Goal: Task Accomplishment & Management: Use online tool/utility

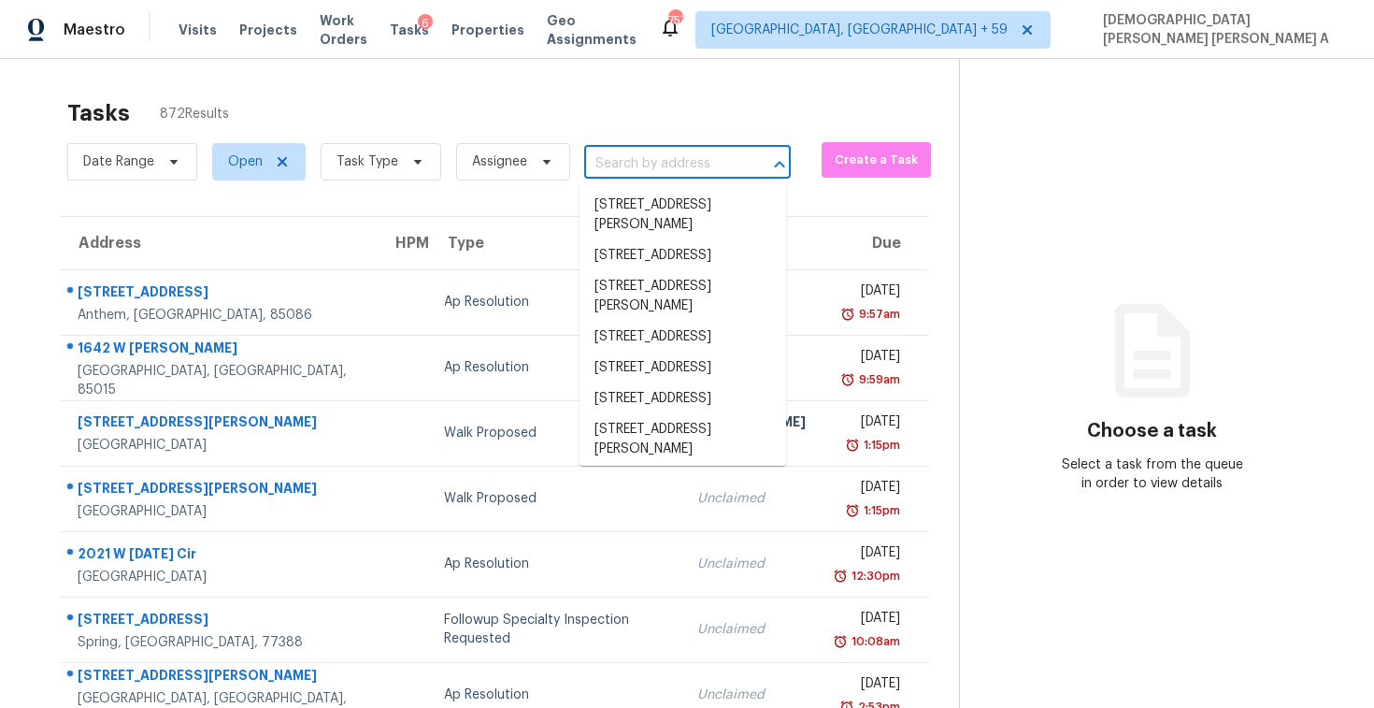
click at [633, 157] on input "text" at bounding box center [661, 164] width 154 height 29
paste input "[STREET_ADDRESS][PERSON_NAME]"
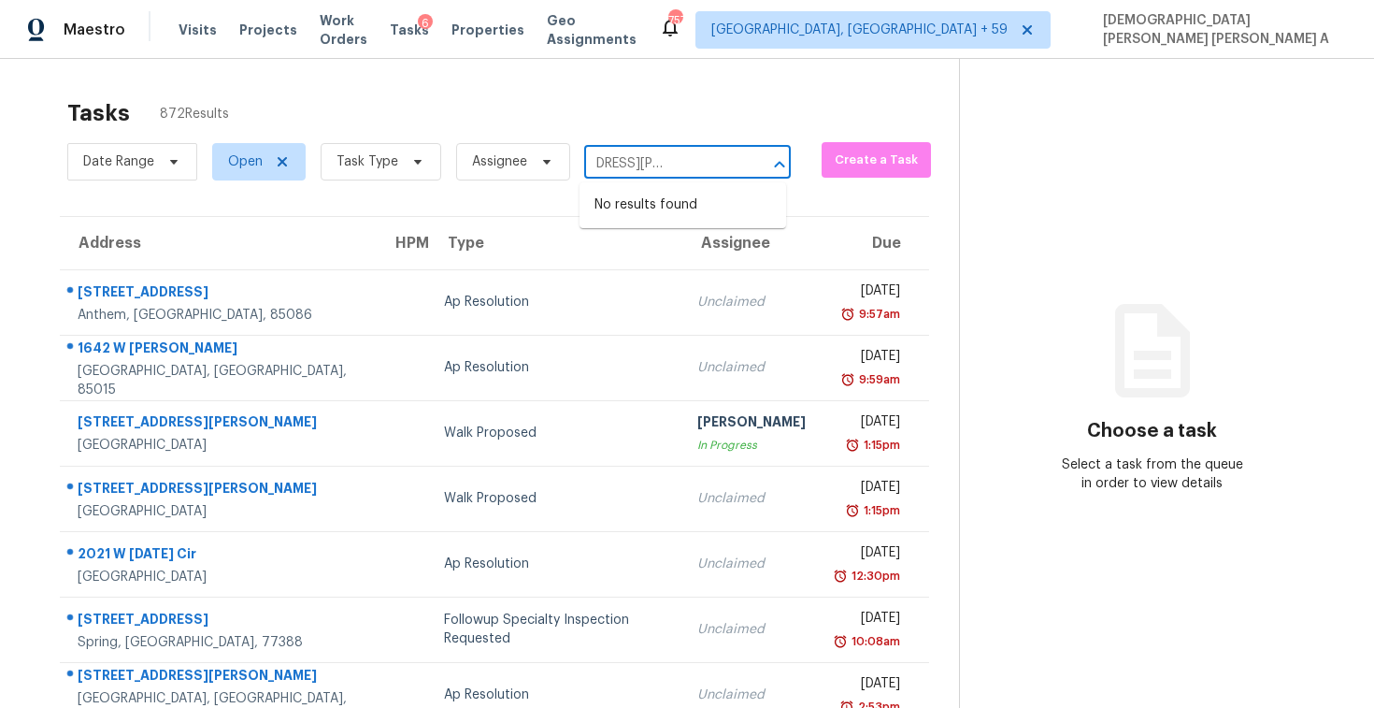
type input "[STREET_ADDRESS][PERSON_NAME]"
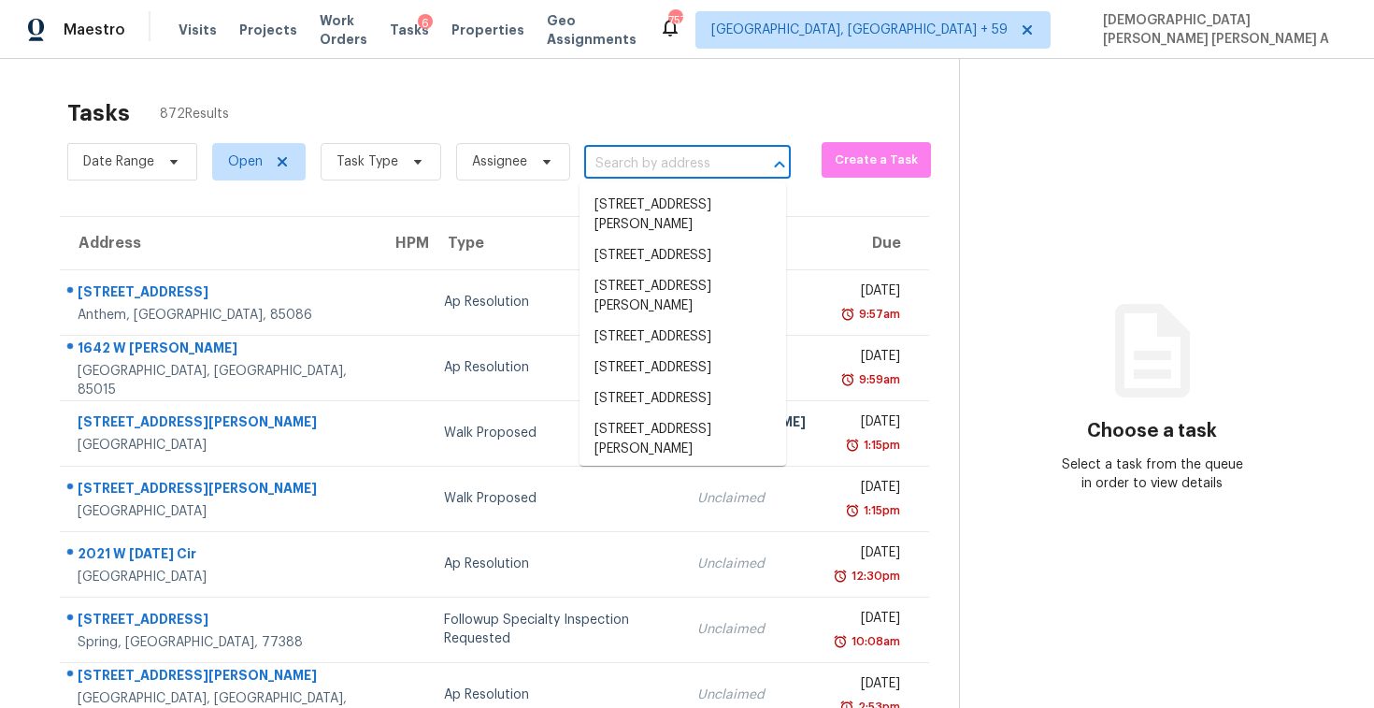
scroll to position [0, 0]
paste input "[STREET_ADDRESS][PERSON_NAME]"
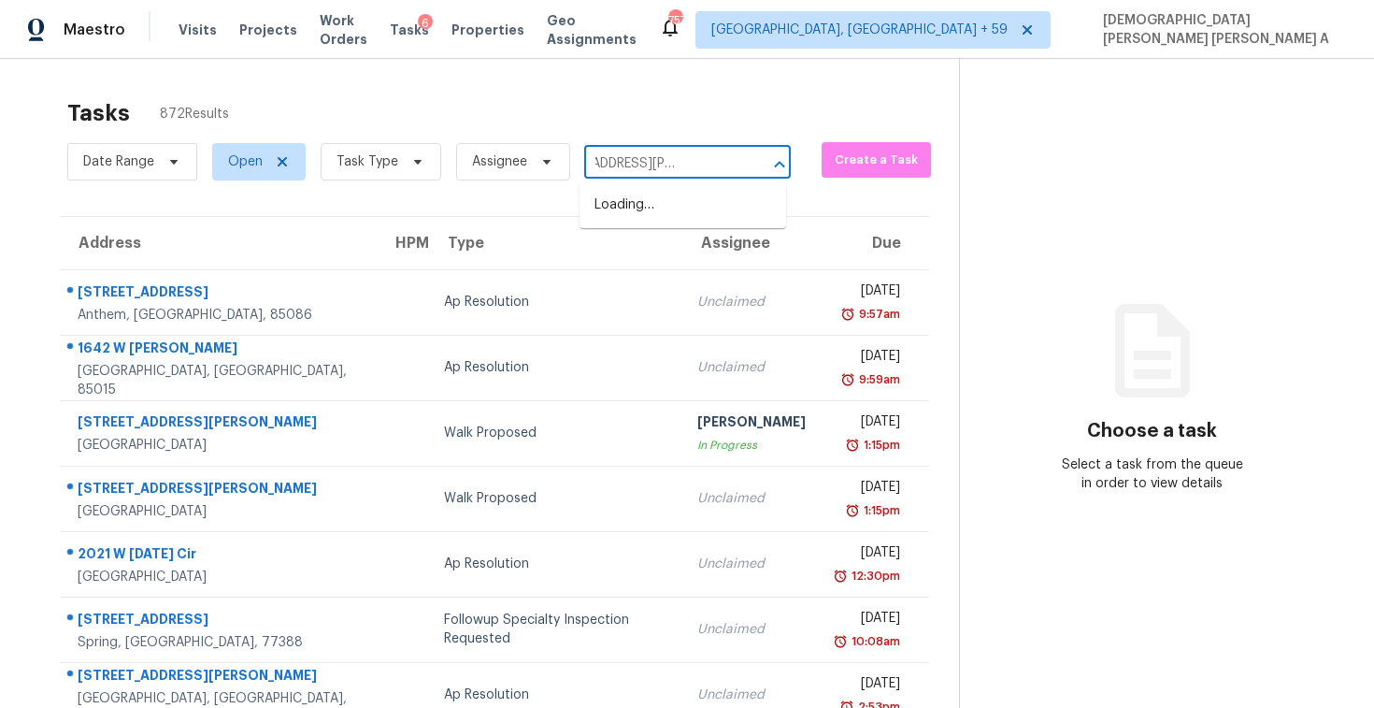
type input "[STREET_ADDRESS][PERSON_NAME]"
click at [660, 208] on li "[STREET_ADDRESS][PERSON_NAME]" at bounding box center [683, 215] width 207 height 50
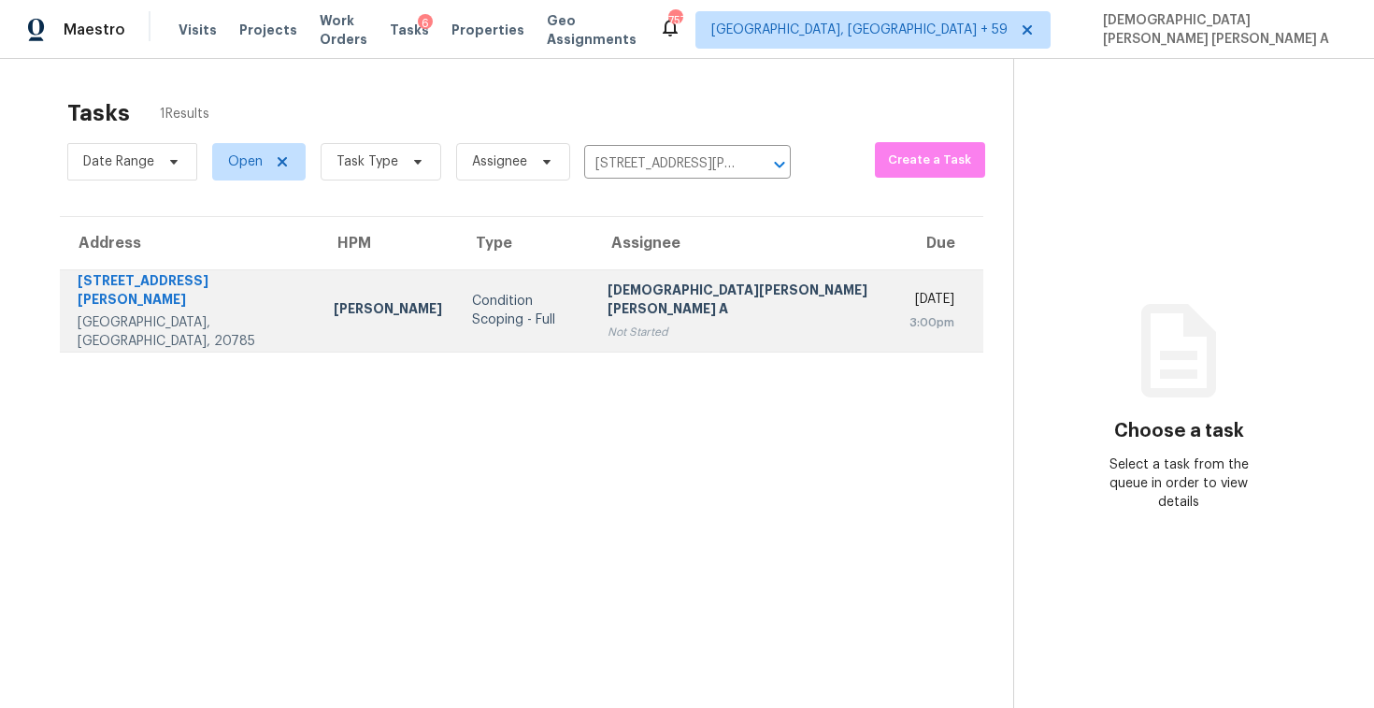
click at [661, 280] on div "[DEMOGRAPHIC_DATA][PERSON_NAME] [PERSON_NAME] A" at bounding box center [743, 301] width 271 height 42
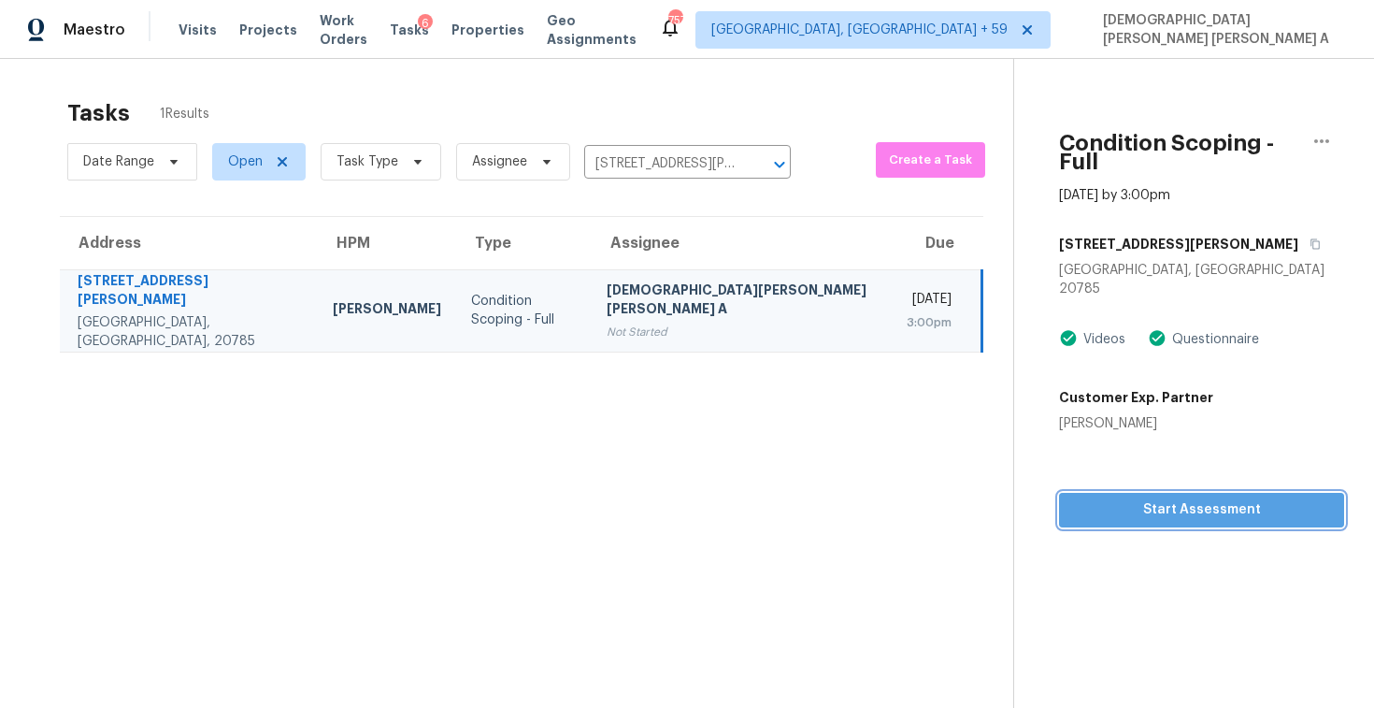
click at [1112, 498] on span "Start Assessment" at bounding box center [1201, 509] width 255 height 23
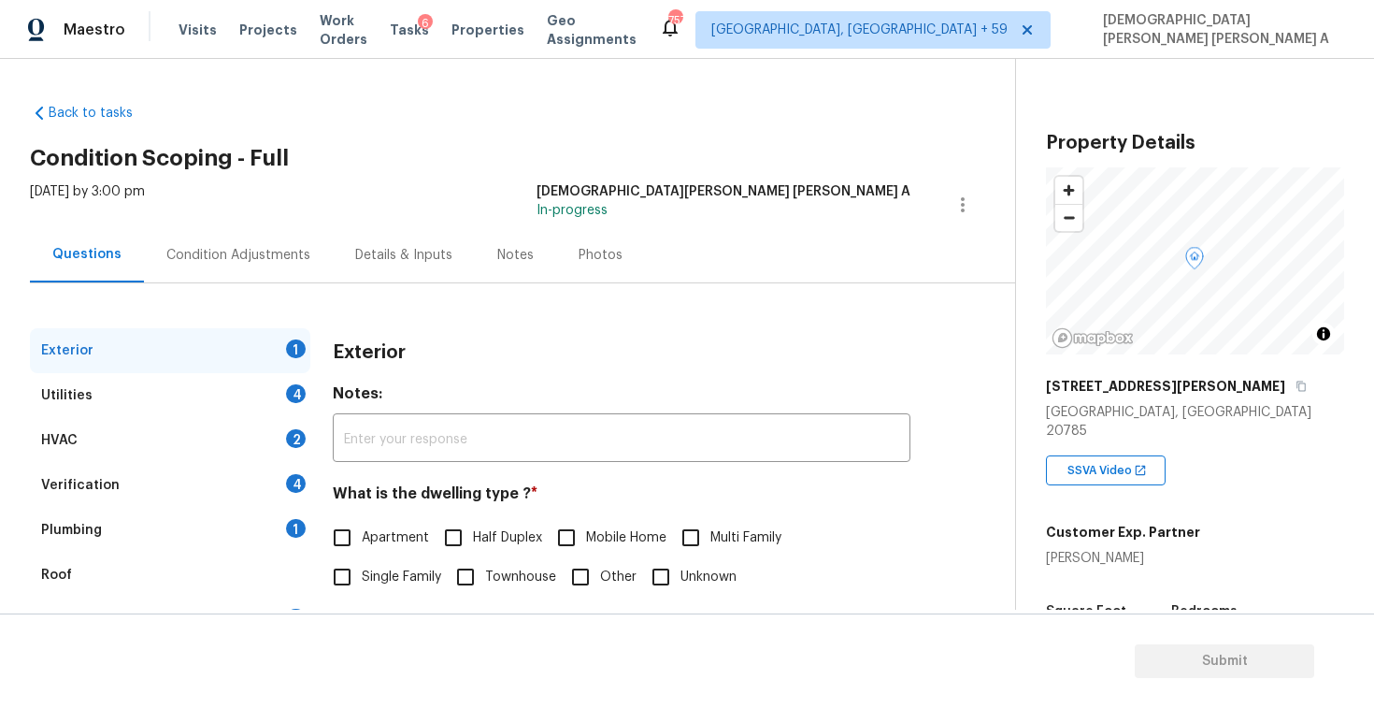
click at [625, 206] on div "[DATE] by 3:00 pm [PERSON_NAME] [PERSON_NAME] A In-progress" at bounding box center [522, 204] width 985 height 45
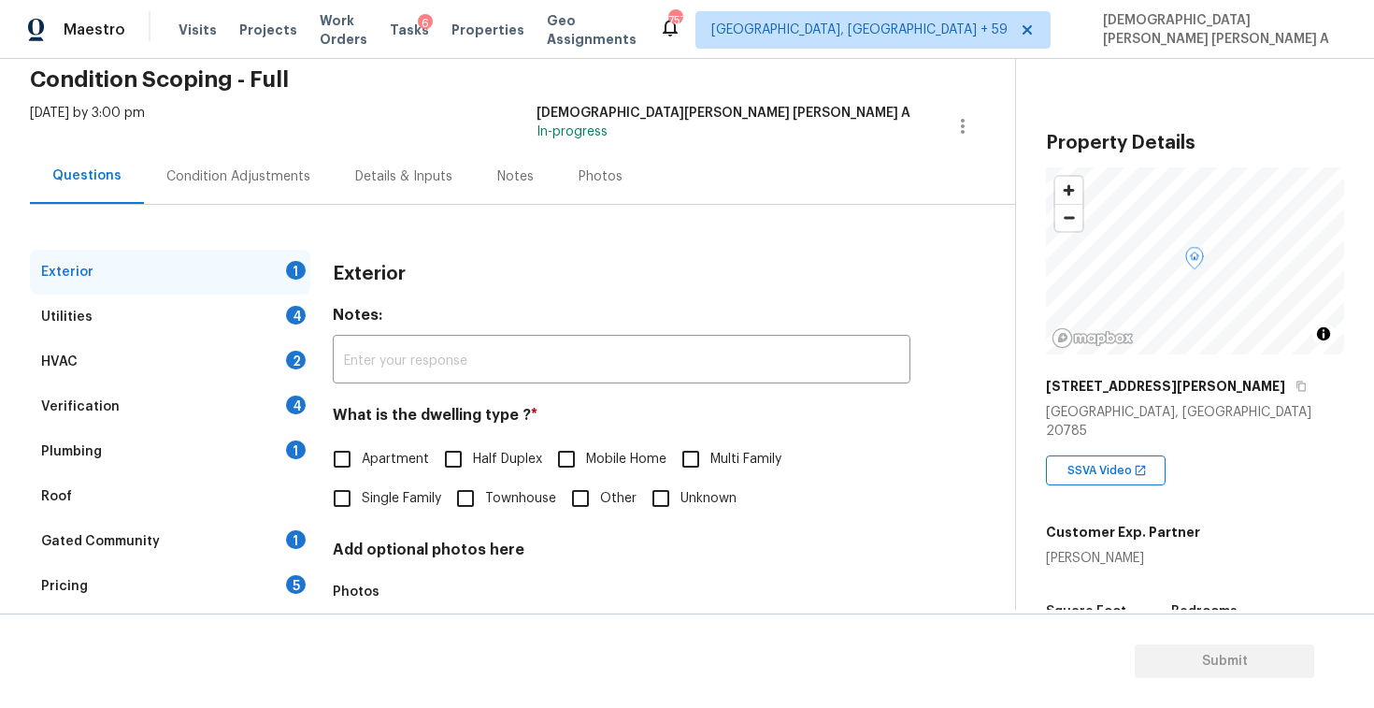
scroll to position [123, 0]
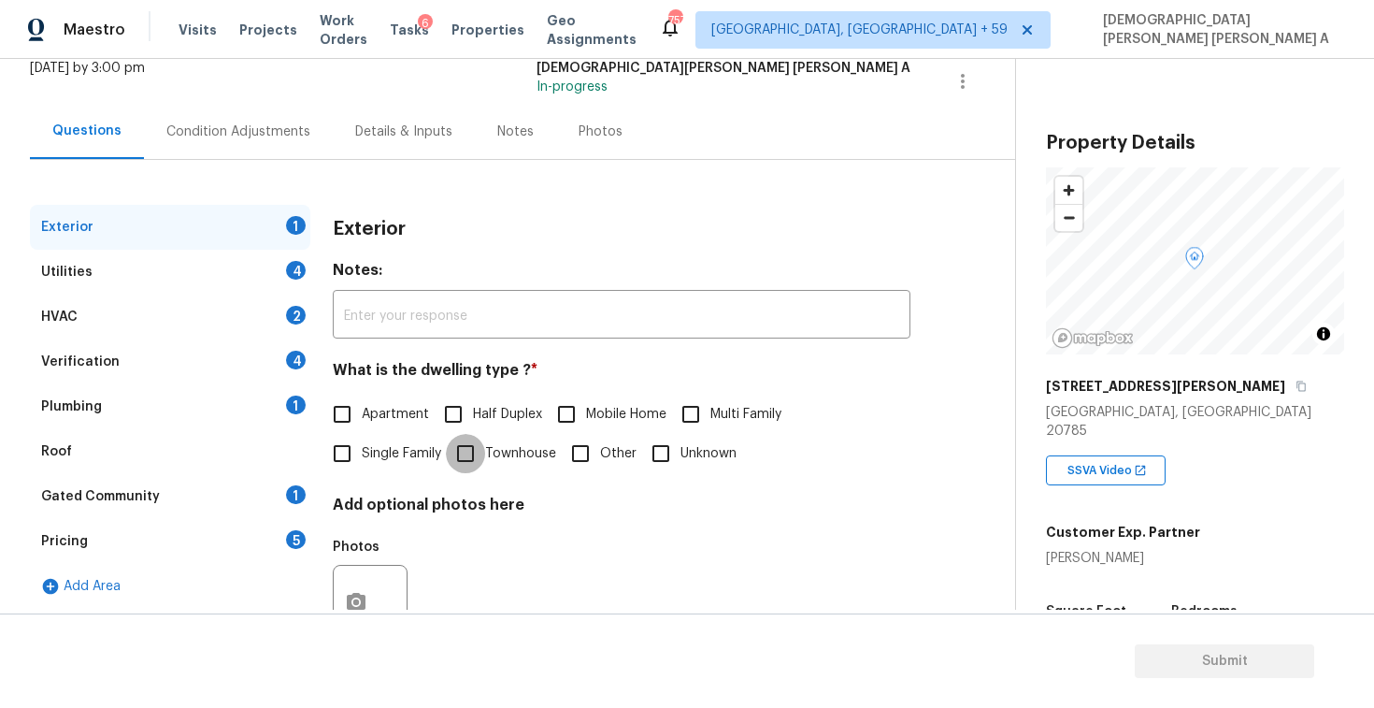
click at [478, 459] on input "Townhouse" at bounding box center [465, 453] width 39 height 39
checkbox input "true"
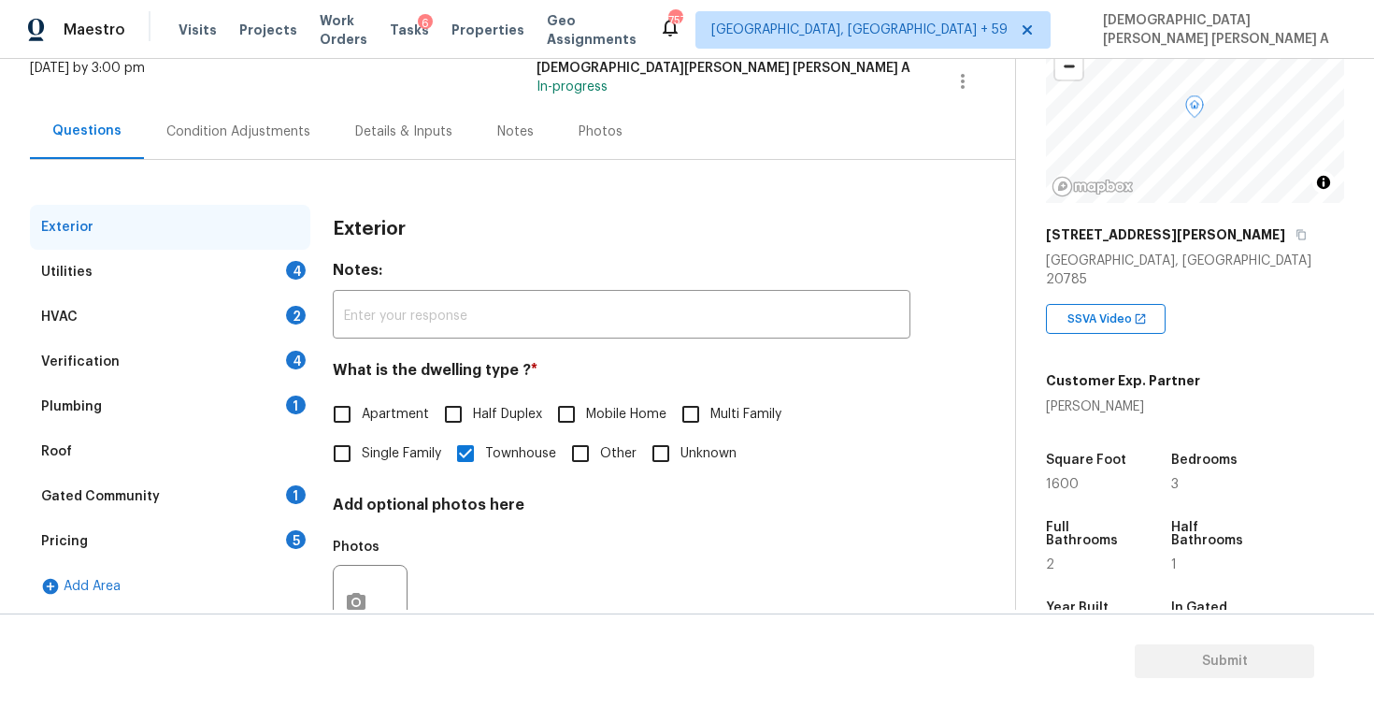
scroll to position [251, 0]
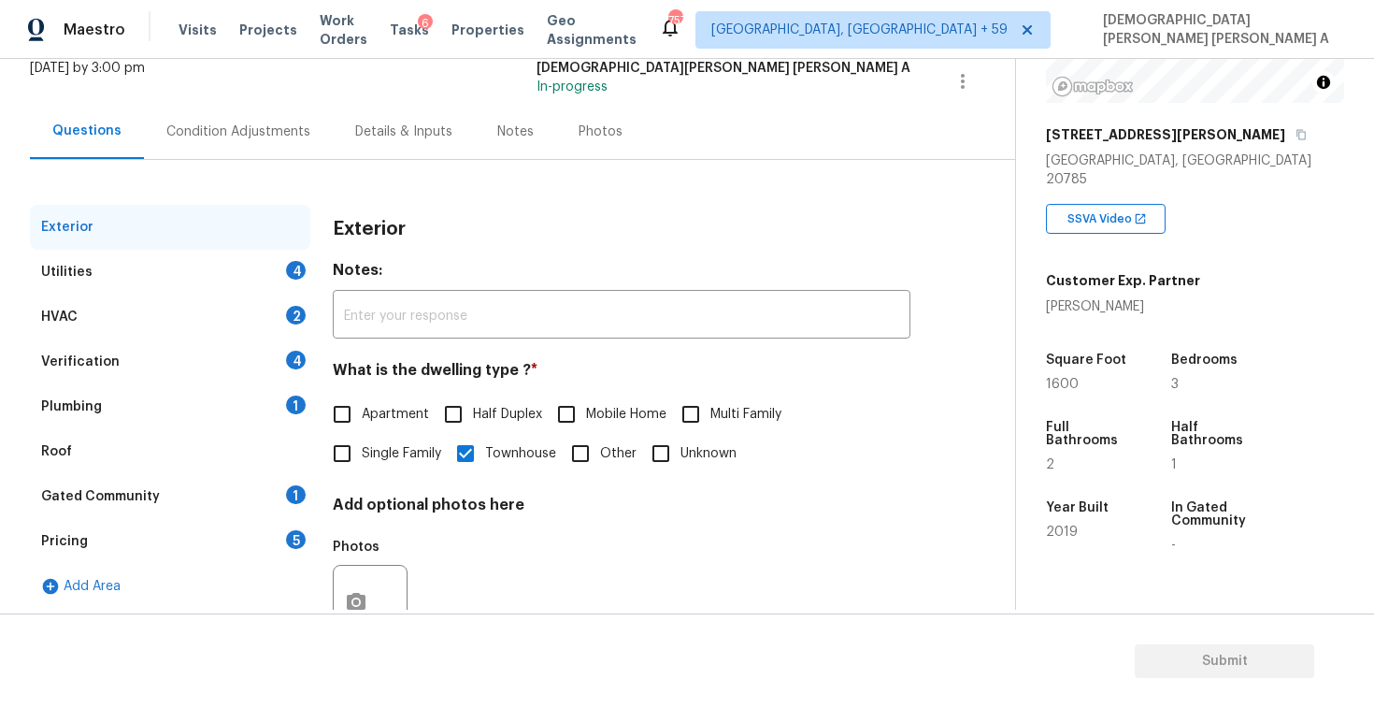
click at [598, 129] on div "Photos" at bounding box center [601, 131] width 44 height 19
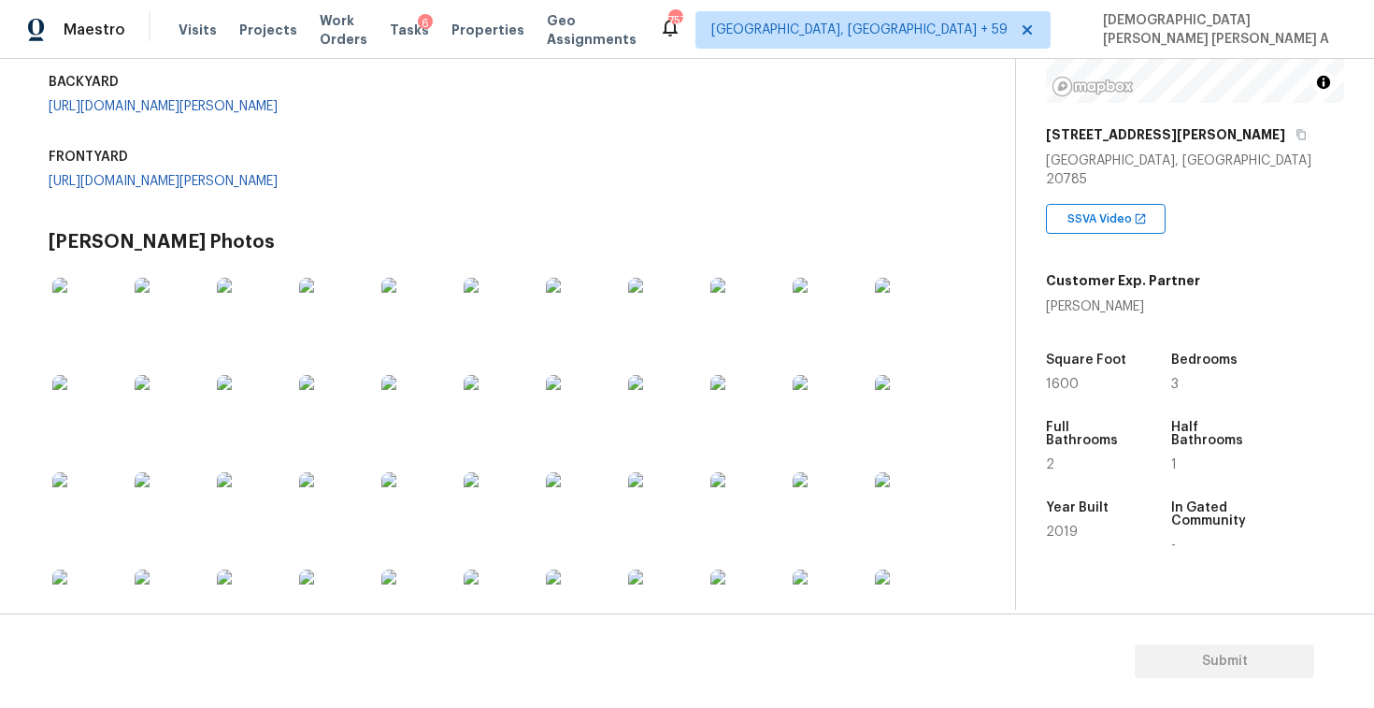
scroll to position [480, 0]
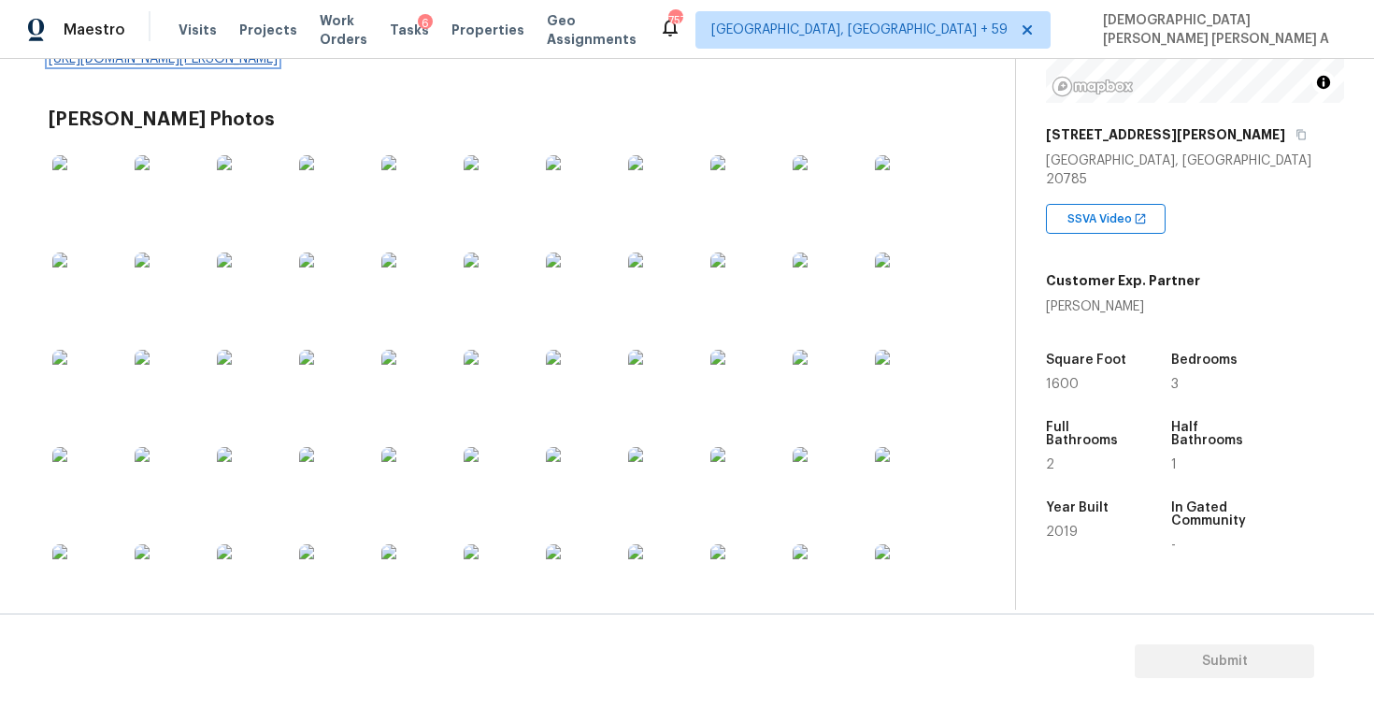
click at [127, 65] on link "[URL][DOMAIN_NAME][PERSON_NAME]" at bounding box center [163, 58] width 229 height 13
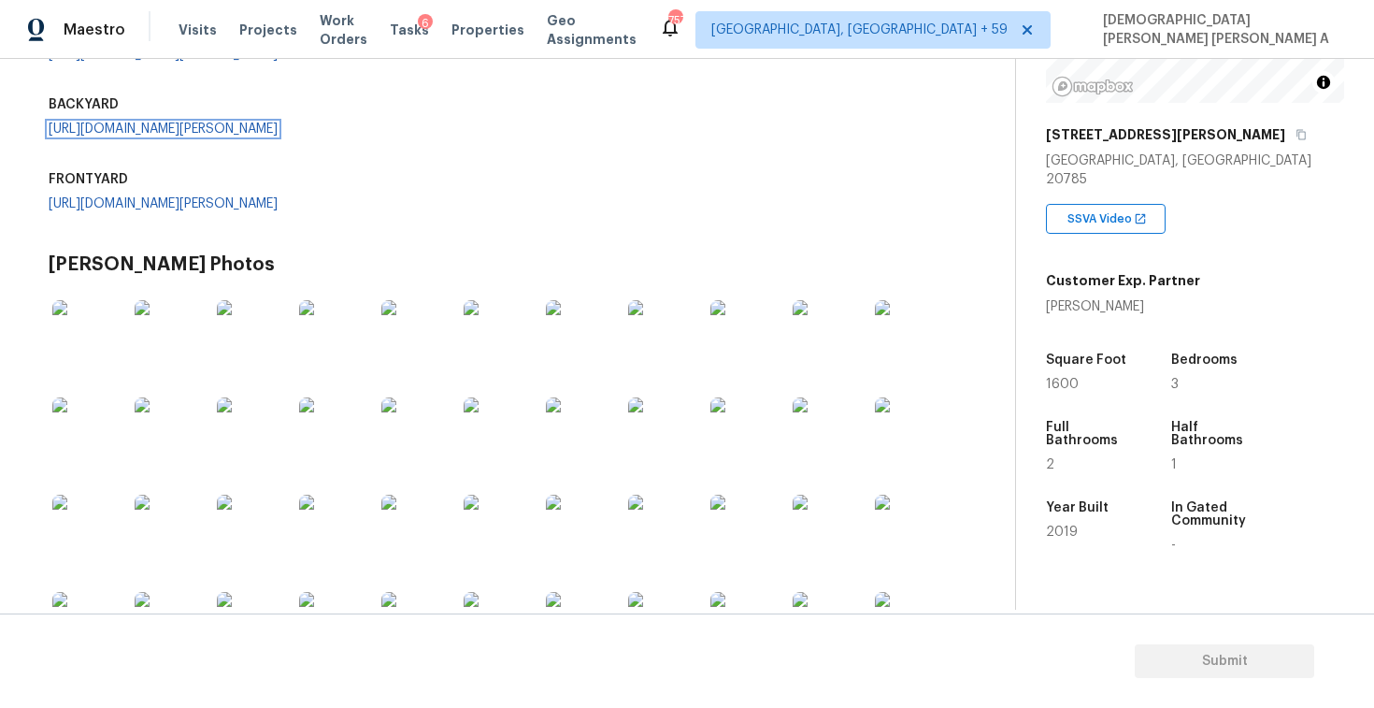
scroll to position [264, 0]
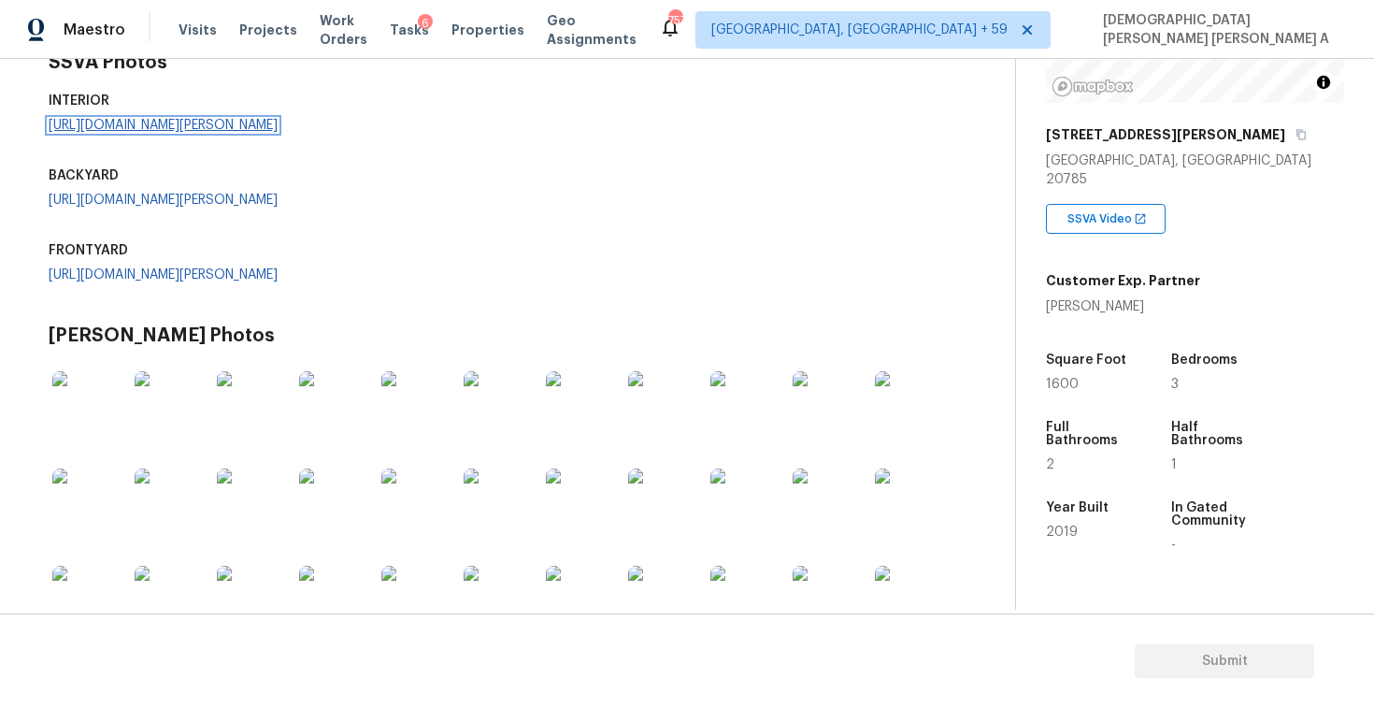
click at [149, 132] on link "[URL][DOMAIN_NAME][PERSON_NAME]" at bounding box center [163, 125] width 229 height 13
click at [655, 311] on div "SSVA Photos INTERIOR [URL][DOMAIN_NAME][PERSON_NAME] BACKYARD [URL][DOMAIN_NAME…" at bounding box center [510, 174] width 922 height 273
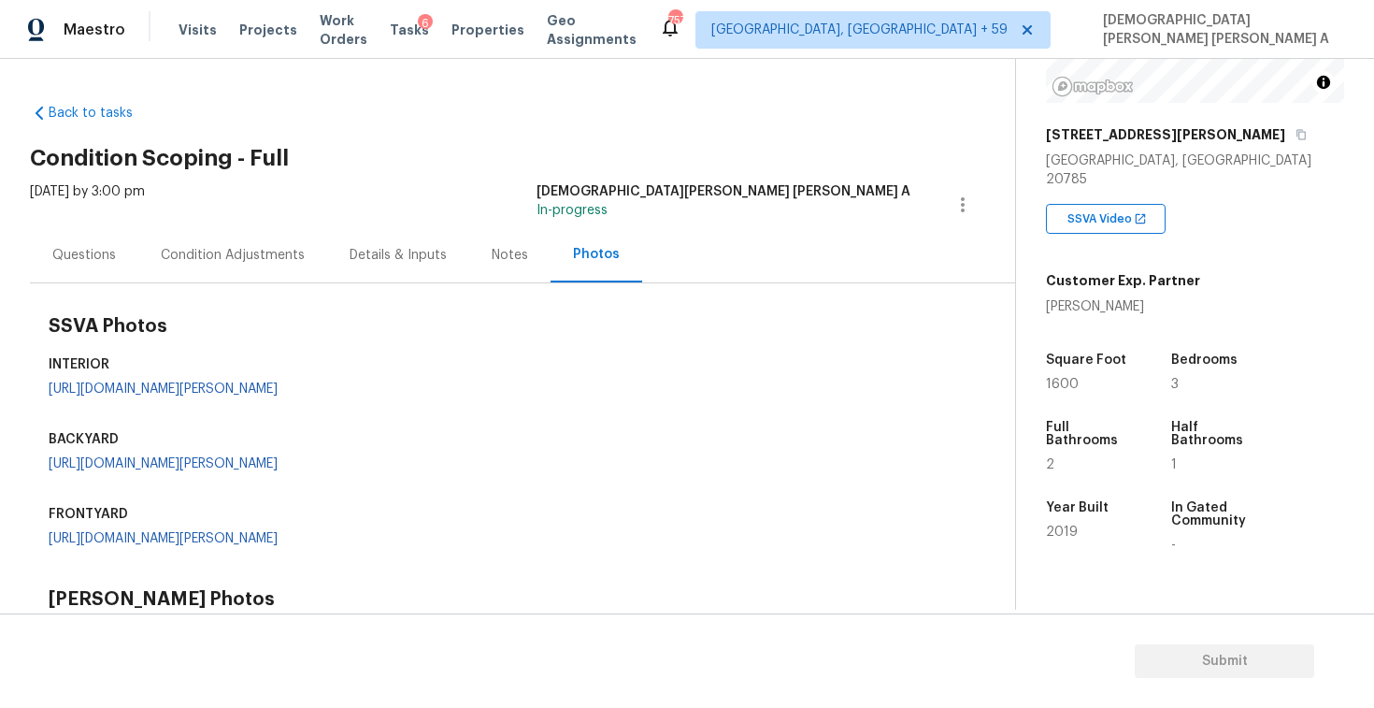
click at [267, 252] on div "Condition Adjustments" at bounding box center [233, 255] width 144 height 19
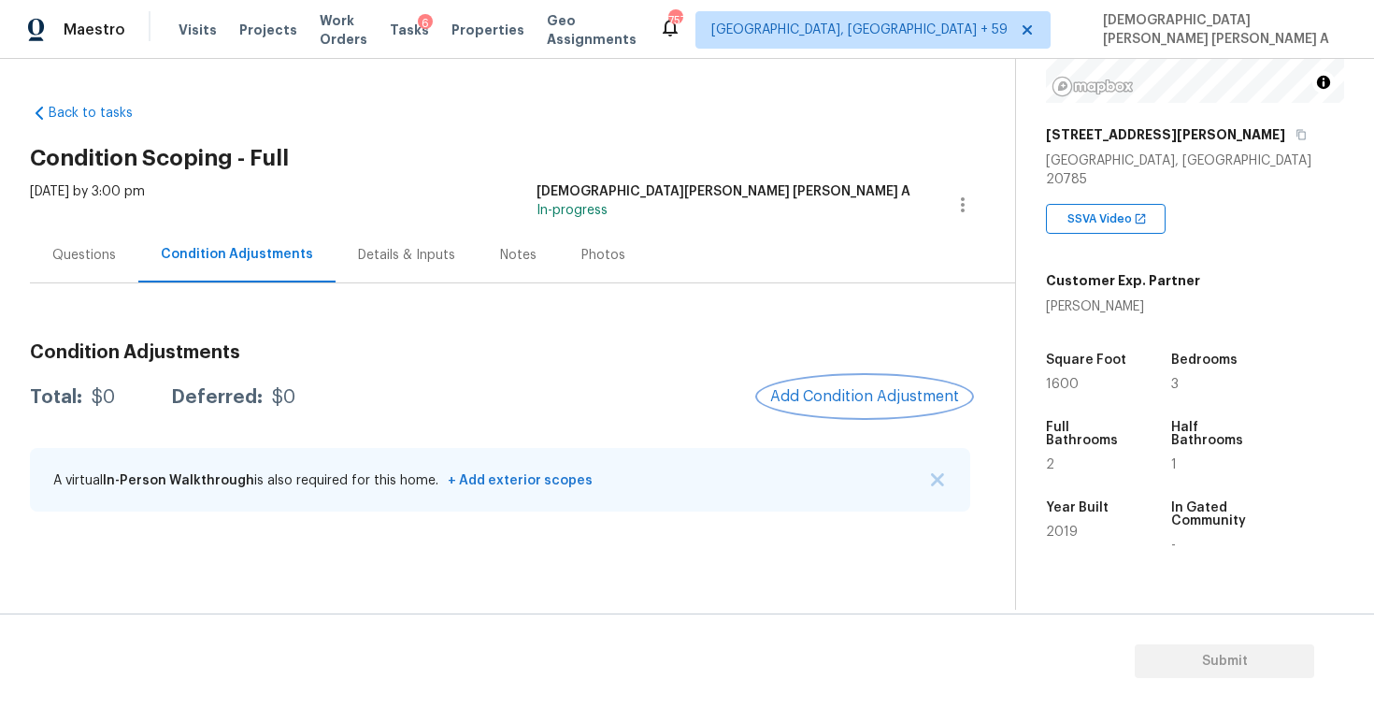
click at [875, 389] on span "Add Condition Adjustment" at bounding box center [864, 396] width 189 height 17
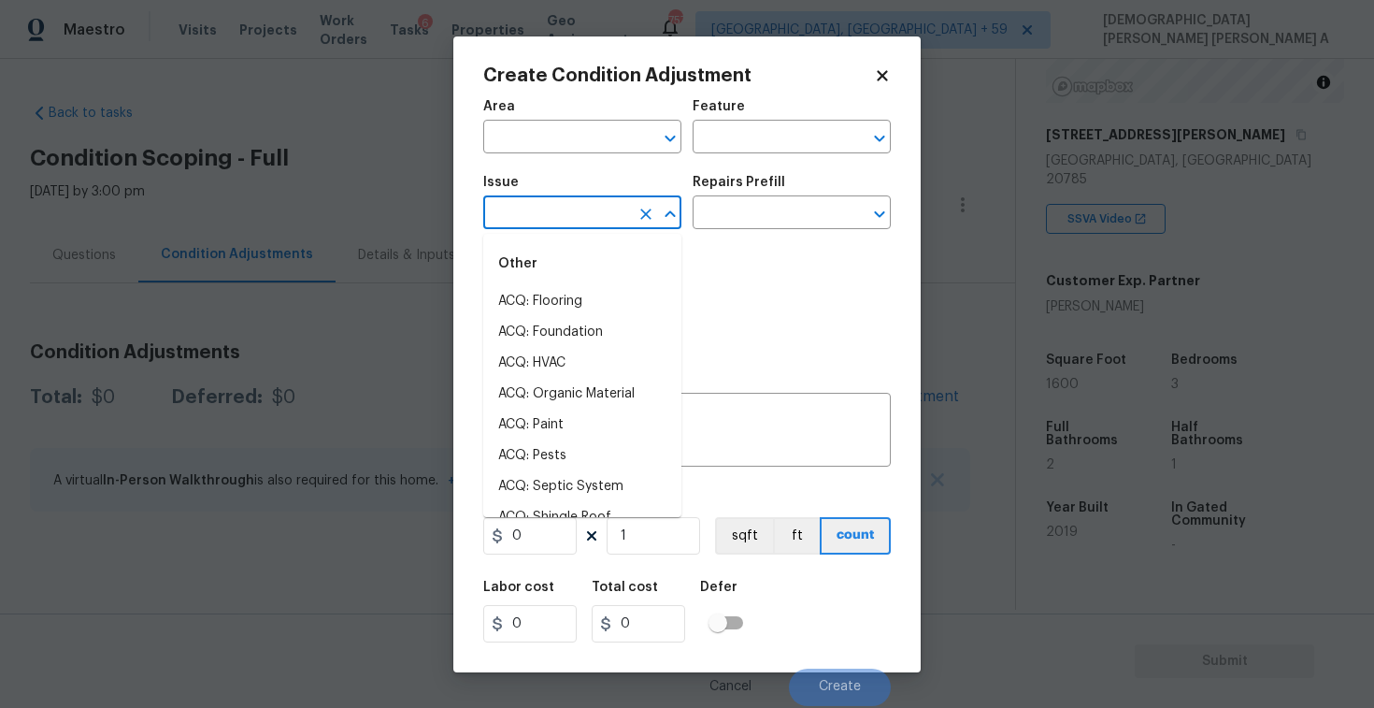
click at [541, 221] on input "text" at bounding box center [556, 214] width 146 height 29
type input "pai"
type input "n"
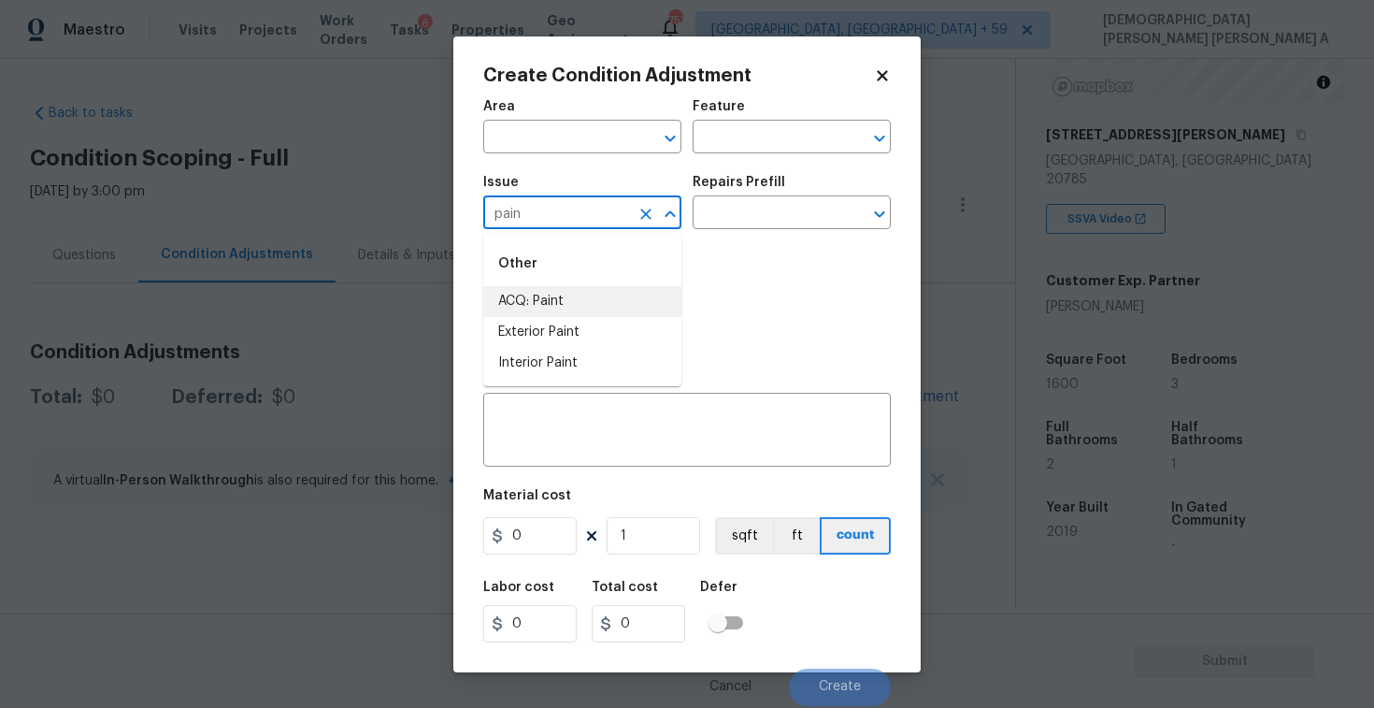
click at [582, 302] on li "ACQ: Paint" at bounding box center [582, 301] width 198 height 31
type input "ACQ: Paint"
click at [801, 216] on input "text" at bounding box center [766, 214] width 146 height 29
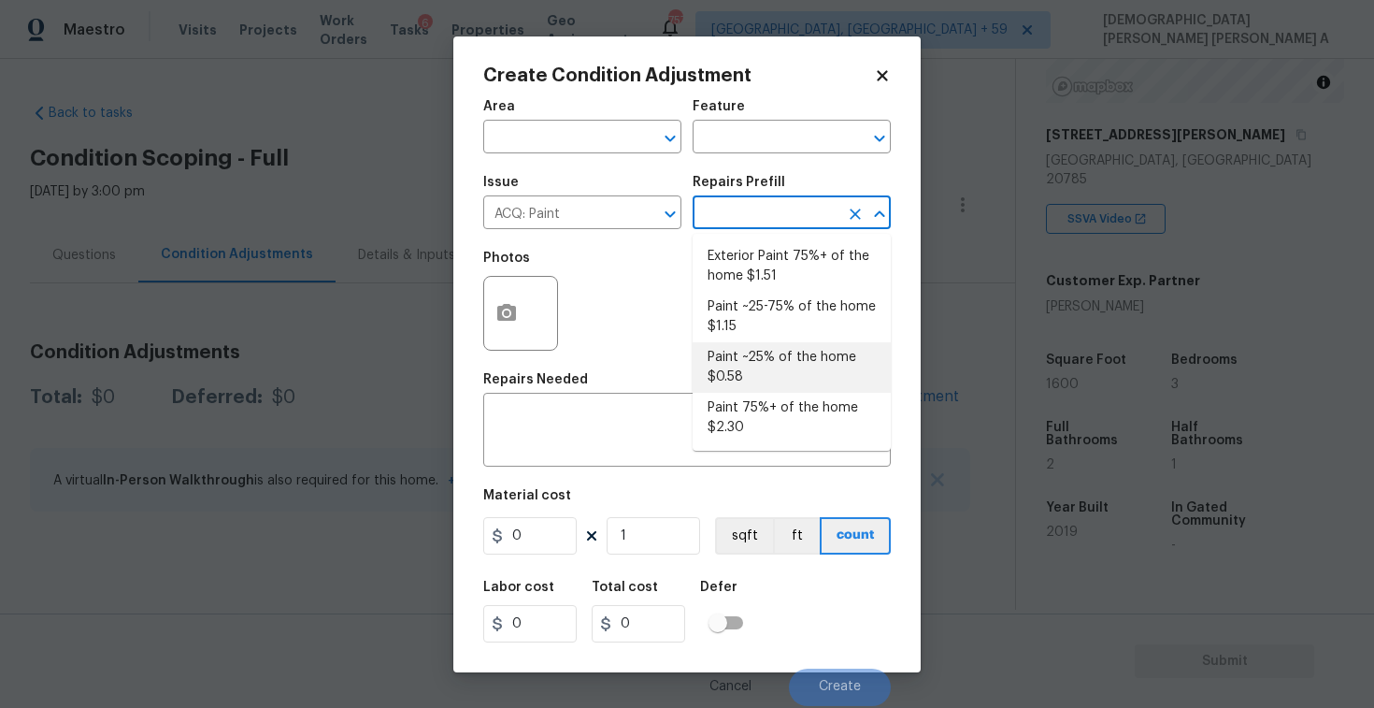
click at [781, 360] on li "Paint ~25% of the home $0.58" at bounding box center [792, 367] width 198 height 50
type input "Acquisition"
type textarea "Acquisition Scope: ~25% of the home needs interior paint"
type input "0.58"
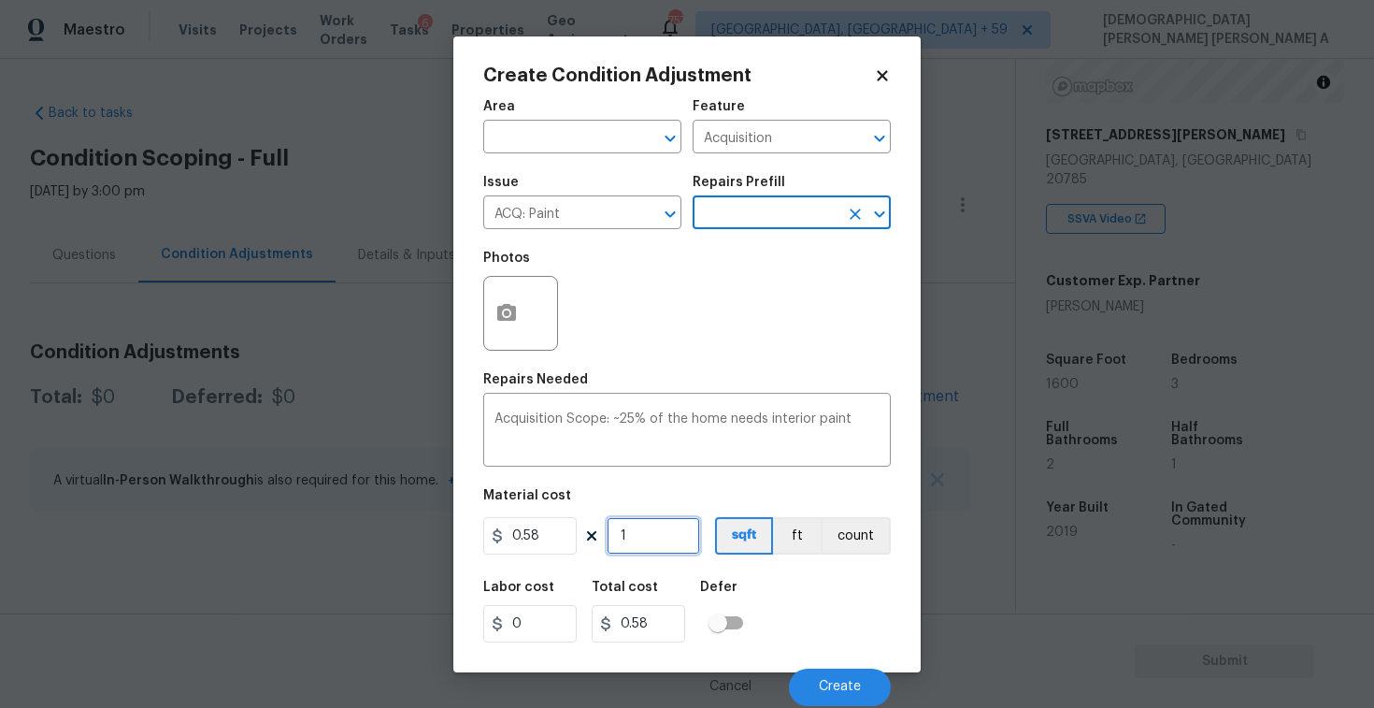
click at [657, 544] on input "1" at bounding box center [653, 535] width 93 height 37
type input "16"
type input "9.28"
type input "160"
type input "92.8"
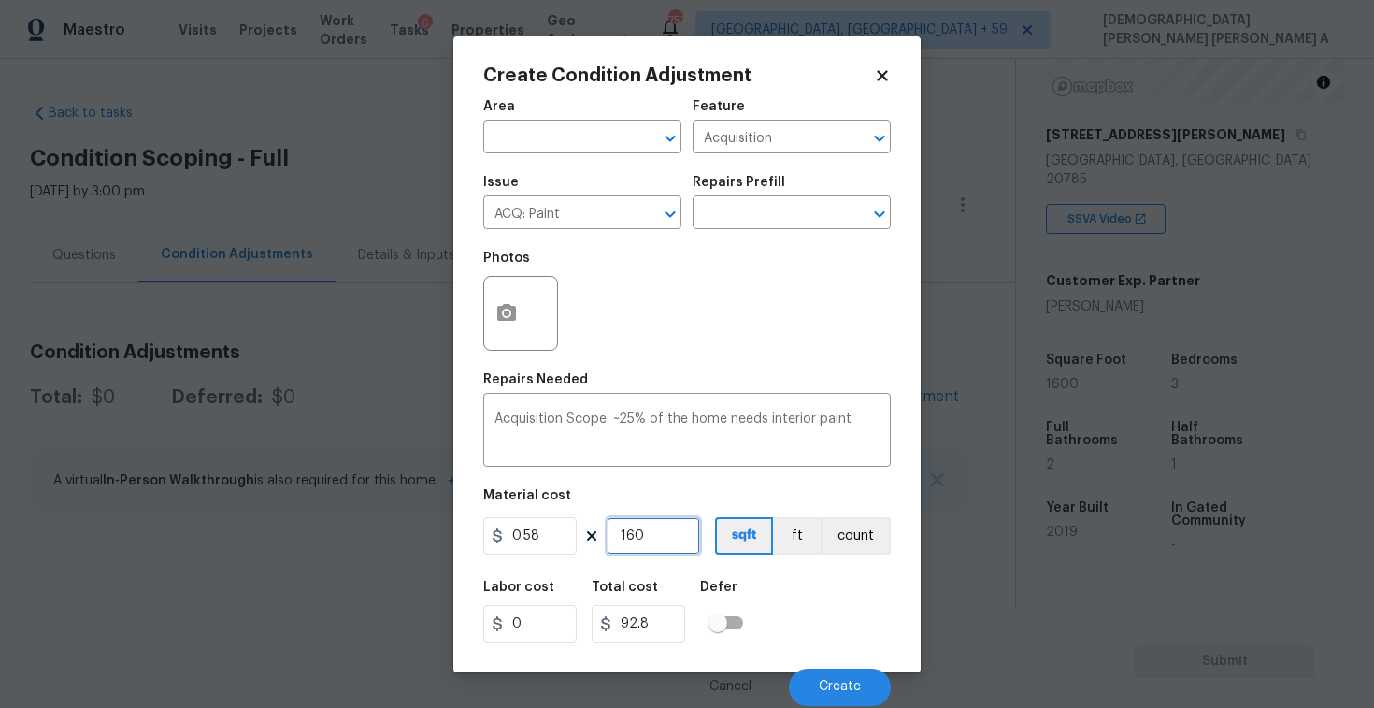
type input "1600"
type input "928"
type input "1600"
click at [859, 690] on span "Create" at bounding box center [840, 687] width 42 height 14
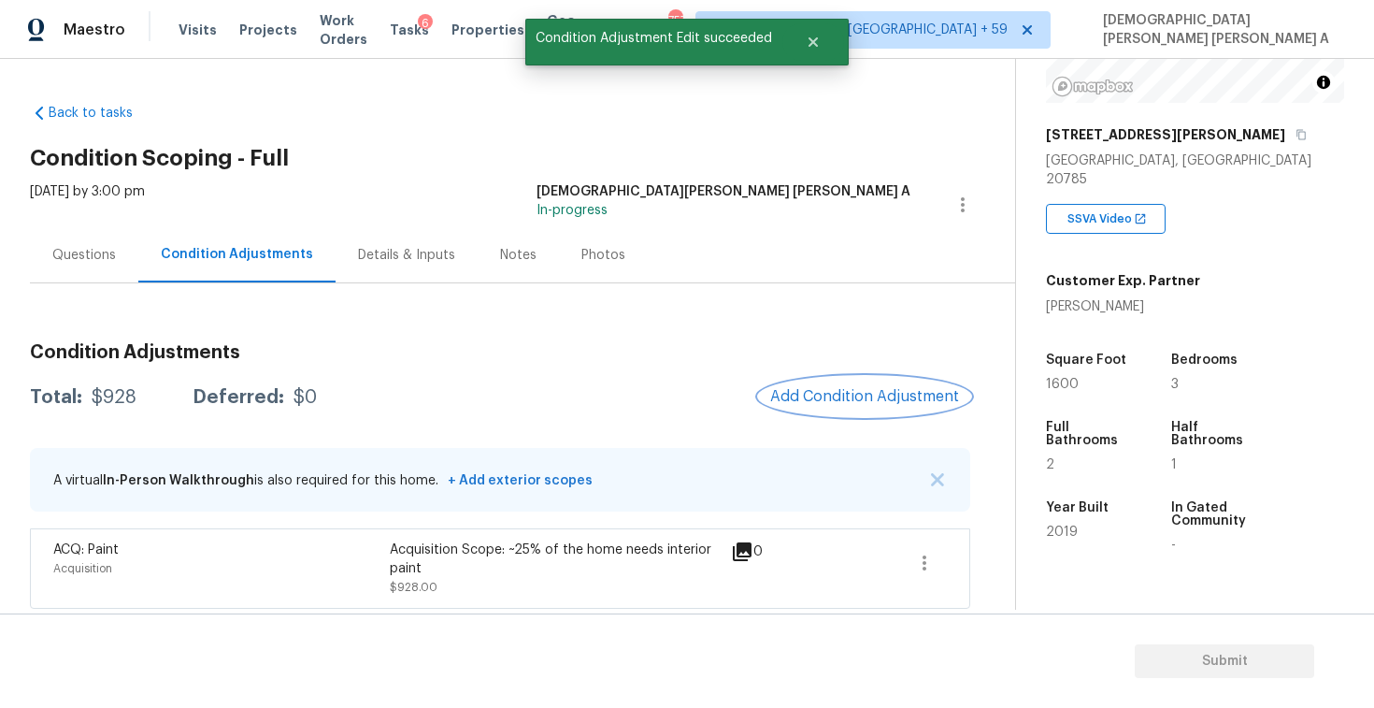
click at [856, 410] on button "Add Condition Adjustment" at bounding box center [864, 396] width 211 height 39
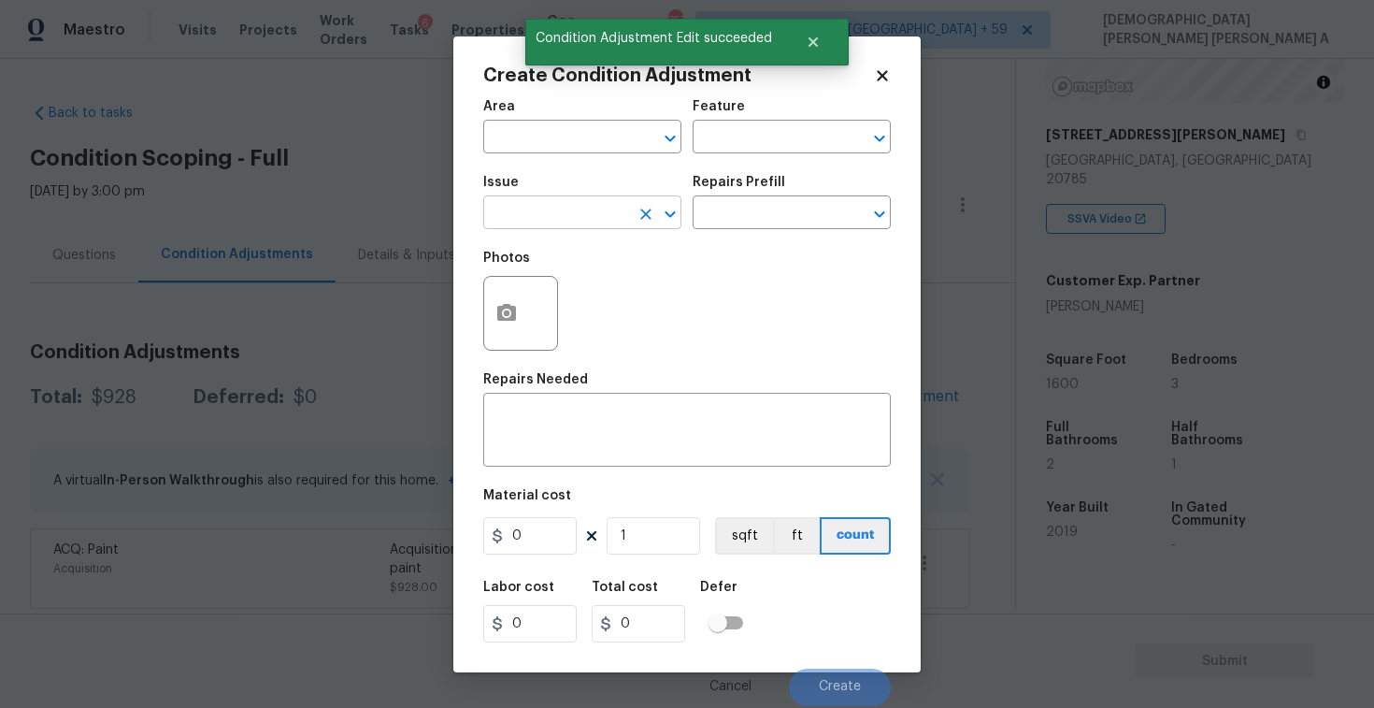
click at [549, 226] on input "text" at bounding box center [556, 214] width 146 height 29
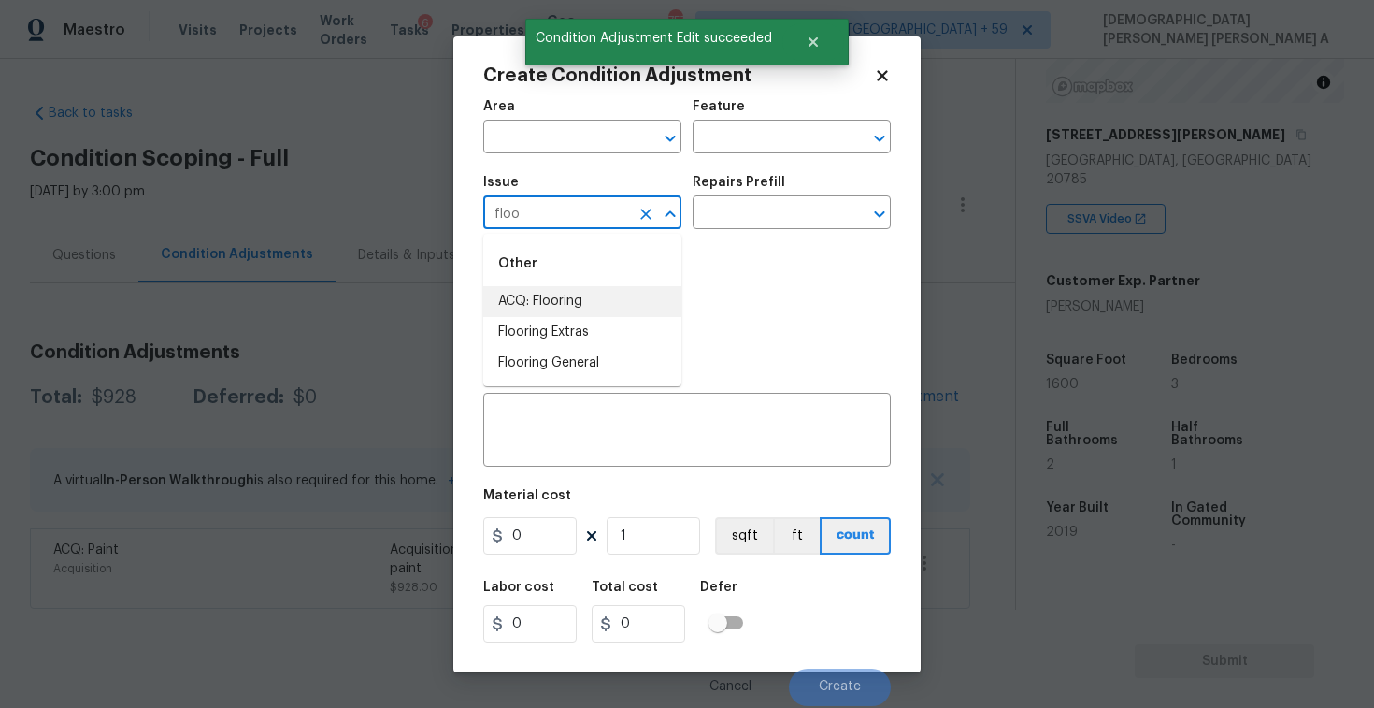
click at [545, 303] on li "ACQ: Flooring" at bounding box center [582, 301] width 198 height 31
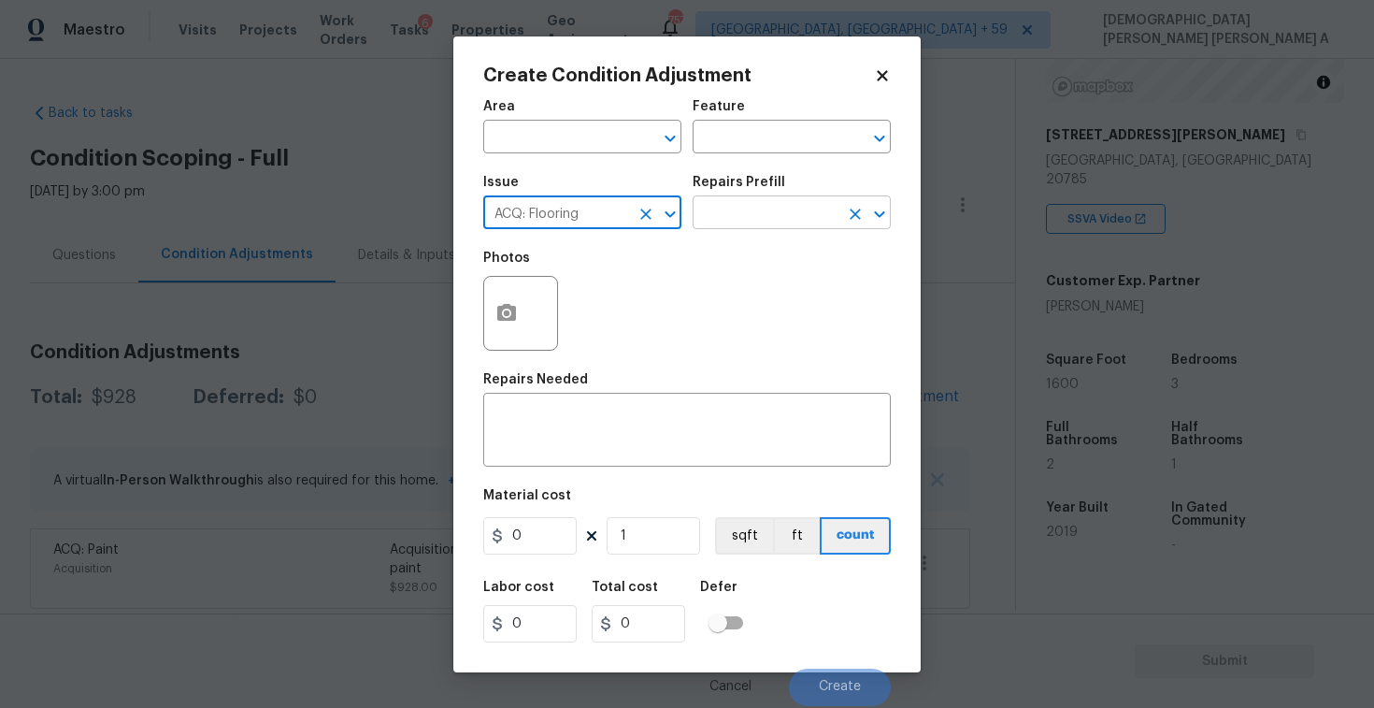
type input "ACQ: Flooring"
click at [782, 224] on input "text" at bounding box center [766, 214] width 146 height 29
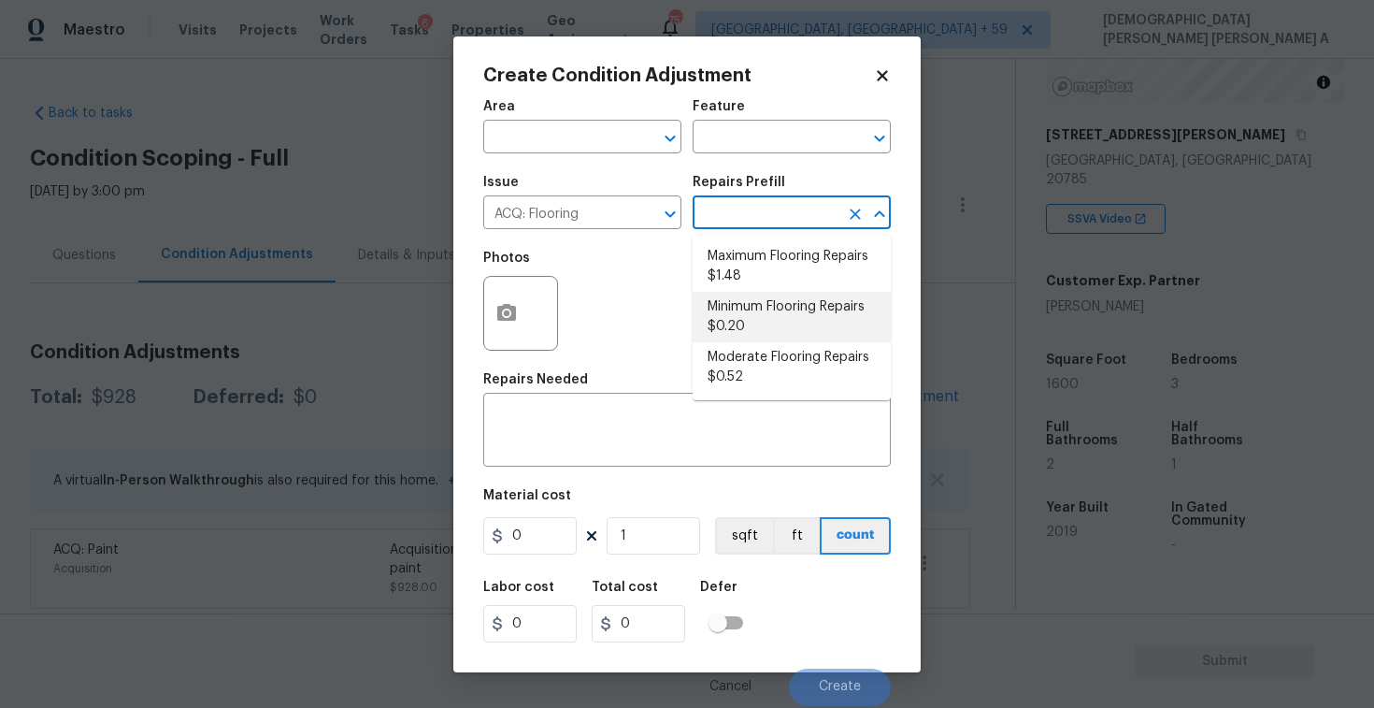
click at [772, 326] on li "Minimum Flooring Repairs $0.20" at bounding box center [792, 317] width 198 height 50
type input "Acquisition"
type textarea "Acquisition Scope: Minimum flooring repairs"
type input "0.2"
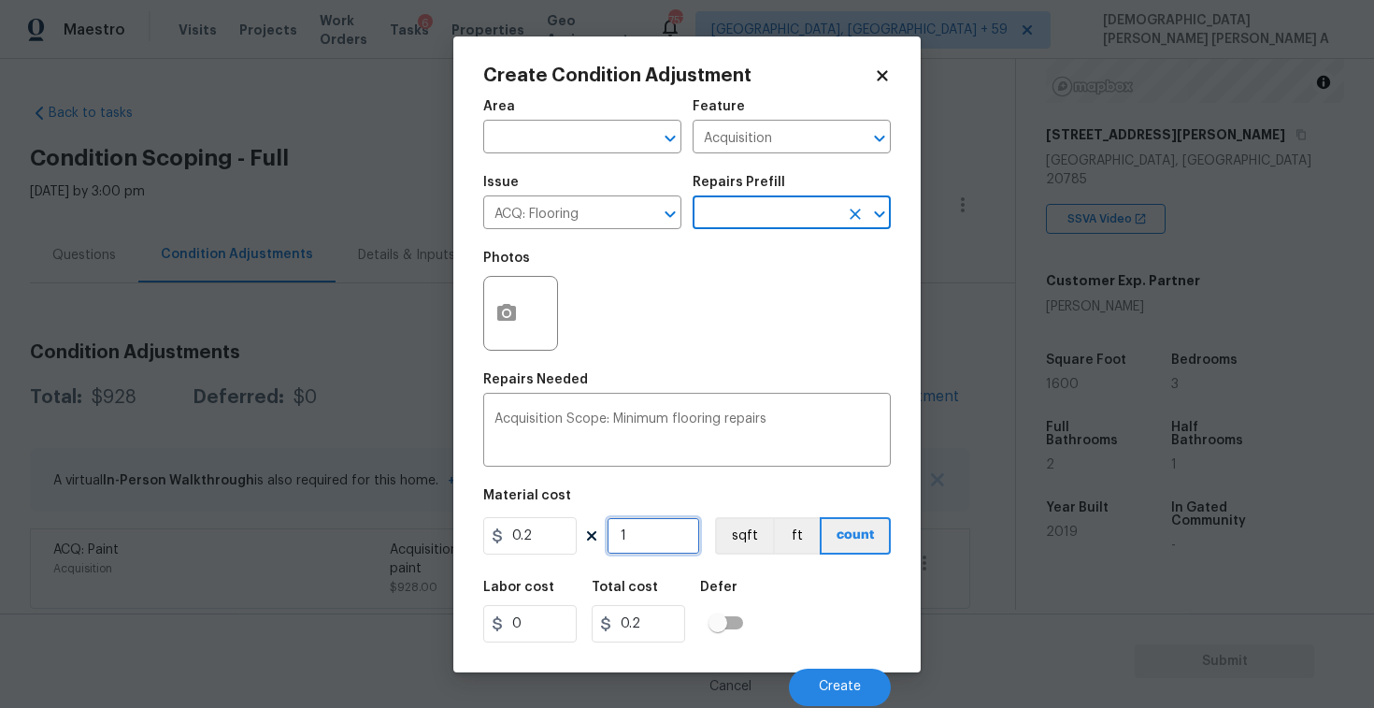
click at [661, 550] on input "1" at bounding box center [653, 535] width 93 height 37
type input "16"
type input "3.2"
type input "160"
type input "32"
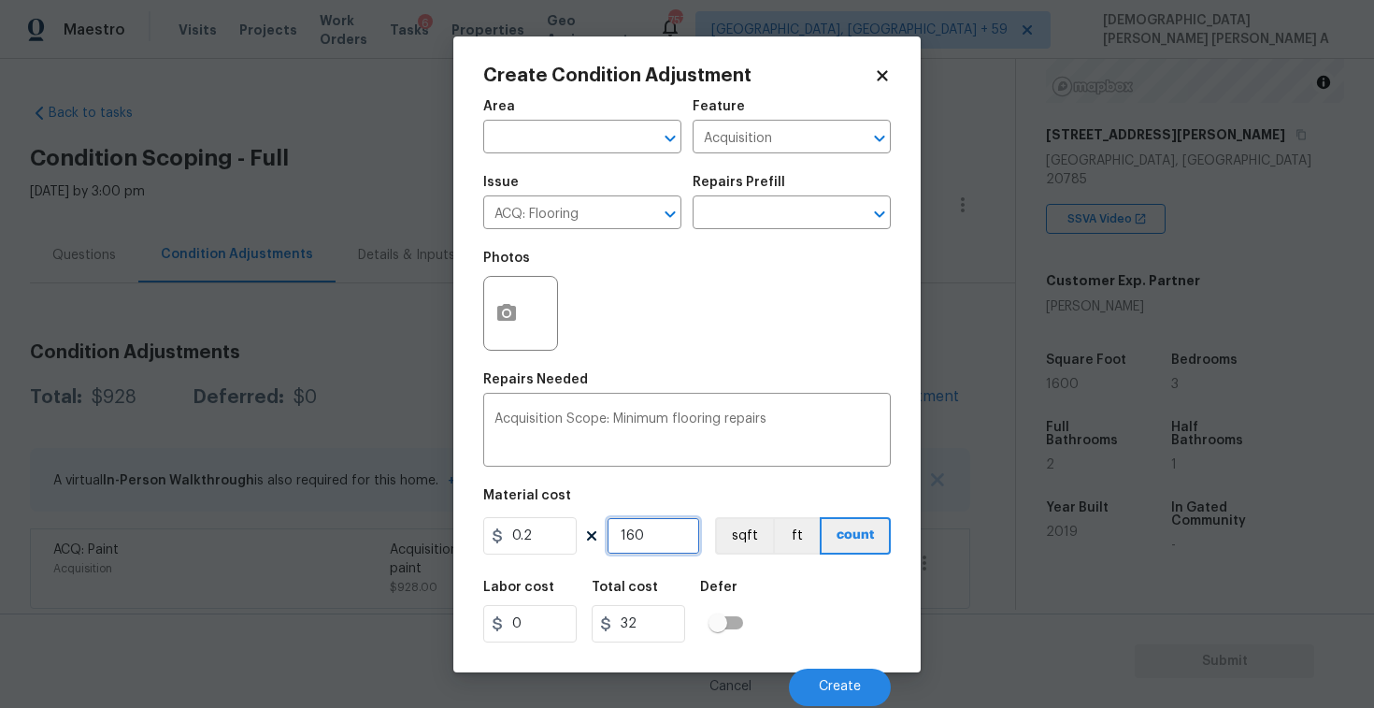
type input "1600"
type input "320"
type input "1600"
click at [742, 540] on button "sqft" at bounding box center [744, 535] width 58 height 37
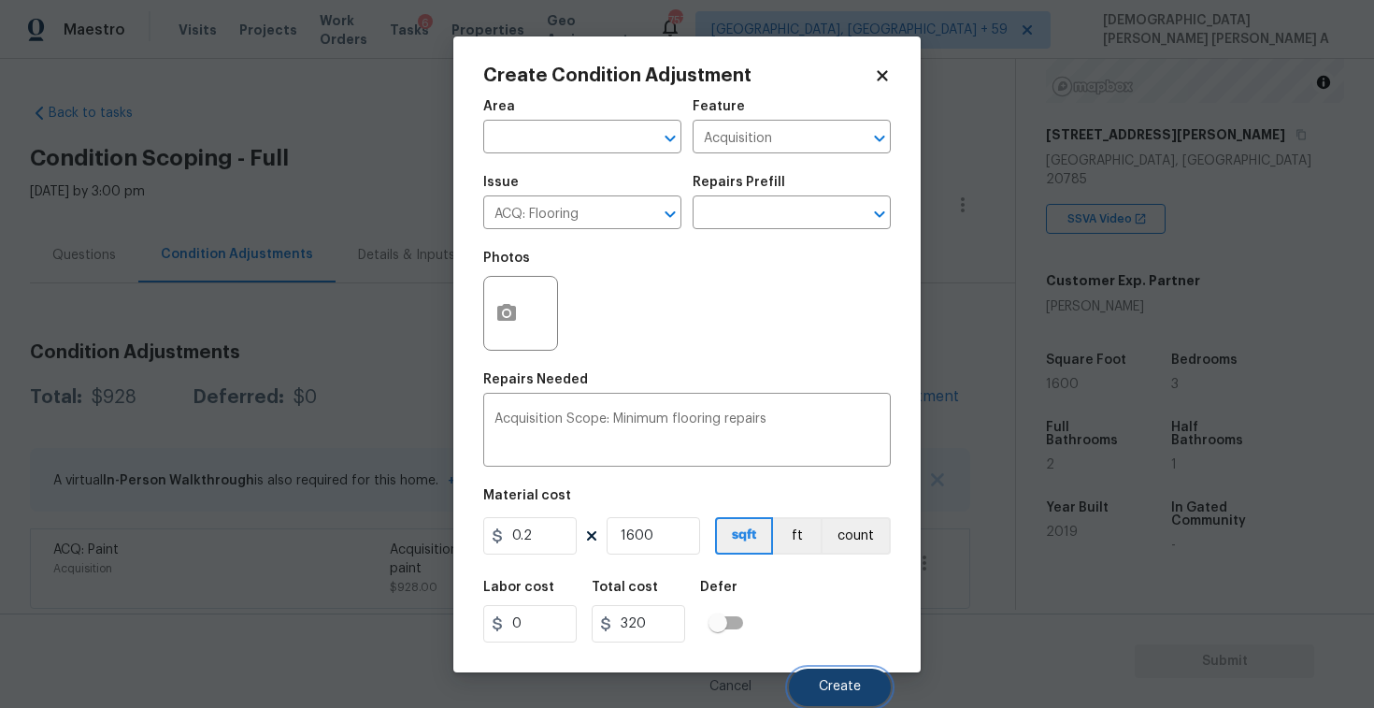
click at [843, 691] on span "Create" at bounding box center [840, 687] width 42 height 14
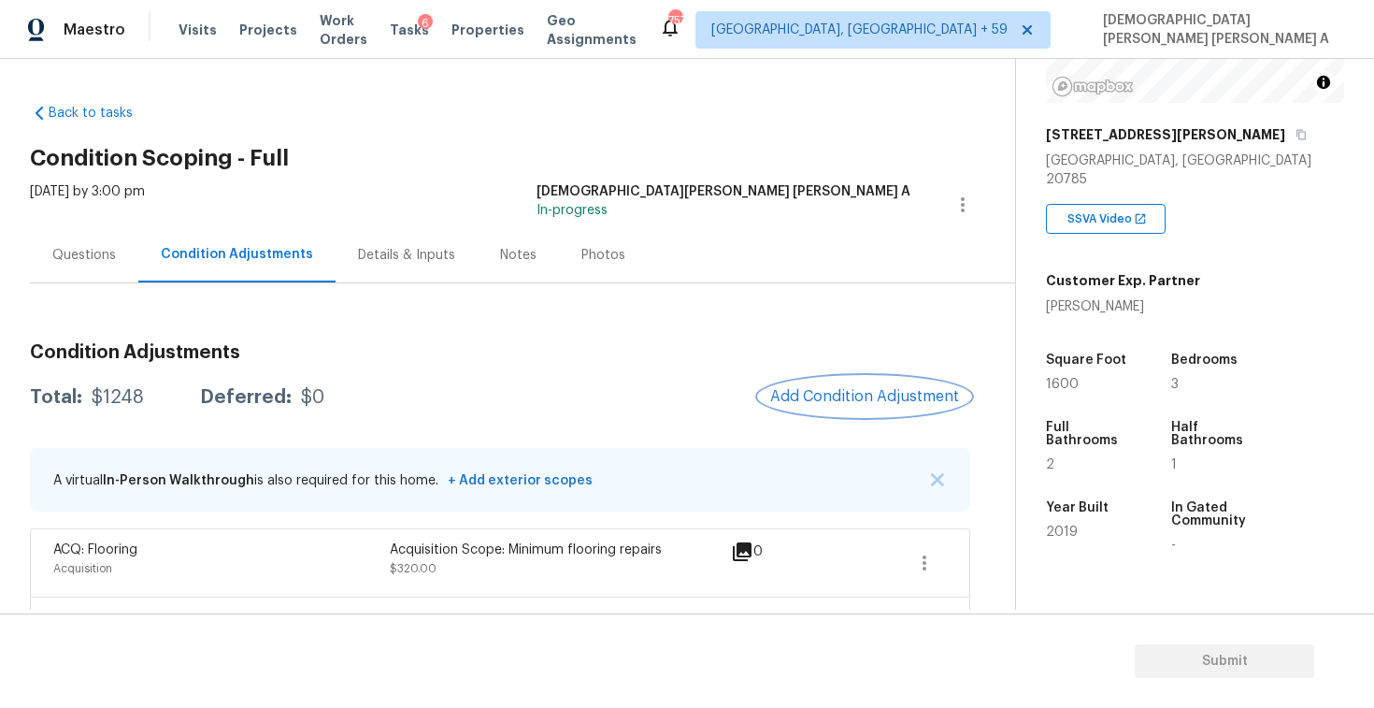
scroll to position [73, 0]
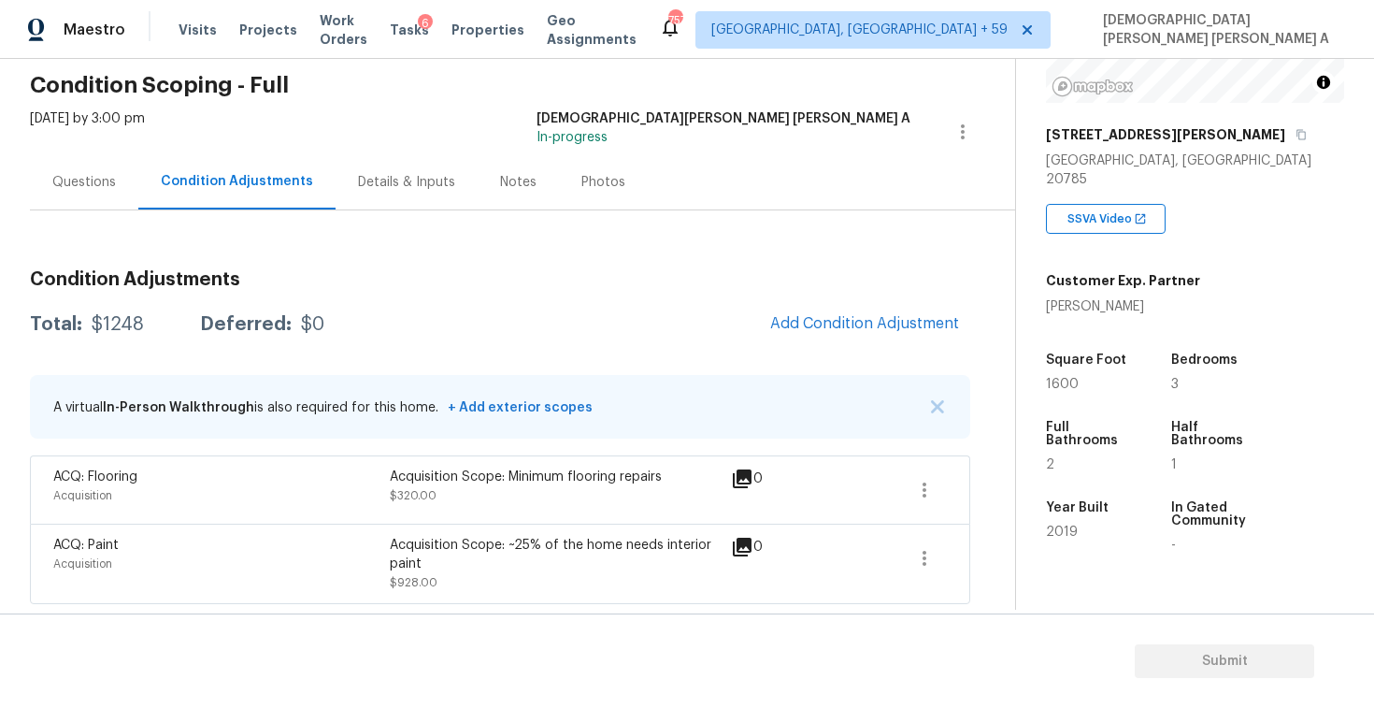
drag, startPoint x: 146, startPoint y: 327, endPoint x: 80, endPoint y: 327, distance: 65.4
click at [80, 327] on div "Total: $1248 Deferred: $0" at bounding box center [177, 324] width 294 height 19
copy div "$1248"
click at [73, 206] on div "Questions" at bounding box center [84, 181] width 108 height 55
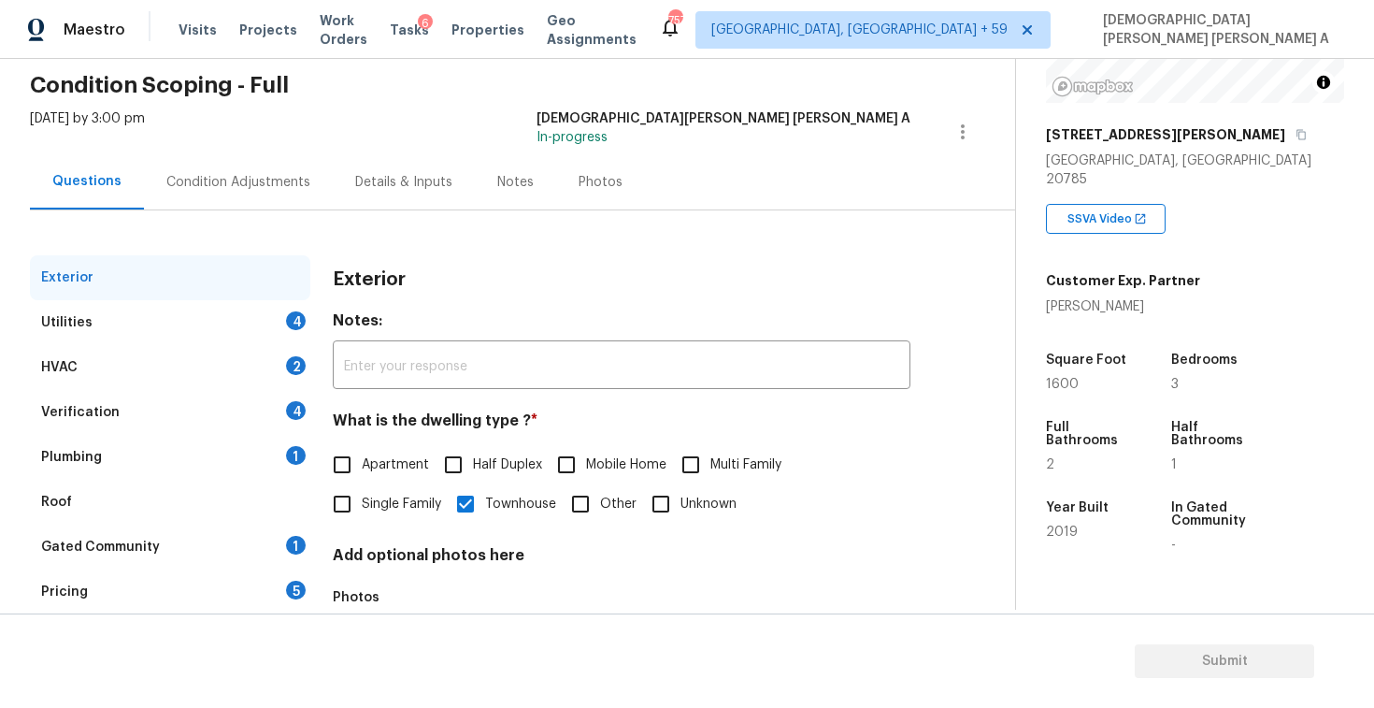
scroll to position [175, 0]
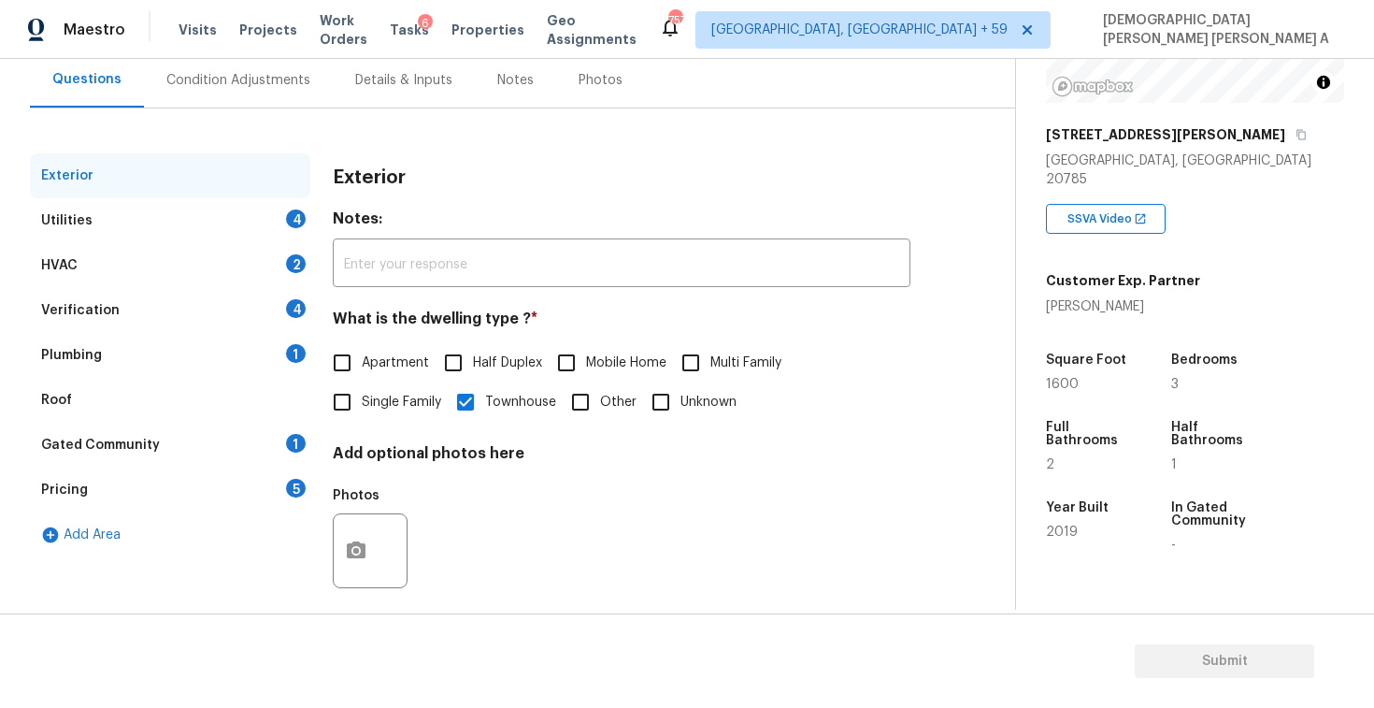
click at [232, 217] on div "Utilities 4" at bounding box center [170, 220] width 280 height 45
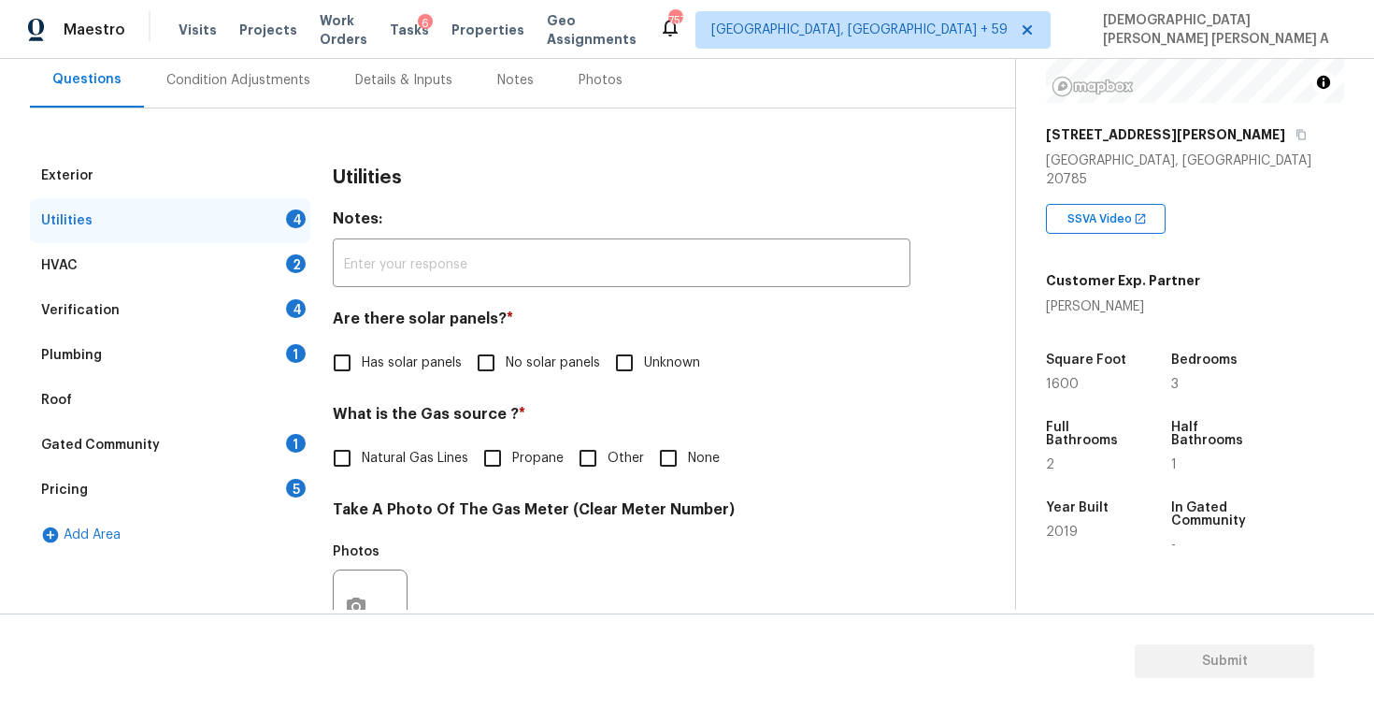
click at [467, 352] on input "No solar panels" at bounding box center [486, 362] width 39 height 39
checkbox input "true"
click at [352, 449] on input "Natural Gas Lines" at bounding box center [342, 457] width 39 height 39
checkbox input "true"
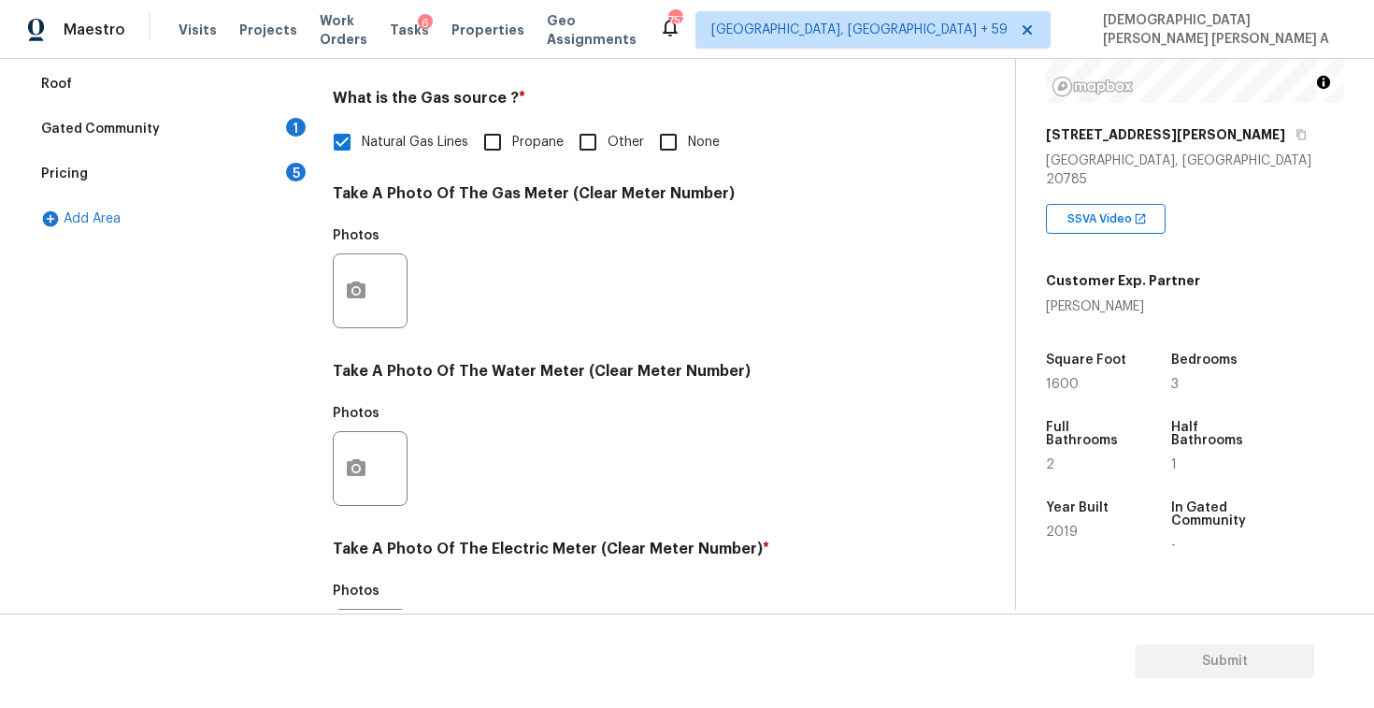
scroll to position [699, 0]
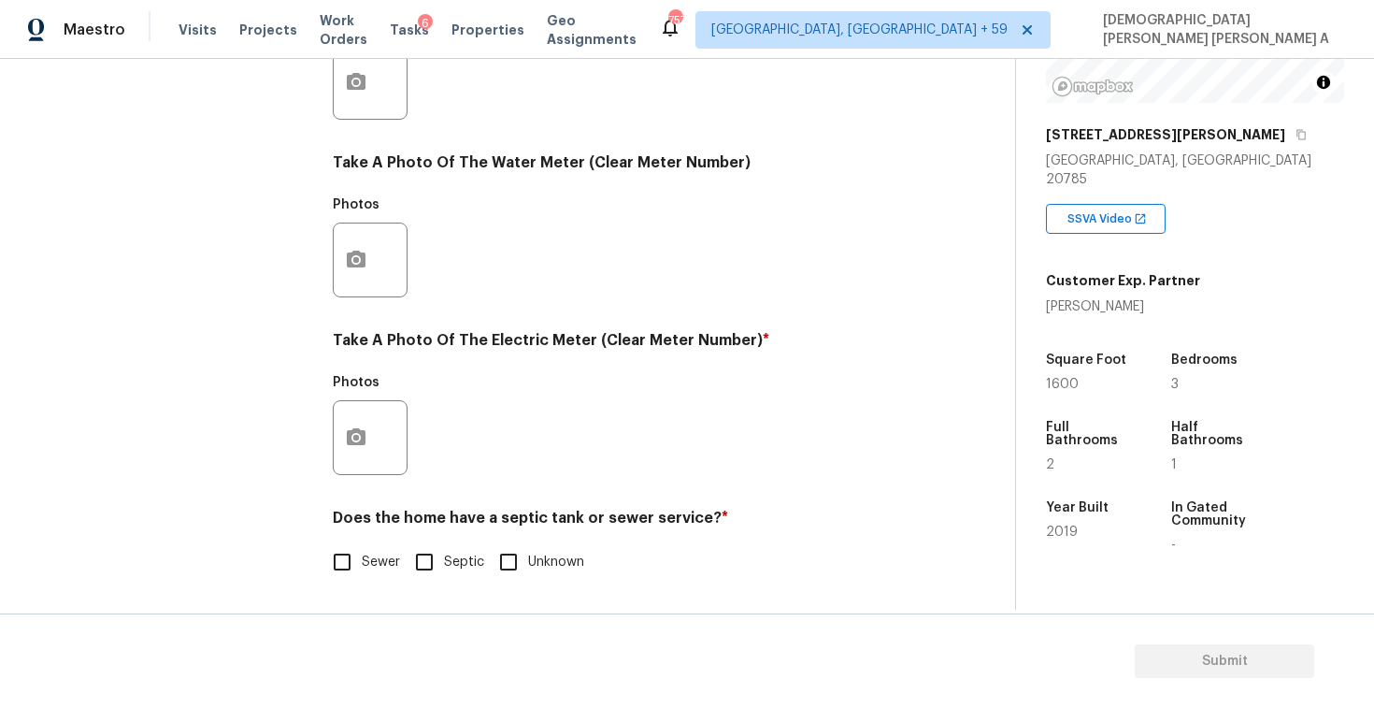
click at [344, 560] on input "Sewer" at bounding box center [342, 561] width 39 height 39
checkbox input "true"
click at [353, 439] on icon "button" at bounding box center [356, 437] width 22 height 22
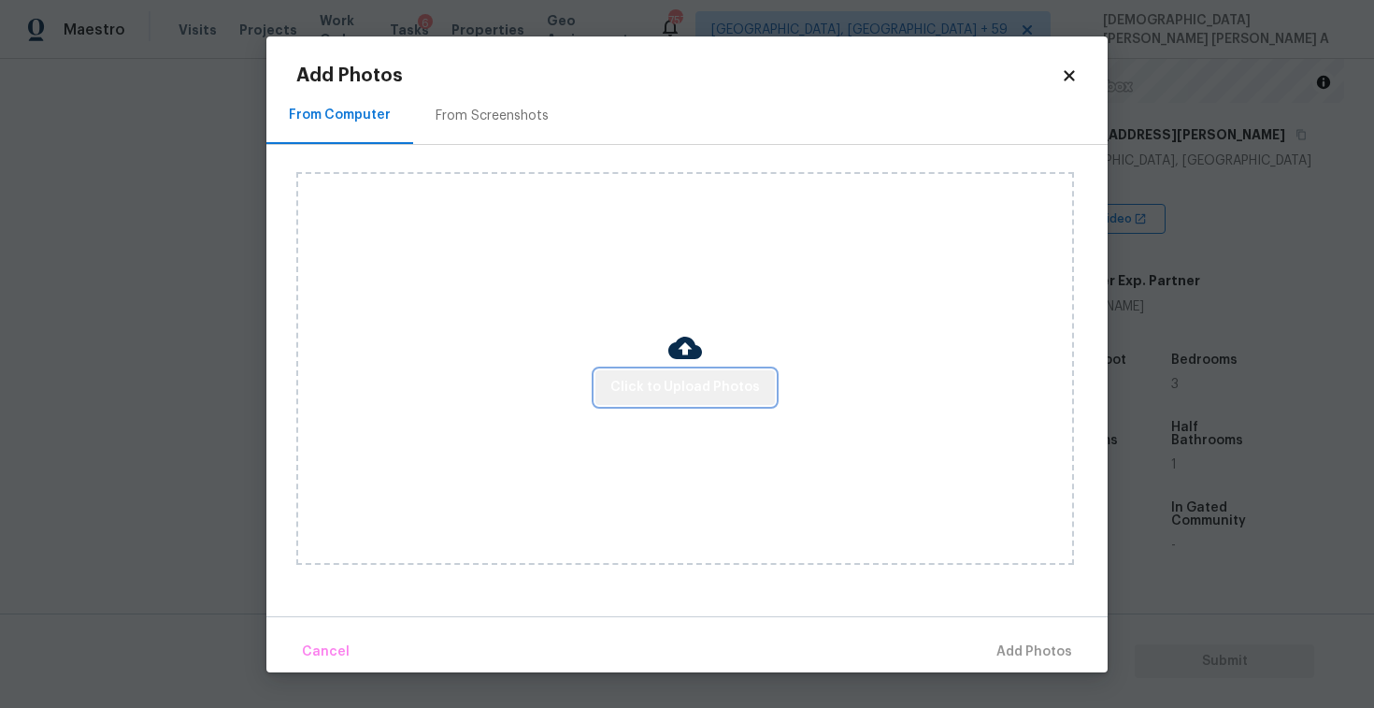
click at [704, 400] on button "Click to Upload Photos" at bounding box center [685, 387] width 179 height 35
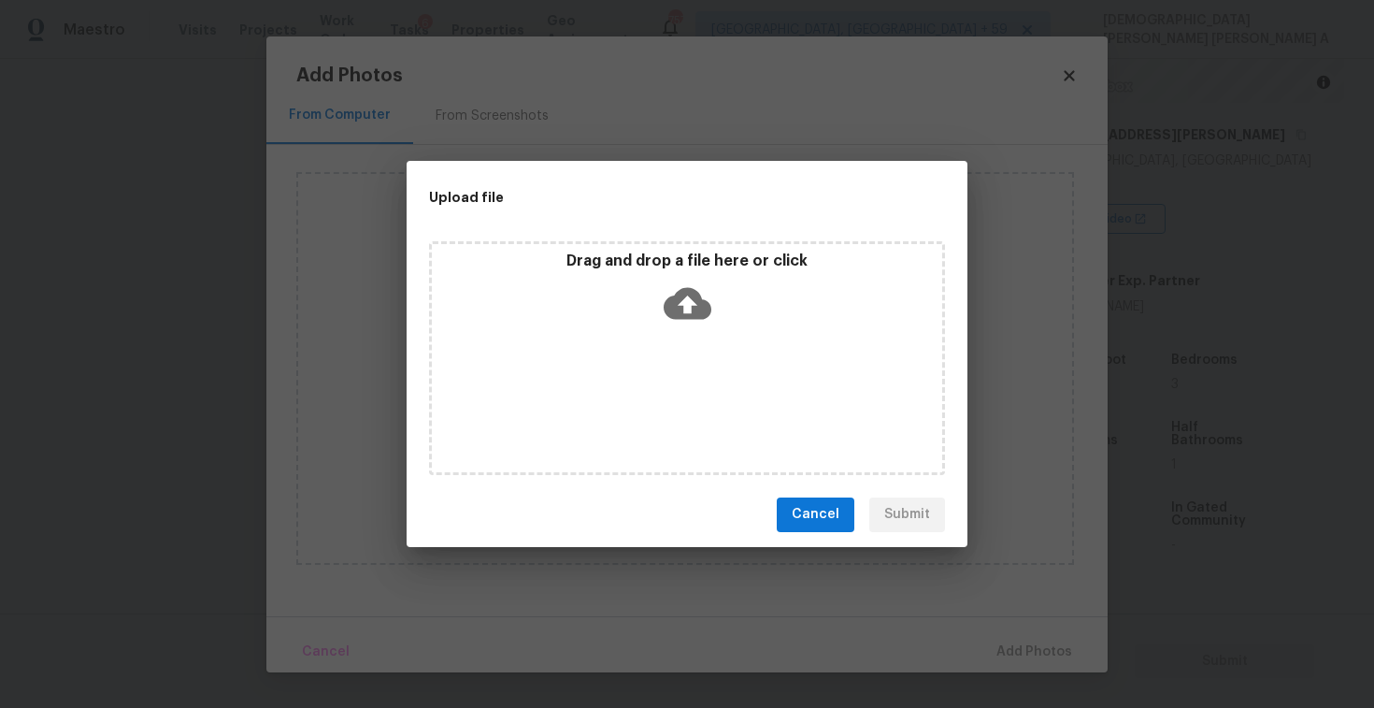
click at [683, 333] on div "Drag and drop a file here or click" at bounding box center [687, 358] width 516 height 234
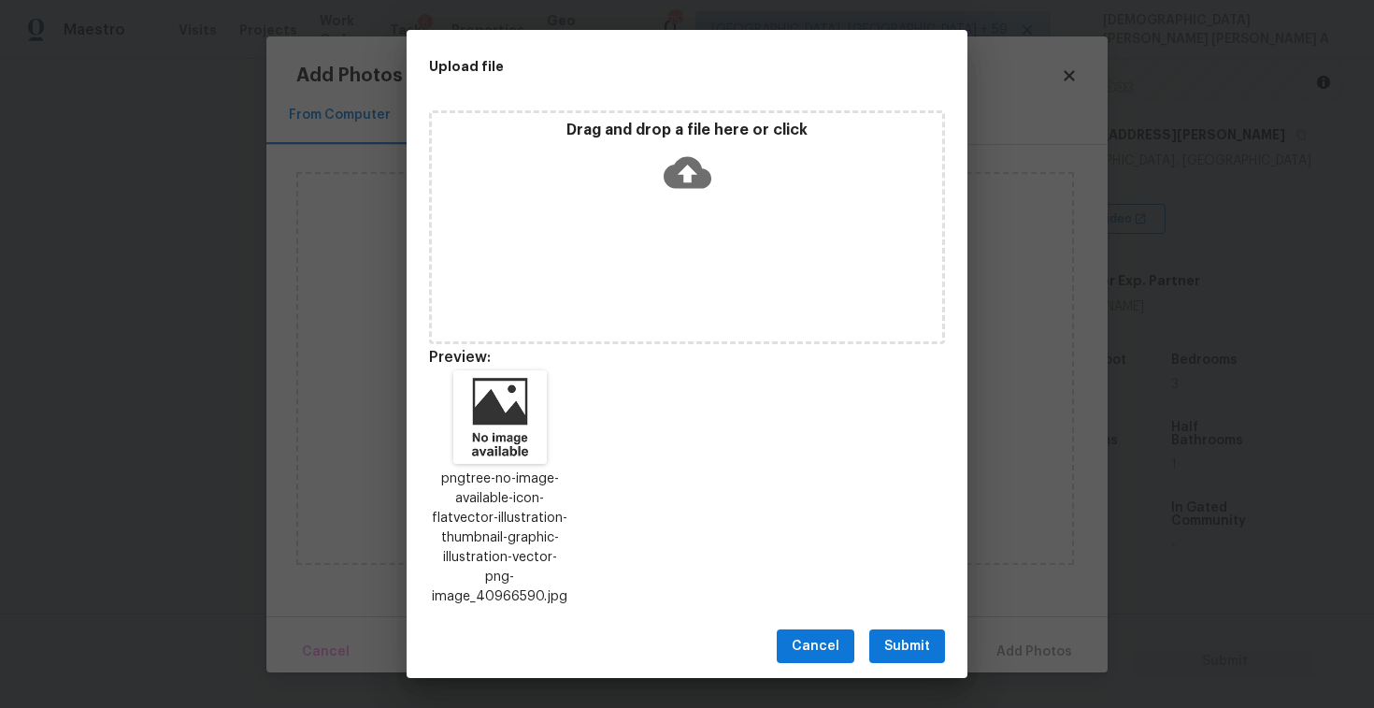
click at [892, 635] on span "Submit" at bounding box center [907, 646] width 46 height 23
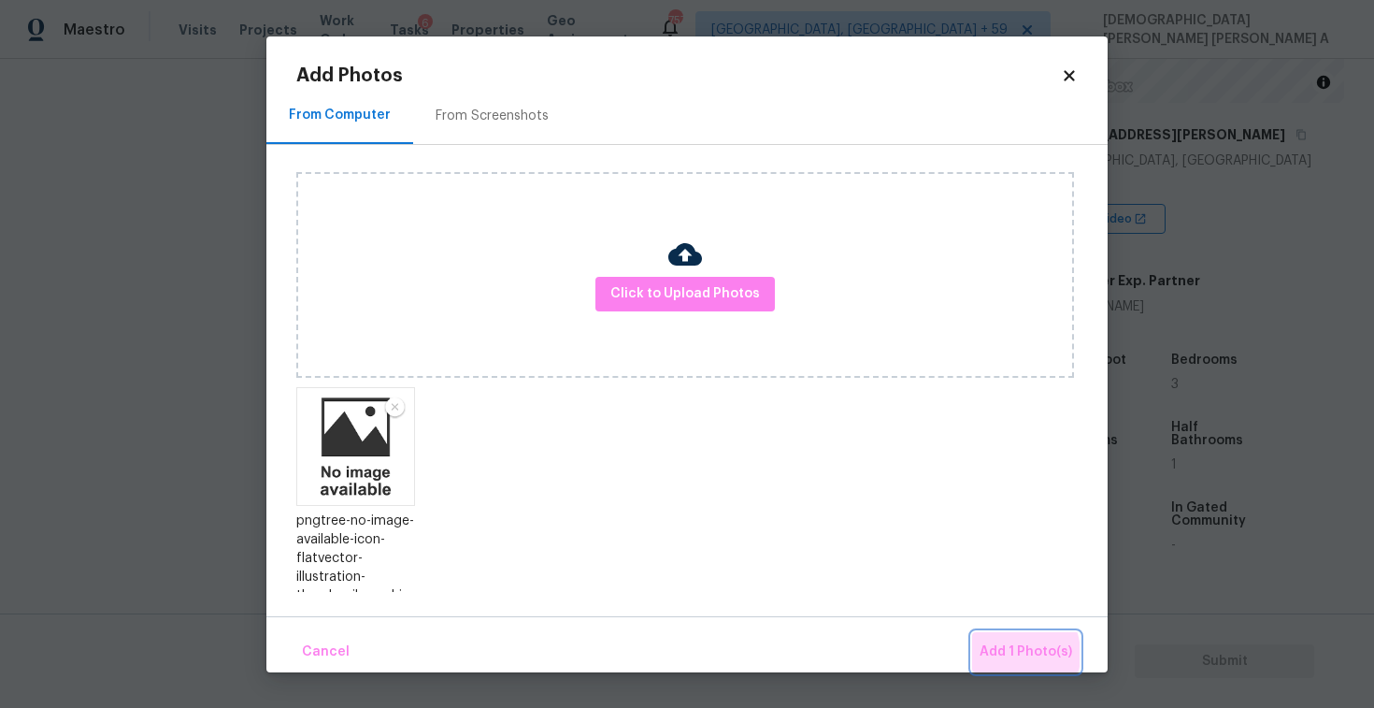
click at [1006, 653] on span "Add 1 Photo(s)" at bounding box center [1026, 651] width 93 height 23
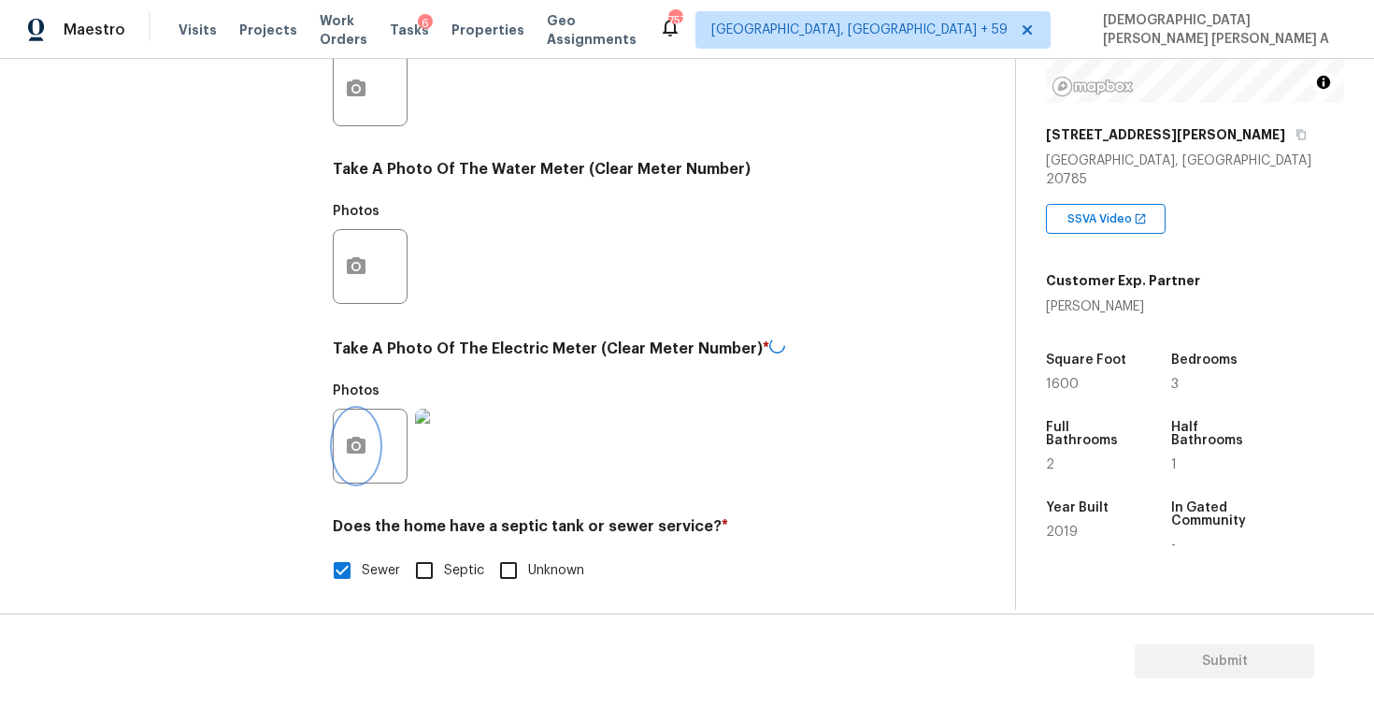
scroll to position [303, 0]
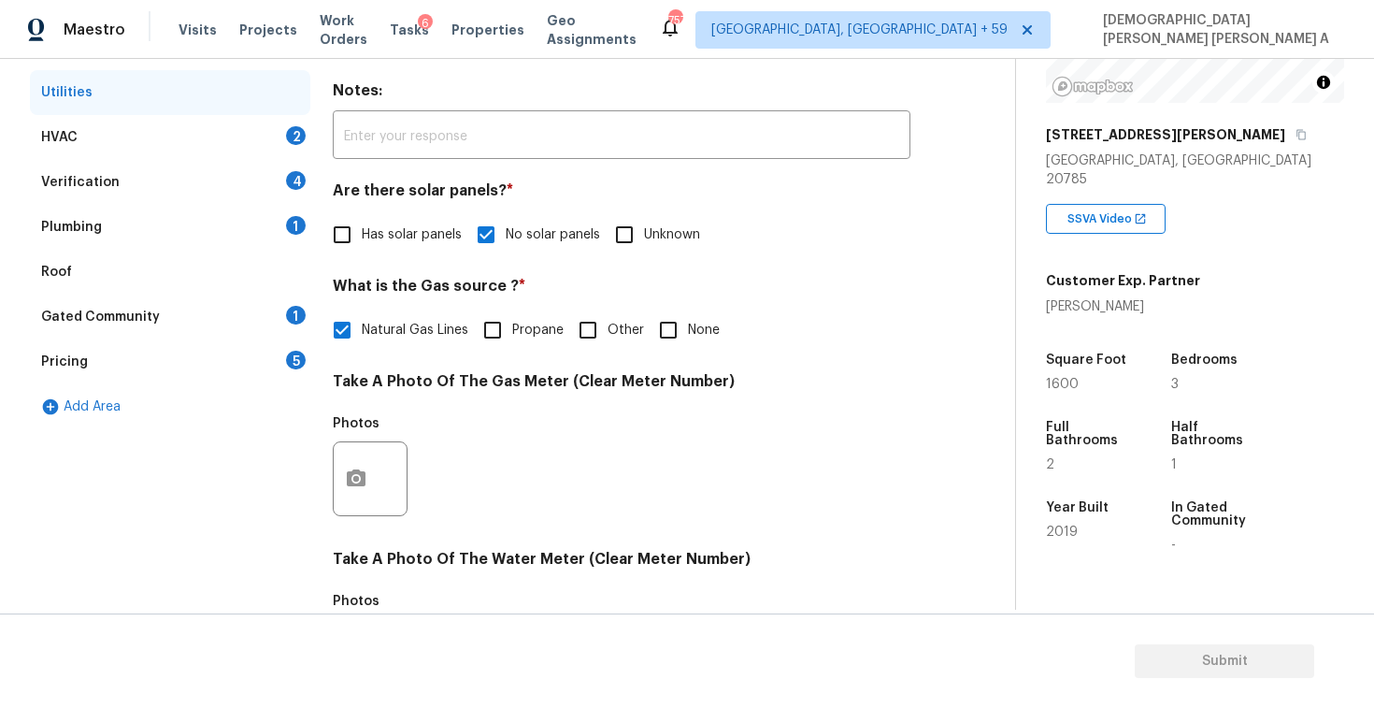
click at [193, 137] on div "HVAC 2" at bounding box center [170, 137] width 280 height 45
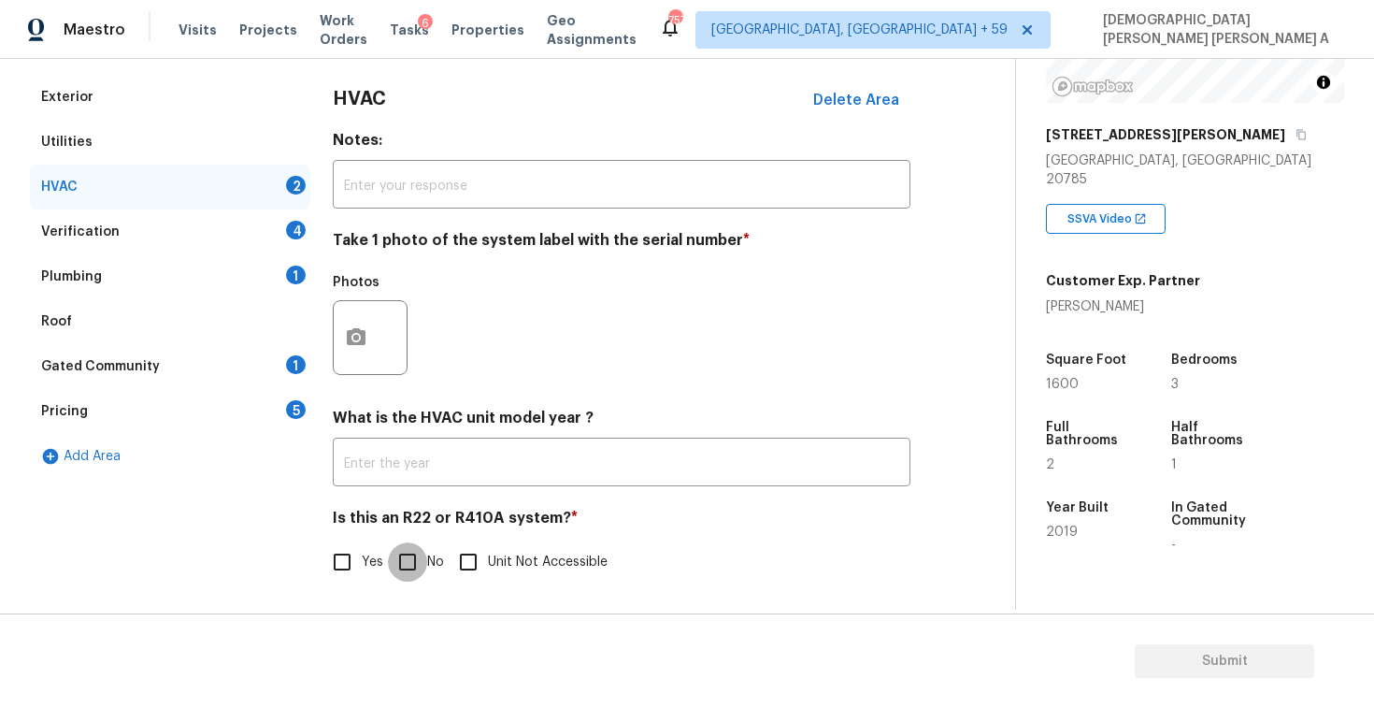
click at [403, 554] on input "No" at bounding box center [407, 561] width 39 height 39
checkbox input "true"
click at [355, 330] on icon "button" at bounding box center [356, 336] width 19 height 17
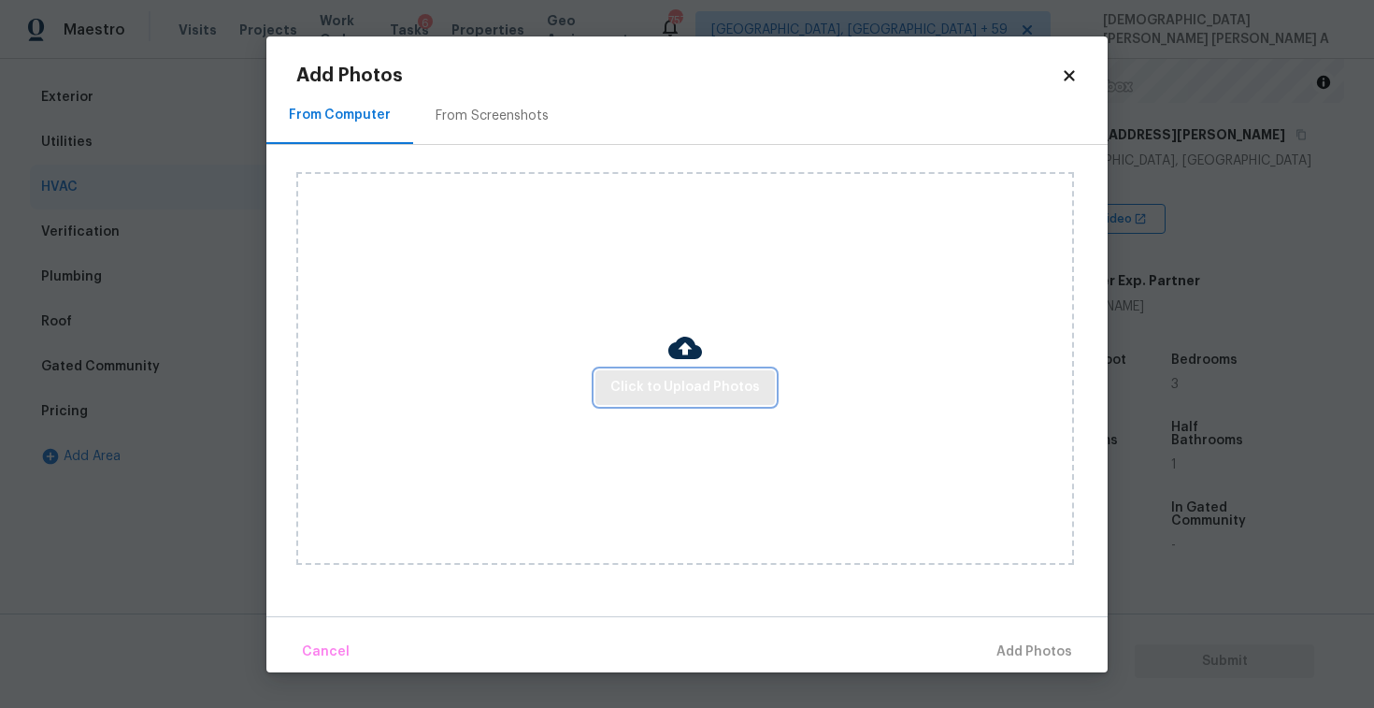
click at [696, 378] on span "Click to Upload Photos" at bounding box center [685, 387] width 150 height 23
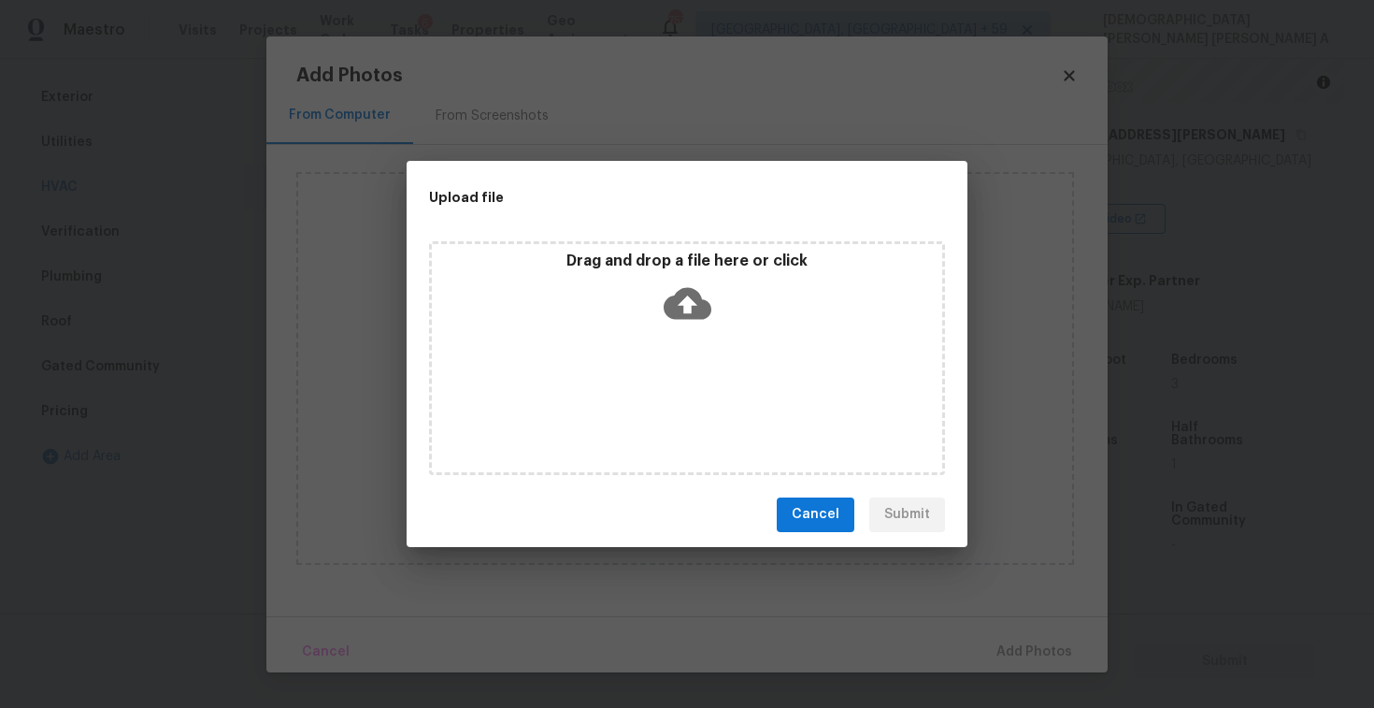
click at [669, 286] on icon at bounding box center [688, 304] width 48 height 48
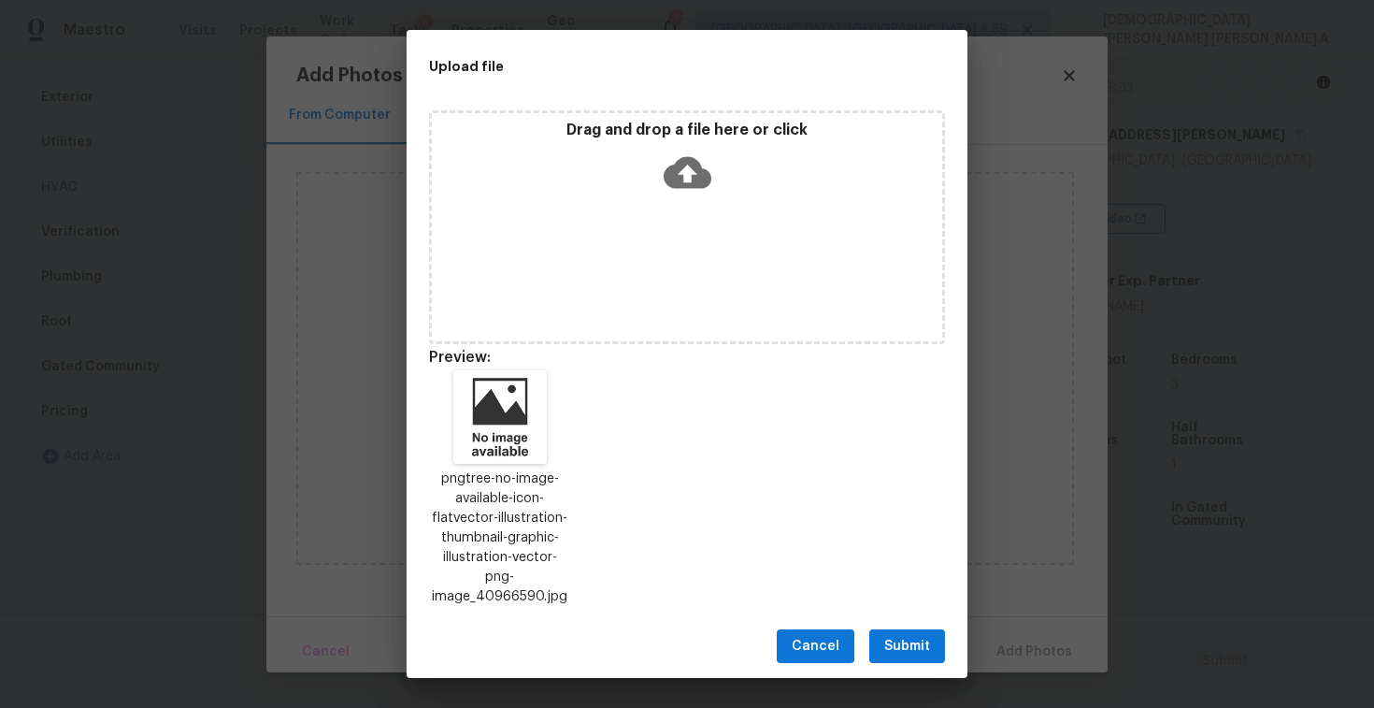
click at [907, 635] on span "Submit" at bounding box center [907, 646] width 46 height 23
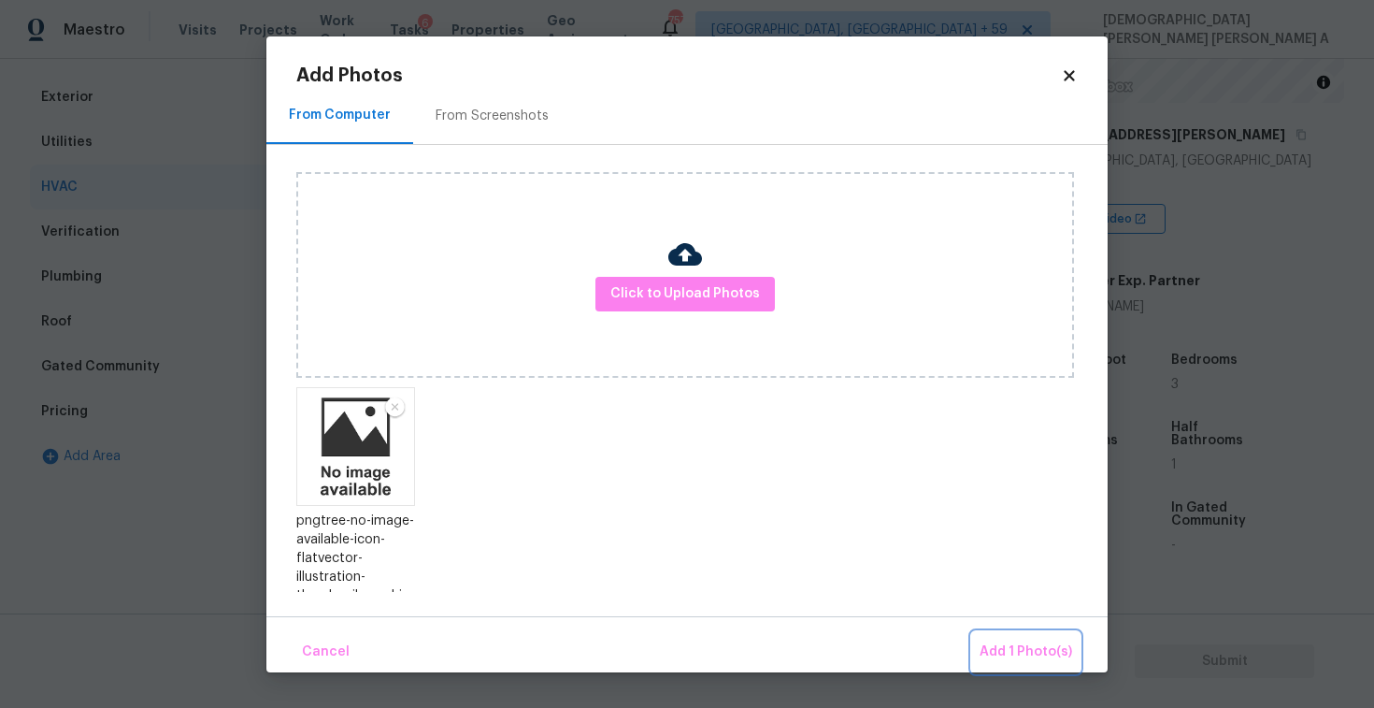
click at [1019, 647] on span "Add 1 Photo(s)" at bounding box center [1026, 651] width 93 height 23
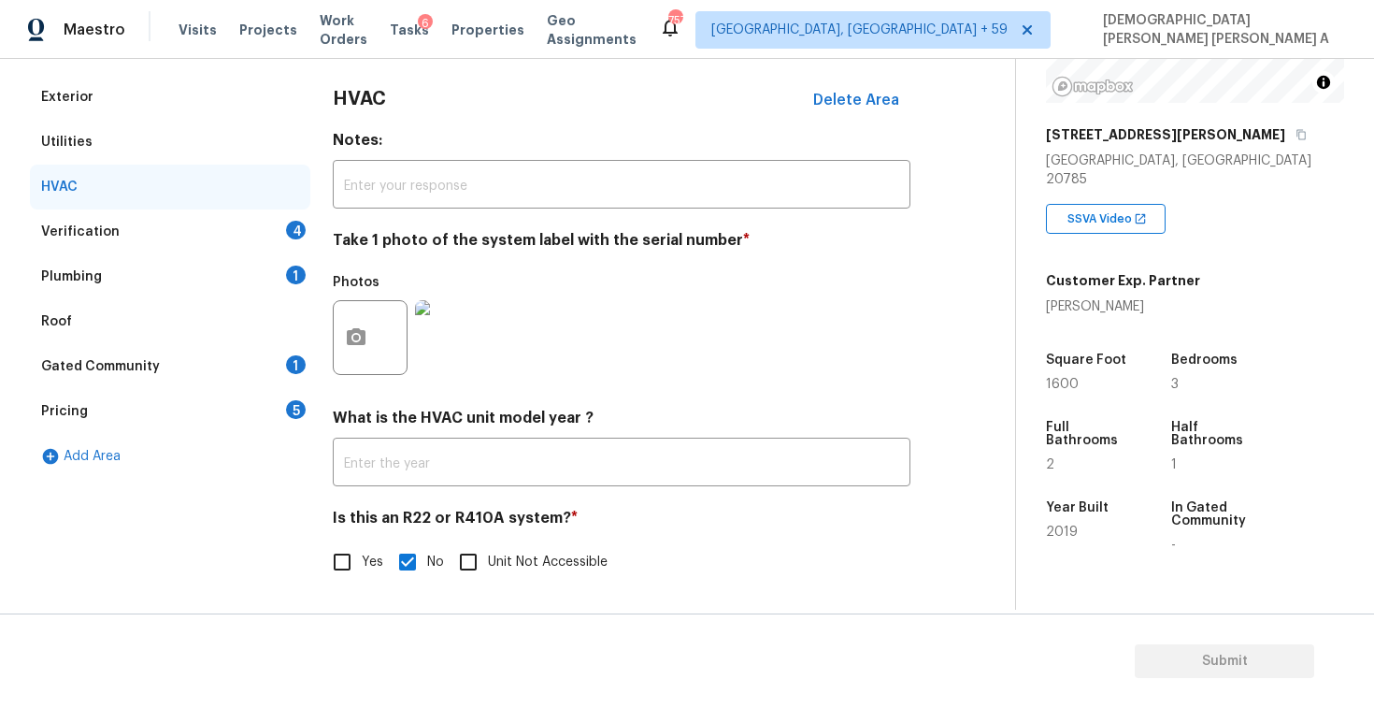
click at [168, 212] on div "Verification 4" at bounding box center [170, 231] width 280 height 45
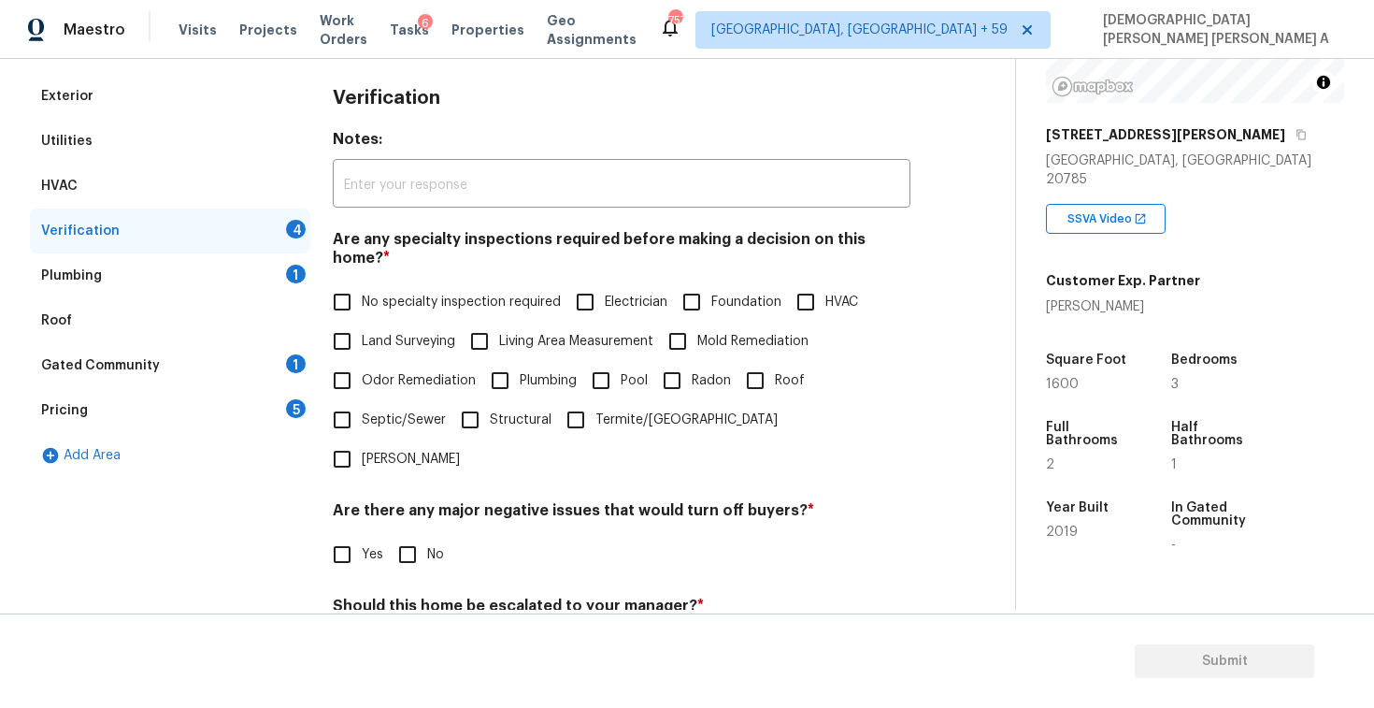
click at [341, 282] on input "No specialty inspection required" at bounding box center [342, 301] width 39 height 39
checkbox input "true"
click at [409, 535] on input "No" at bounding box center [407, 554] width 39 height 39
checkbox input "true"
click at [405, 632] on input "No" at bounding box center [407, 651] width 39 height 39
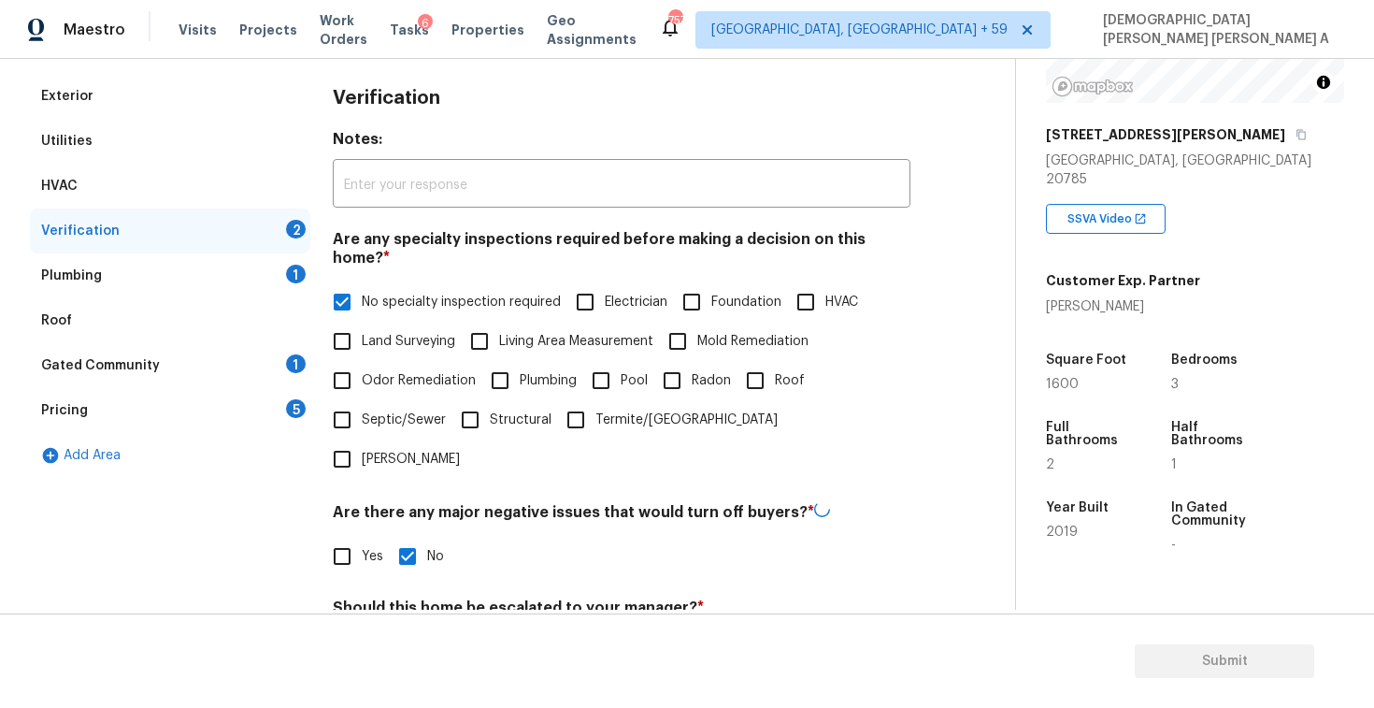
checkbox input "true"
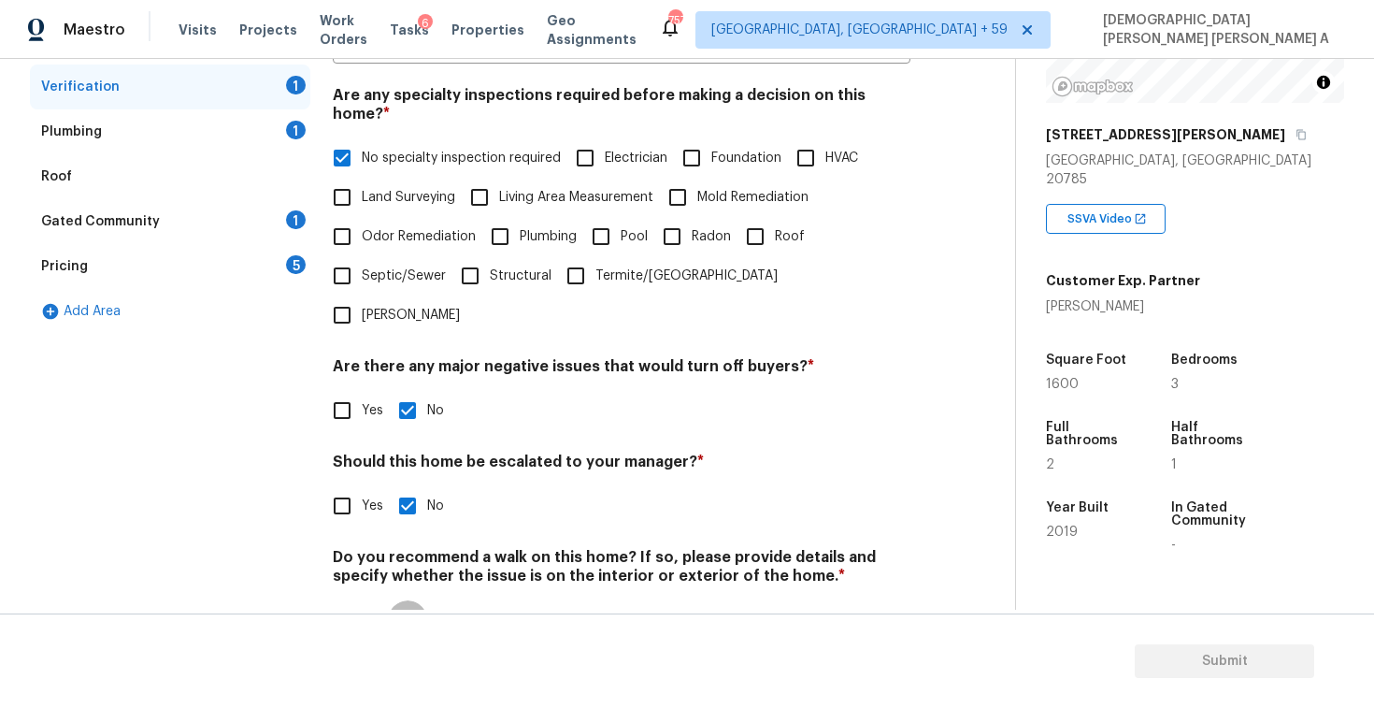
click at [406, 600] on input "No" at bounding box center [407, 619] width 39 height 39
checkbox input "true"
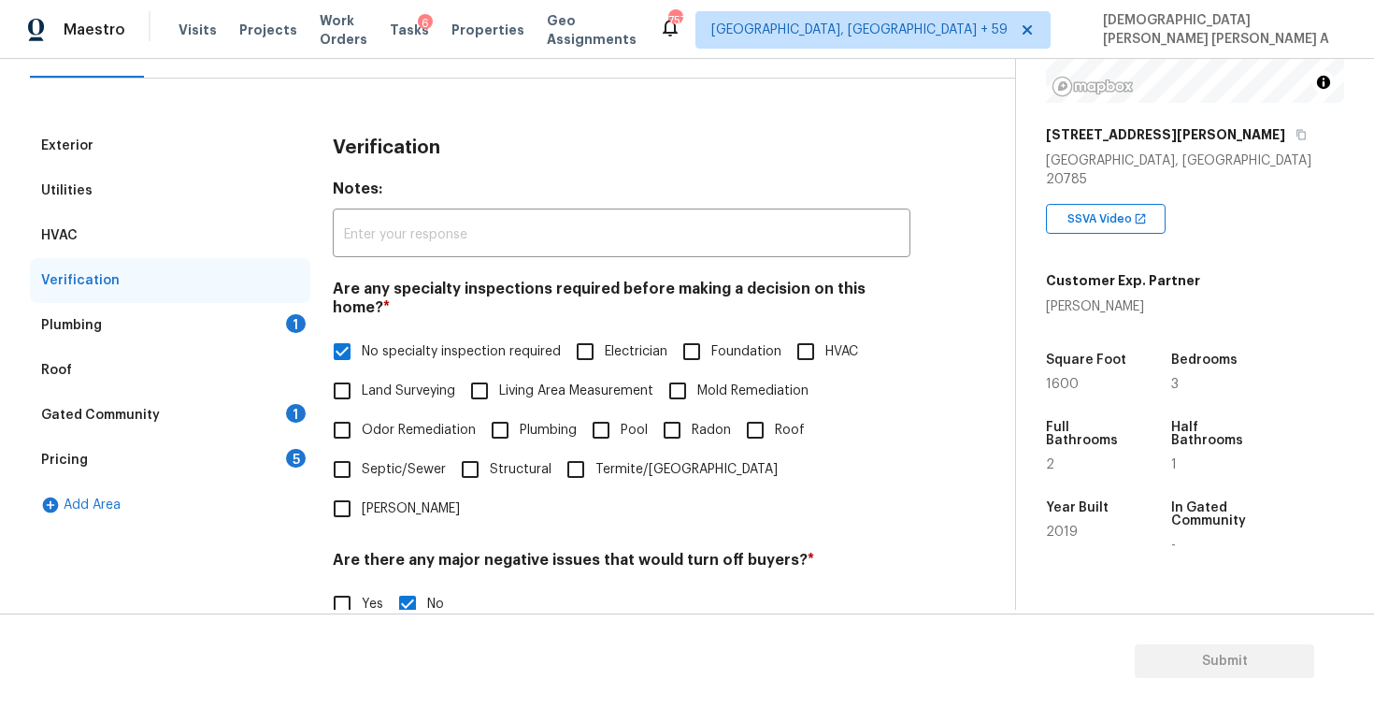
click at [265, 321] on div "Plumbing 1" at bounding box center [170, 325] width 280 height 45
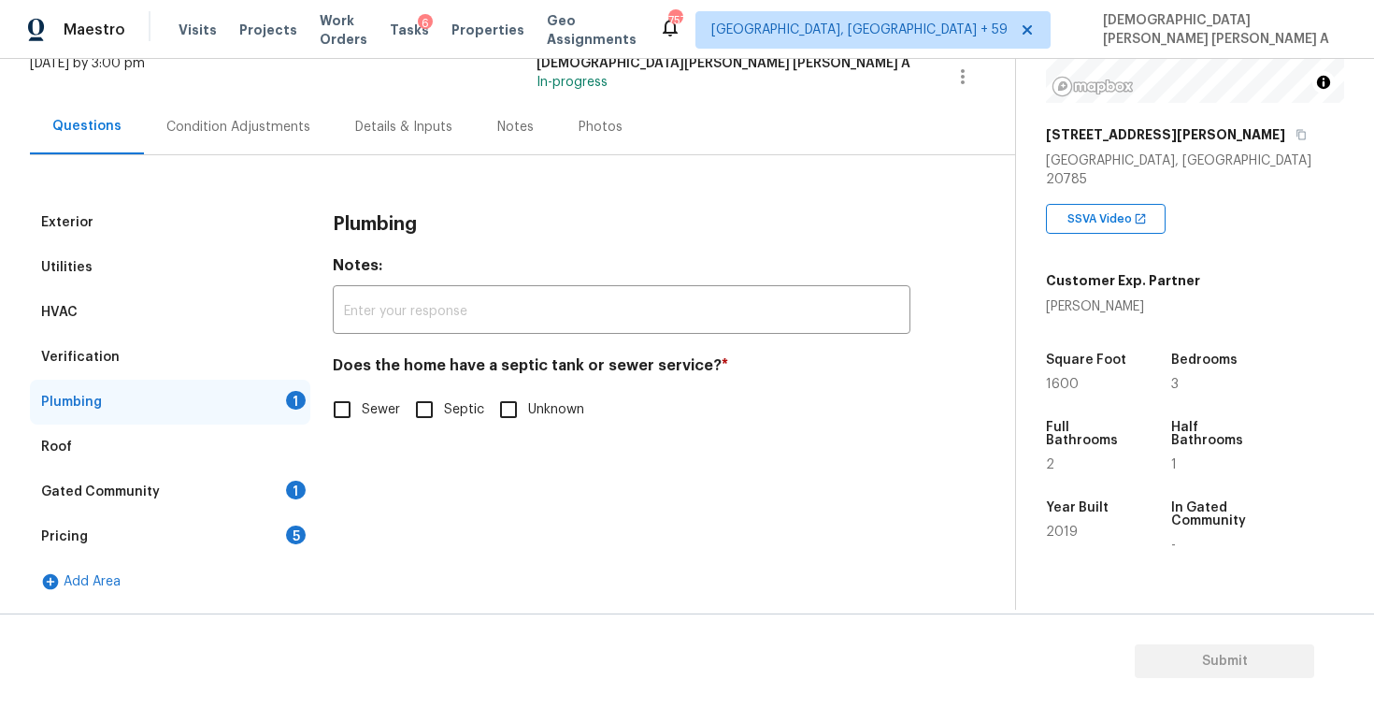
click at [354, 407] on input "Sewer" at bounding box center [342, 409] width 39 height 39
checkbox input "true"
click at [252, 502] on div "Gated Community 1" at bounding box center [170, 491] width 280 height 45
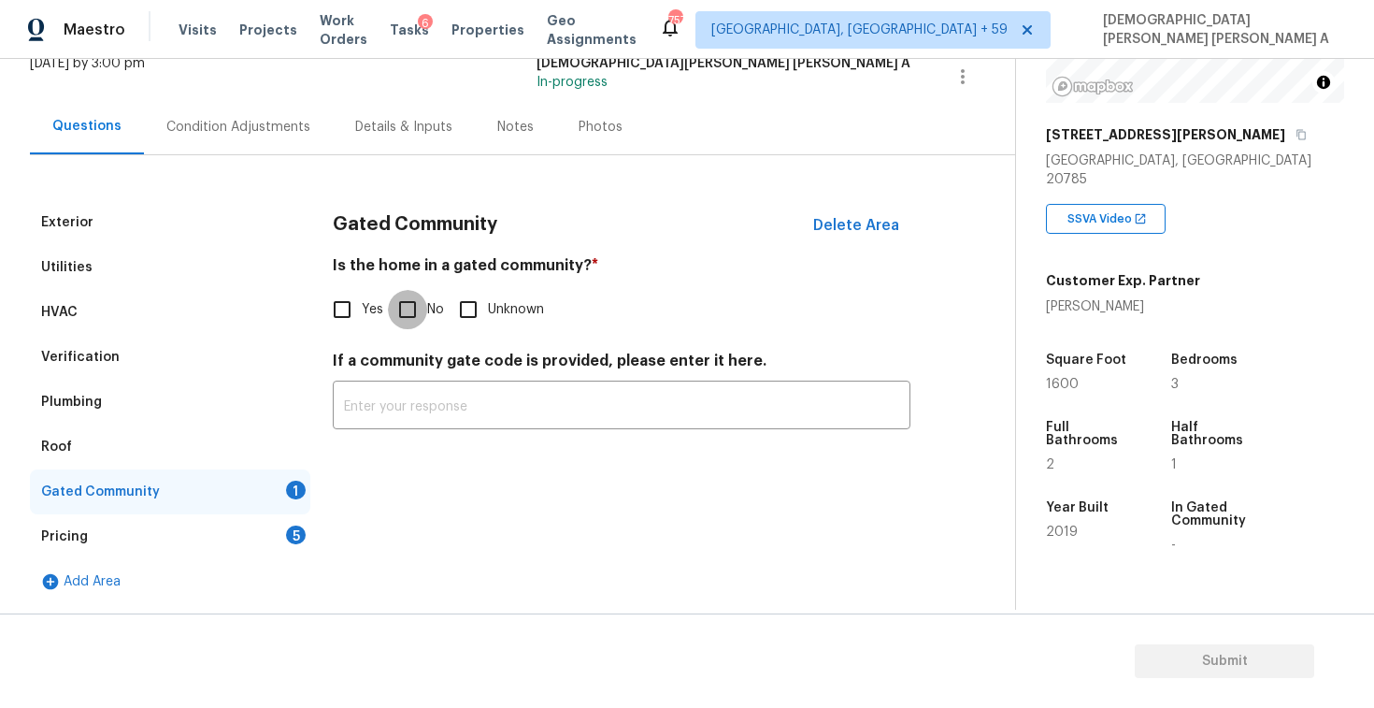
click at [407, 309] on input "No" at bounding box center [407, 309] width 39 height 39
checkbox input "true"
click at [175, 541] on div "Pricing 5" at bounding box center [170, 536] width 280 height 45
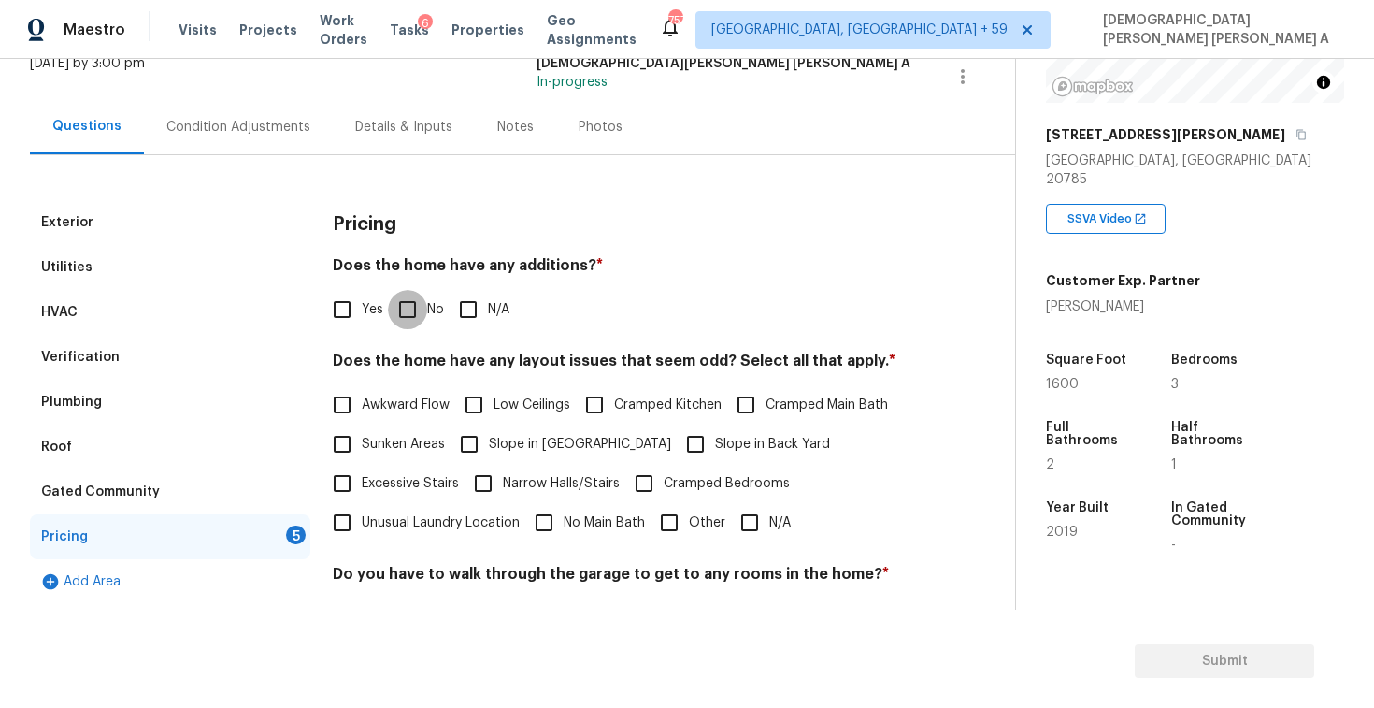
click at [395, 313] on input "No" at bounding box center [407, 309] width 39 height 39
checkbox input "true"
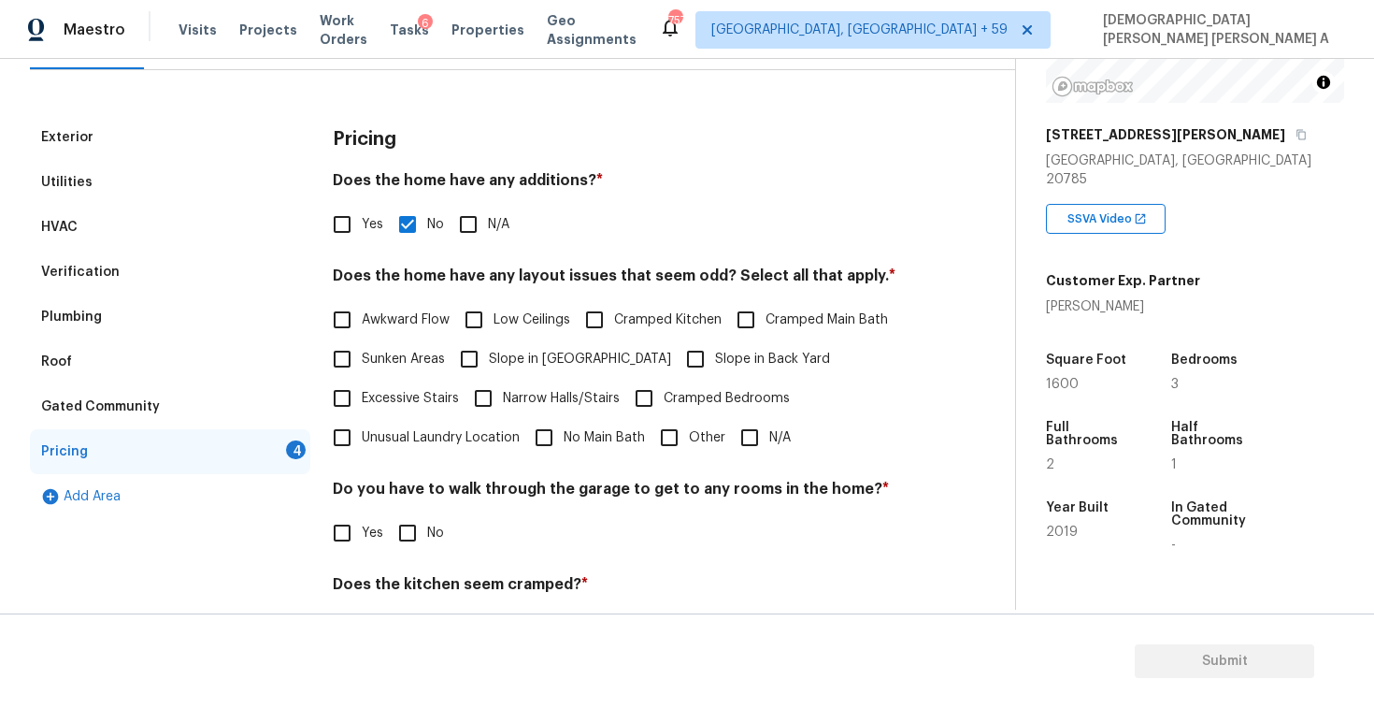
scroll to position [234, 0]
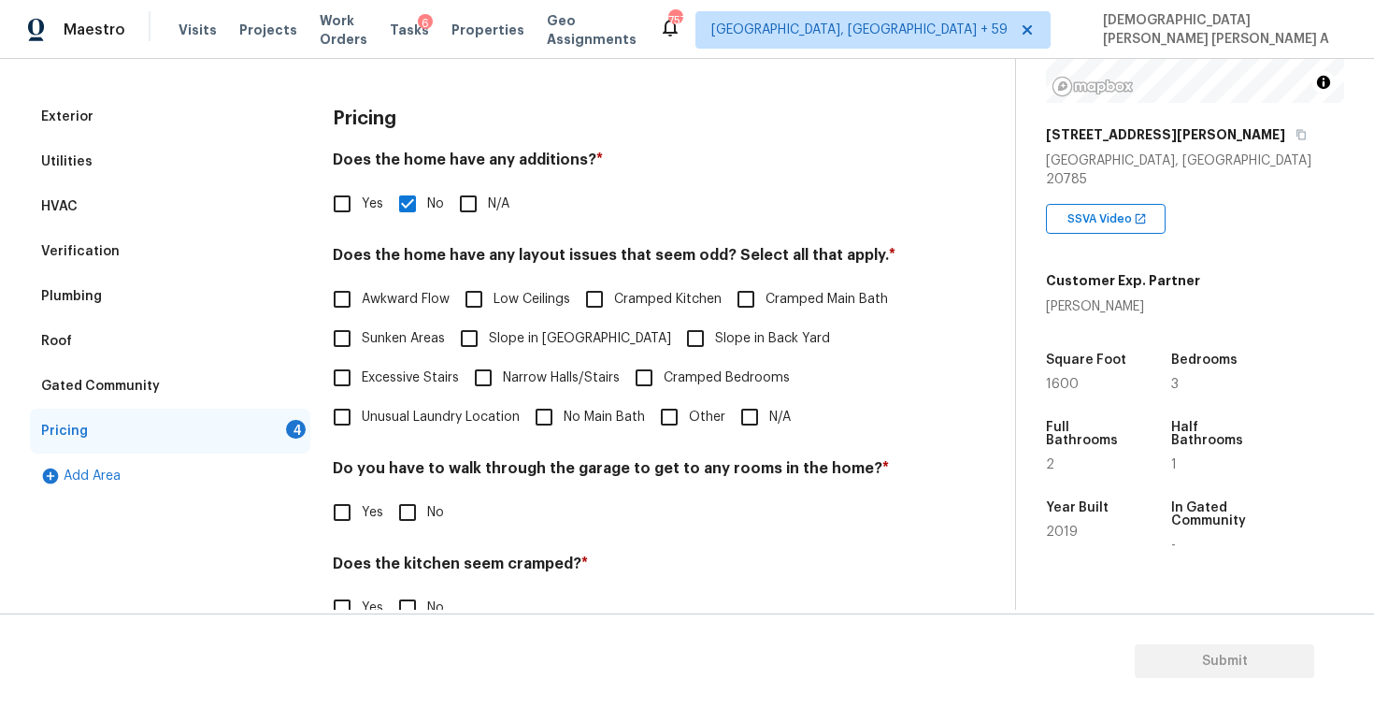
click at [751, 417] on input "N/A" at bounding box center [749, 416] width 39 height 39
checkbox input "true"
click at [407, 519] on input "No" at bounding box center [407, 512] width 39 height 39
checkbox input "true"
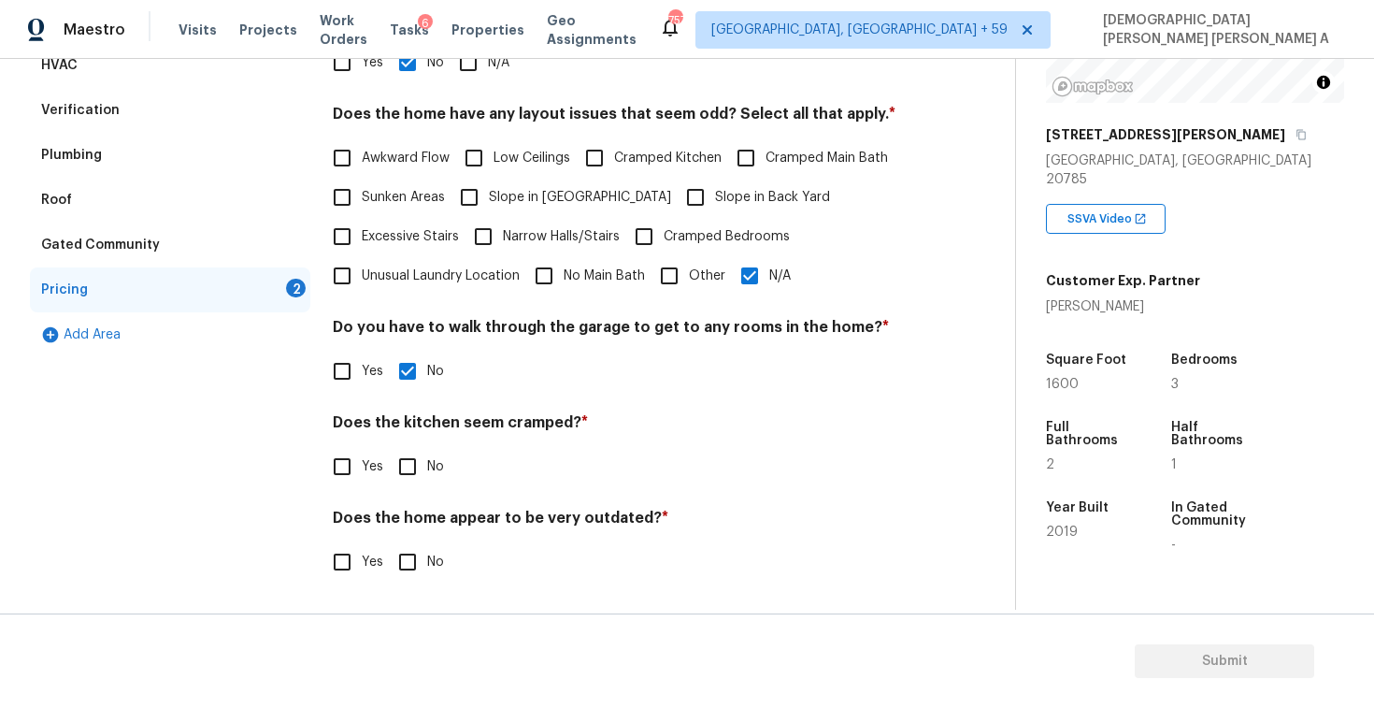
scroll to position [375, 0]
click at [406, 458] on input "No" at bounding box center [407, 466] width 39 height 39
checkbox input "true"
click at [409, 572] on input "No" at bounding box center [407, 561] width 39 height 39
checkbox input "true"
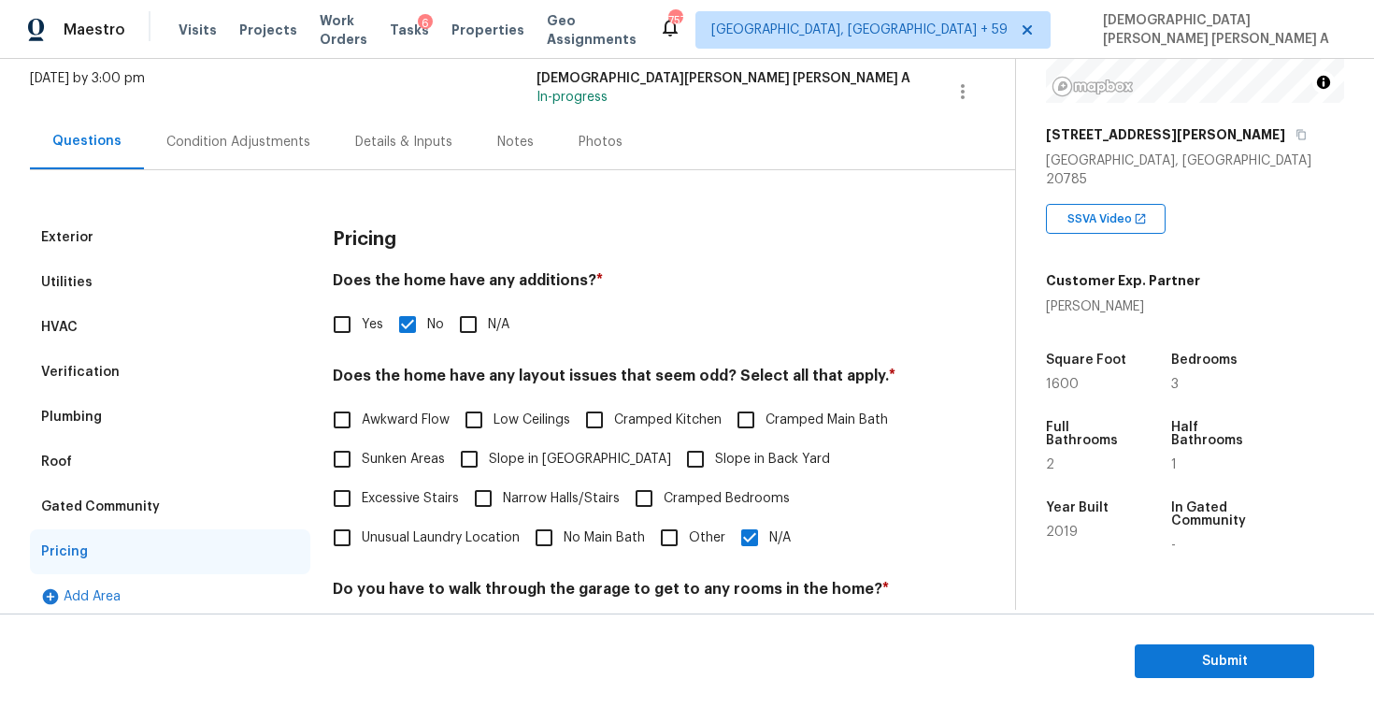
scroll to position [0, 0]
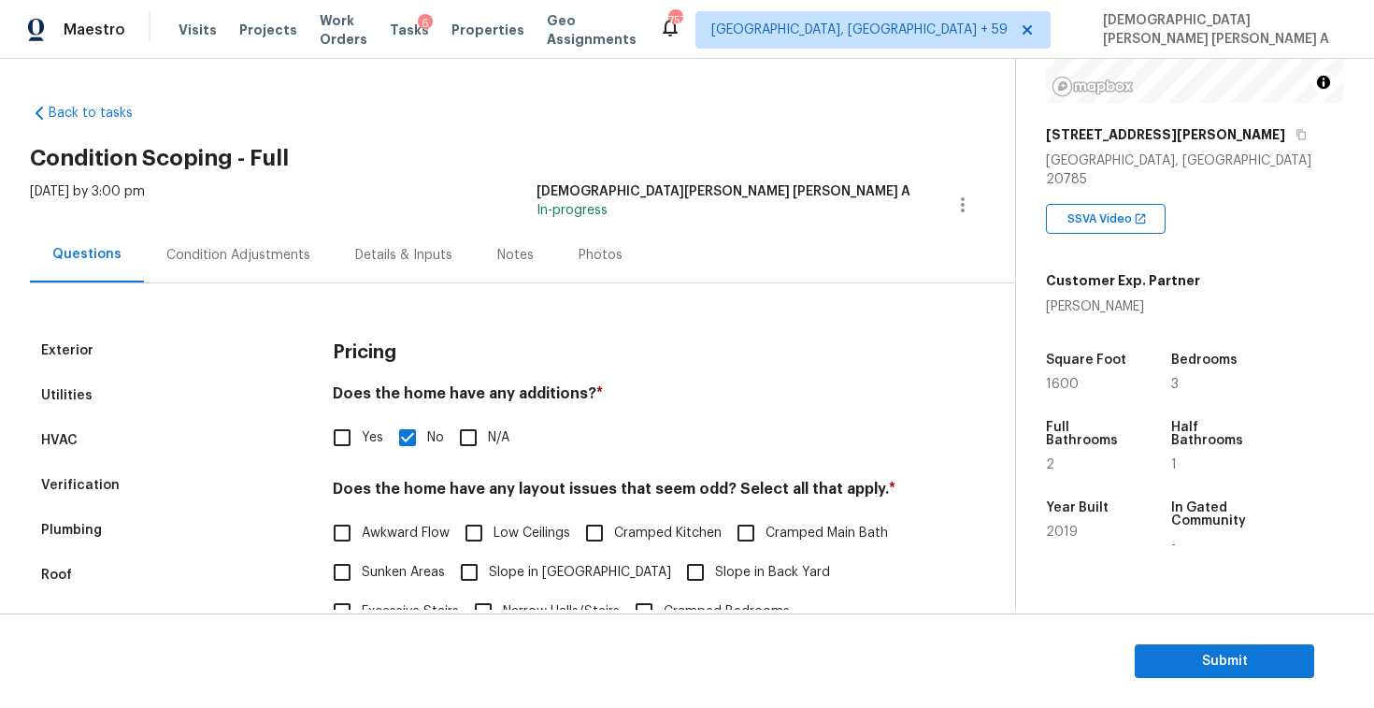
click at [247, 245] on div "Condition Adjustments" at bounding box center [238, 254] width 189 height 55
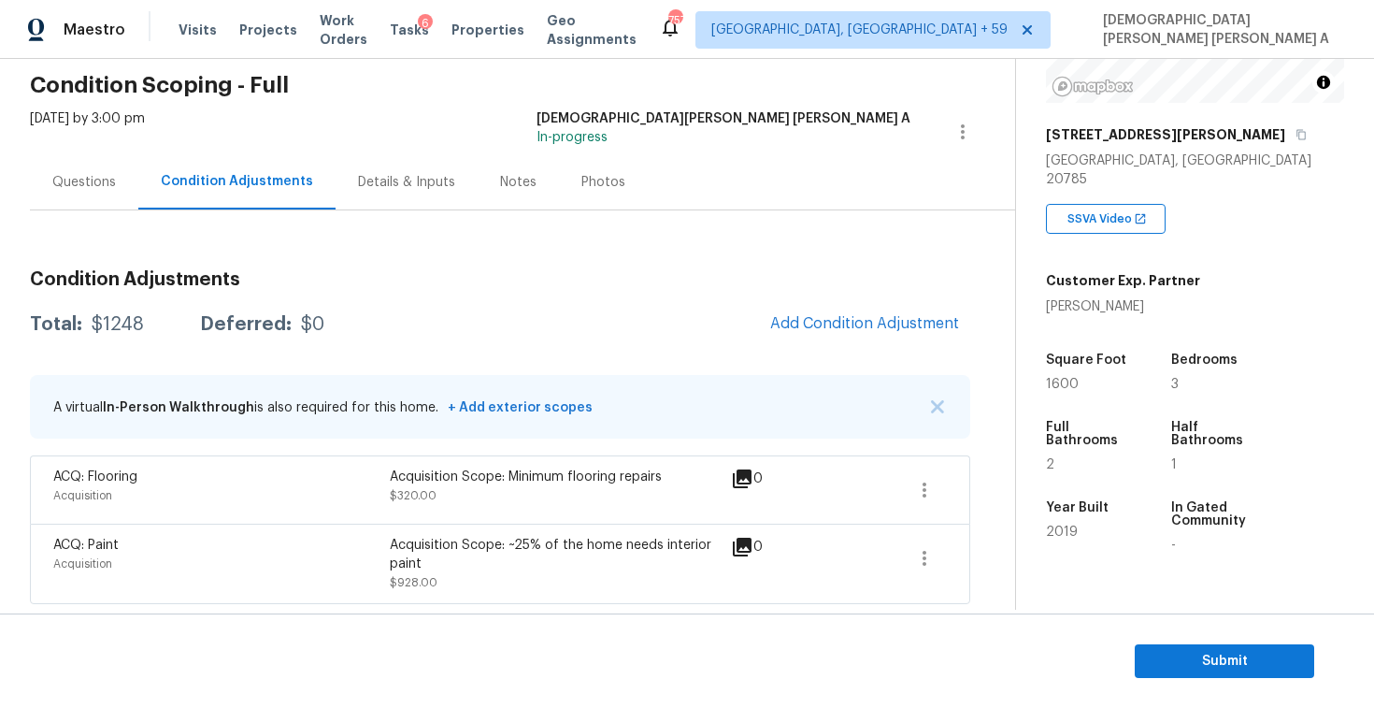
scroll to position [418, 0]
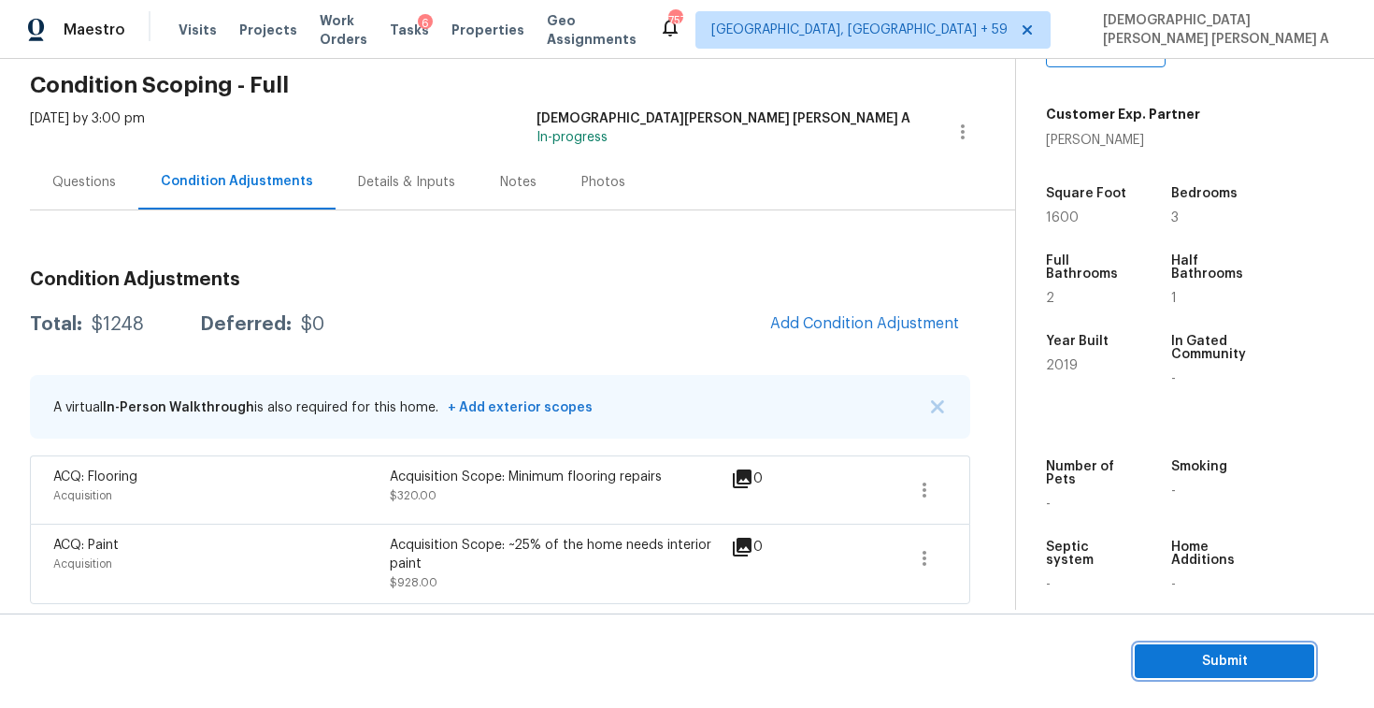
click at [1219, 663] on span "Submit" at bounding box center [1225, 661] width 150 height 23
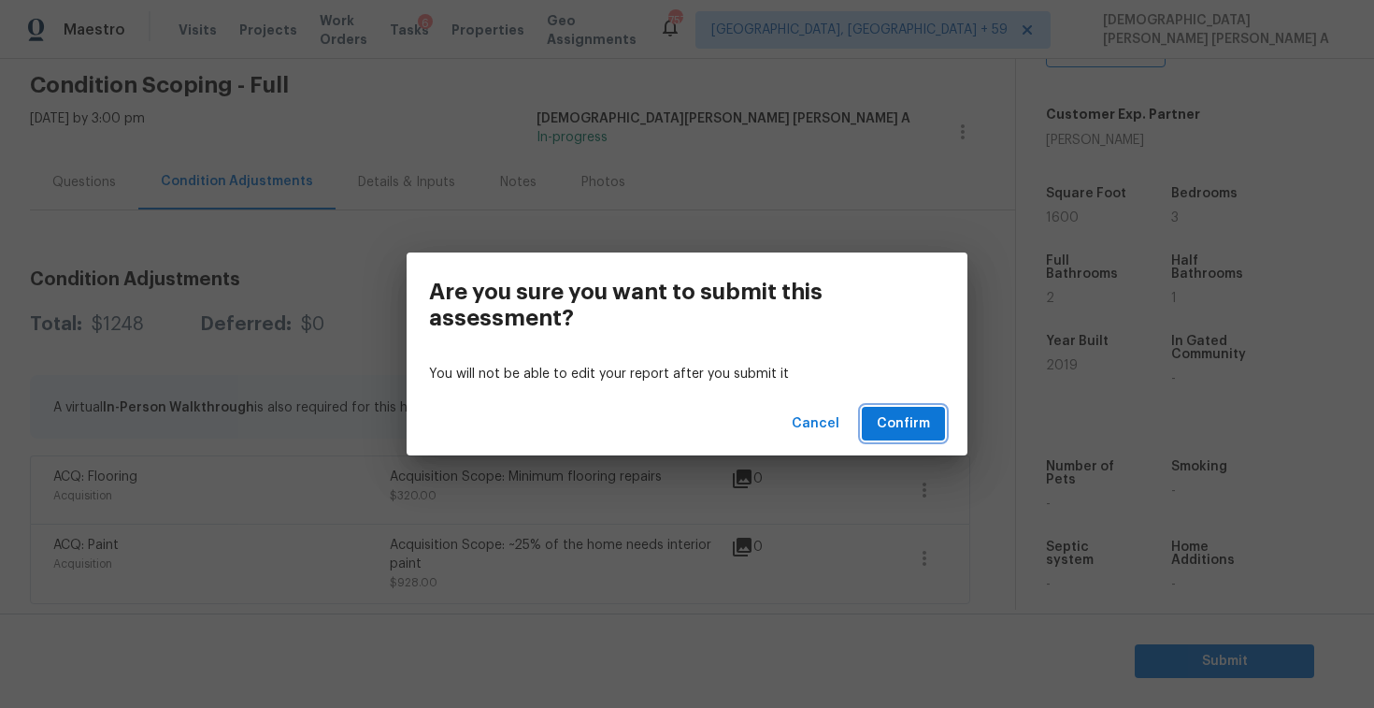
click at [898, 415] on span "Confirm" at bounding box center [903, 423] width 53 height 23
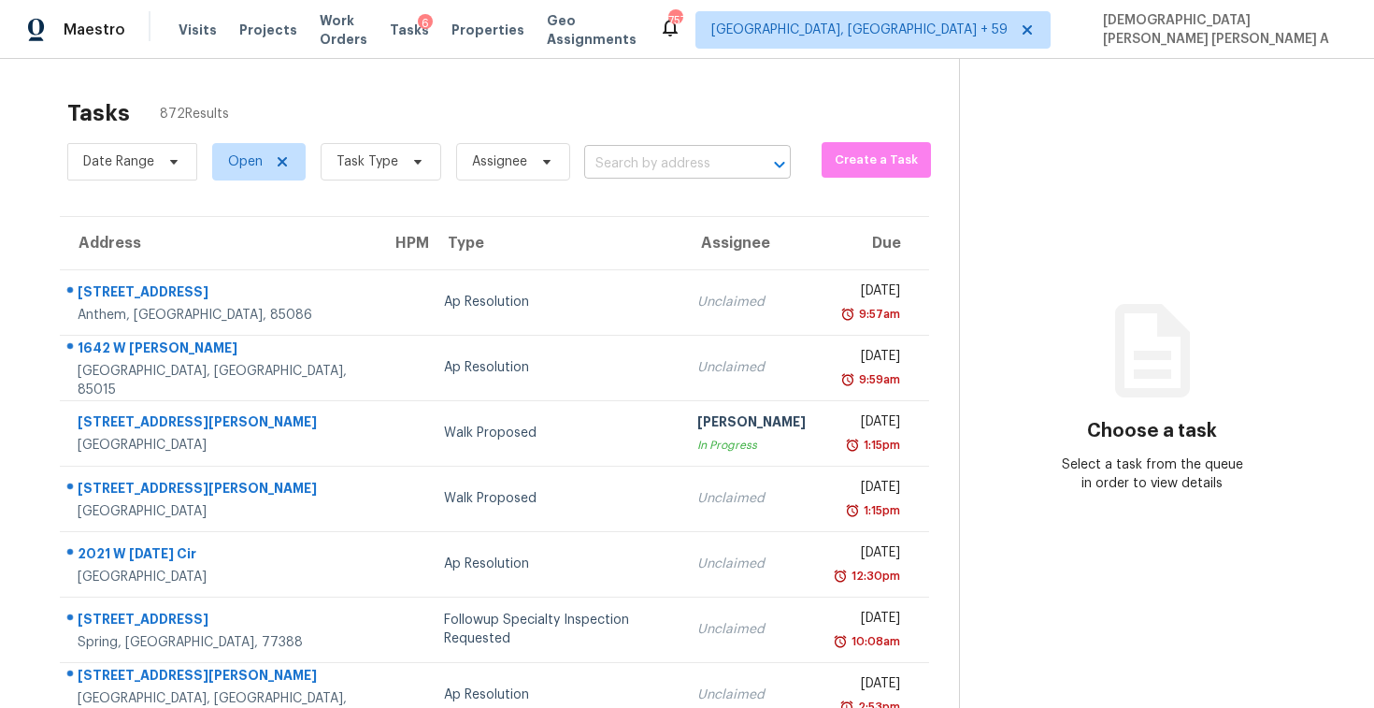
click at [632, 150] on input "text" at bounding box center [661, 164] width 154 height 29
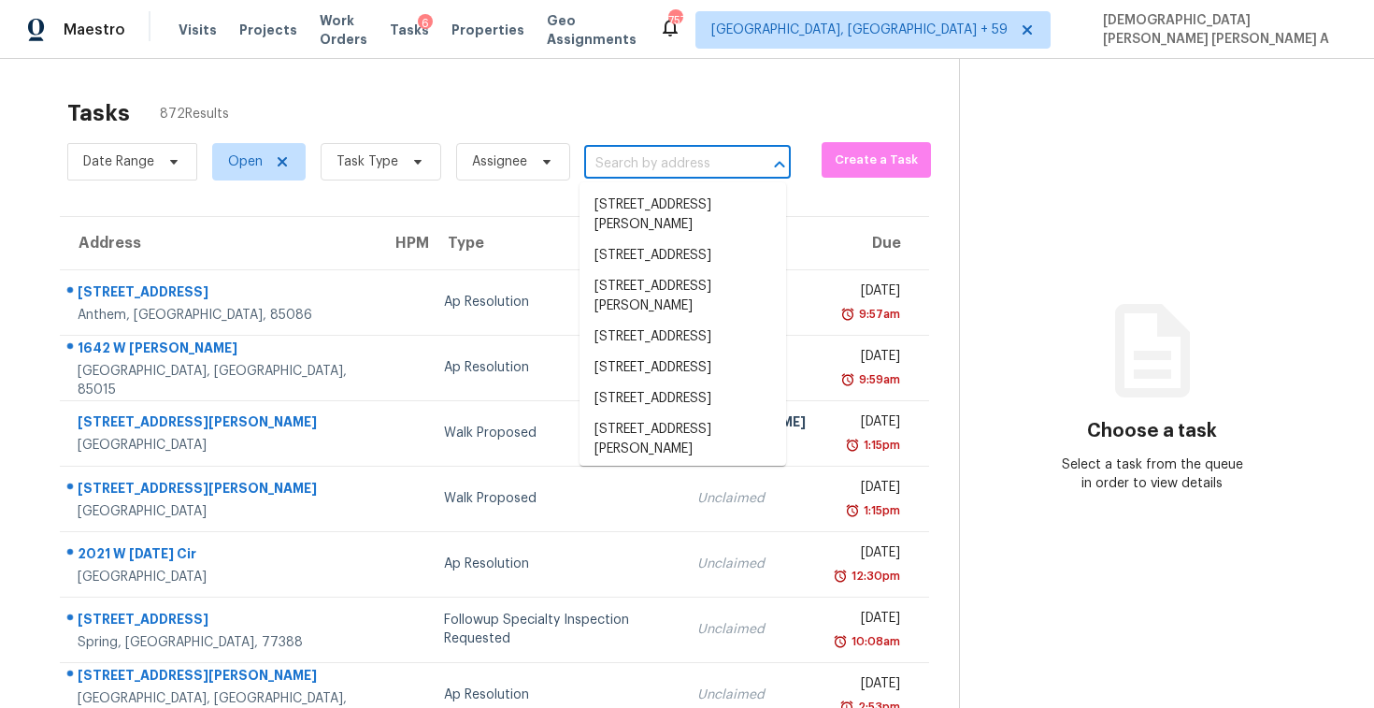
paste input "[STREET_ADDRESS]"
type input "[STREET_ADDRESS]"
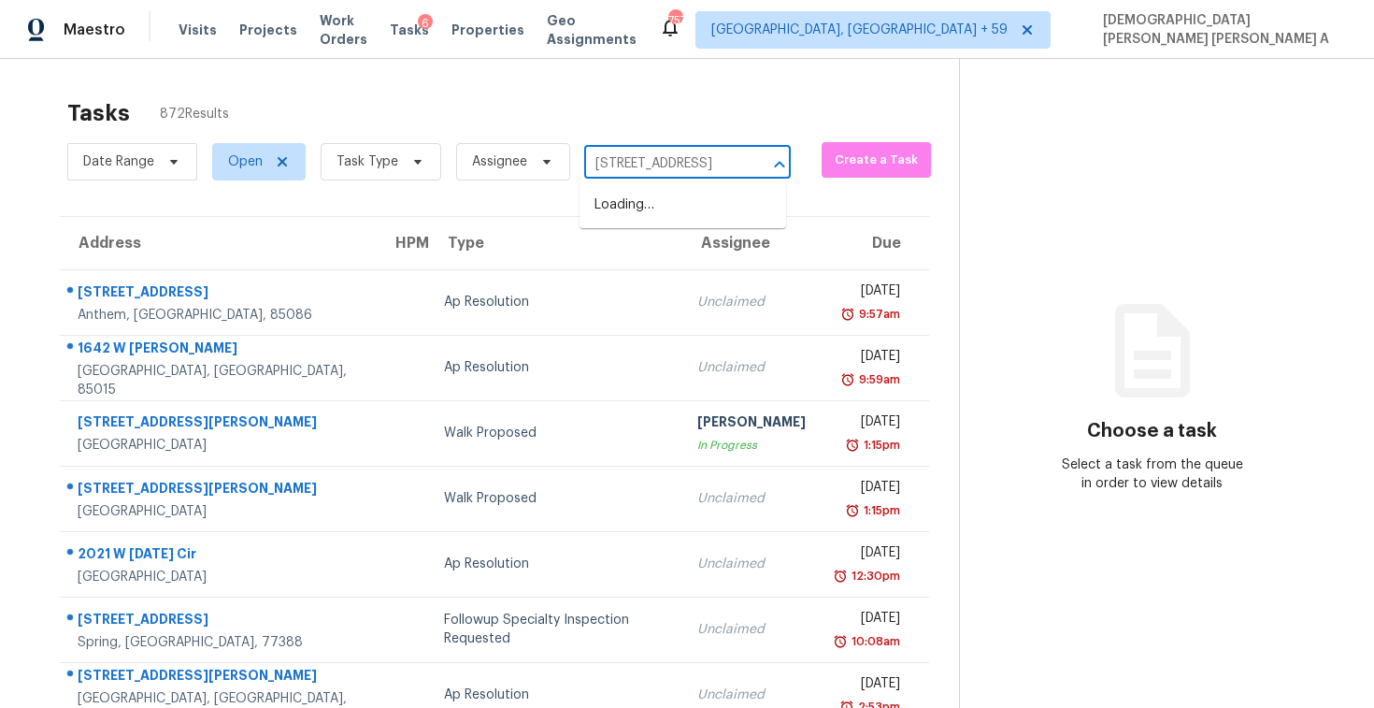
scroll to position [0, 125]
click at [690, 209] on li "[STREET_ADDRESS]" at bounding box center [683, 205] width 207 height 31
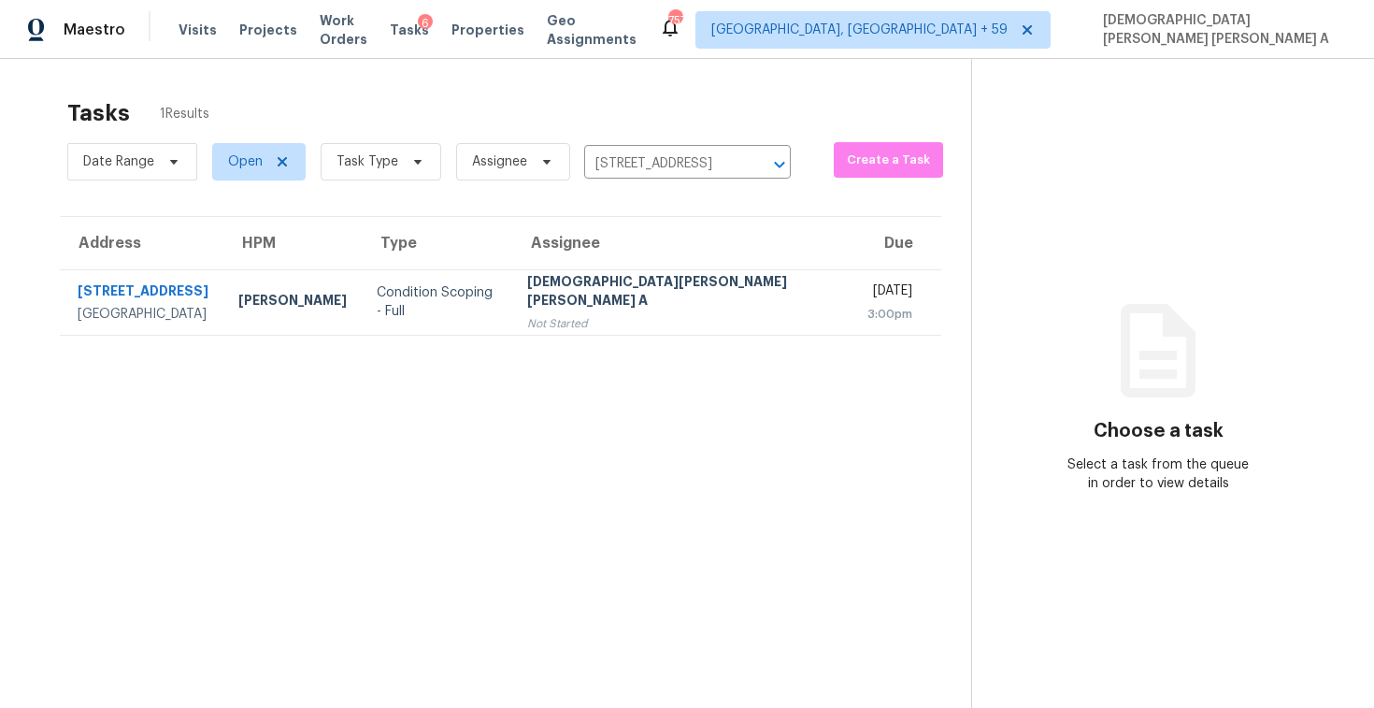
click at [669, 345] on section "Tasks 1 Results Date Range Open Task Type Assignee [STREET_ADDRESS] ​ Create a …" at bounding box center [500, 428] width 941 height 678
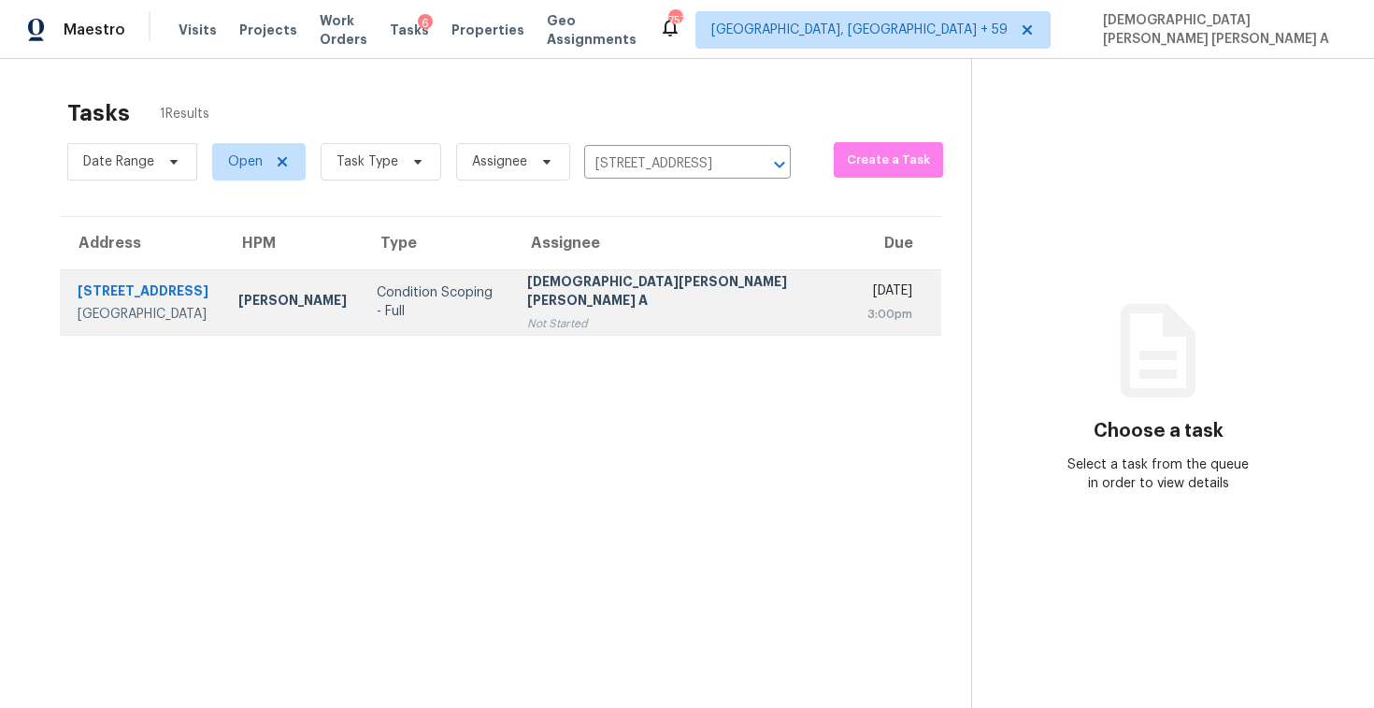
click at [674, 299] on div "[DEMOGRAPHIC_DATA][PERSON_NAME] [PERSON_NAME] A" at bounding box center [682, 293] width 310 height 42
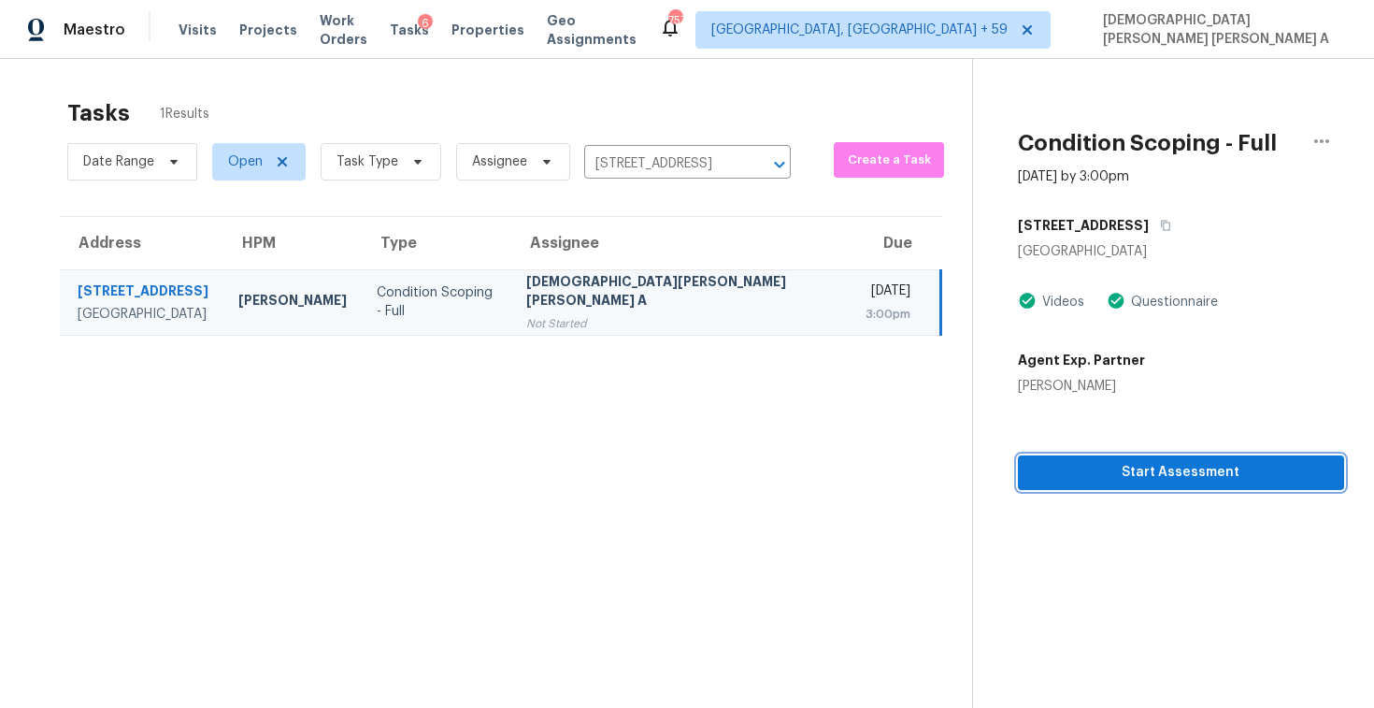
click at [1120, 477] on span "Start Assessment" at bounding box center [1181, 472] width 296 height 23
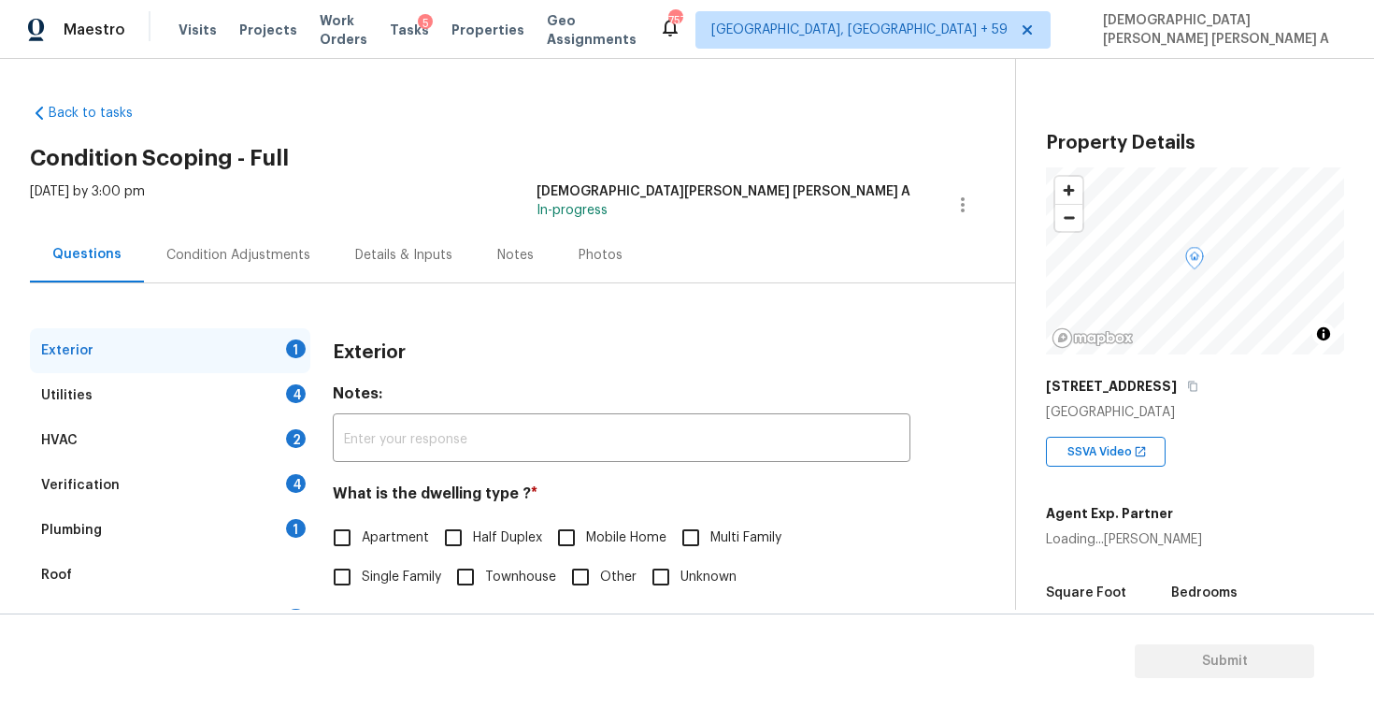
click at [592, 154] on h2 "Condition Scoping - Full" at bounding box center [522, 158] width 985 height 19
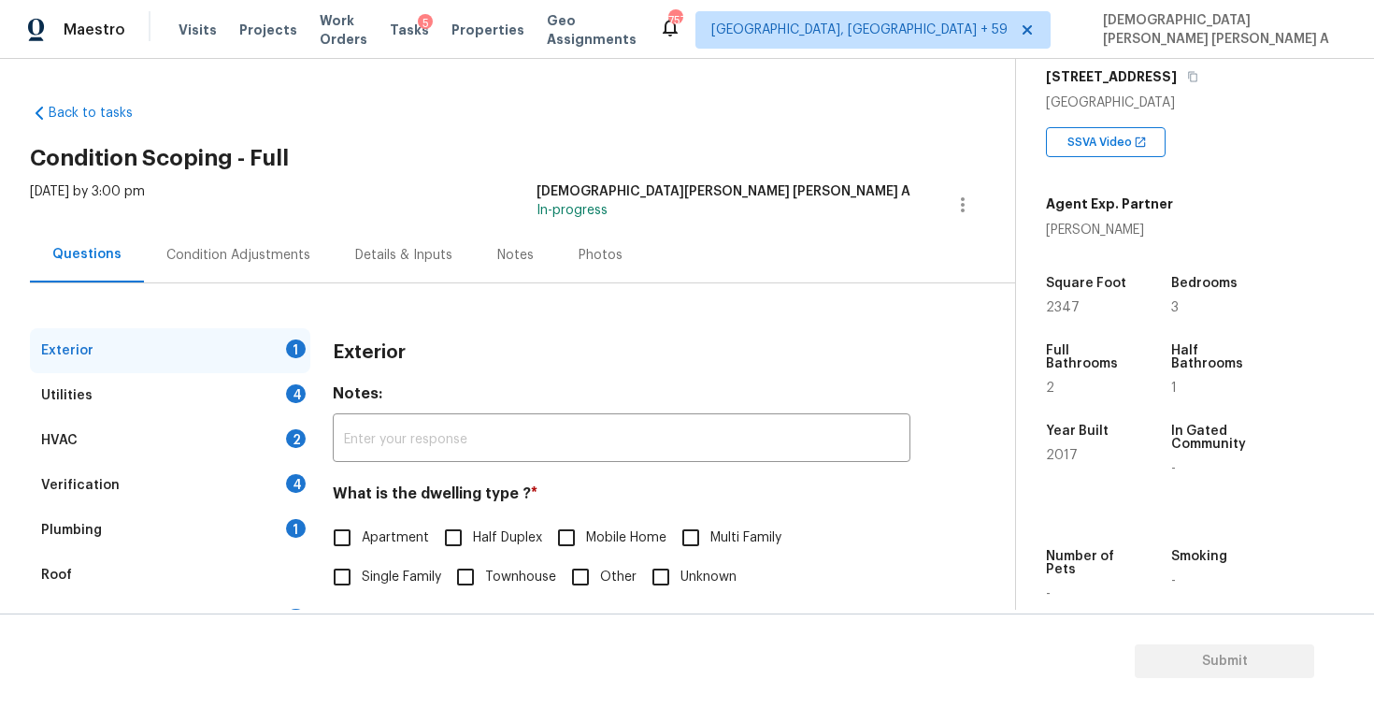
click at [587, 250] on div "Photos" at bounding box center [601, 255] width 44 height 19
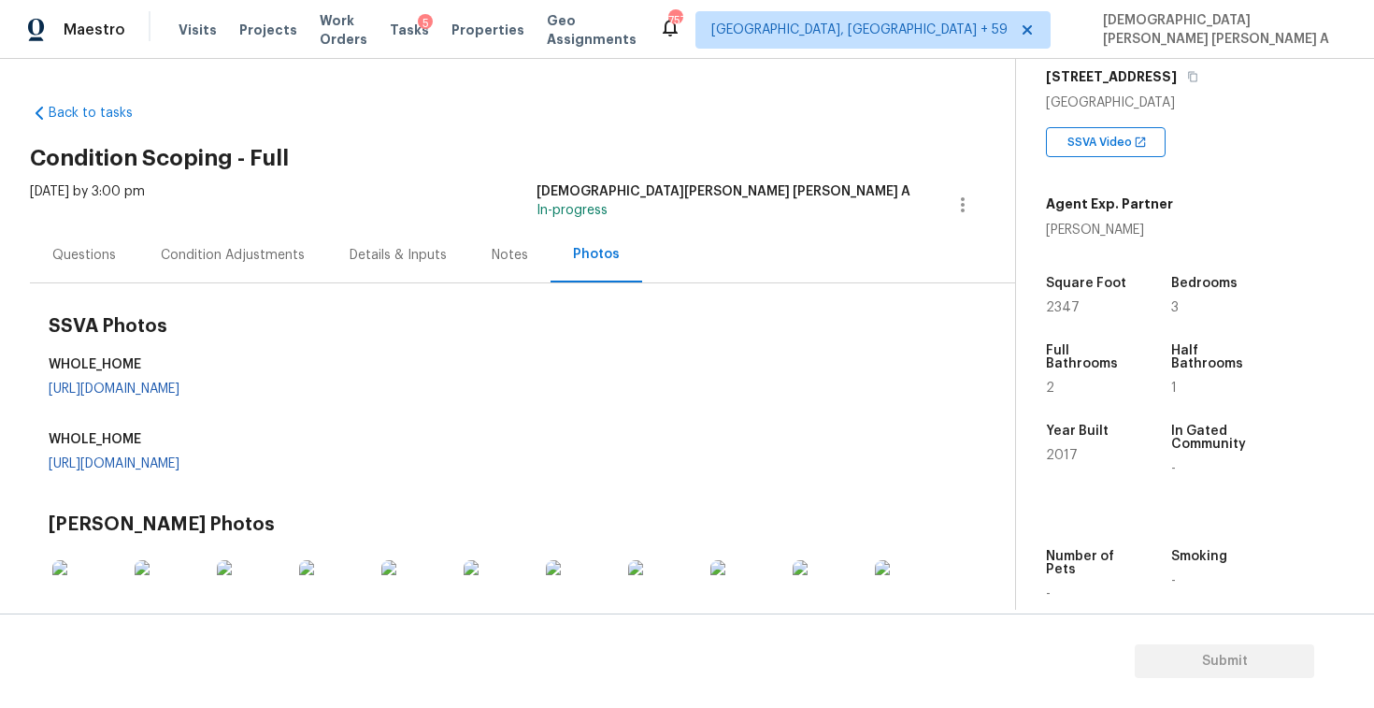
click at [98, 263] on div "Questions" at bounding box center [84, 255] width 64 height 19
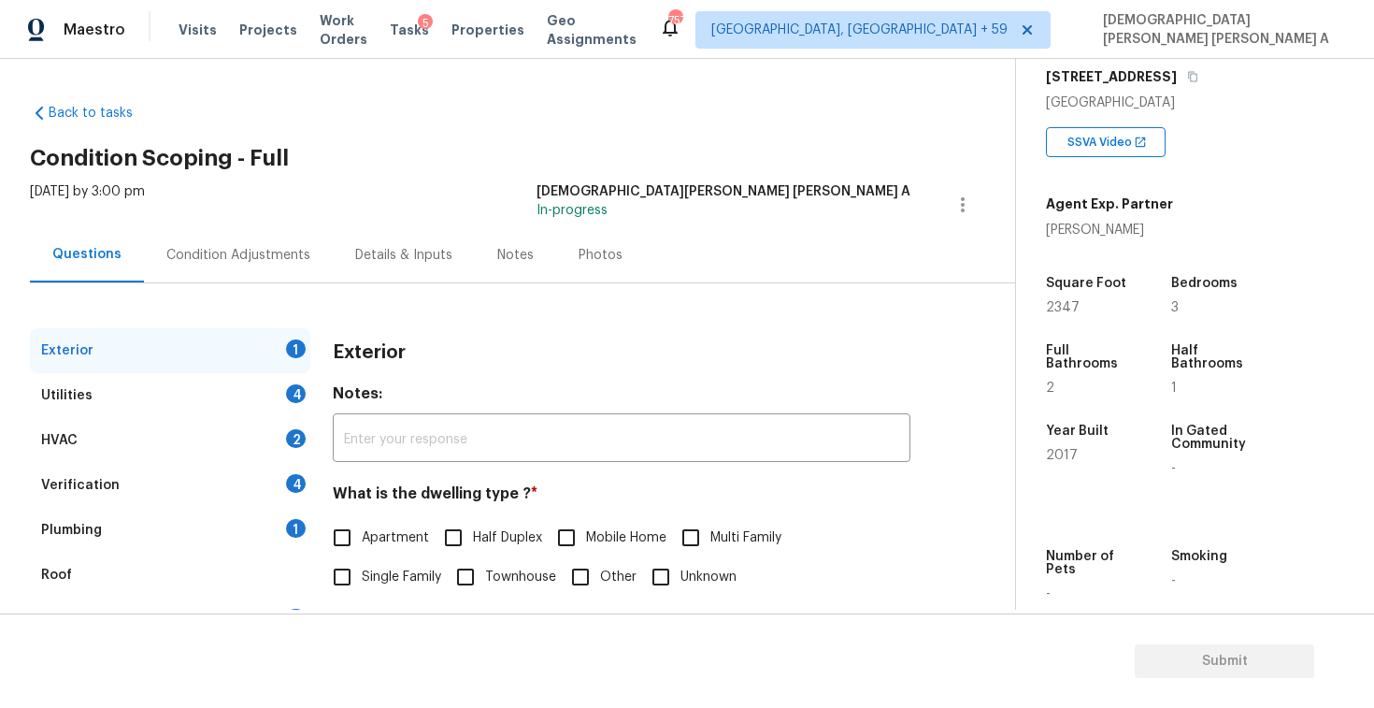
scroll to position [181, 0]
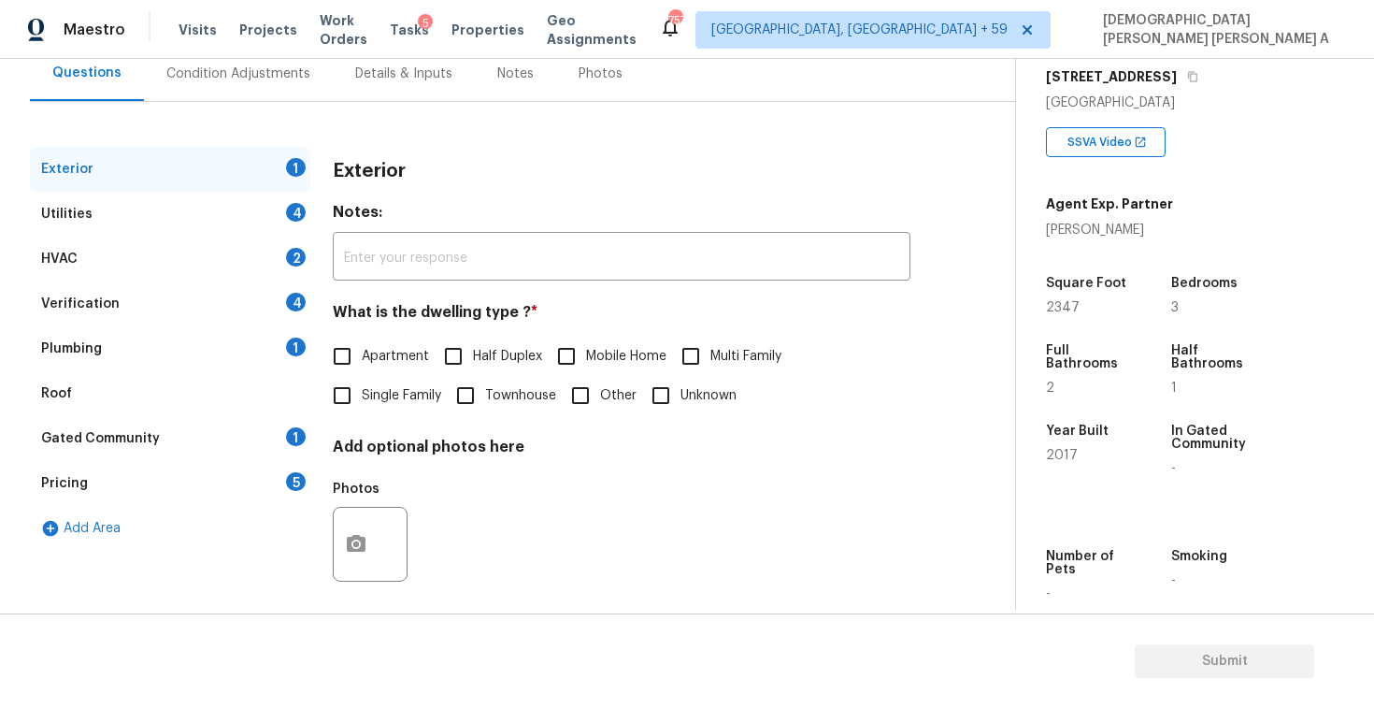
click at [347, 398] on input "Single Family" at bounding box center [342, 395] width 39 height 39
checkbox input "true"
click at [192, 213] on div "Utilities 4" at bounding box center [170, 214] width 280 height 45
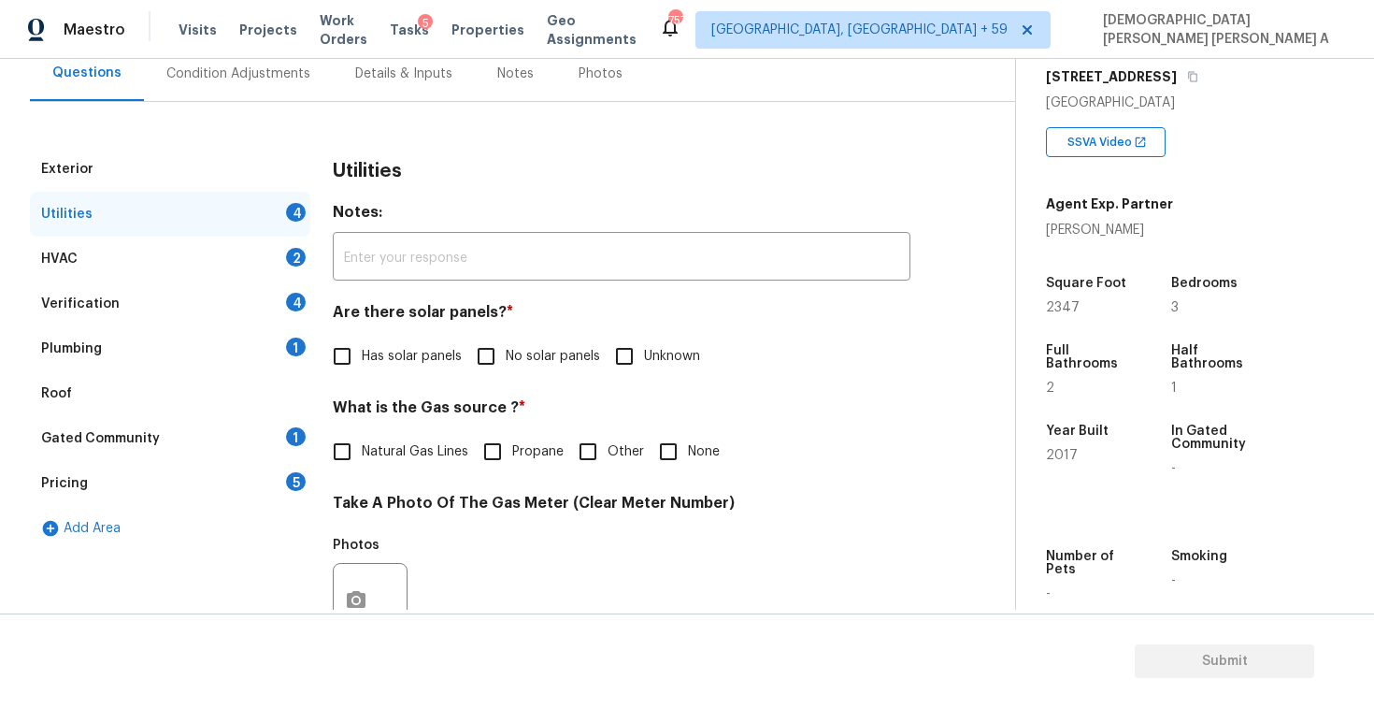
click at [495, 350] on input "No solar panels" at bounding box center [486, 356] width 39 height 39
checkbox input "true"
click at [341, 452] on input "Natural Gas Lines" at bounding box center [342, 453] width 39 height 39
checkbox input "true"
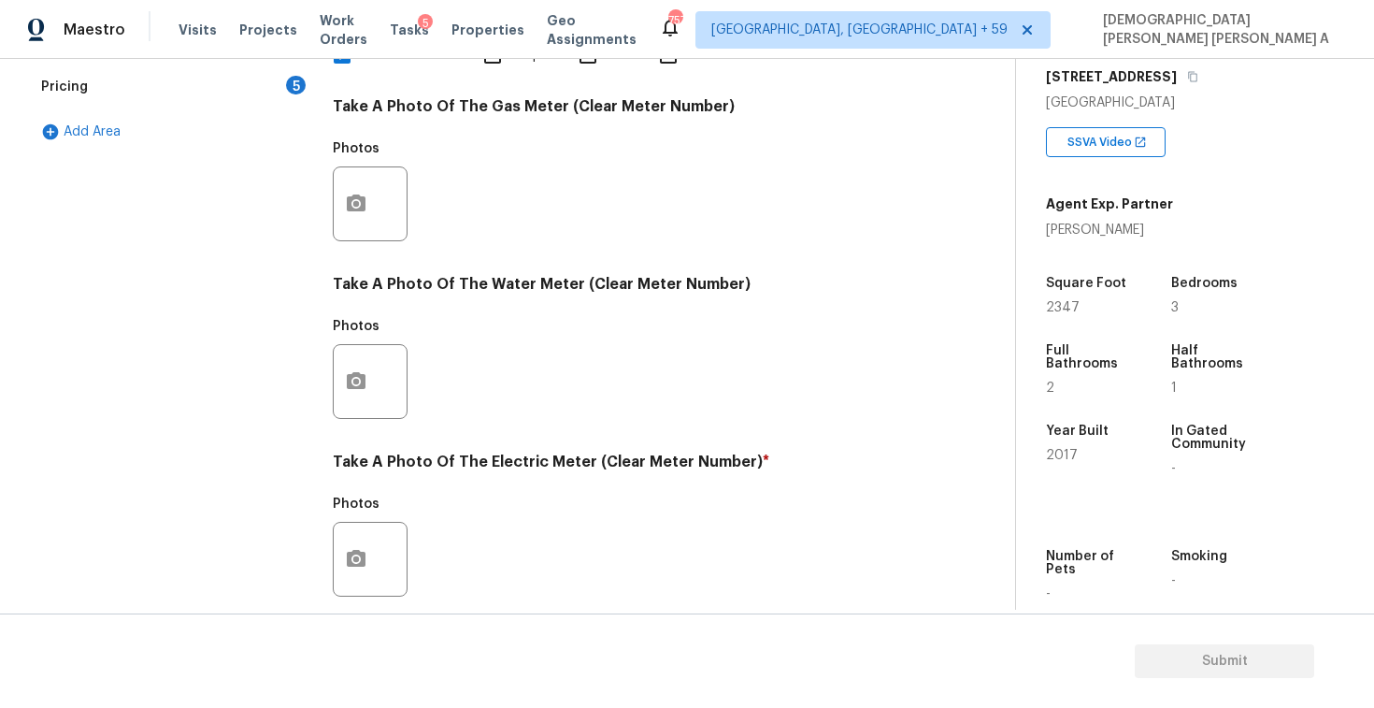
scroll to position [699, 0]
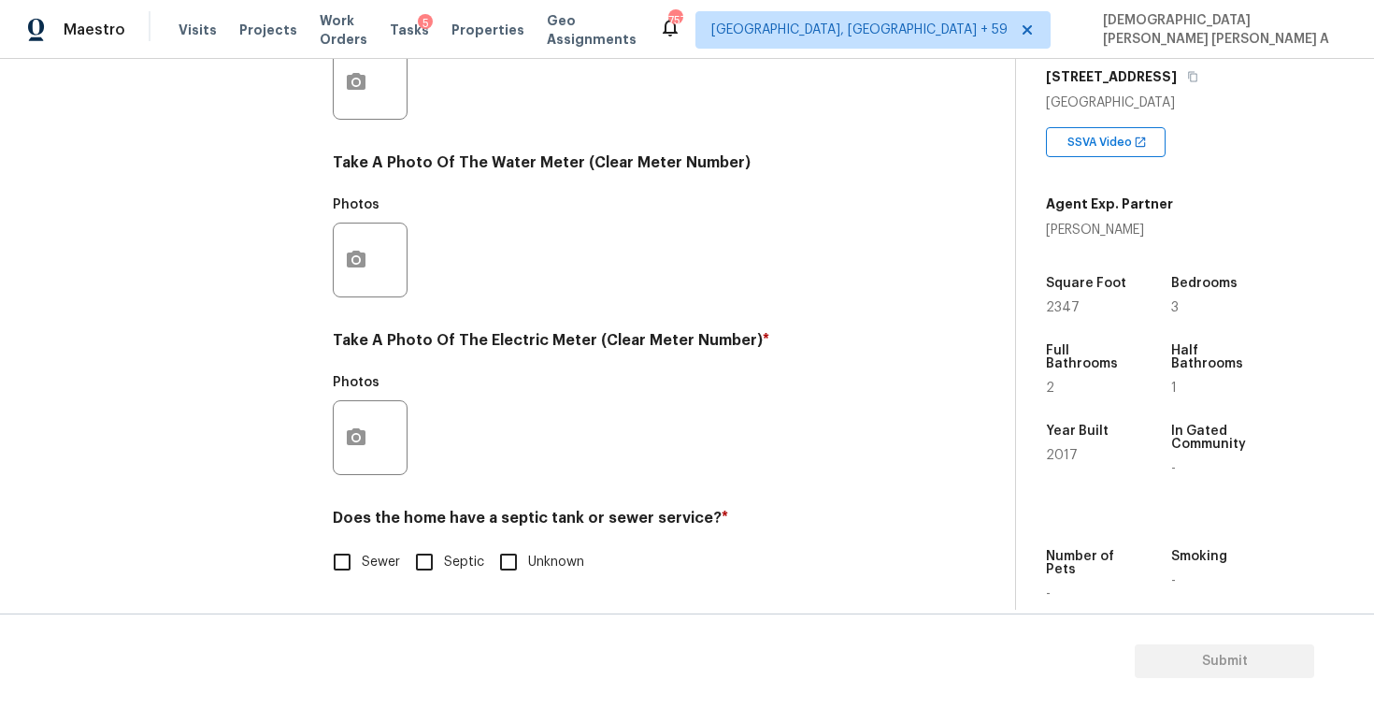
click at [341, 559] on input "Sewer" at bounding box center [342, 561] width 39 height 39
checkbox input "true"
click at [366, 400] on div at bounding box center [370, 437] width 75 height 75
click at [355, 450] on button "button" at bounding box center [356, 437] width 45 height 73
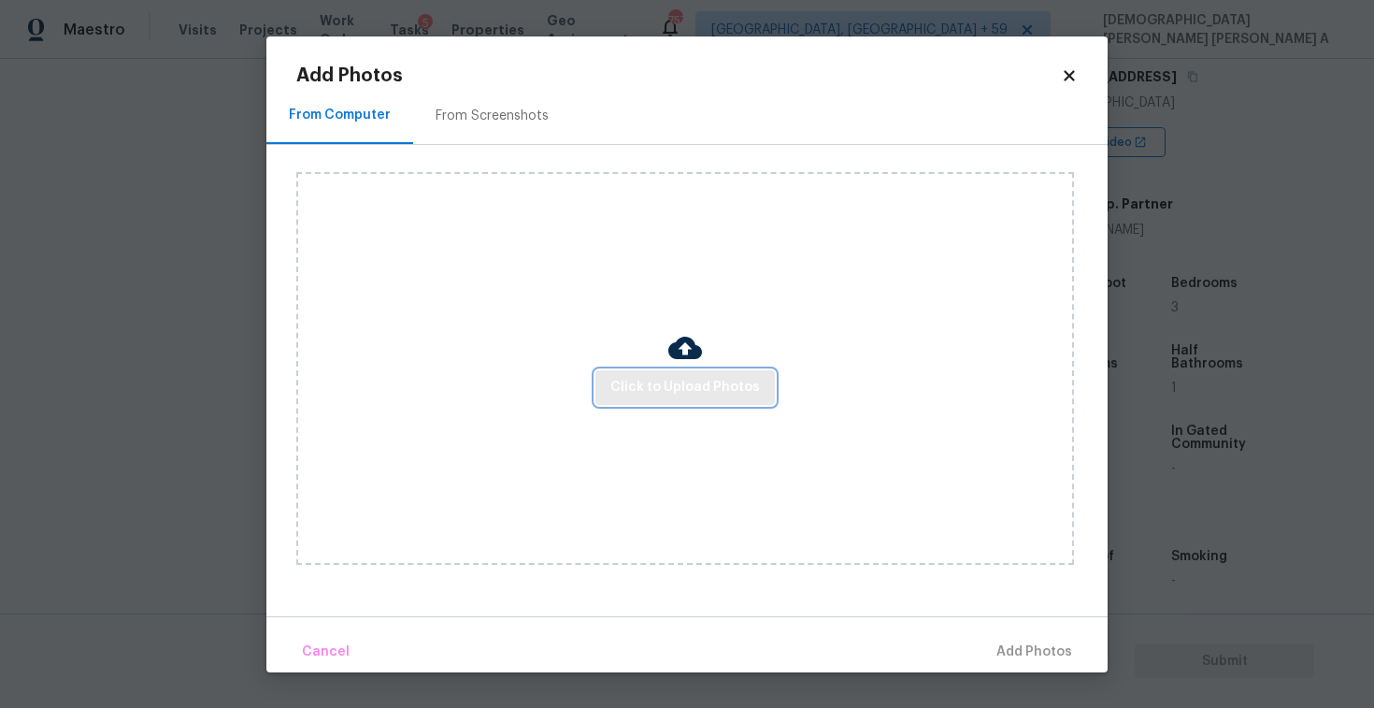
click at [711, 396] on span "Click to Upload Photos" at bounding box center [685, 387] width 150 height 23
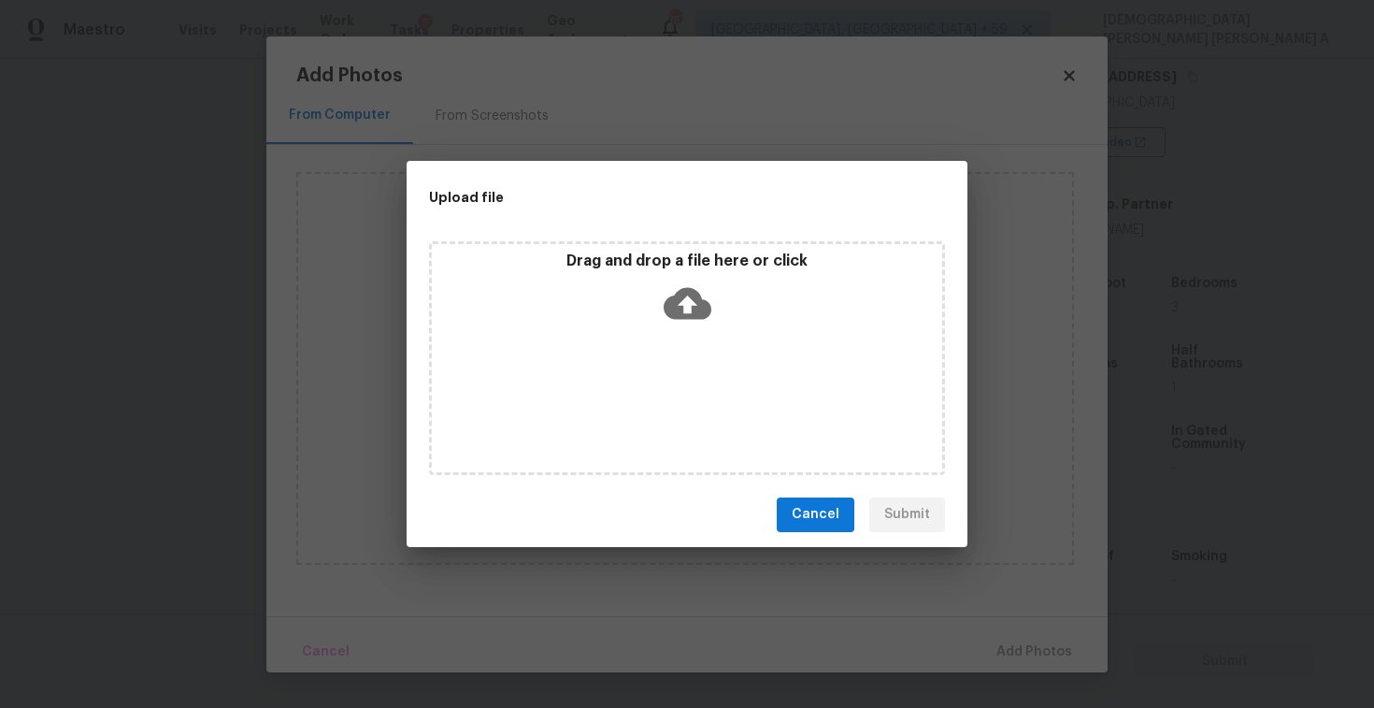
click at [691, 326] on div "Drag and drop a file here or click" at bounding box center [687, 291] width 510 height 80
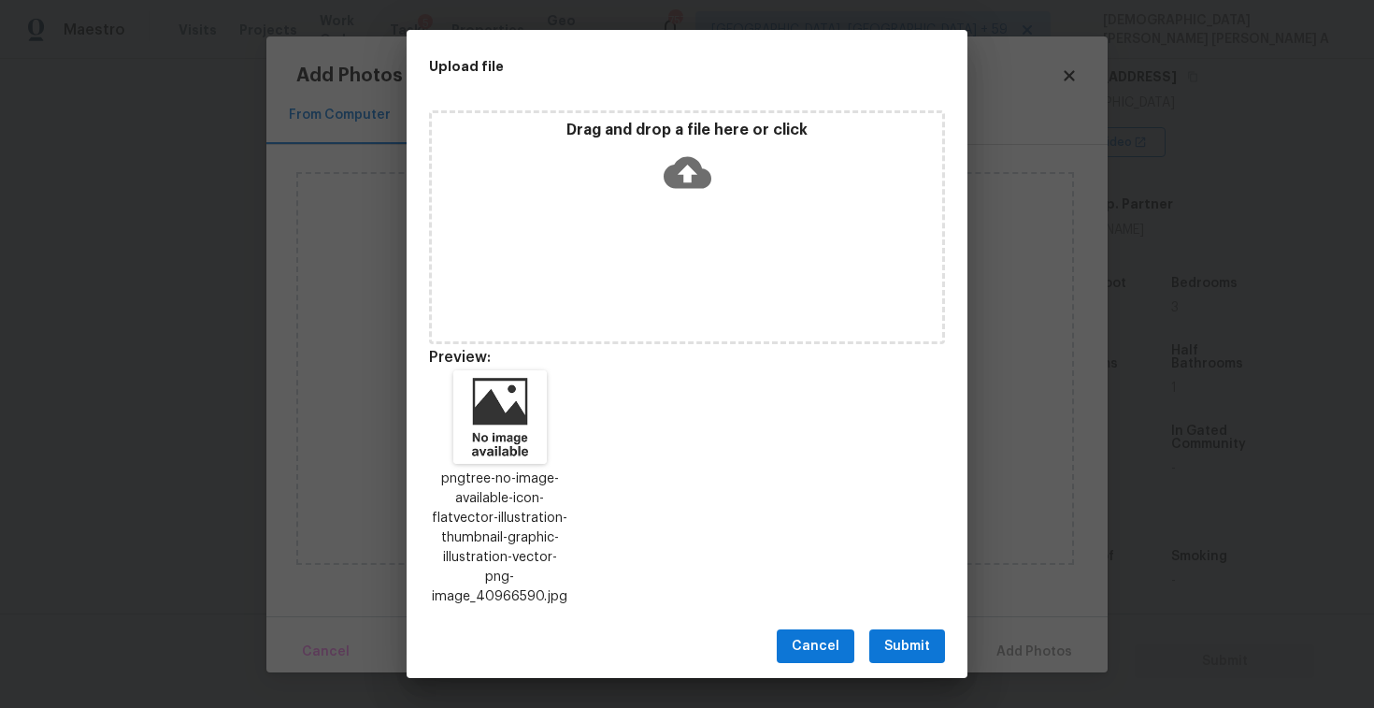
click at [920, 615] on div "Cancel Submit" at bounding box center [687, 646] width 561 height 65
click at [913, 635] on span "Submit" at bounding box center [907, 646] width 46 height 23
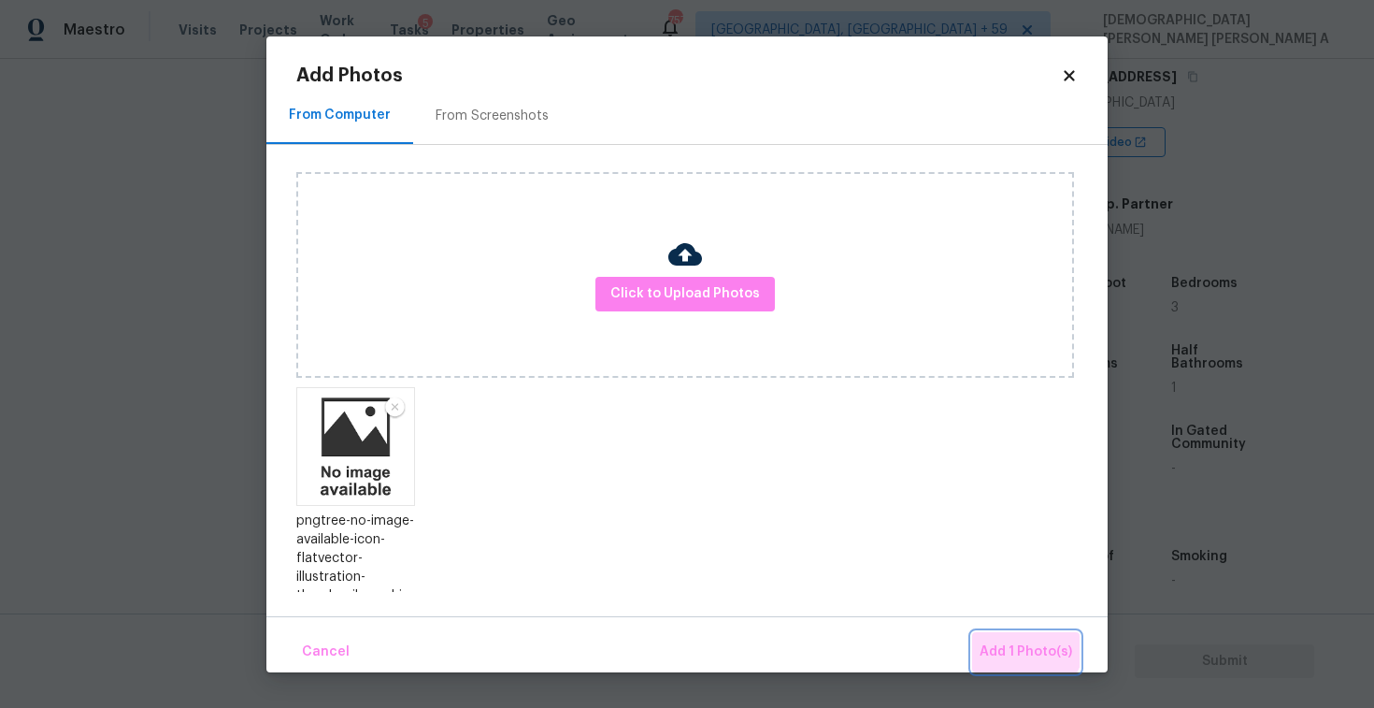
click at [1014, 638] on button "Add 1 Photo(s)" at bounding box center [1026, 652] width 108 height 40
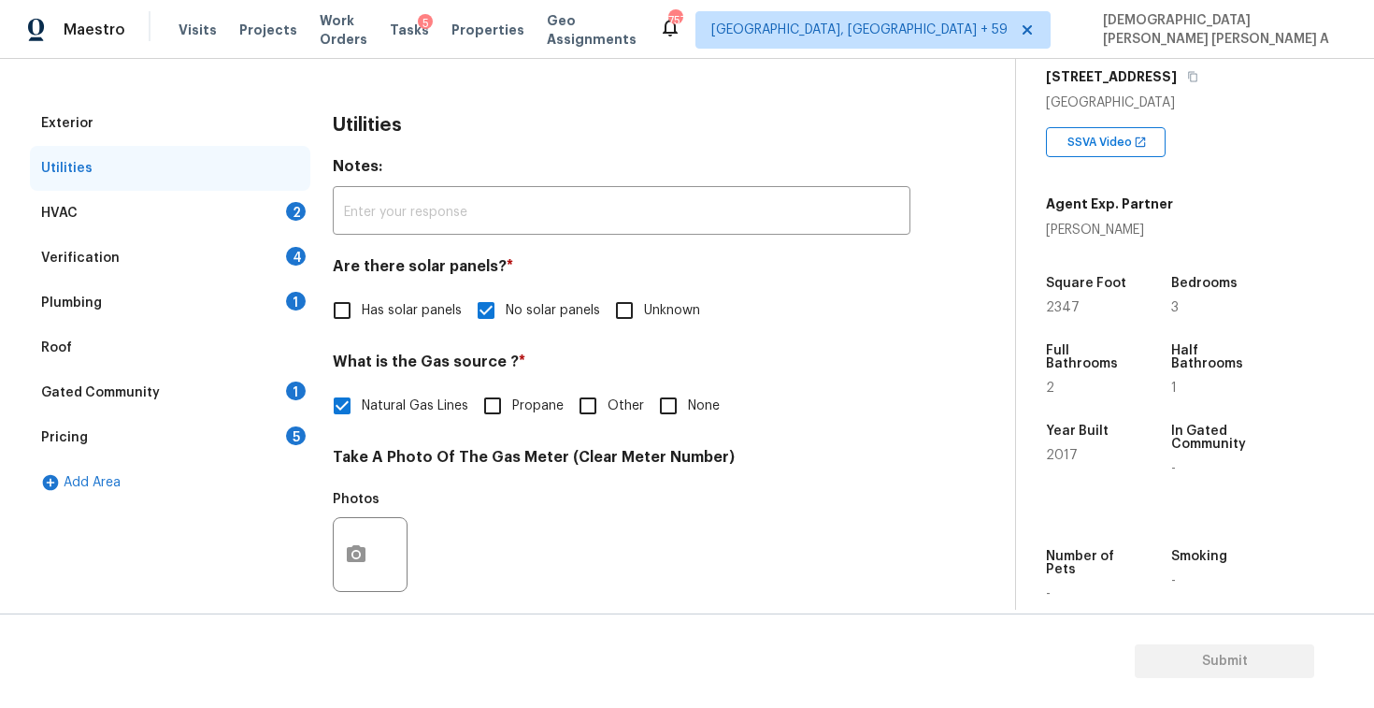
scroll to position [0, 0]
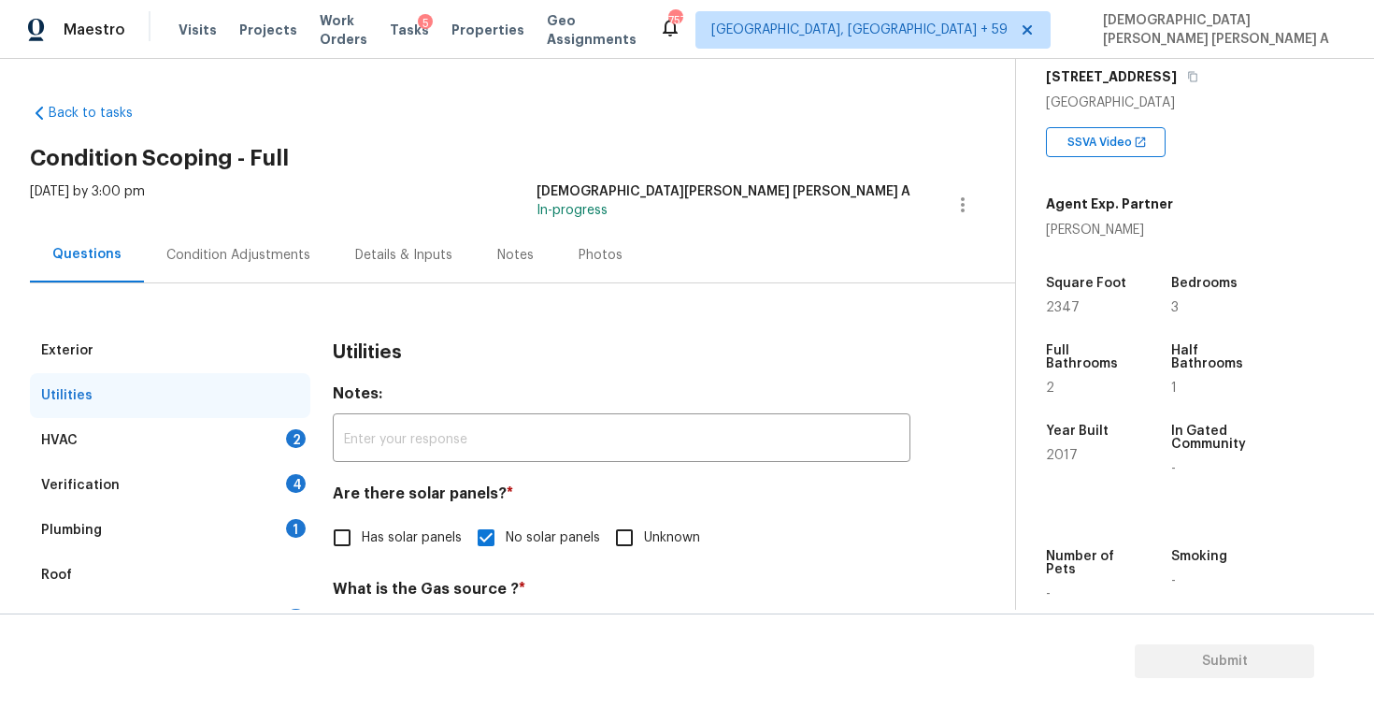
click at [229, 444] on div "HVAC 2" at bounding box center [170, 440] width 280 height 45
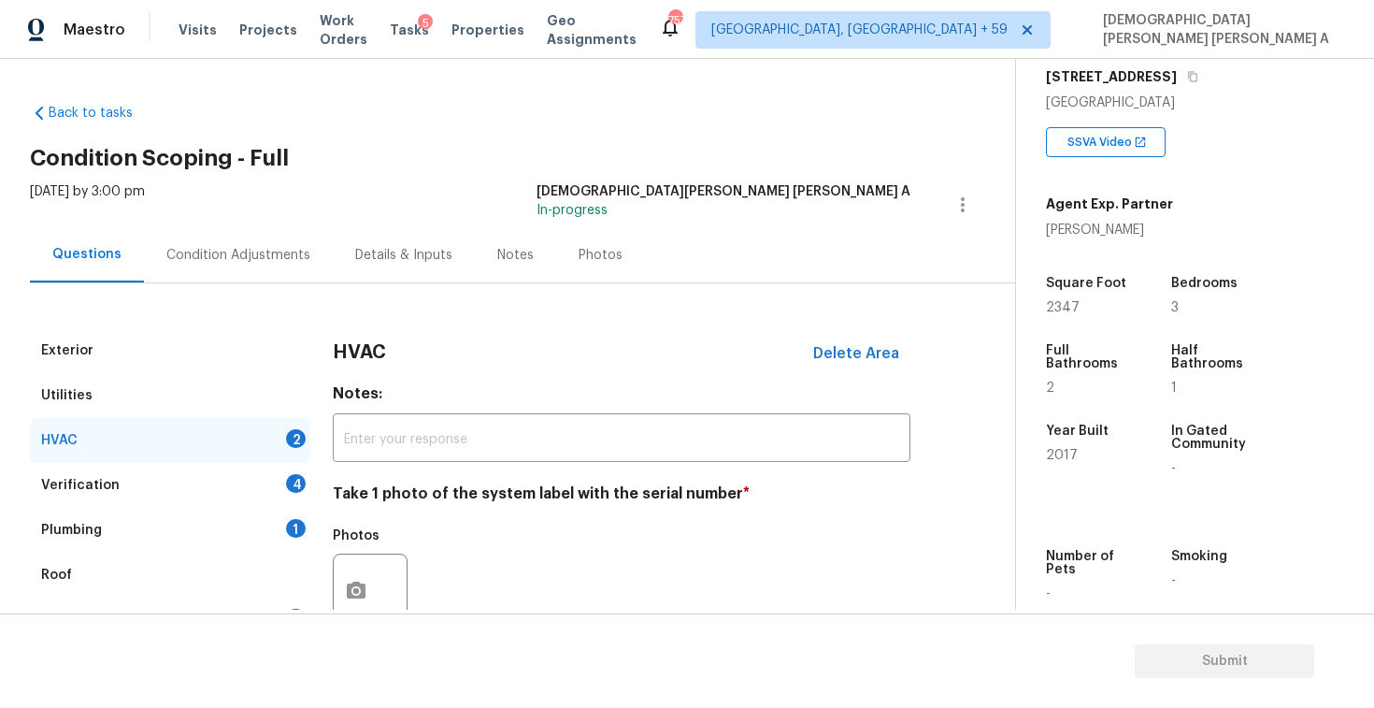
scroll to position [254, 0]
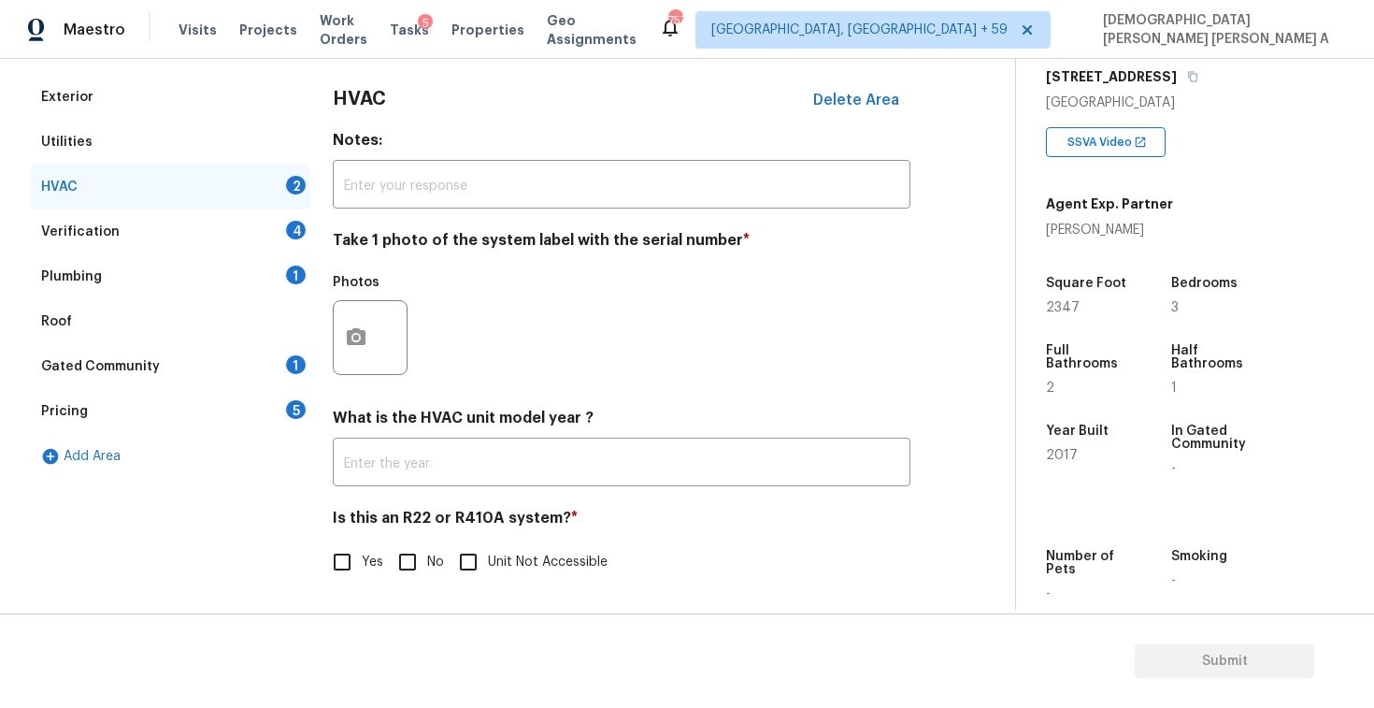
click at [397, 564] on input "No" at bounding box center [407, 561] width 39 height 39
checkbox input "true"
click at [356, 336] on circle "button" at bounding box center [356, 337] width 6 height 6
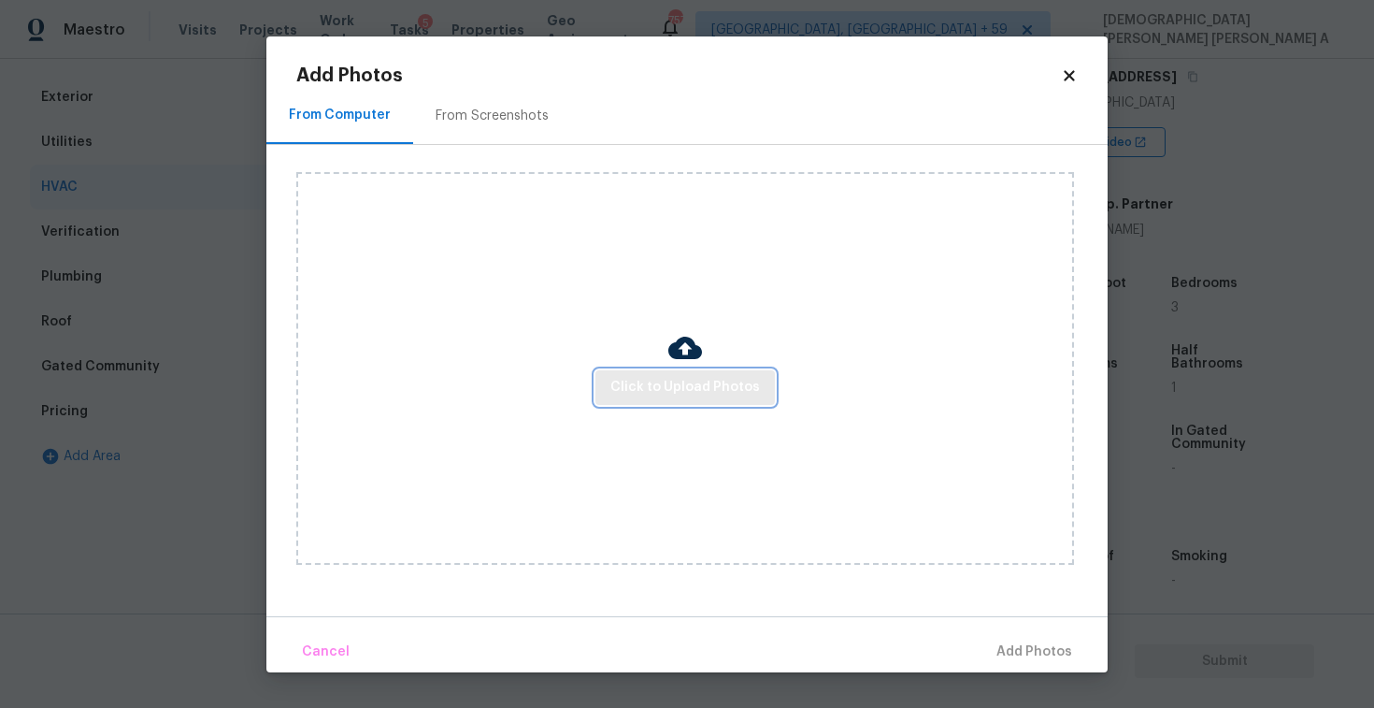
click at [715, 385] on span "Click to Upload Photos" at bounding box center [685, 387] width 150 height 23
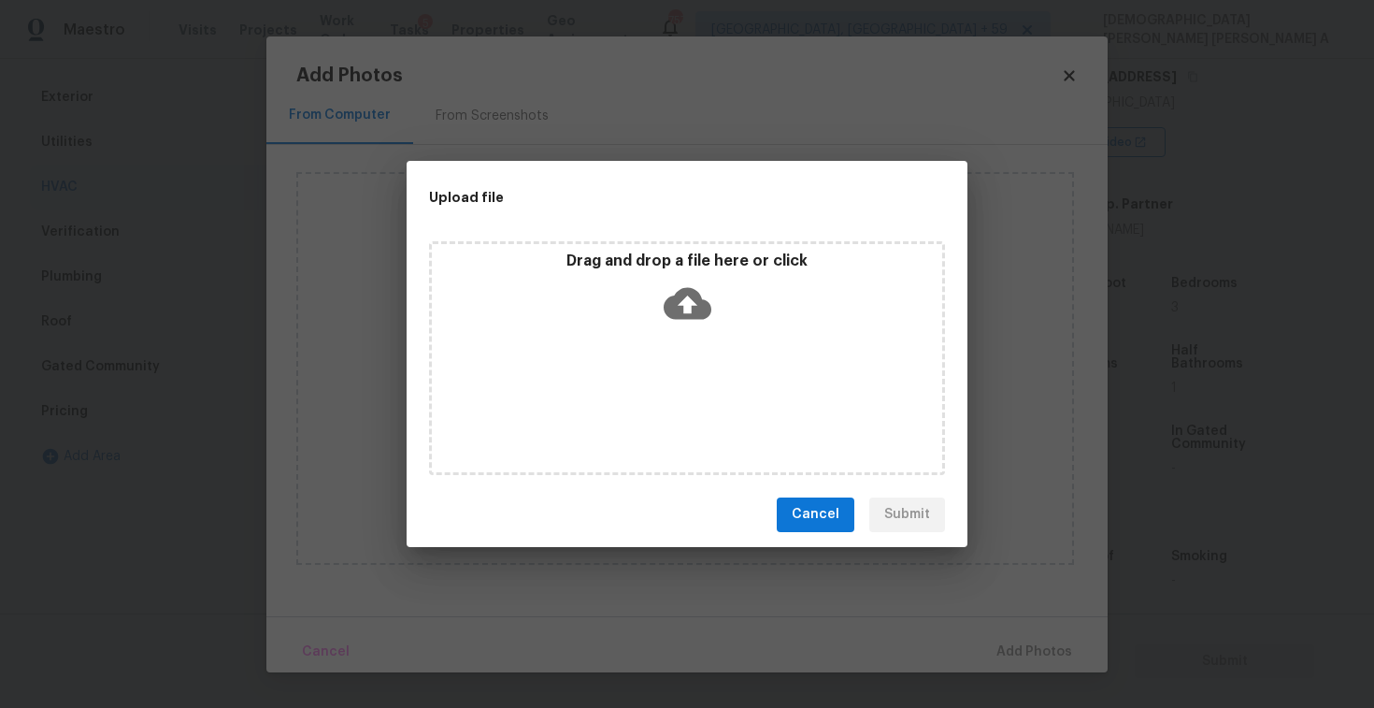
click at [687, 326] on div "Drag and drop a file here or click" at bounding box center [687, 291] width 510 height 80
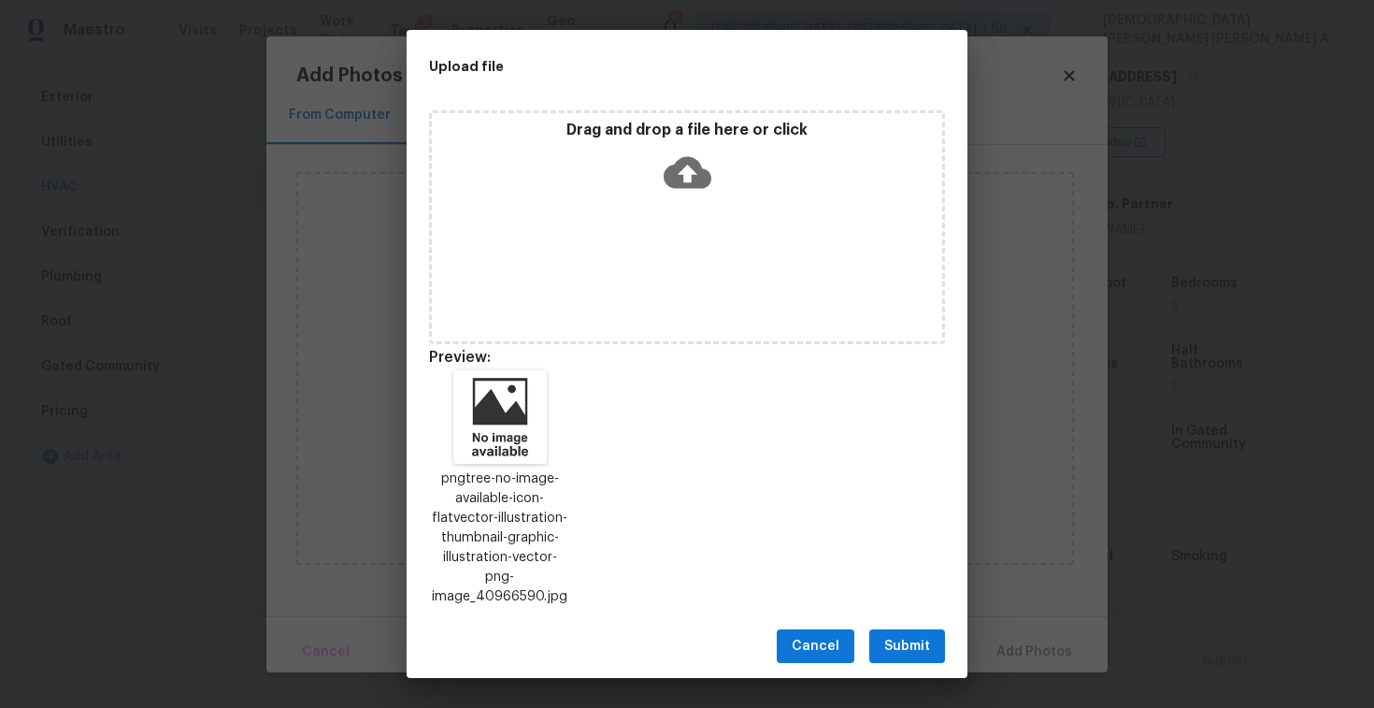
click at [909, 635] on span "Submit" at bounding box center [907, 646] width 46 height 23
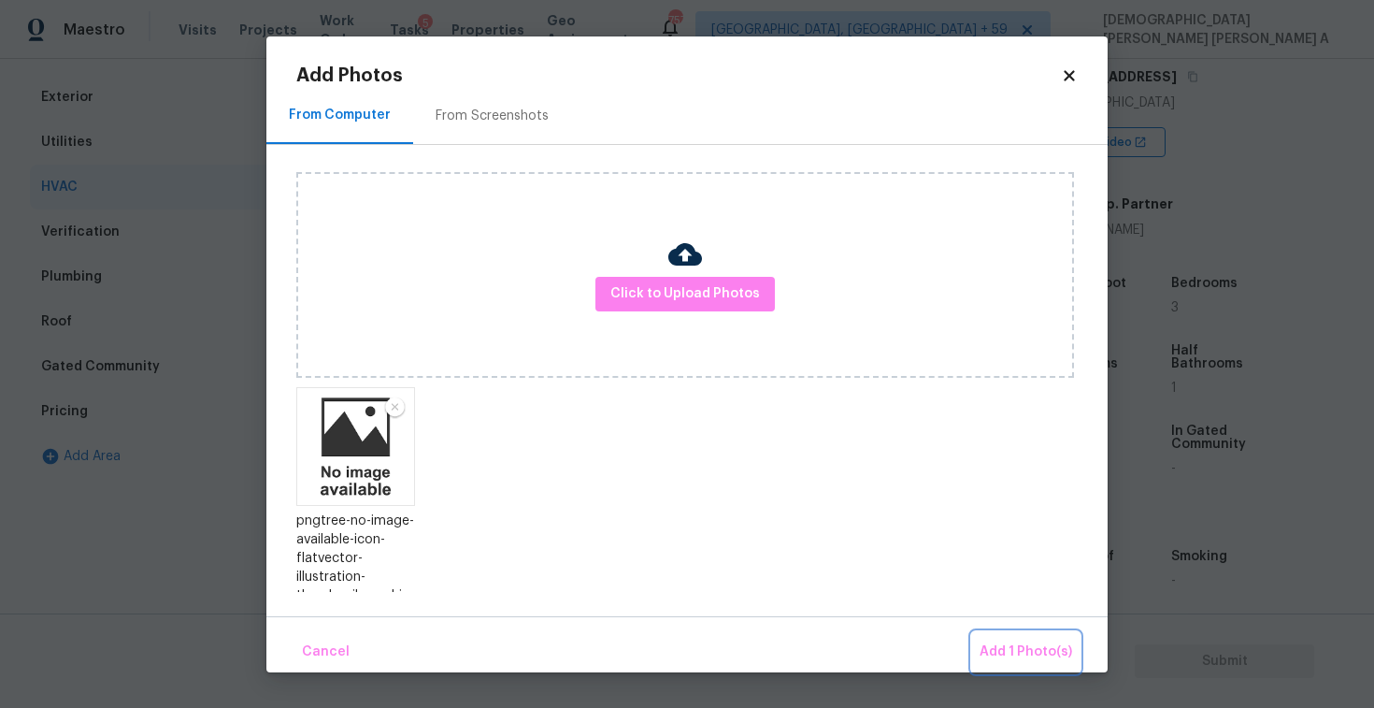
click at [980, 641] on button "Add 1 Photo(s)" at bounding box center [1026, 652] width 108 height 40
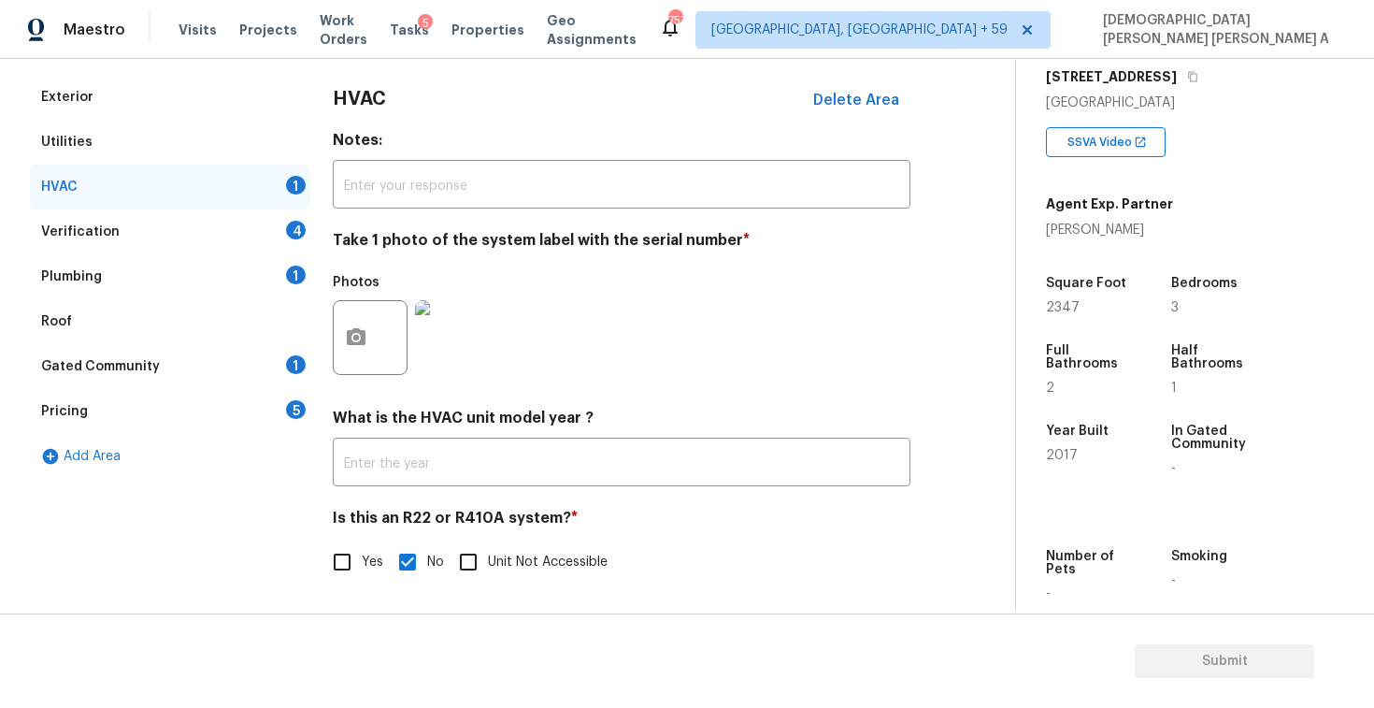
click at [237, 234] on div "Verification 4" at bounding box center [170, 231] width 280 height 45
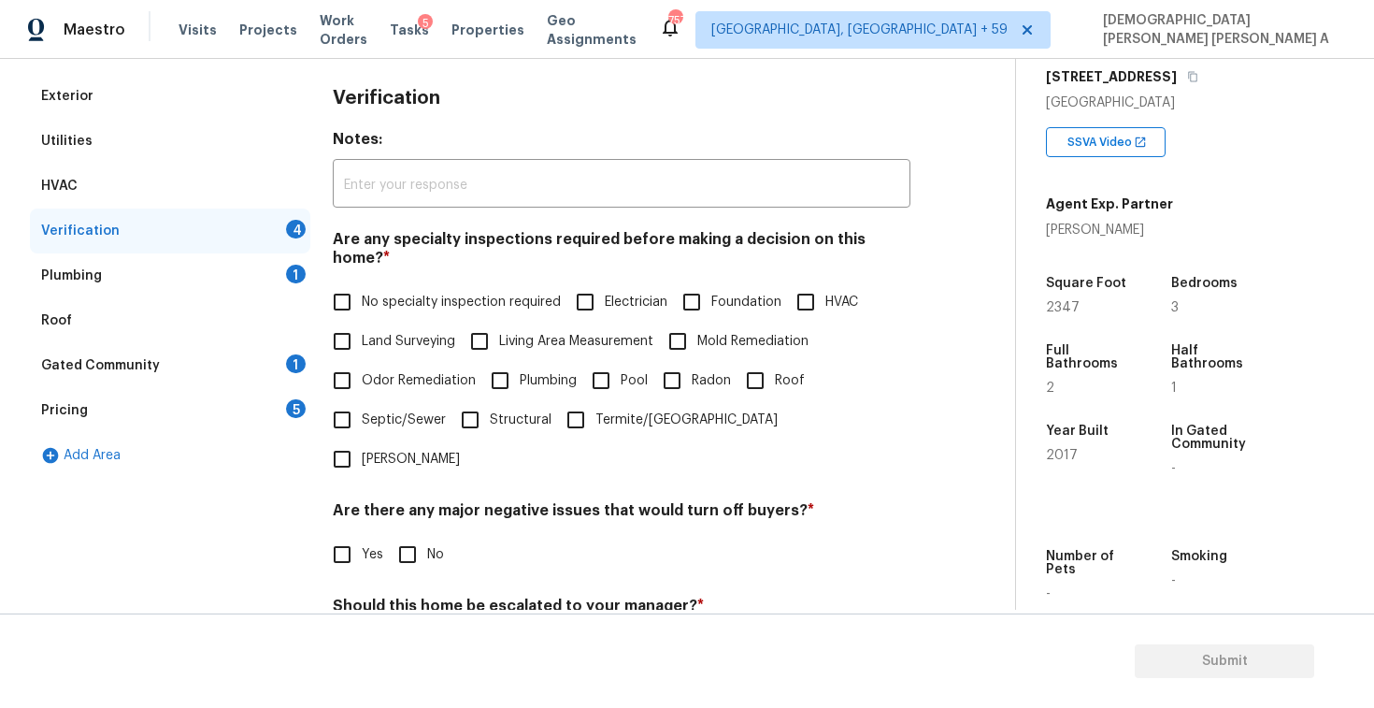
click at [361, 284] on input "No specialty inspection required" at bounding box center [342, 301] width 39 height 39
checkbox input "true"
click at [417, 535] on input "No" at bounding box center [407, 554] width 39 height 39
checkbox input "true"
click at [405, 632] on input "No" at bounding box center [407, 651] width 39 height 39
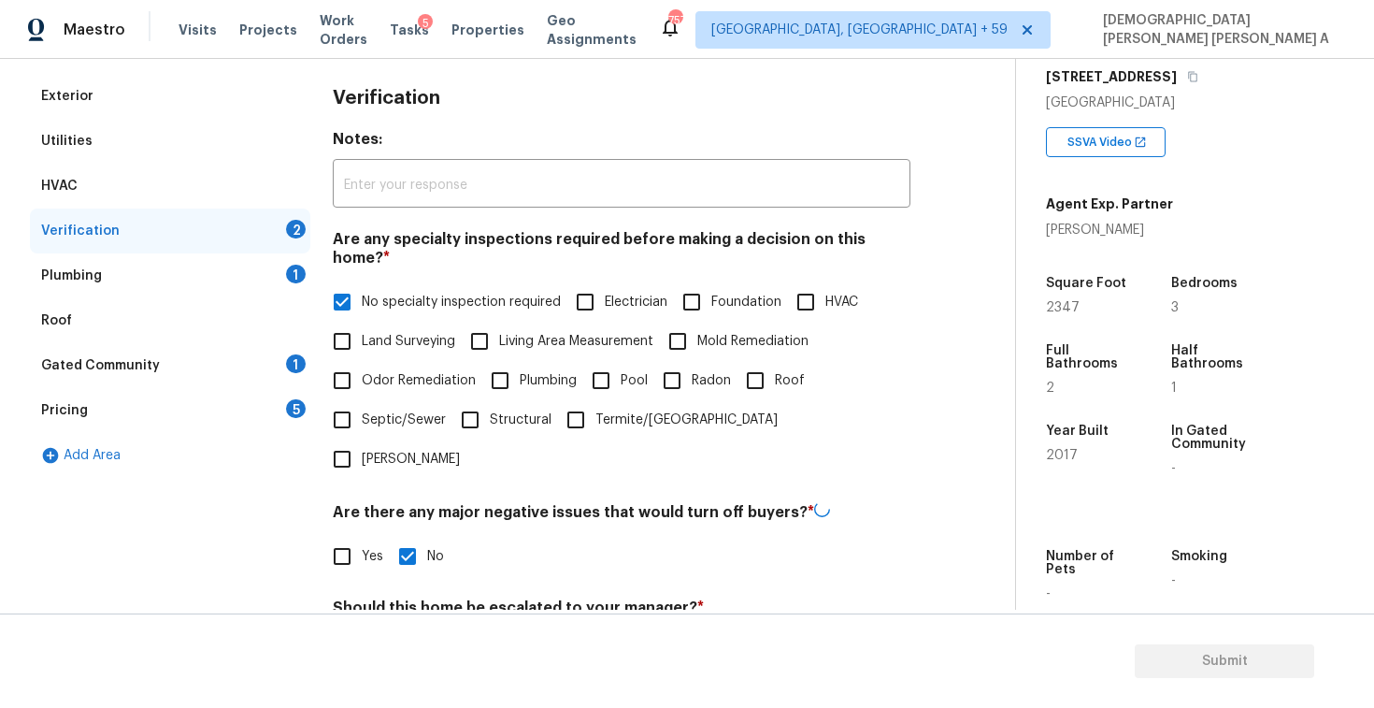
checkbox input "true"
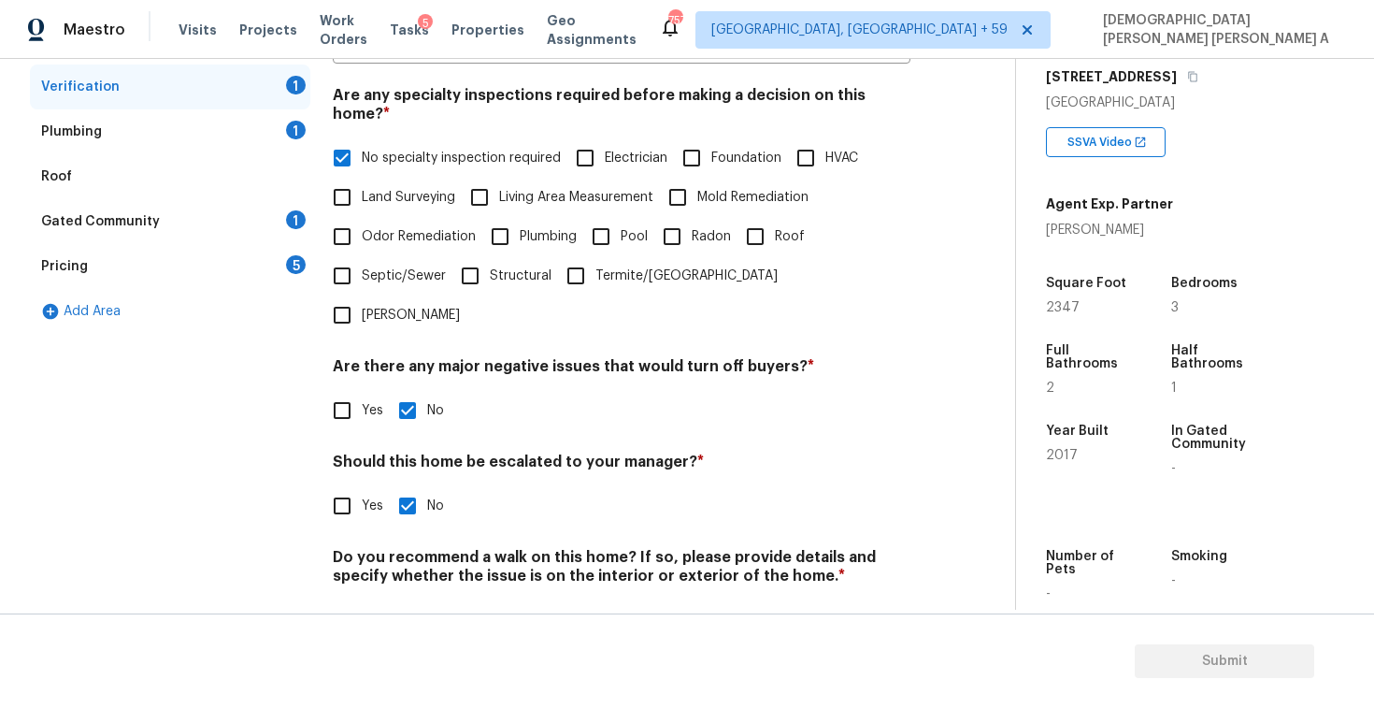
click at [410, 600] on input "No" at bounding box center [407, 619] width 39 height 39
checkbox input "true"
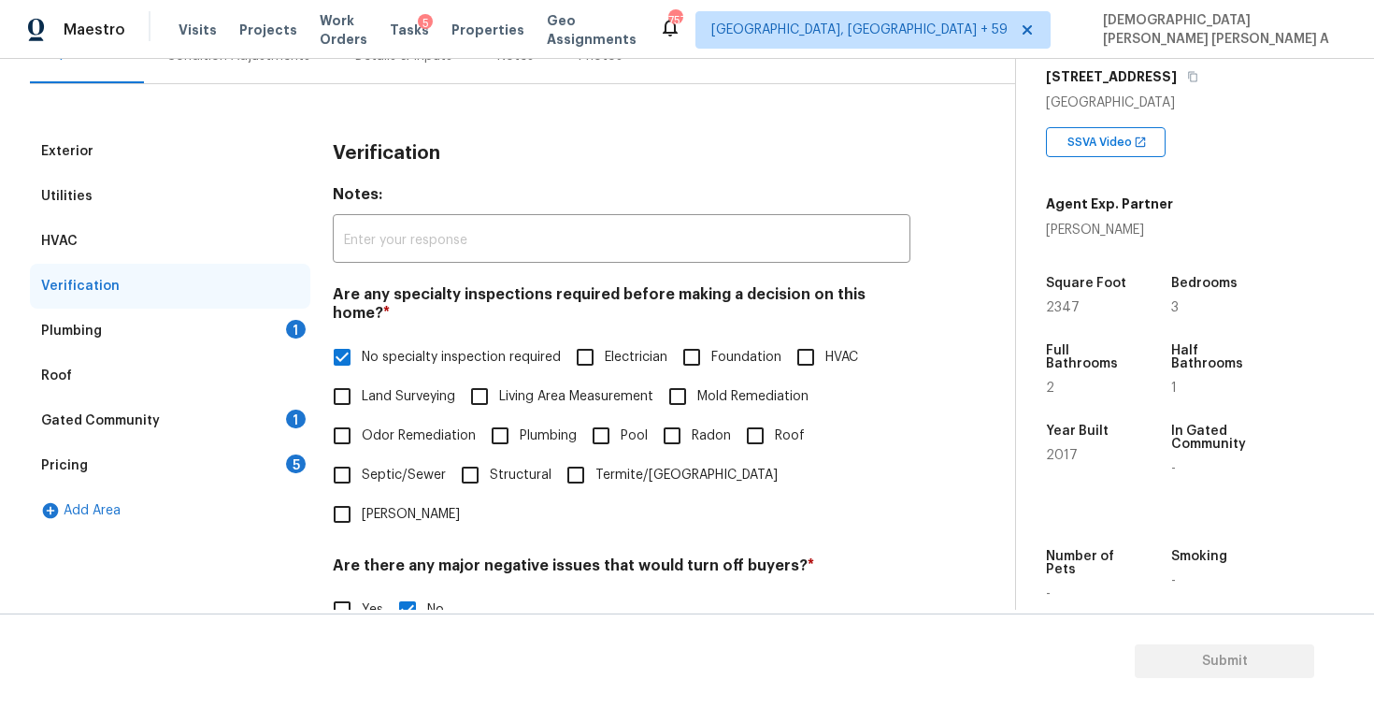
click at [266, 326] on div "Plumbing 1" at bounding box center [170, 331] width 280 height 45
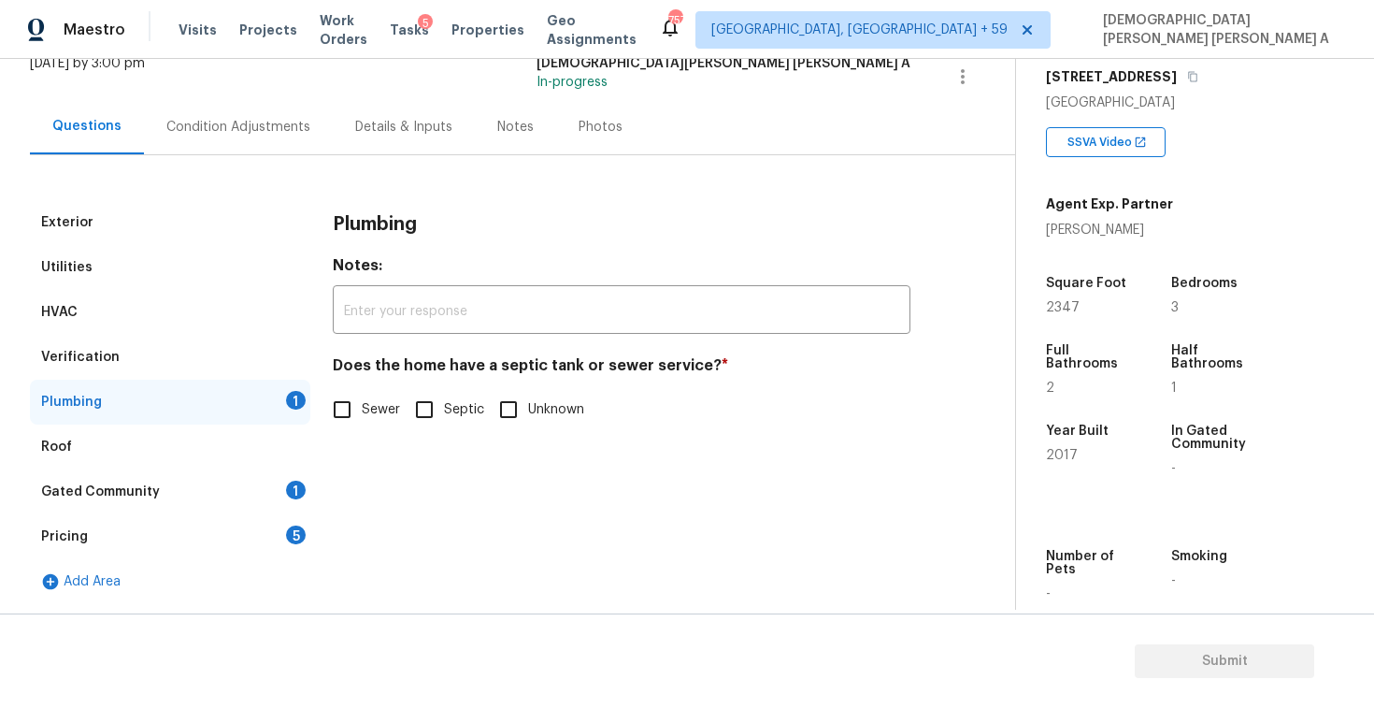
click at [362, 409] on span "Sewer" at bounding box center [381, 410] width 38 height 20
click at [362, 409] on input "Sewer" at bounding box center [342, 409] width 39 height 39
checkbox input "true"
click at [265, 501] on div "Gated Community 1" at bounding box center [170, 491] width 280 height 45
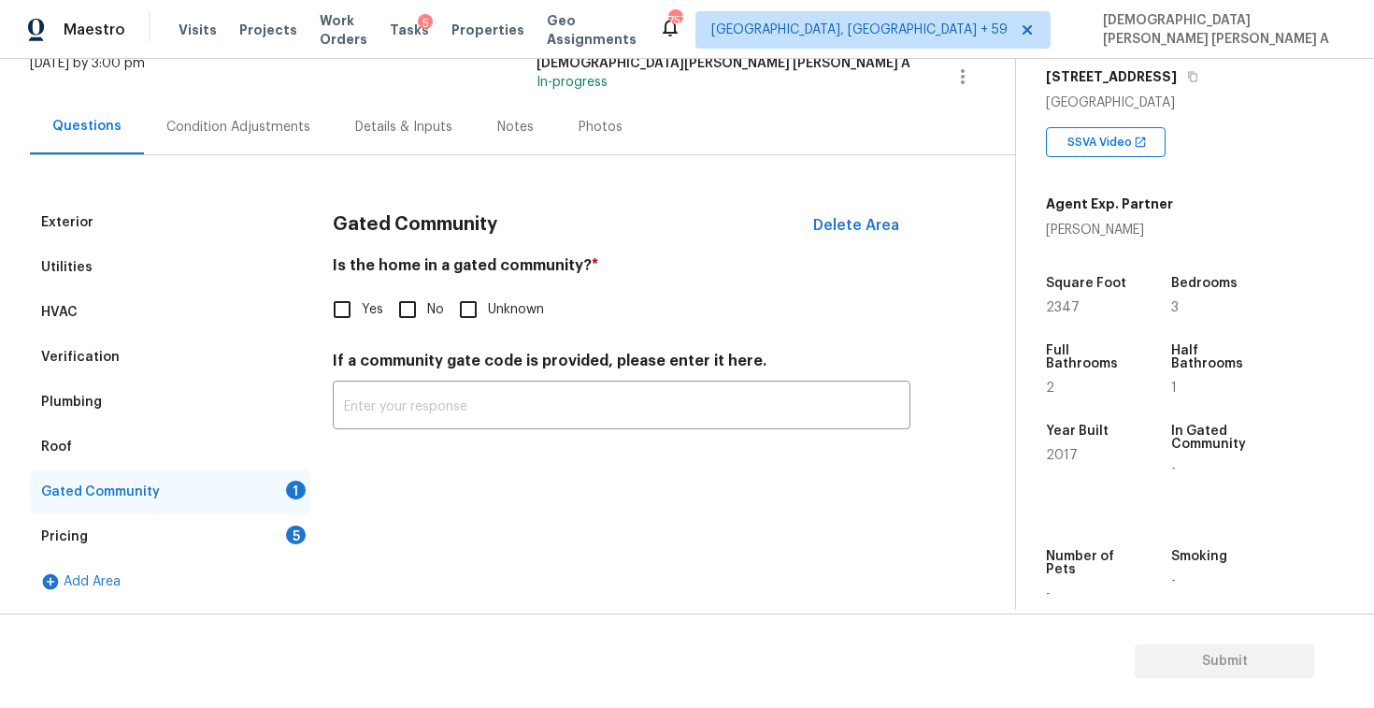
click at [409, 310] on input "No" at bounding box center [407, 309] width 39 height 39
checkbox input "true"
click at [268, 532] on div "Pricing 5" at bounding box center [170, 536] width 280 height 45
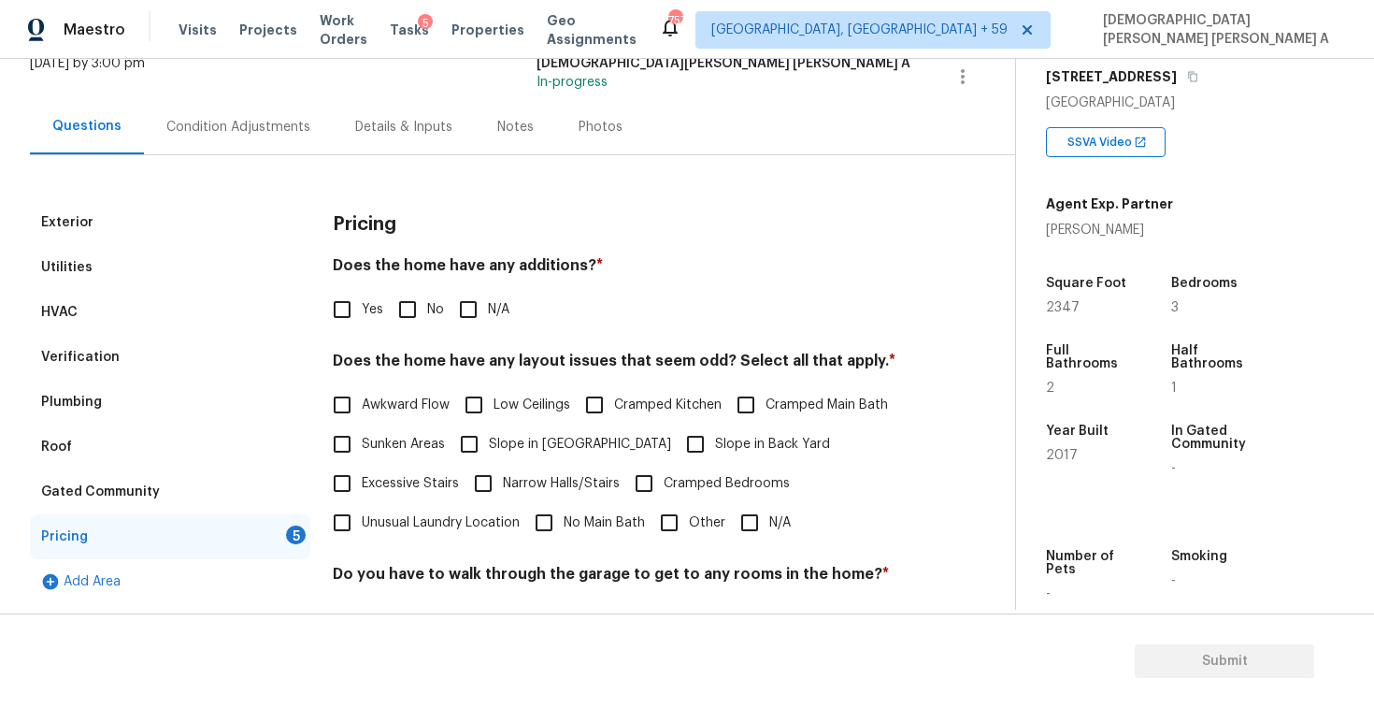
click at [397, 323] on input "No" at bounding box center [407, 309] width 39 height 39
checkbox input "true"
click at [747, 527] on input "N/A" at bounding box center [749, 522] width 39 height 39
checkbox input "true"
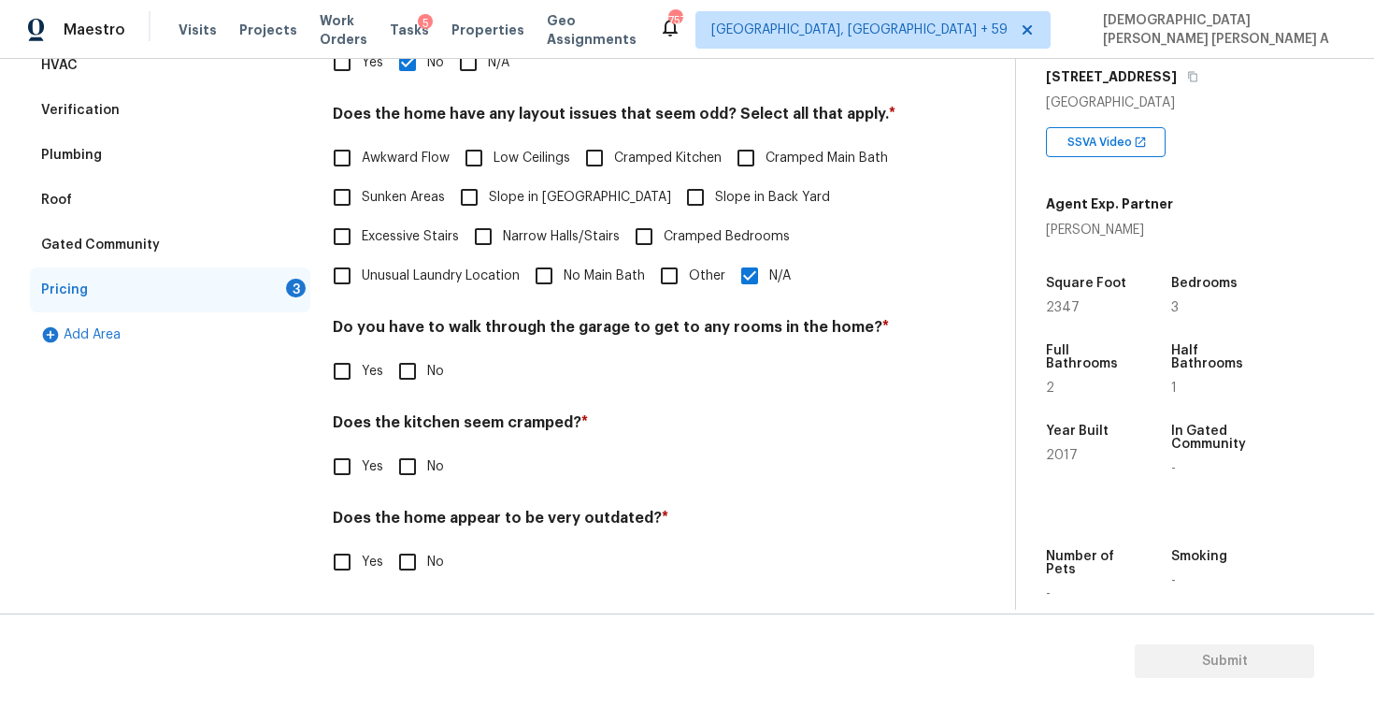
scroll to position [375, 0]
click at [409, 376] on input "No" at bounding box center [407, 371] width 39 height 39
checkbox input "true"
click at [403, 475] on input "No" at bounding box center [407, 468] width 39 height 39
checkbox input "true"
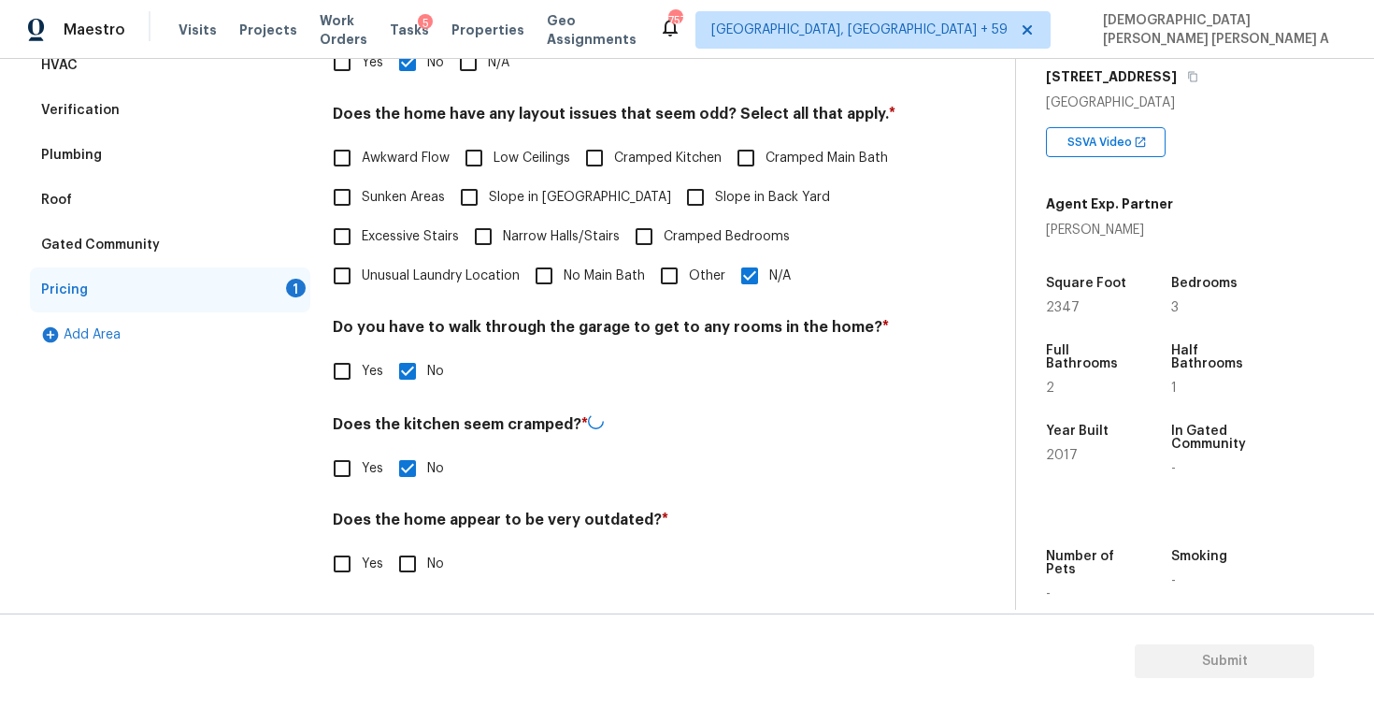
click at [407, 581] on input "No" at bounding box center [407, 563] width 39 height 39
checkbox input "true"
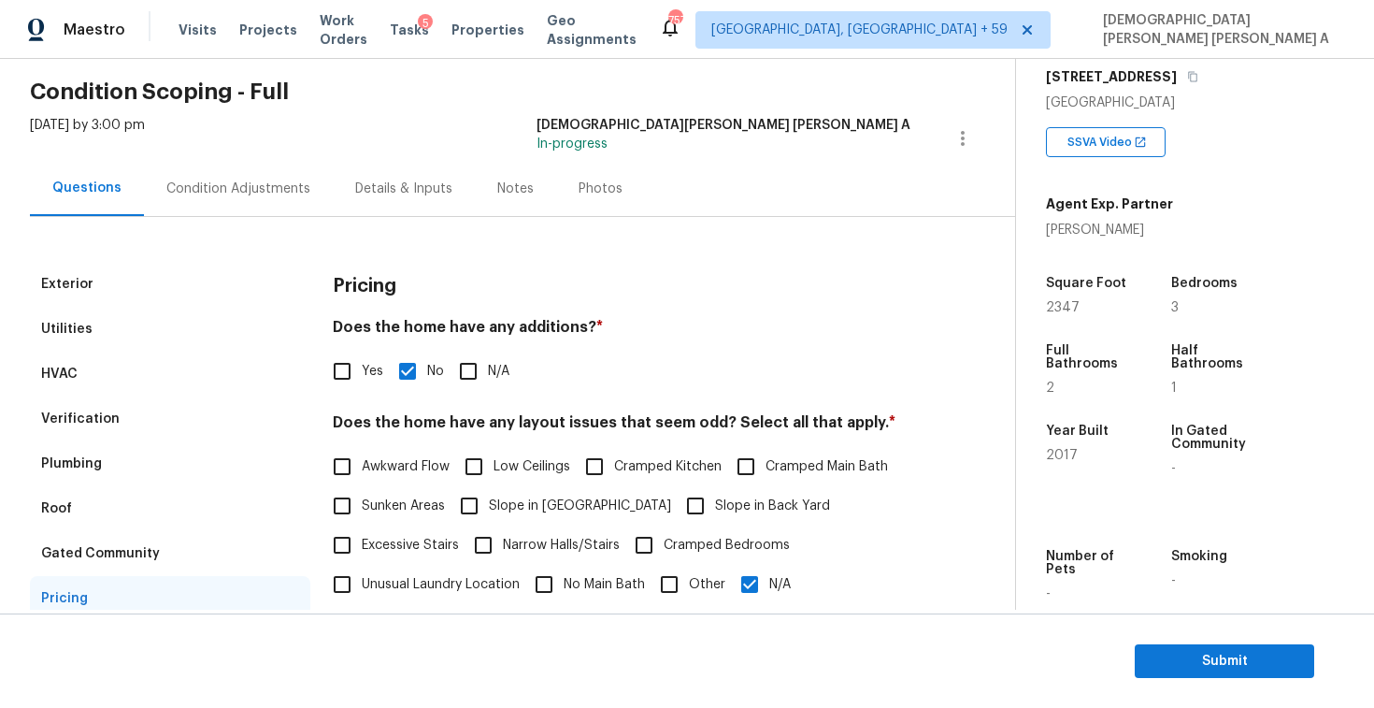
scroll to position [0, 0]
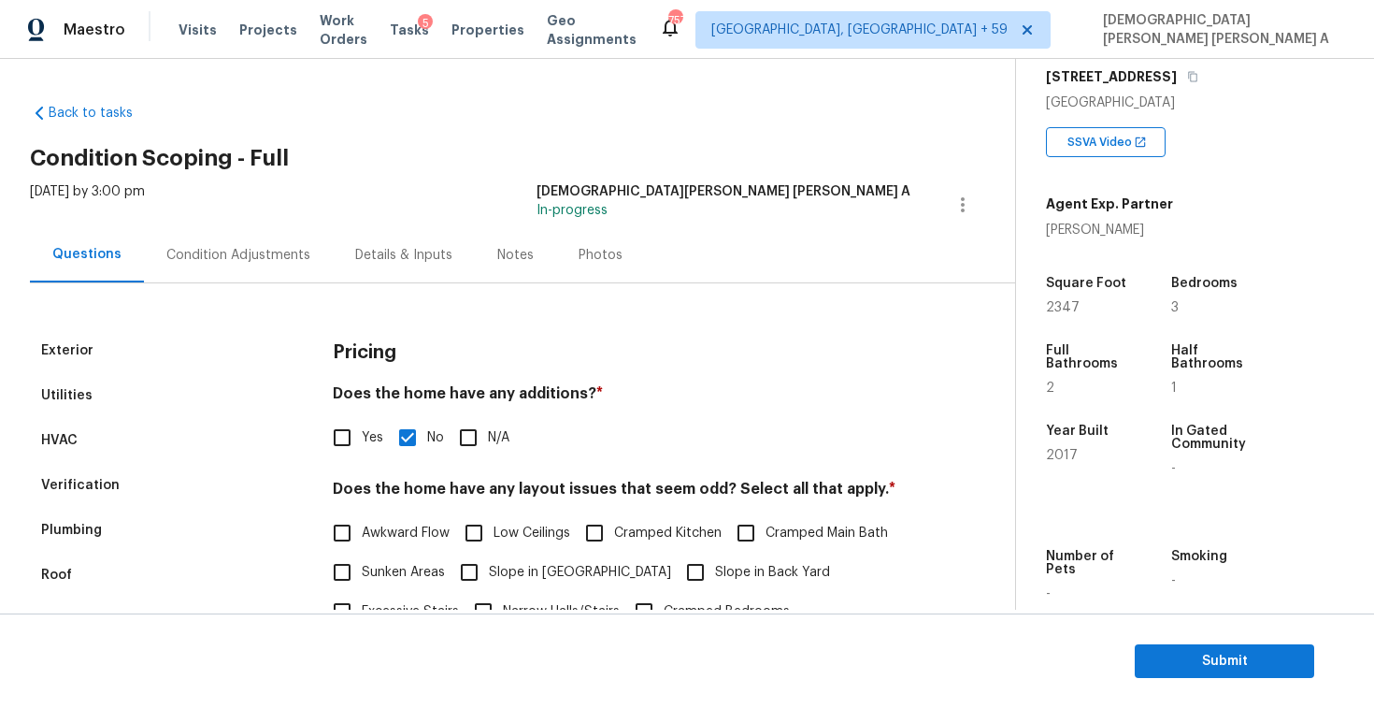
click at [590, 234] on div "Photos" at bounding box center [600, 254] width 89 height 55
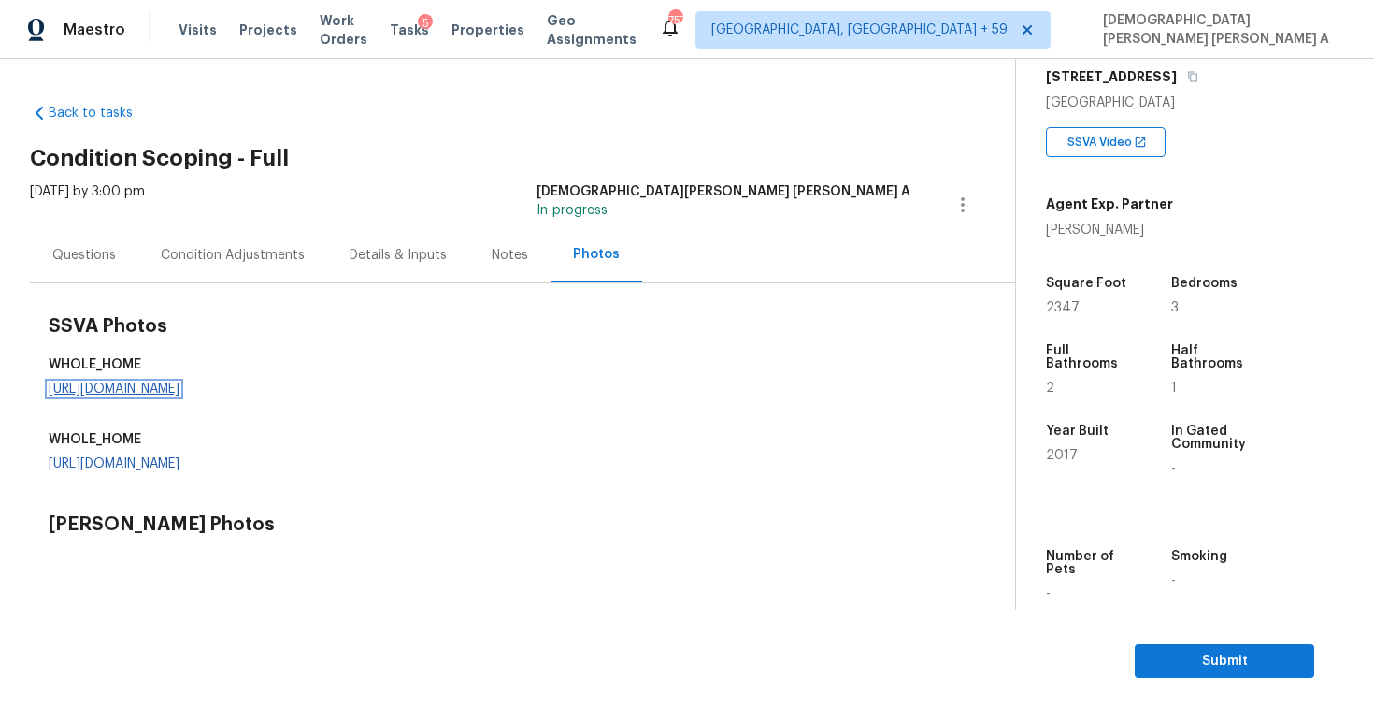
click at [179, 387] on link "[URL][DOMAIN_NAME]" at bounding box center [114, 388] width 131 height 13
click at [222, 260] on div "Condition Adjustments" at bounding box center [233, 255] width 144 height 19
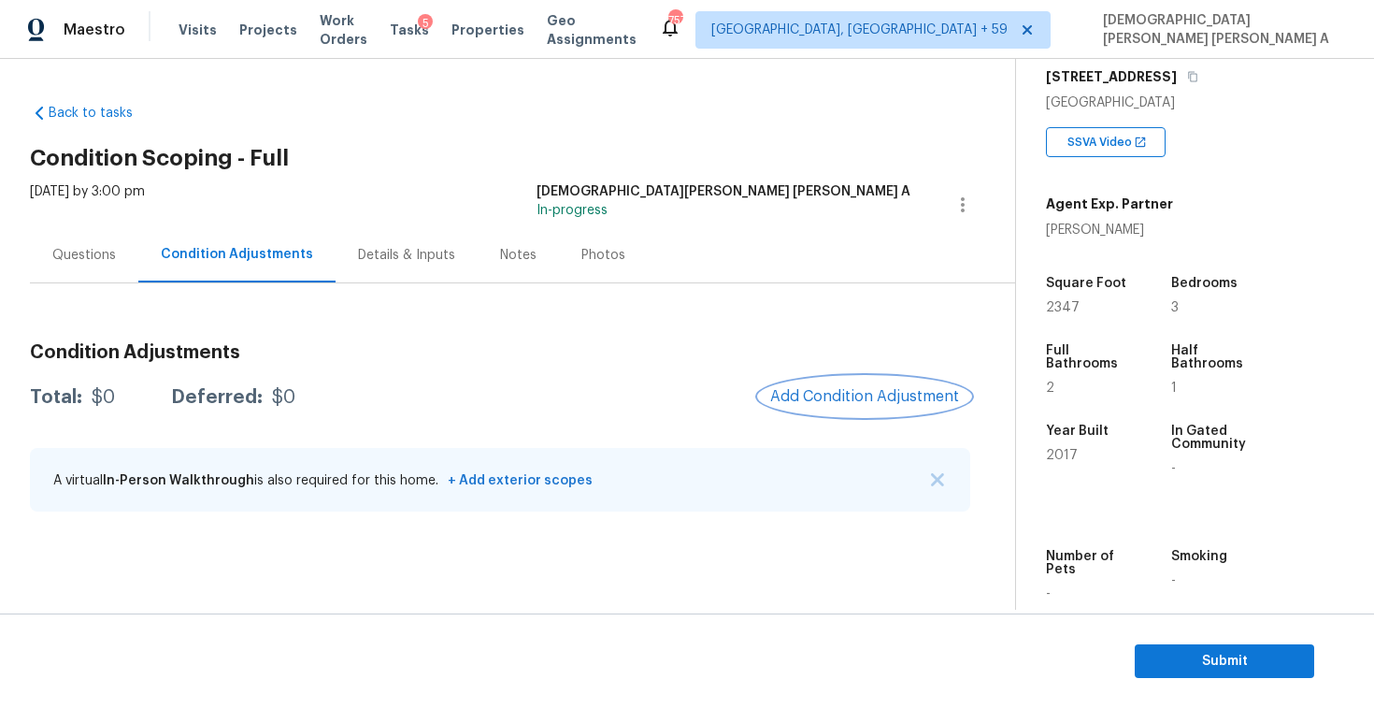
click at [869, 388] on span "Add Condition Adjustment" at bounding box center [864, 396] width 189 height 17
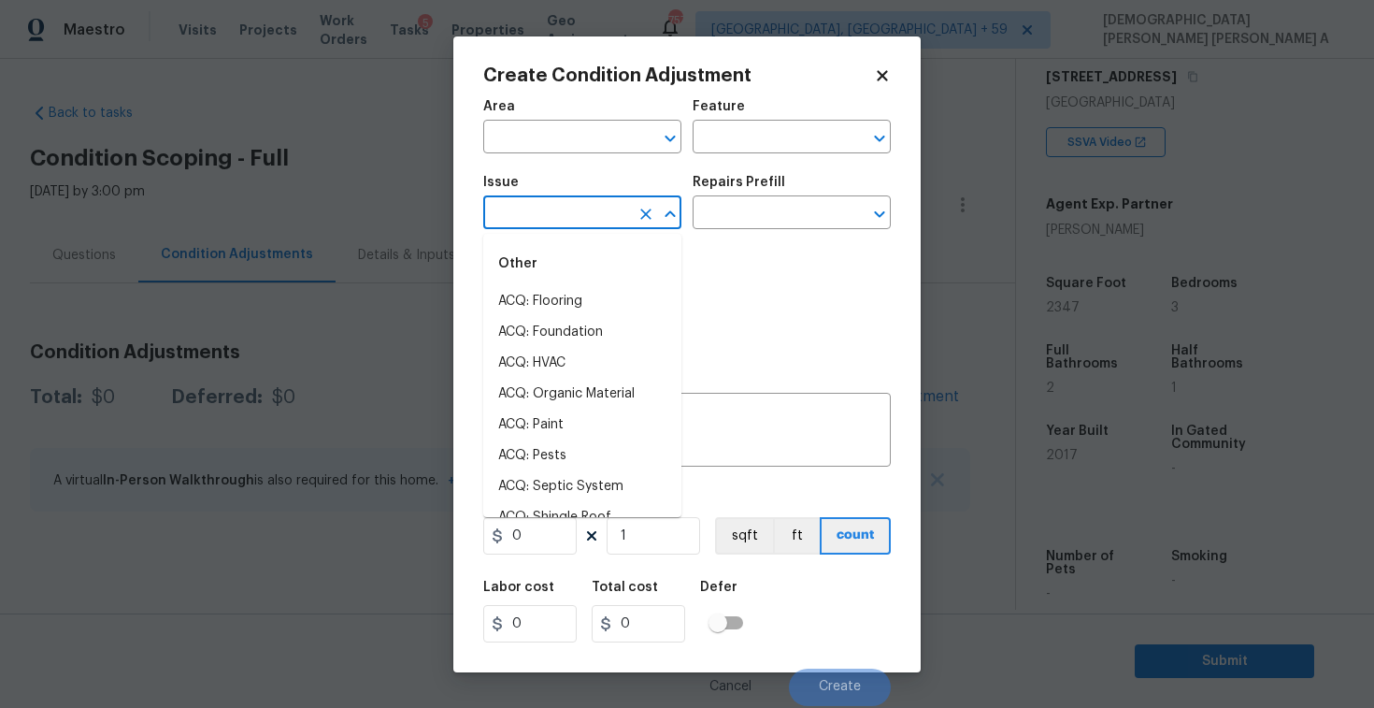
click at [579, 210] on input "text" at bounding box center [556, 214] width 146 height 29
type input "land"
click at [610, 310] on li "ACQ: Flooring" at bounding box center [582, 301] width 198 height 31
type input "ACQ: Flooring"
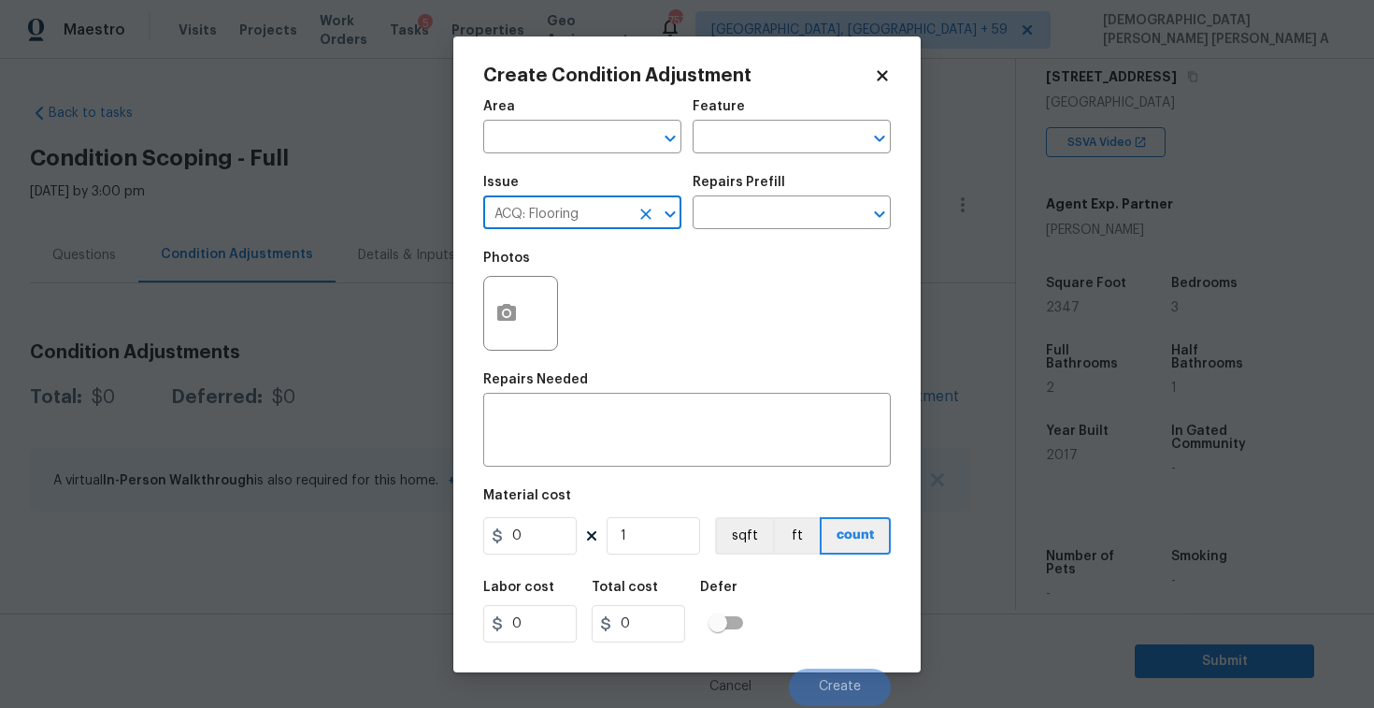
click at [648, 208] on icon "Clear" at bounding box center [646, 214] width 19 height 19
click at [628, 303] on li "Landscape Package" at bounding box center [582, 301] width 198 height 31
type input "Landscape Package"
click at [488, 310] on button "button" at bounding box center [506, 313] width 45 height 73
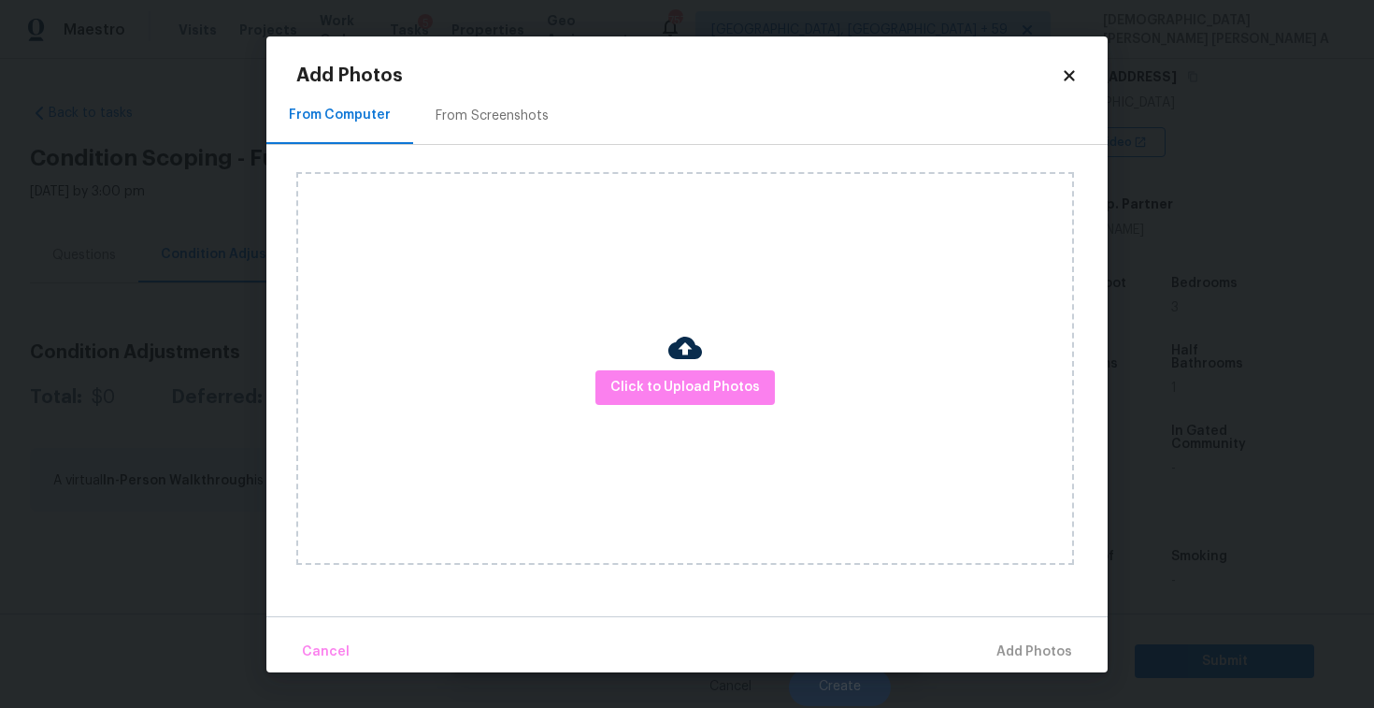
click at [481, 127] on div "From Screenshots" at bounding box center [492, 116] width 158 height 55
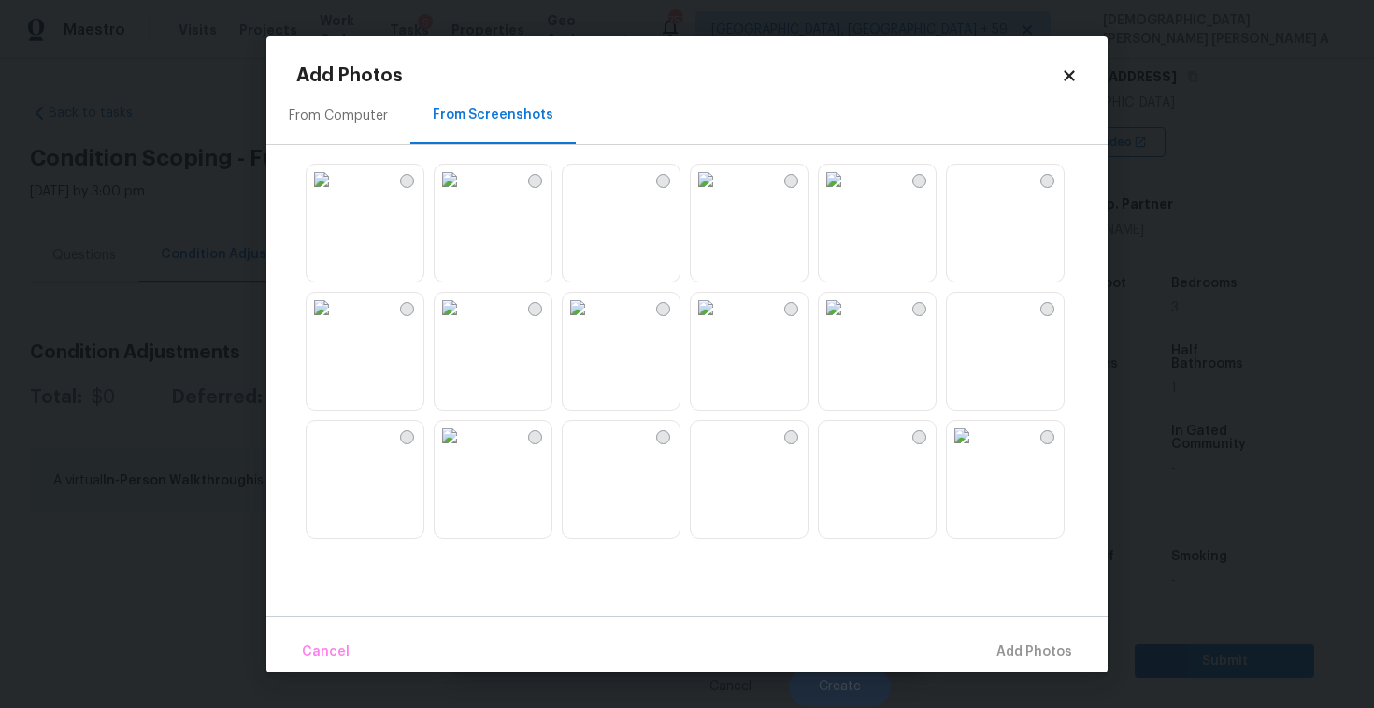
scroll to position [53, 0]
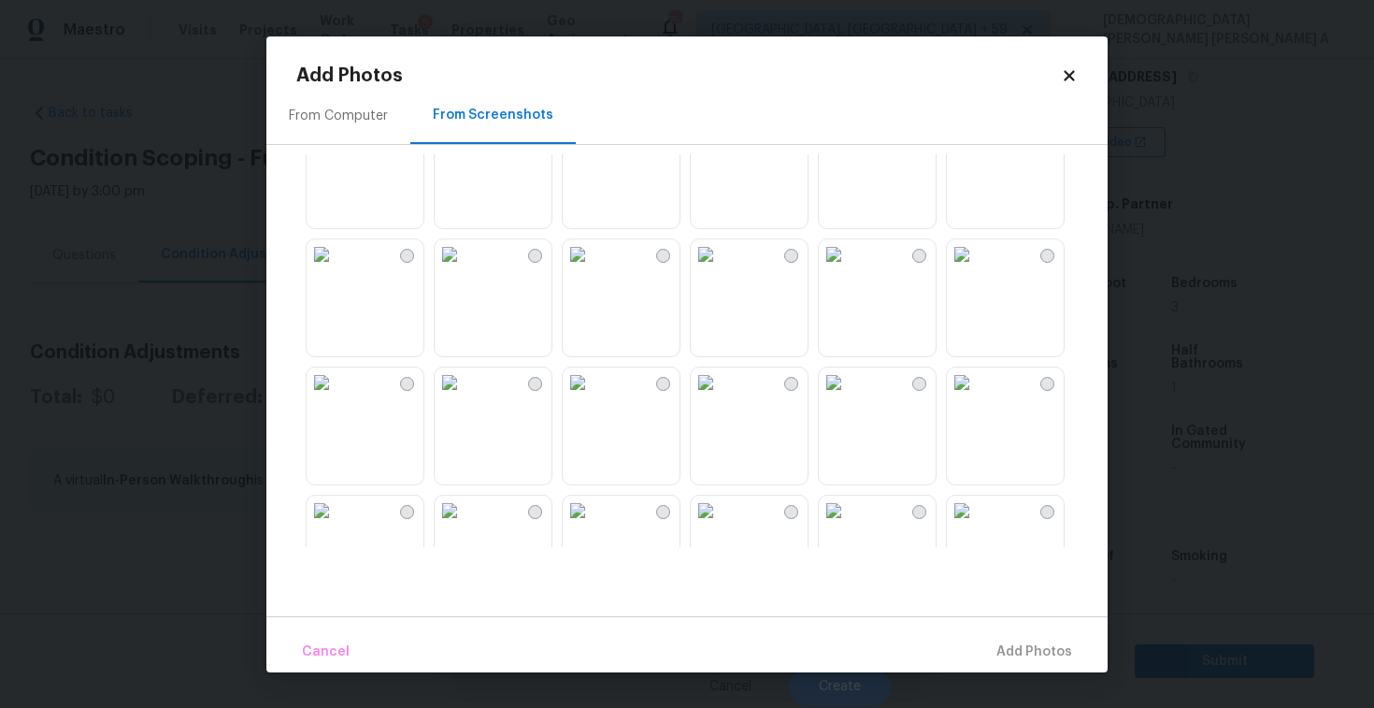
click at [849, 269] on img at bounding box center [834, 254] width 30 height 30
click at [977, 269] on img at bounding box center [962, 254] width 30 height 30
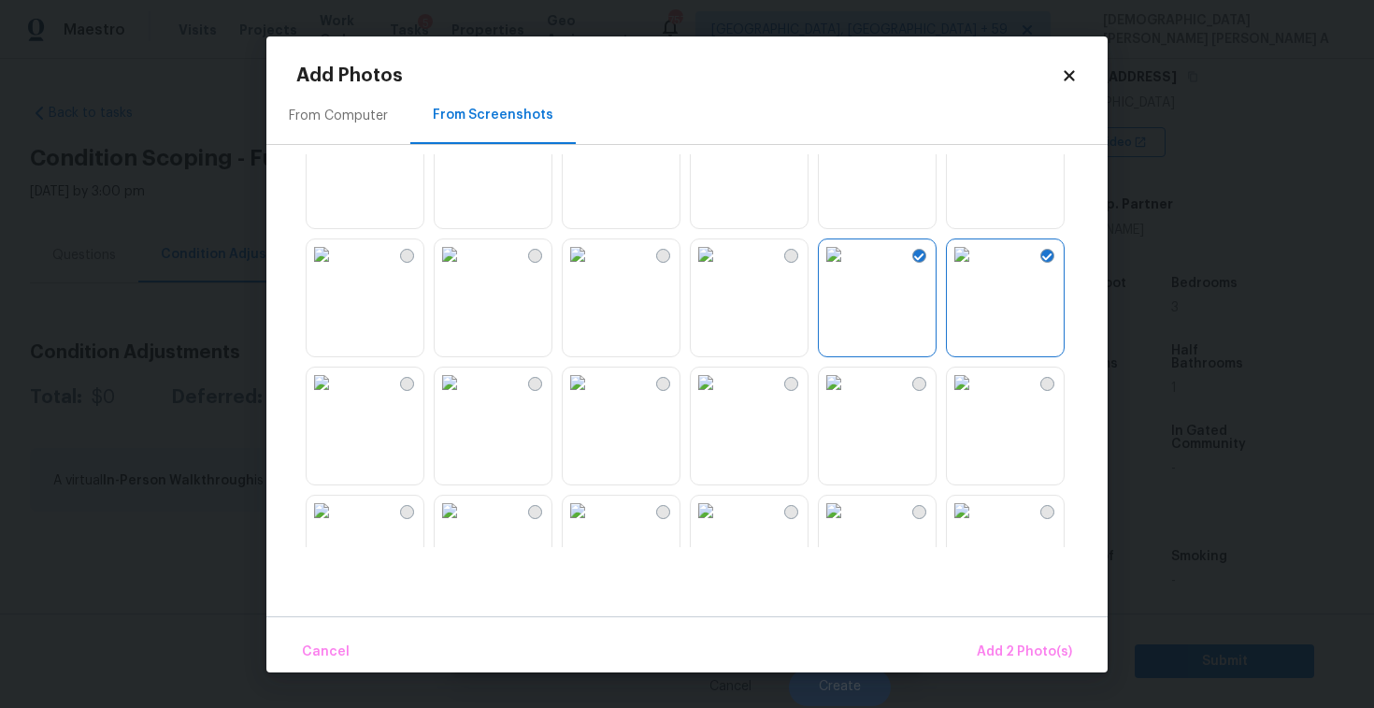
click at [1002, 630] on div "Cancel Add 2 Photo(s)" at bounding box center [686, 644] width 841 height 56
click at [996, 637] on button "Add 2 Photo(s)" at bounding box center [1024, 652] width 110 height 40
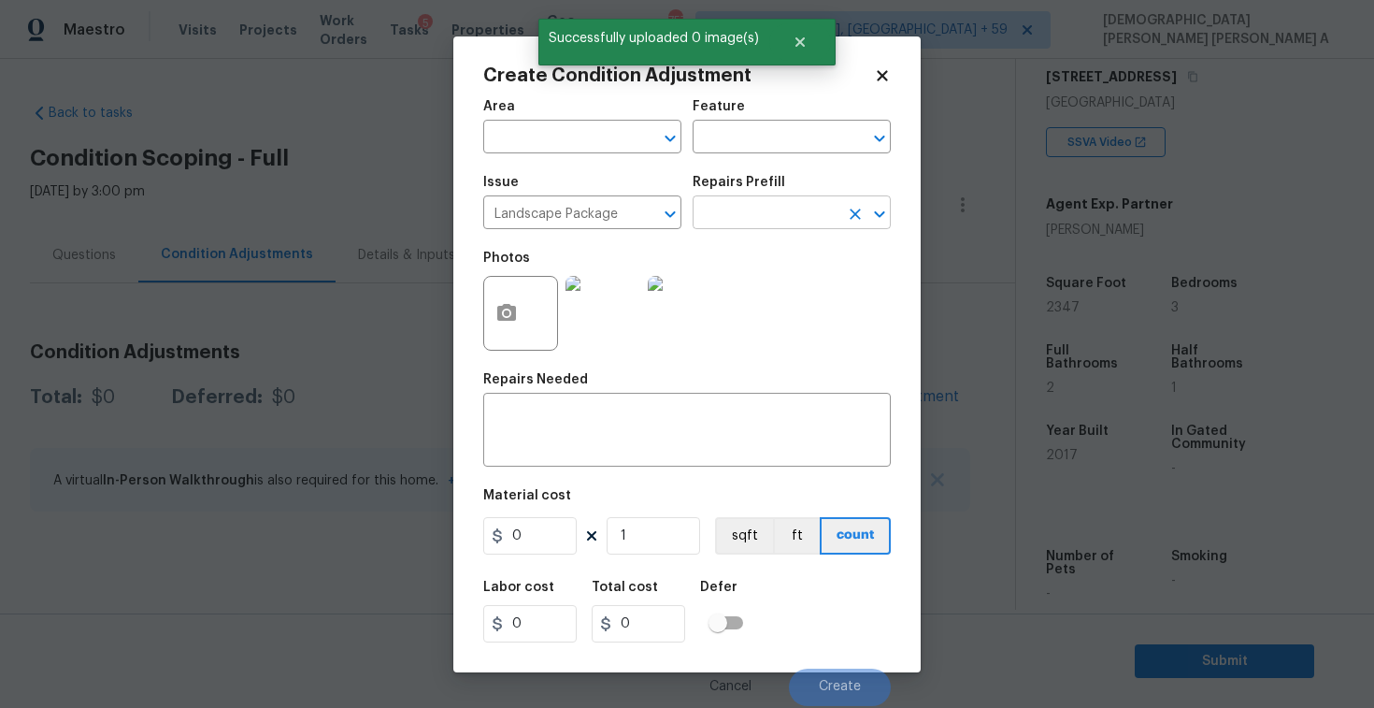
click at [745, 209] on input "text" at bounding box center [766, 214] width 146 height 29
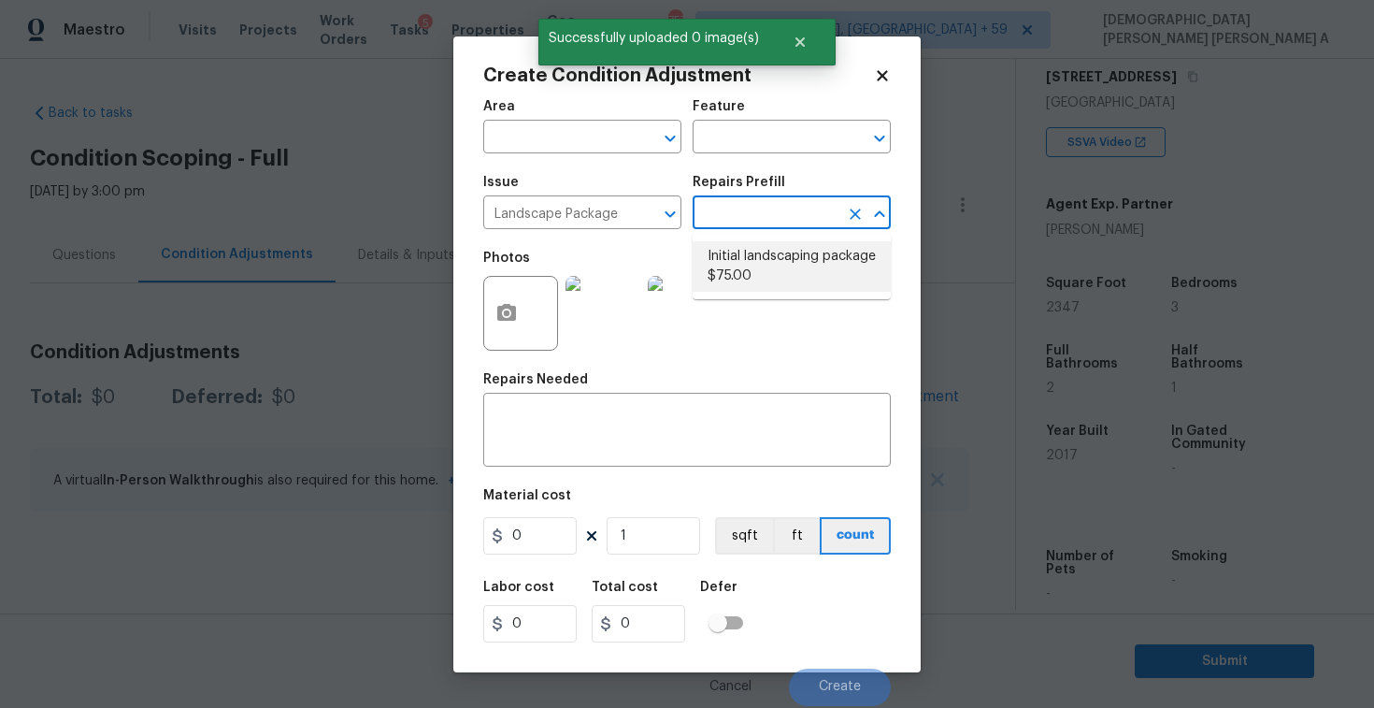
click at [745, 252] on li "Initial landscaping package $75.00" at bounding box center [792, 266] width 198 height 50
type input "Home Readiness Packages"
type textarea "Mowing of grass up to 6" in height. Mow, edge along driveways & sidewalks, trim…"
type input "75"
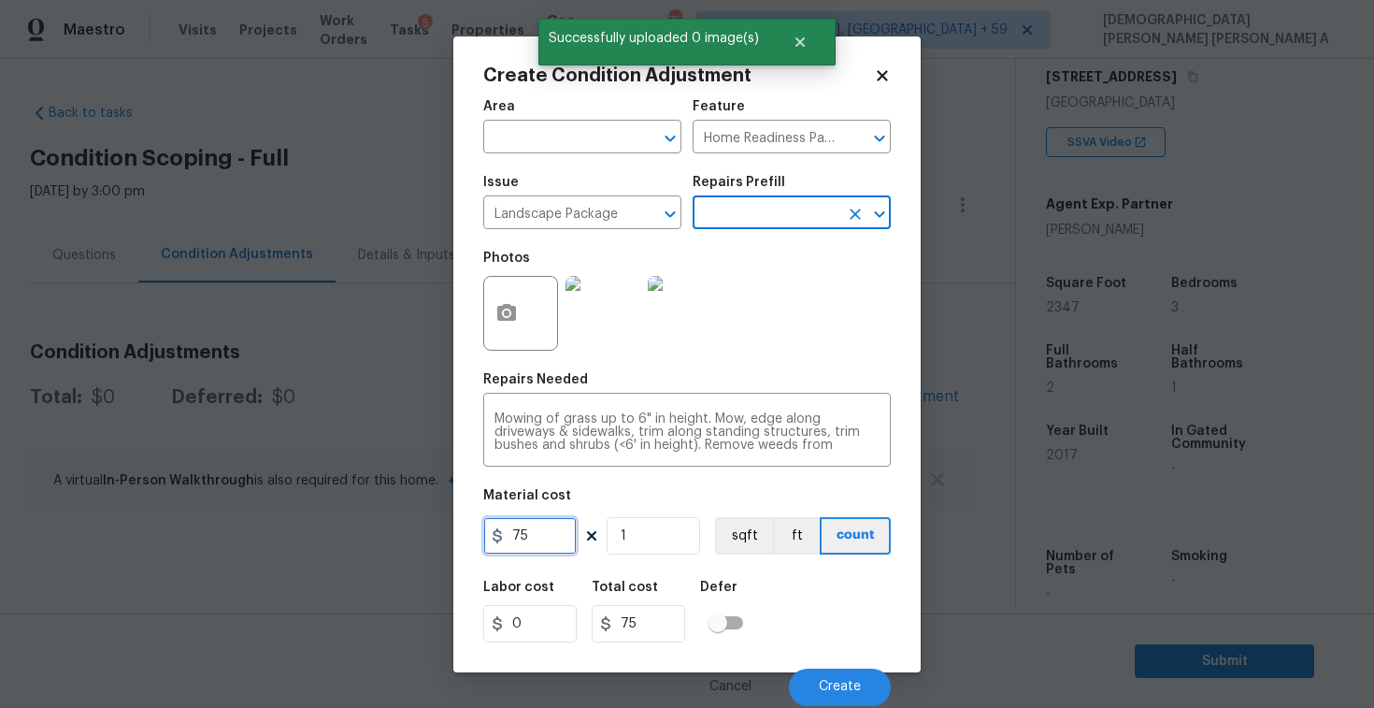
click at [549, 532] on input "75" at bounding box center [529, 535] width 93 height 37
type input "700"
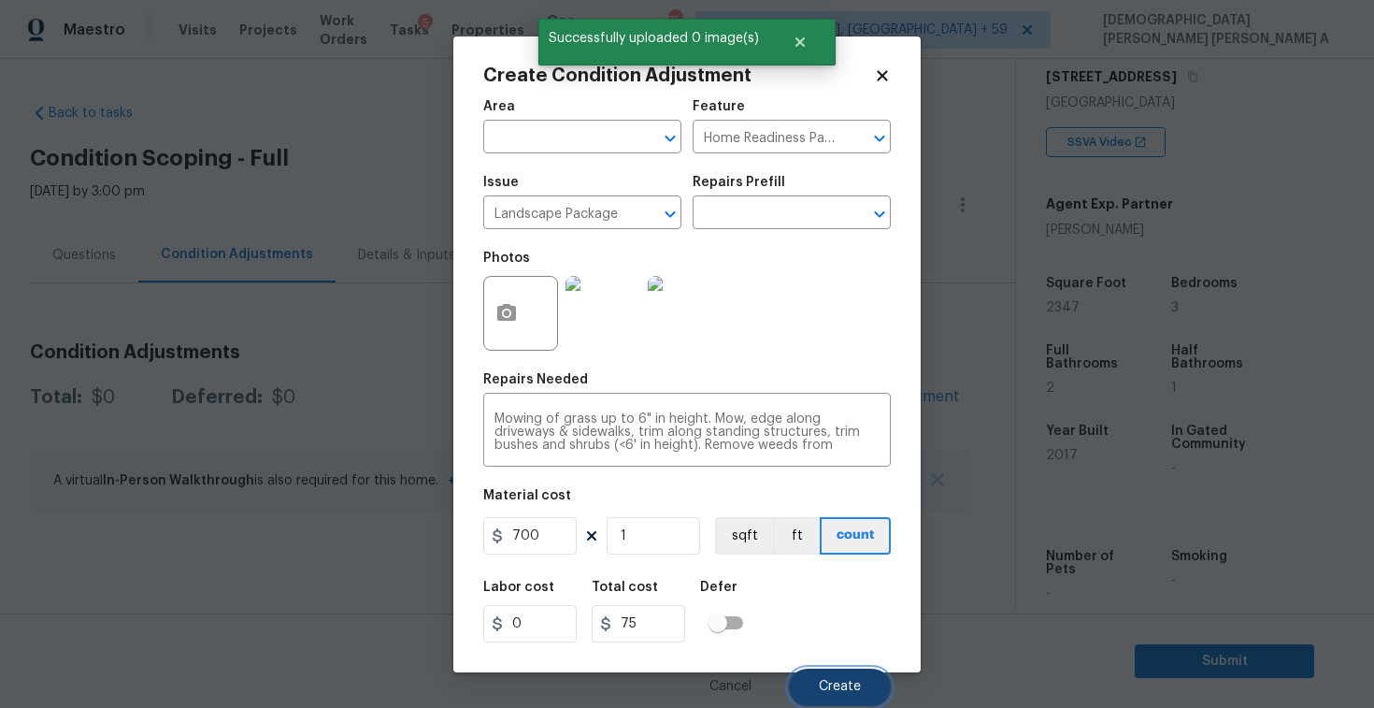
type input "700"
click at [820, 686] on span "Create" at bounding box center [840, 687] width 42 height 14
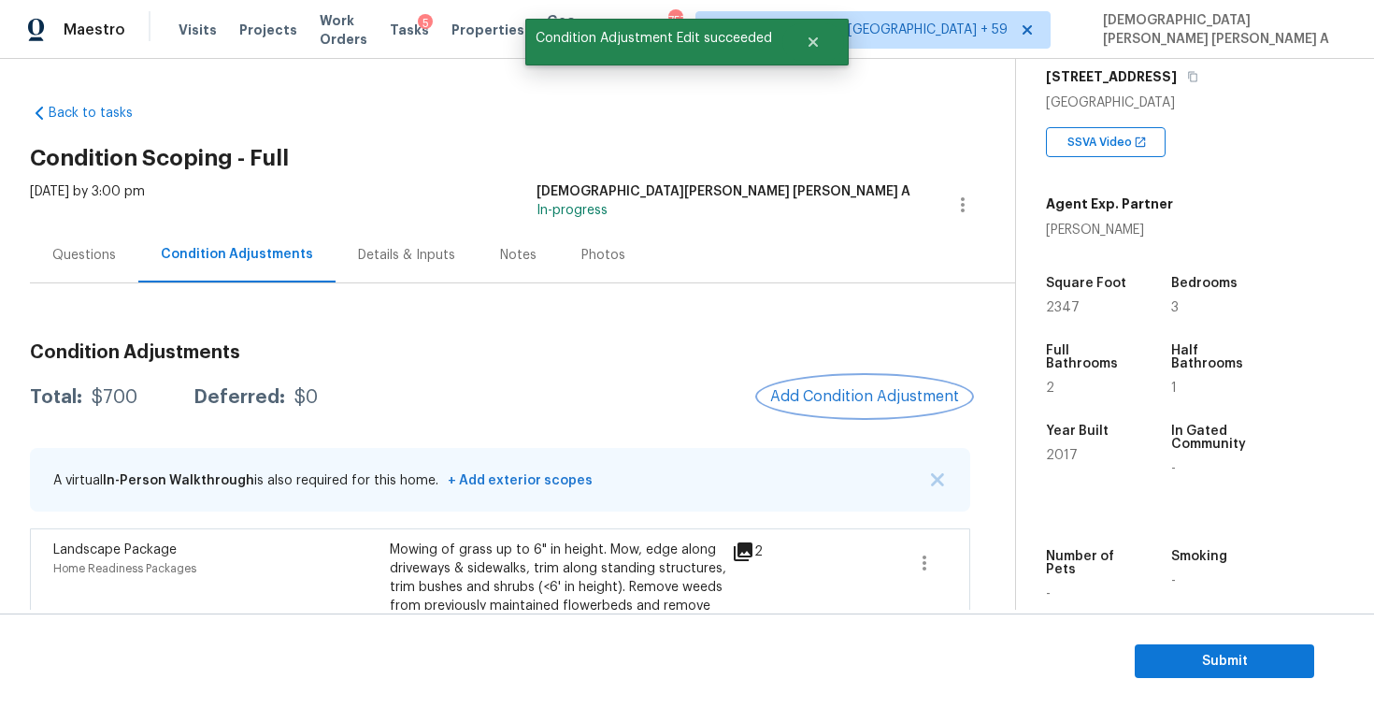
click at [857, 393] on span "Add Condition Adjustment" at bounding box center [864, 396] width 189 height 17
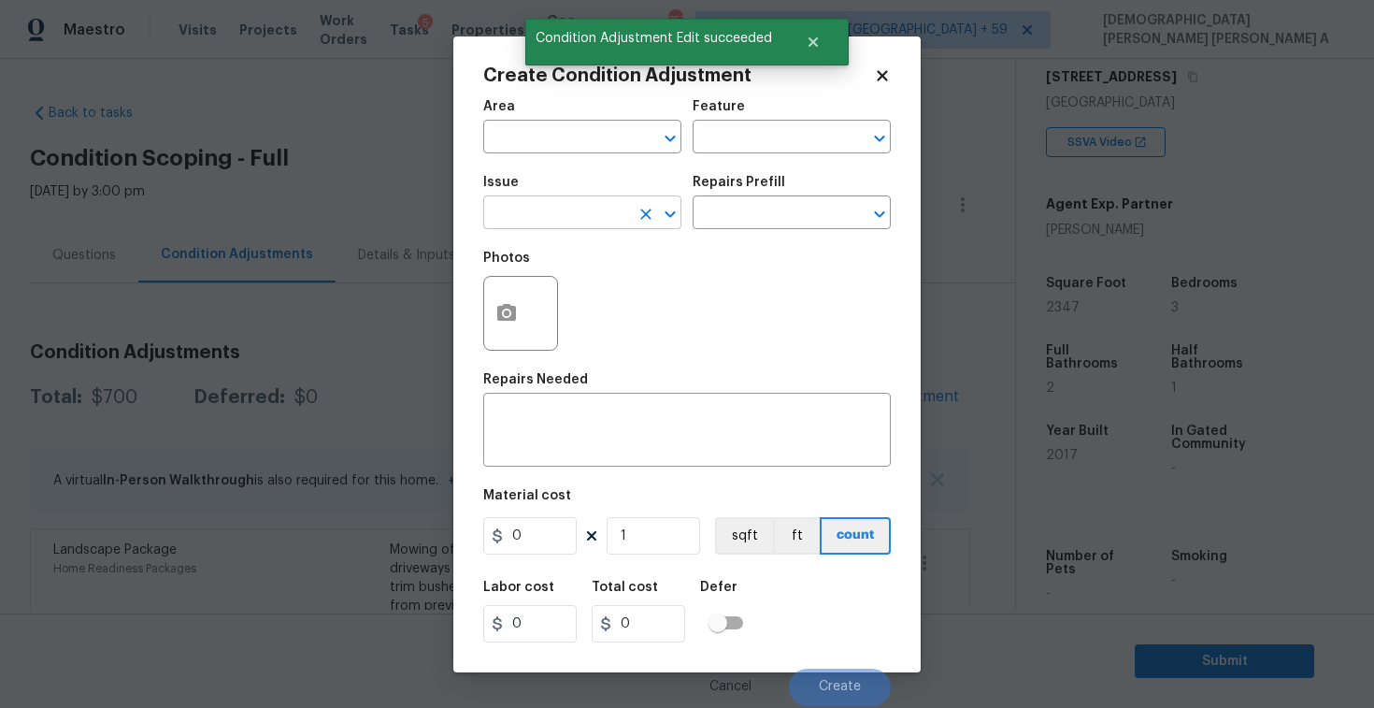
click at [578, 212] on input "text" at bounding box center [556, 214] width 146 height 29
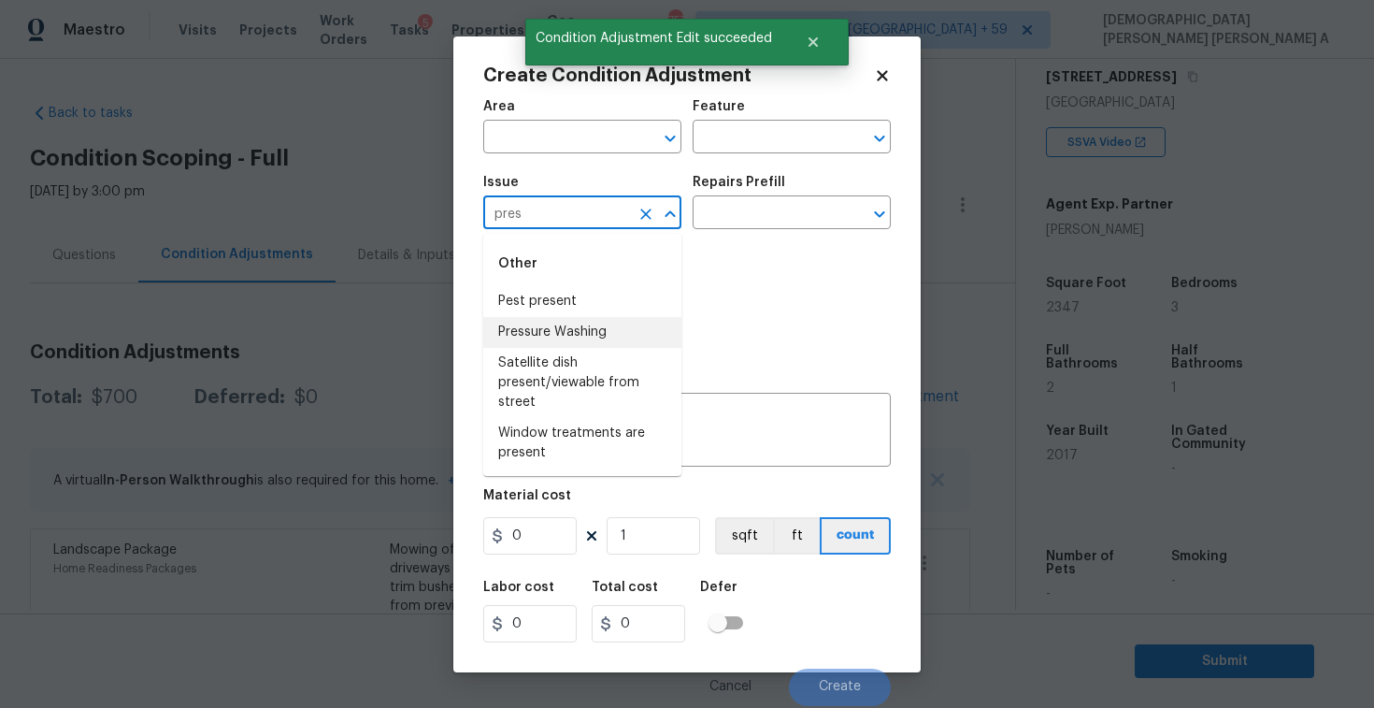
click at [601, 333] on li "Pressure Washing" at bounding box center [582, 332] width 198 height 31
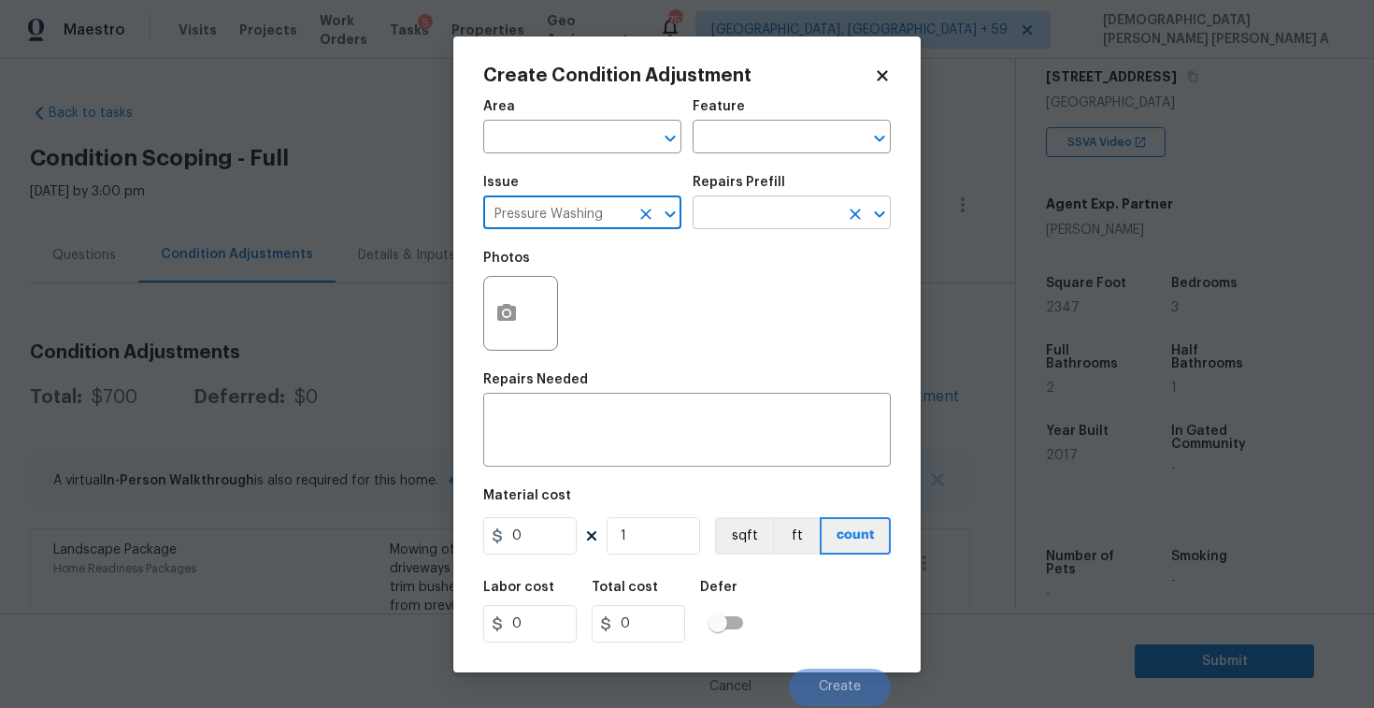
type input "Pressure Washing"
click at [801, 222] on input "text" at bounding box center [766, 214] width 146 height 29
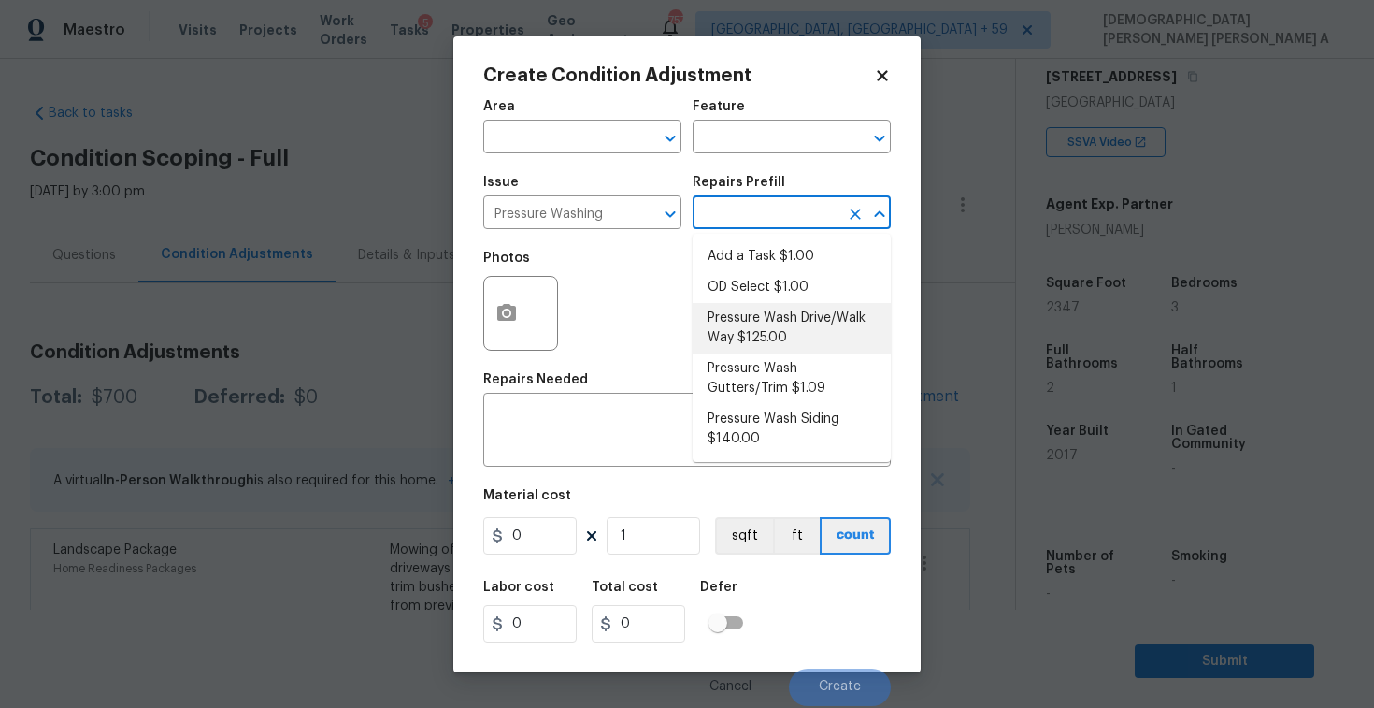
click at [761, 340] on li "Pressure Wash Drive/Walk Way $125.00" at bounding box center [792, 328] width 198 height 50
type input "Siding"
type textarea "Pressure wash the driveways/walkways as directed by the PM. Ensure that all deb…"
type input "125"
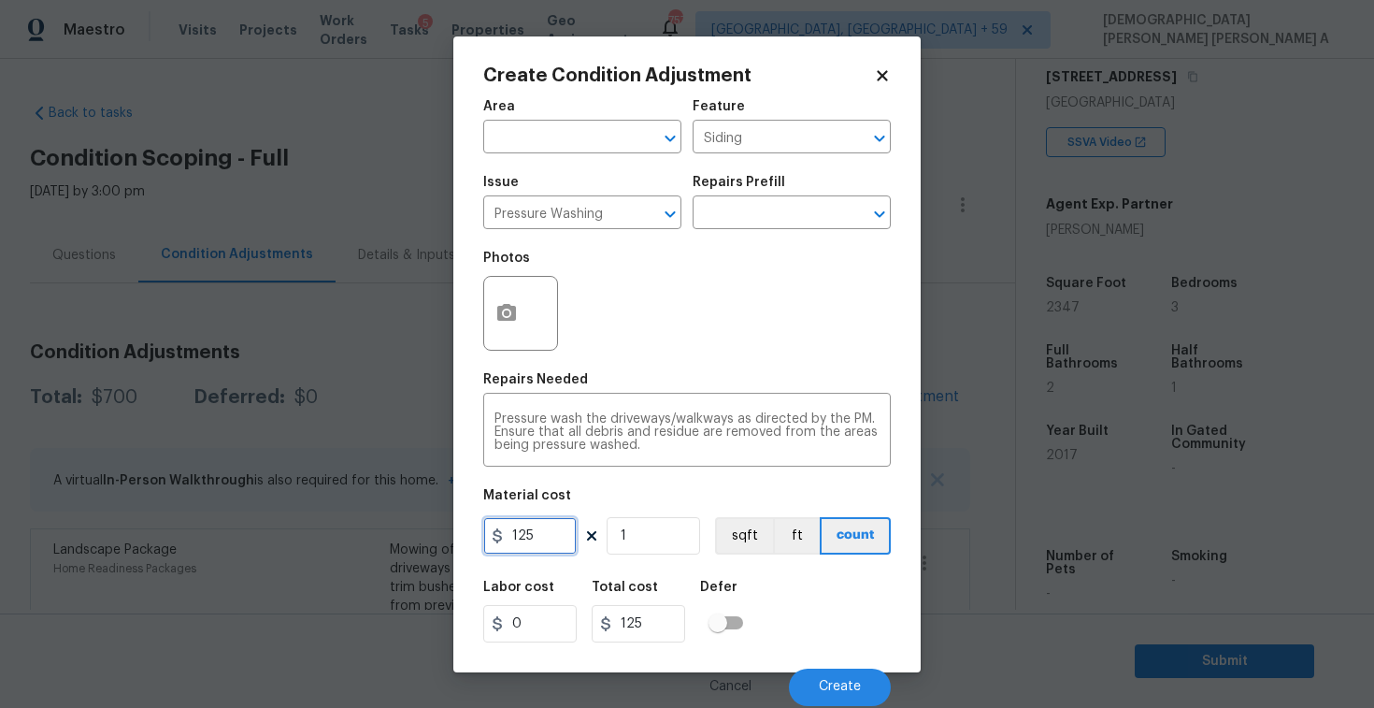
click at [558, 540] on input "125" at bounding box center [529, 535] width 93 height 37
type input "200"
click at [857, 691] on span "Create" at bounding box center [840, 687] width 42 height 14
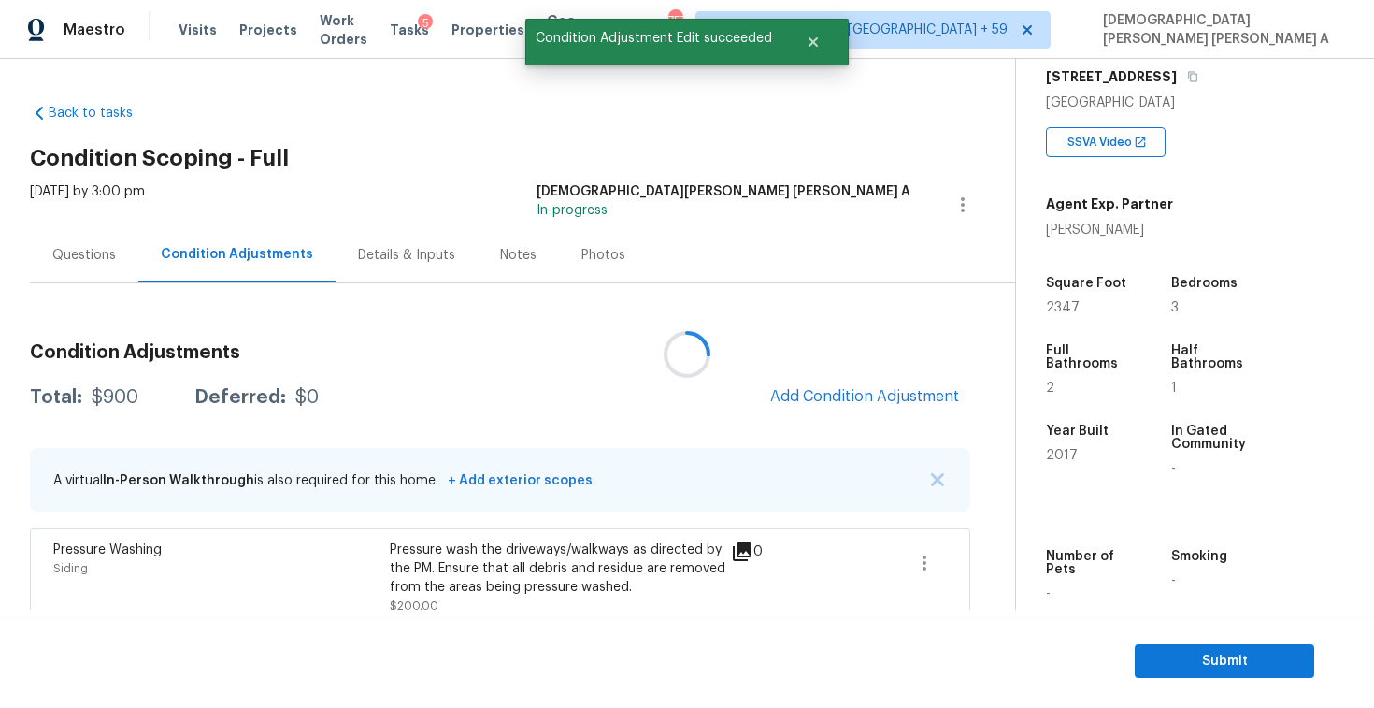
click at [873, 394] on div at bounding box center [687, 354] width 1374 height 708
click at [873, 394] on span "Add Condition Adjustment" at bounding box center [864, 396] width 189 height 17
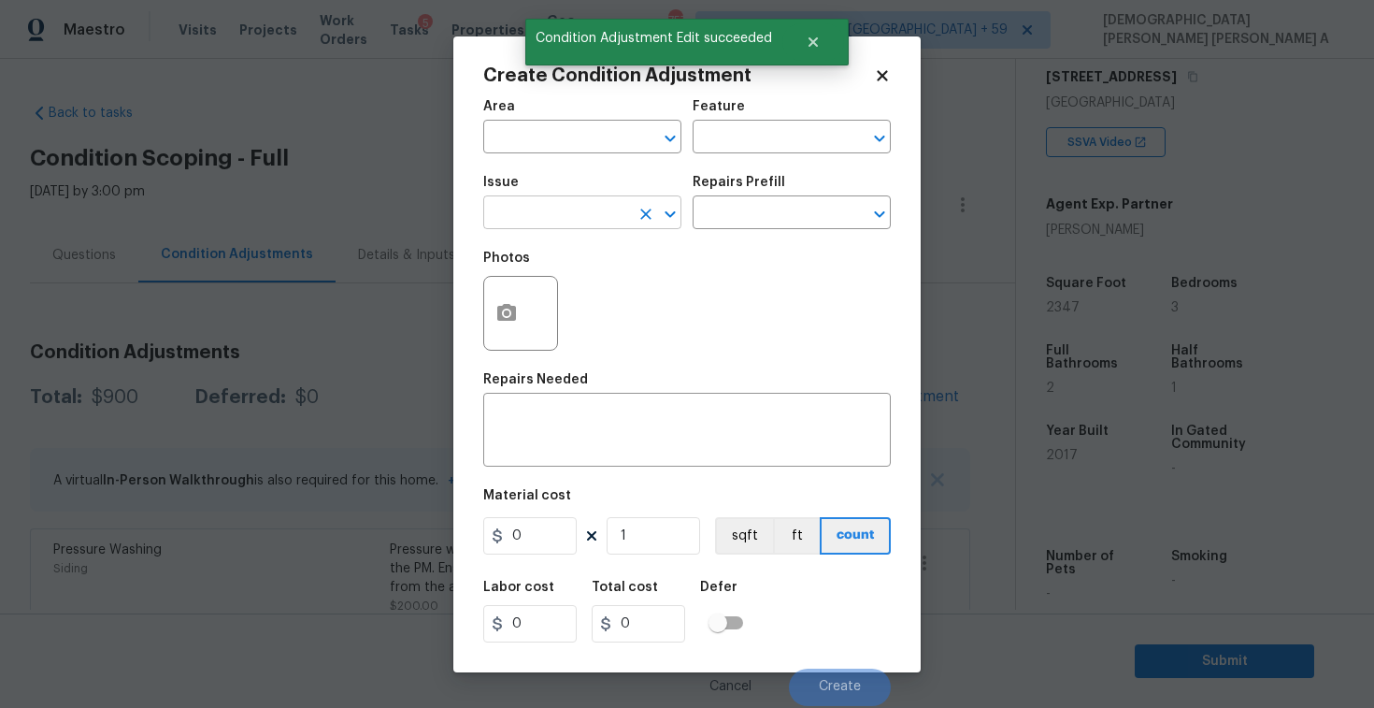
click at [538, 218] on input "text" at bounding box center [556, 214] width 146 height 29
click at [595, 292] on li "Debris/garbage on site" at bounding box center [582, 301] width 198 height 31
type input "Debris/garbage on site"
click at [786, 212] on input "text" at bounding box center [766, 214] width 146 height 29
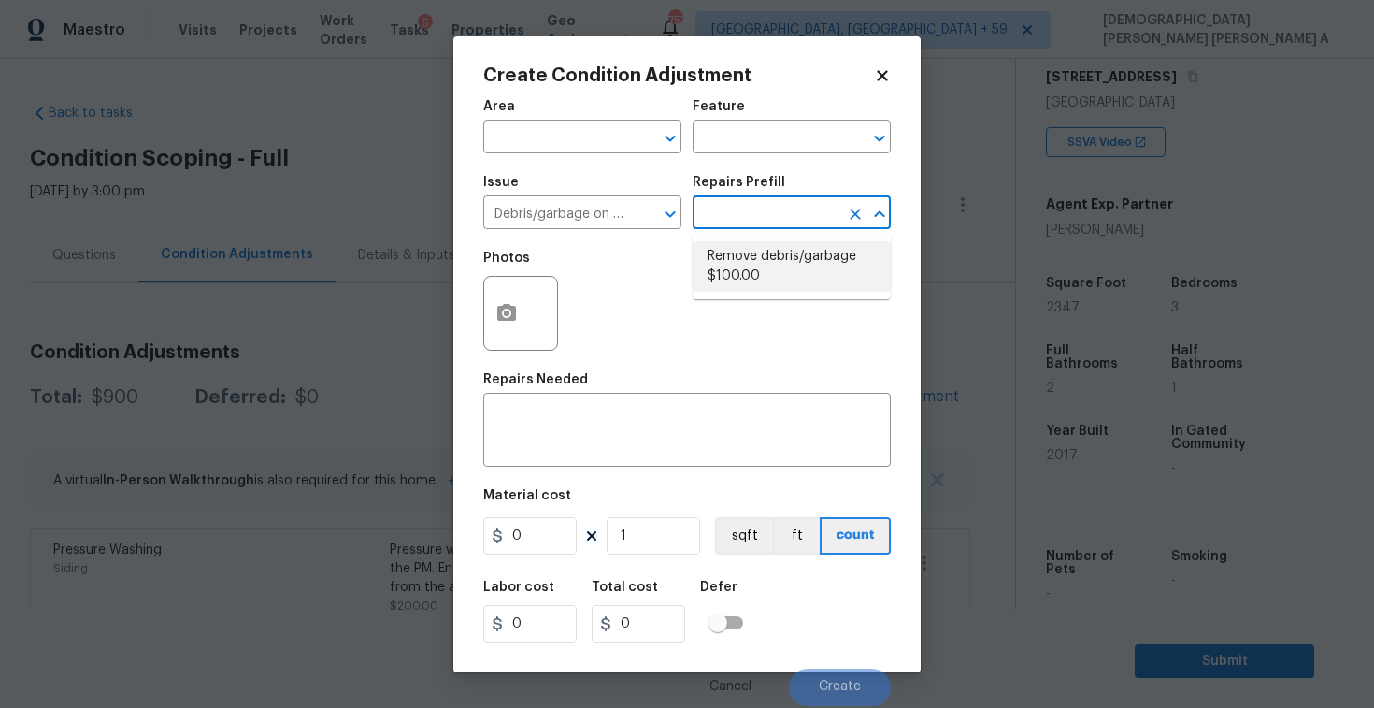
click at [790, 265] on li "Remove debris/garbage $100.00" at bounding box center [792, 266] width 198 height 50
type textarea "Remove, haul off, and properly dispose of any debris left by seller to offsite …"
type input "100"
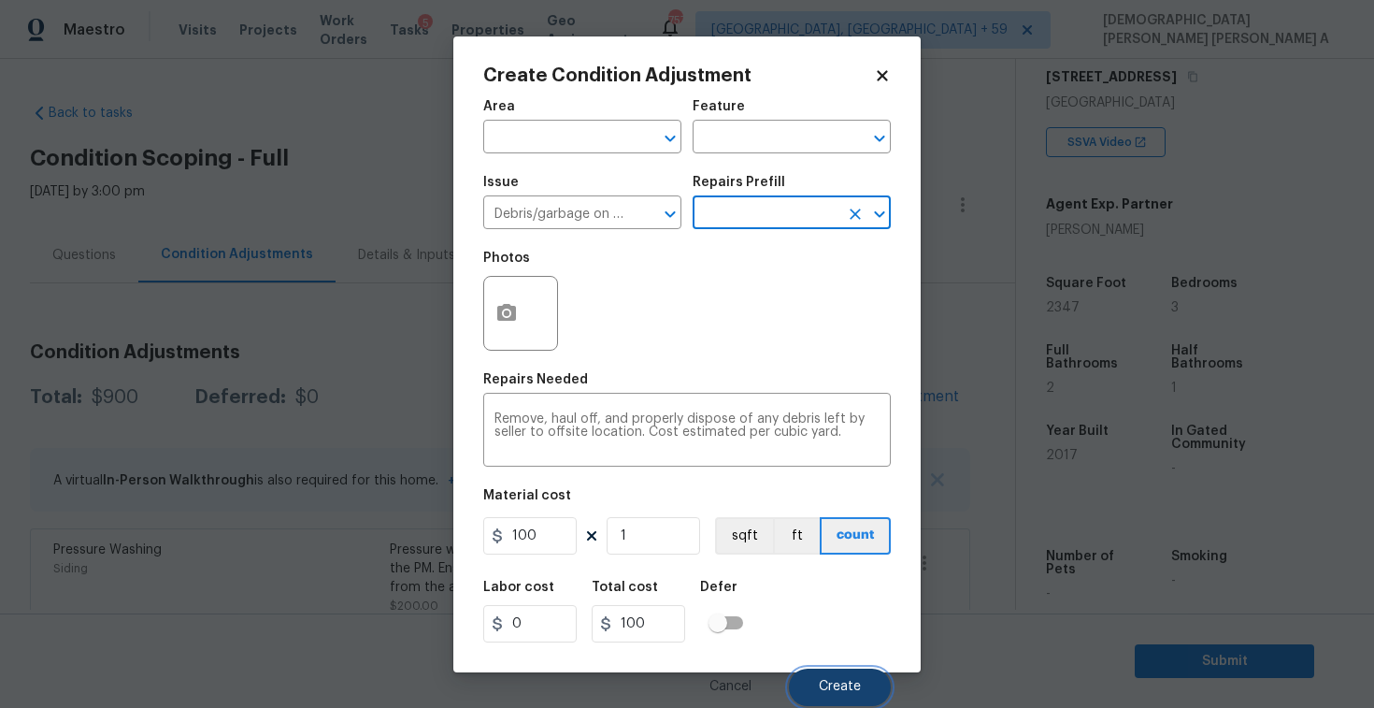
click at [849, 685] on span "Create" at bounding box center [840, 687] width 42 height 14
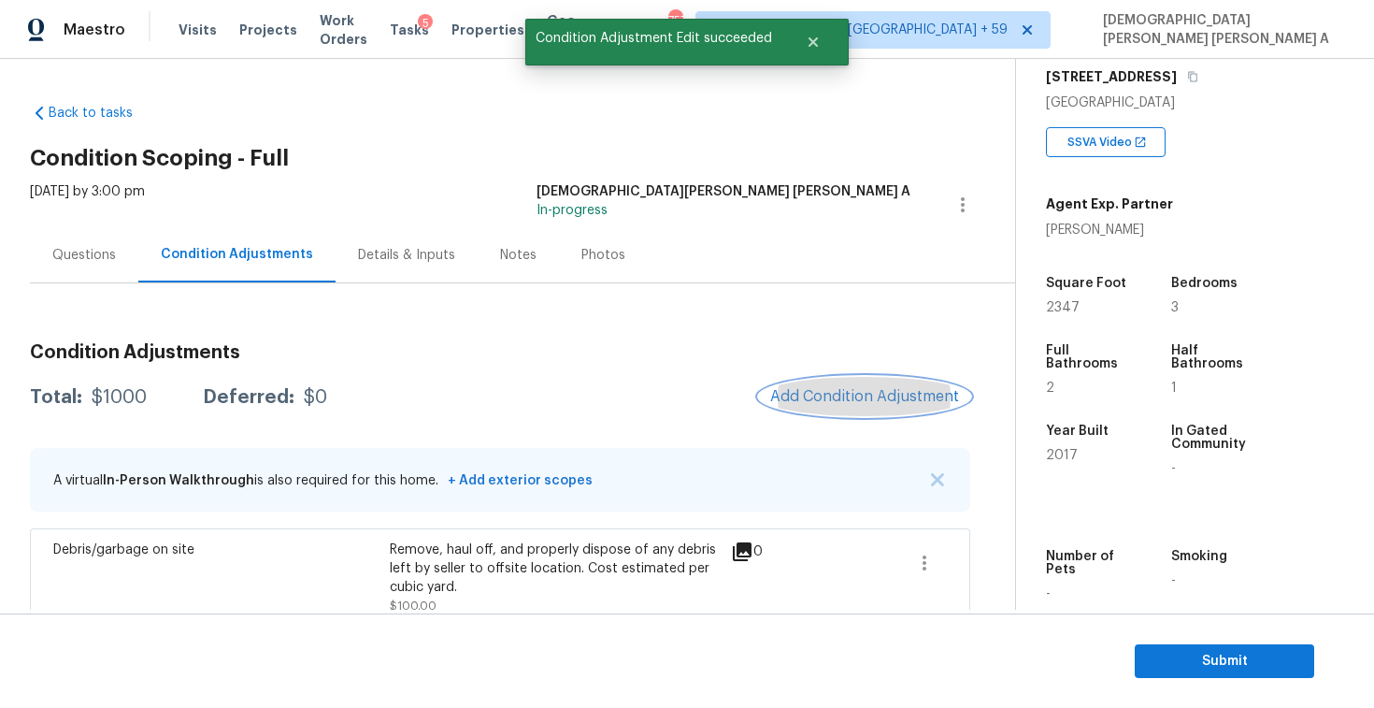
click at [854, 386] on button "Add Condition Adjustment" at bounding box center [864, 396] width 211 height 39
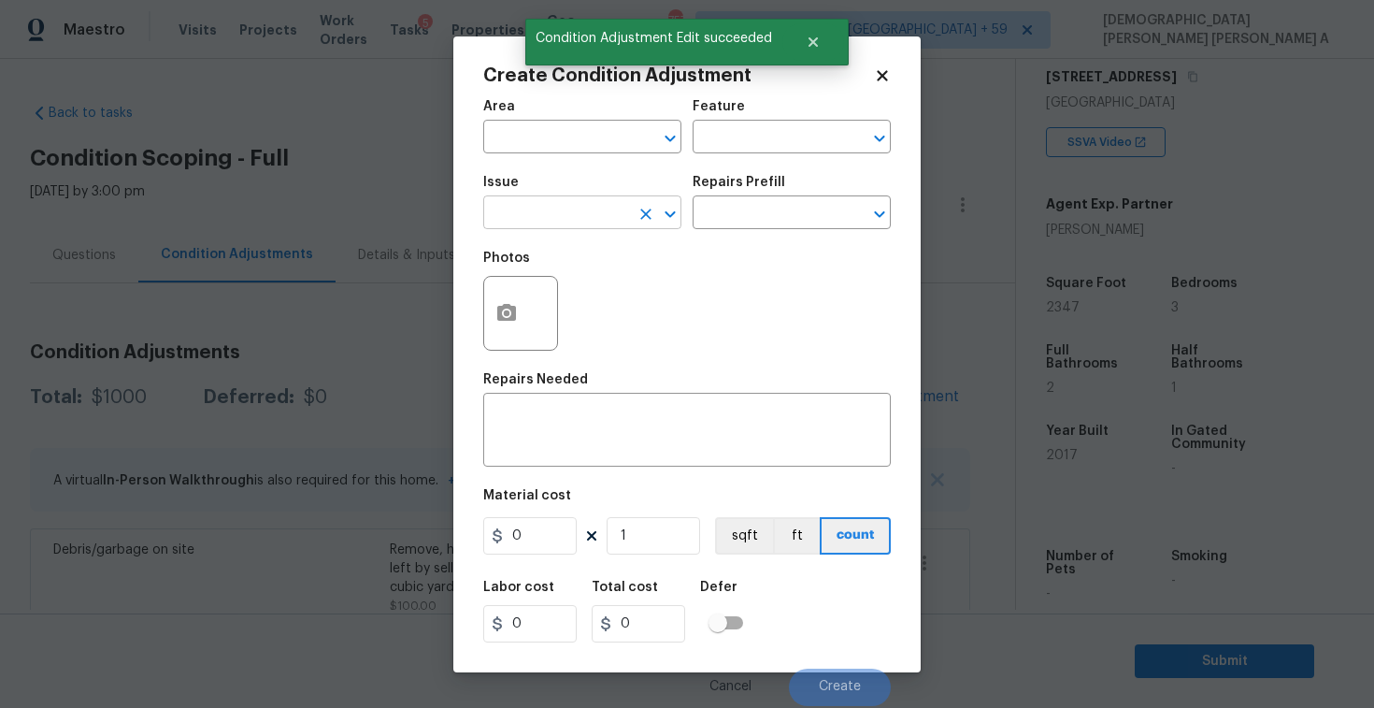
click at [560, 214] on input "text" at bounding box center [556, 214] width 146 height 29
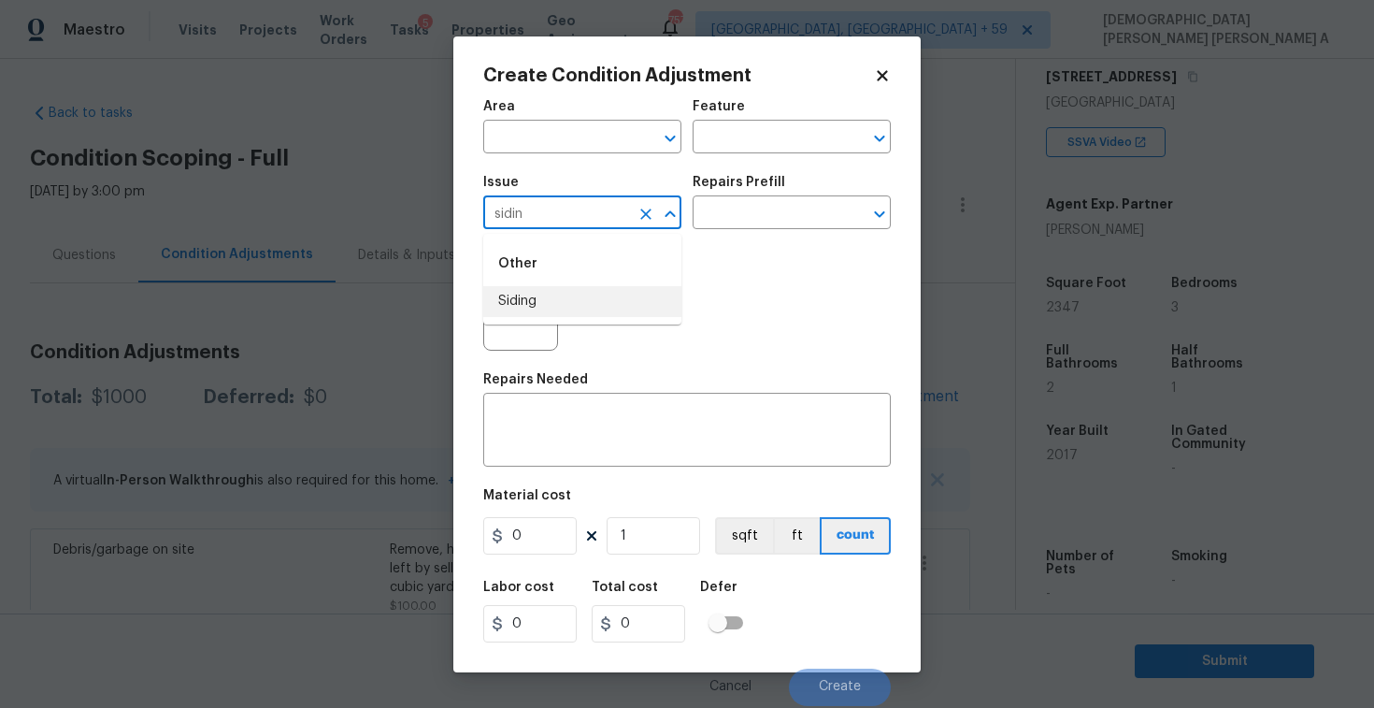
click at [597, 299] on li "Siding" at bounding box center [582, 301] width 198 height 31
type input "Siding"
click at [778, 235] on div "Issue Siding ​ Repairs Prefill ​" at bounding box center [687, 203] width 408 height 76
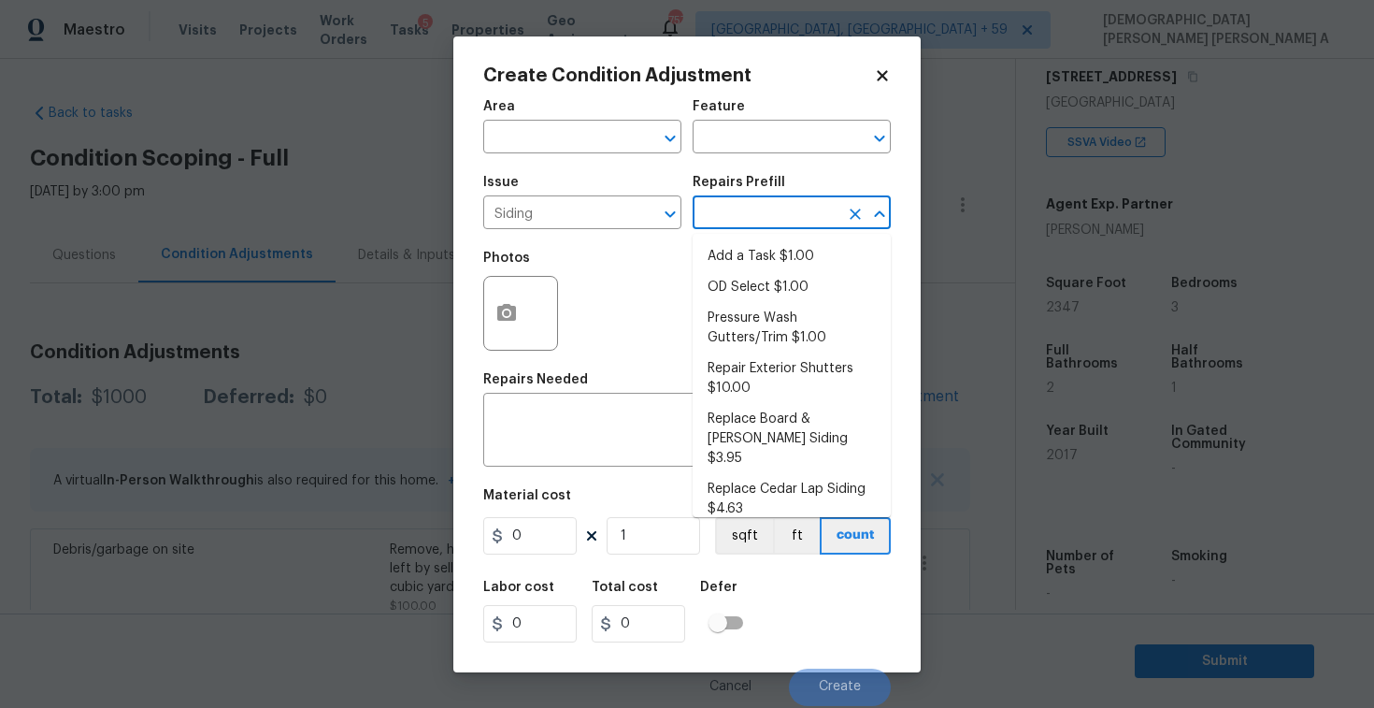
click at [778, 222] on input "text" at bounding box center [766, 214] width 146 height 29
click at [768, 333] on li "Pressure Wash Gutters/Trim $1.00" at bounding box center [792, 328] width 198 height 50
type input "Siding"
type textarea "Protect areas as needed for pressure washing. Pressure wash the gutters and tri…"
type input "1"
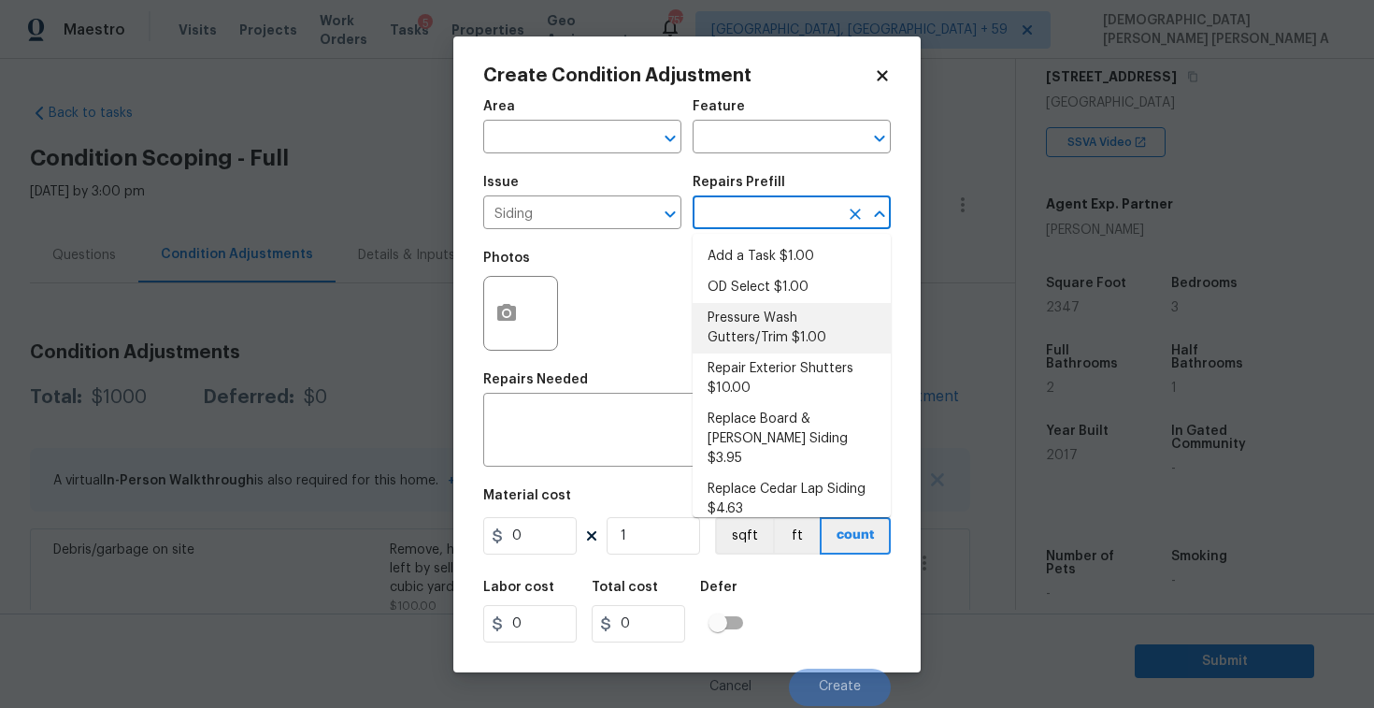
type input "1"
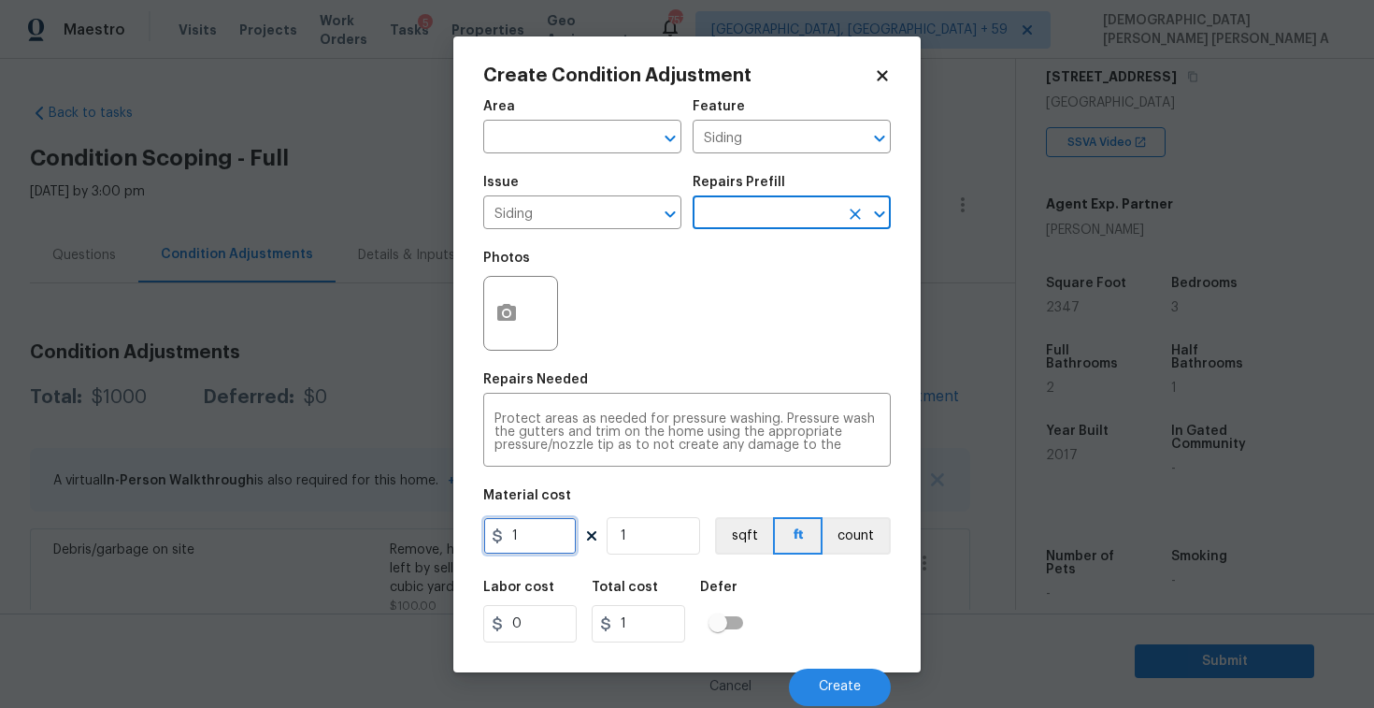
click at [573, 539] on input "1" at bounding box center [529, 535] width 93 height 37
type input "575"
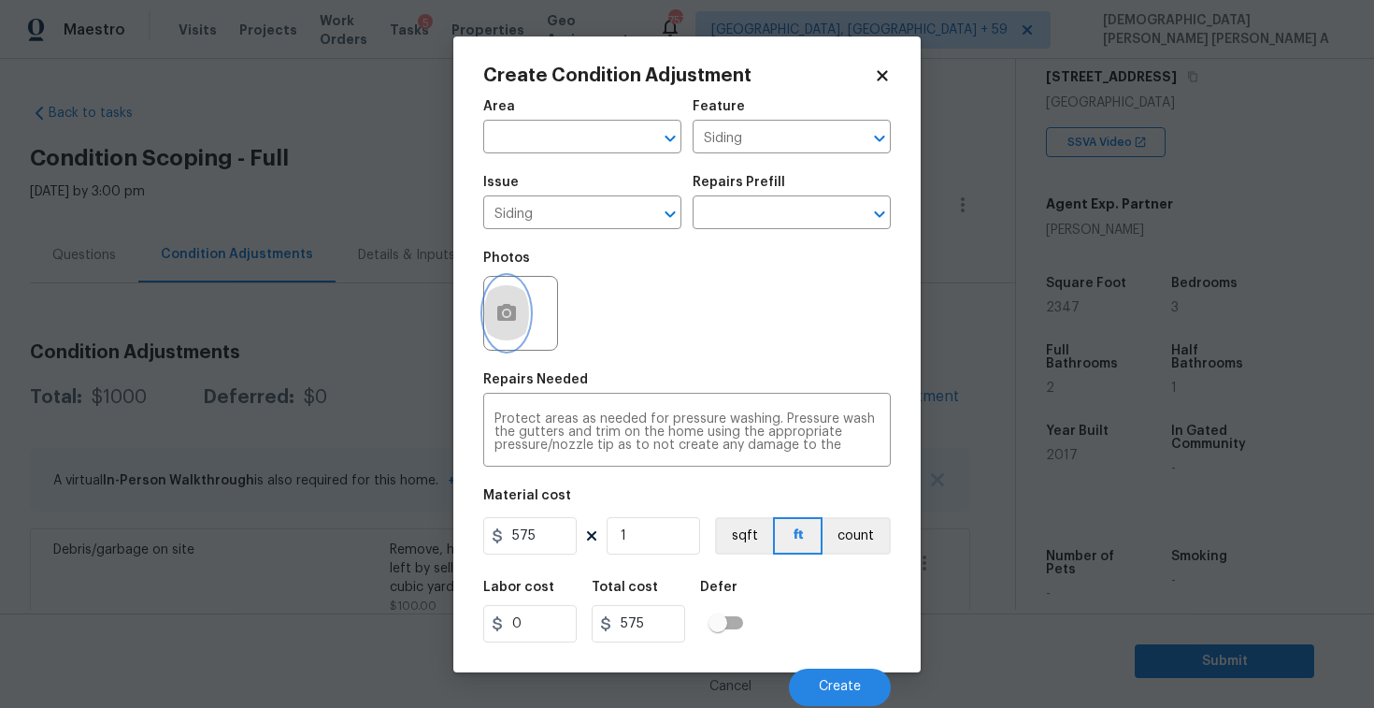
click at [508, 311] on circle "button" at bounding box center [507, 312] width 6 height 6
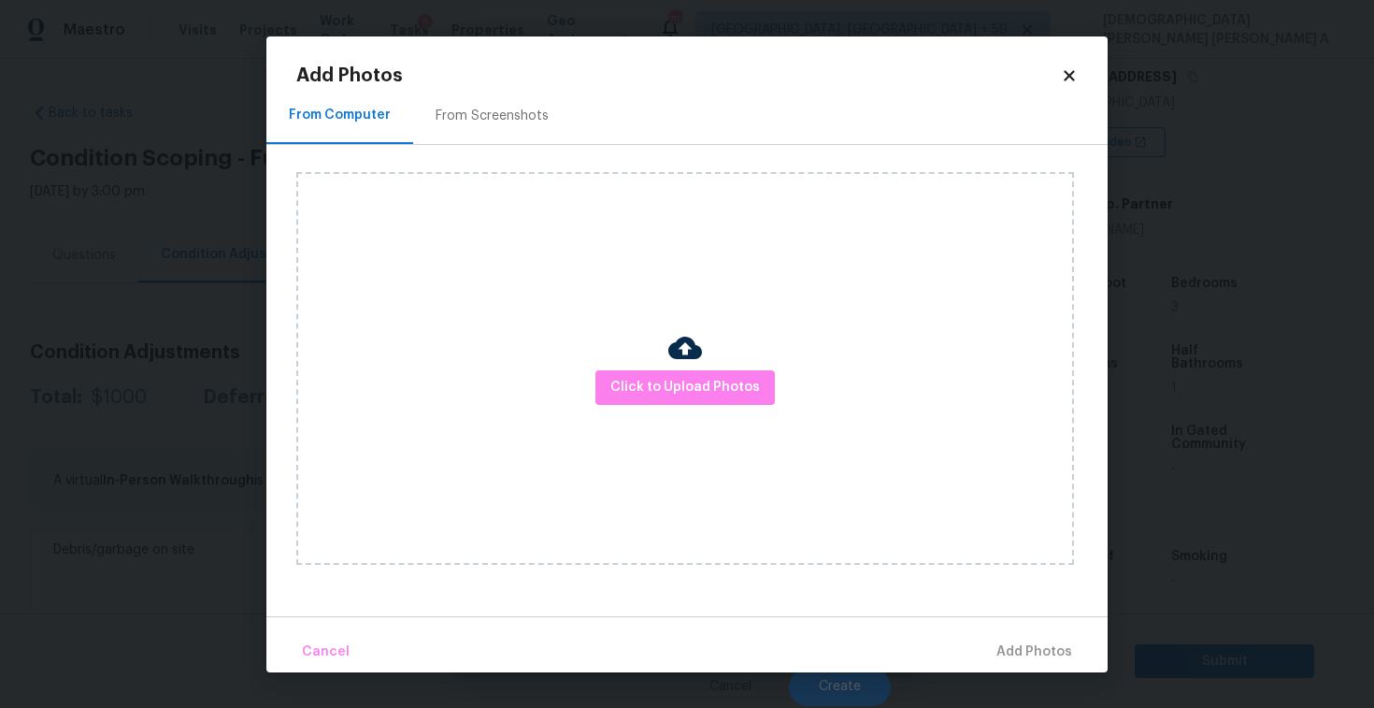
click at [495, 117] on div "From Screenshots" at bounding box center [492, 116] width 113 height 19
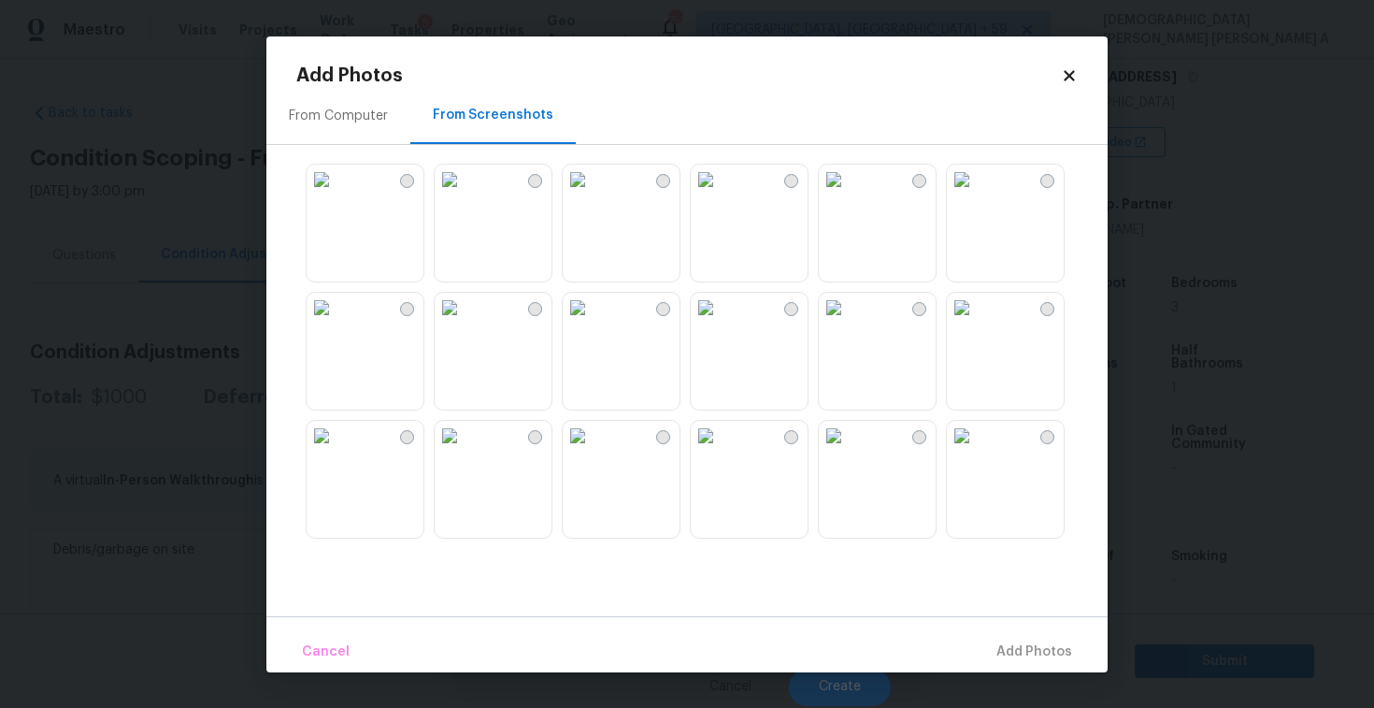
click at [721, 323] on img at bounding box center [706, 308] width 30 height 30
click at [849, 323] on img at bounding box center [834, 308] width 30 height 30
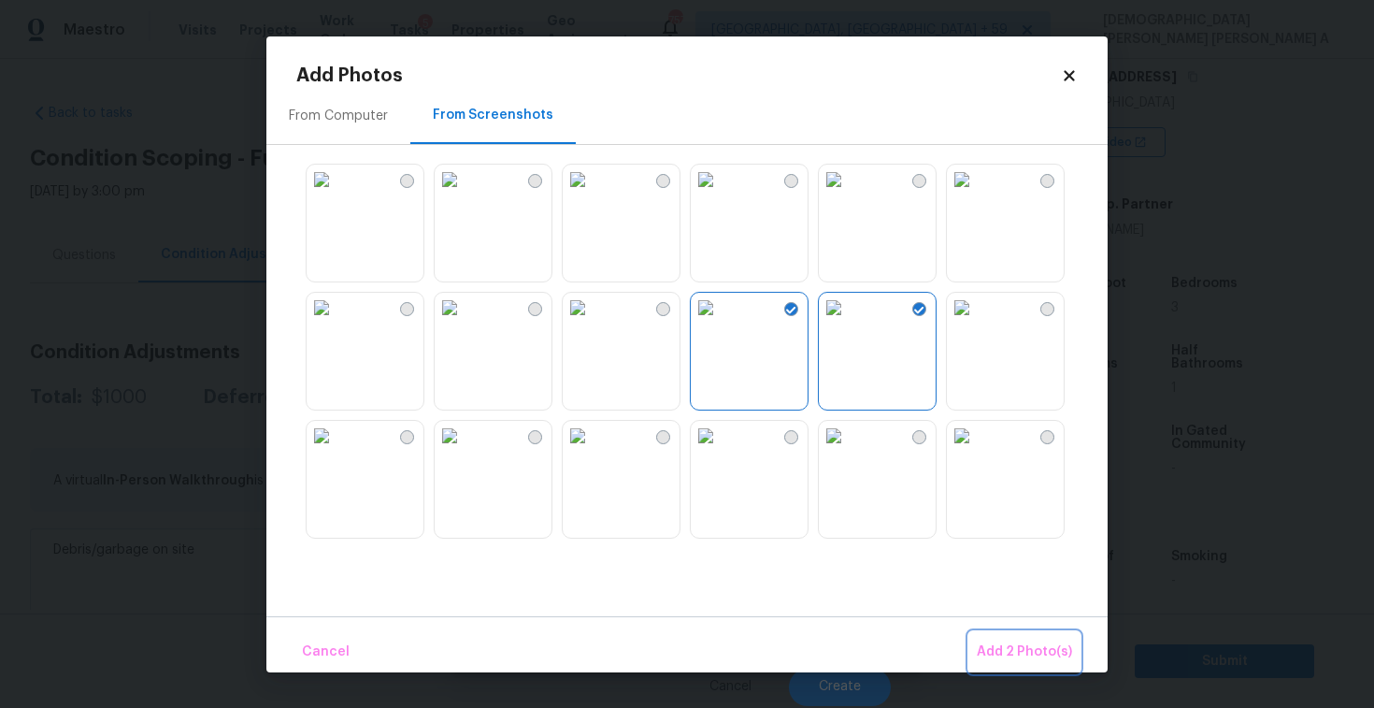
click at [1011, 643] on span "Add 2 Photo(s)" at bounding box center [1024, 651] width 95 height 23
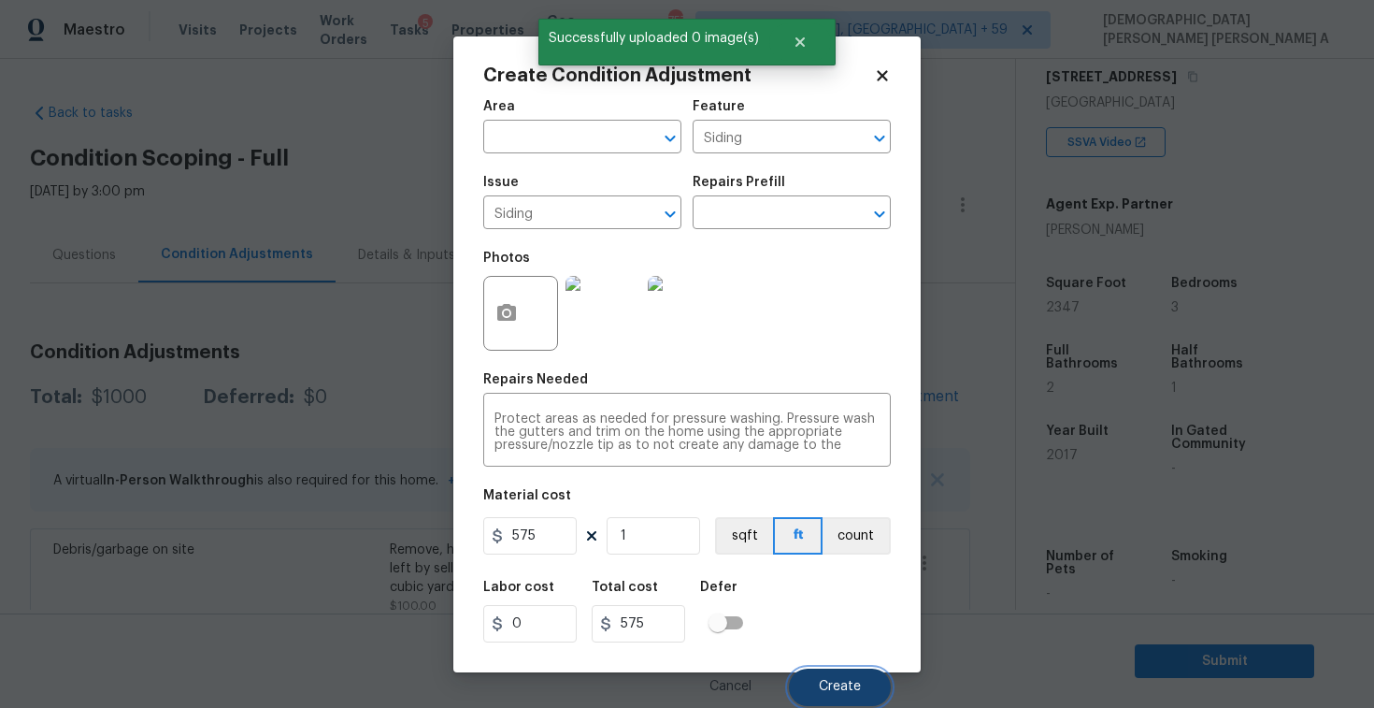
click at [817, 674] on button "Create" at bounding box center [840, 686] width 102 height 37
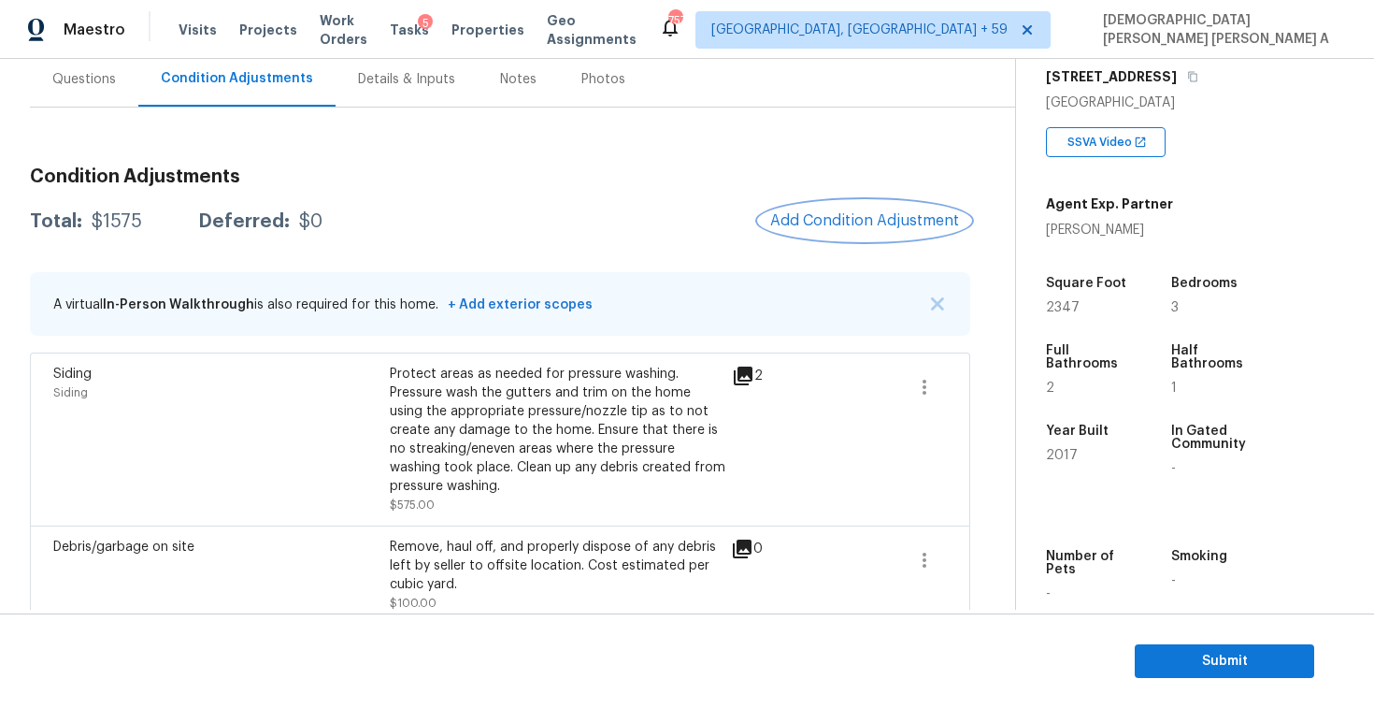
scroll to position [170, 0]
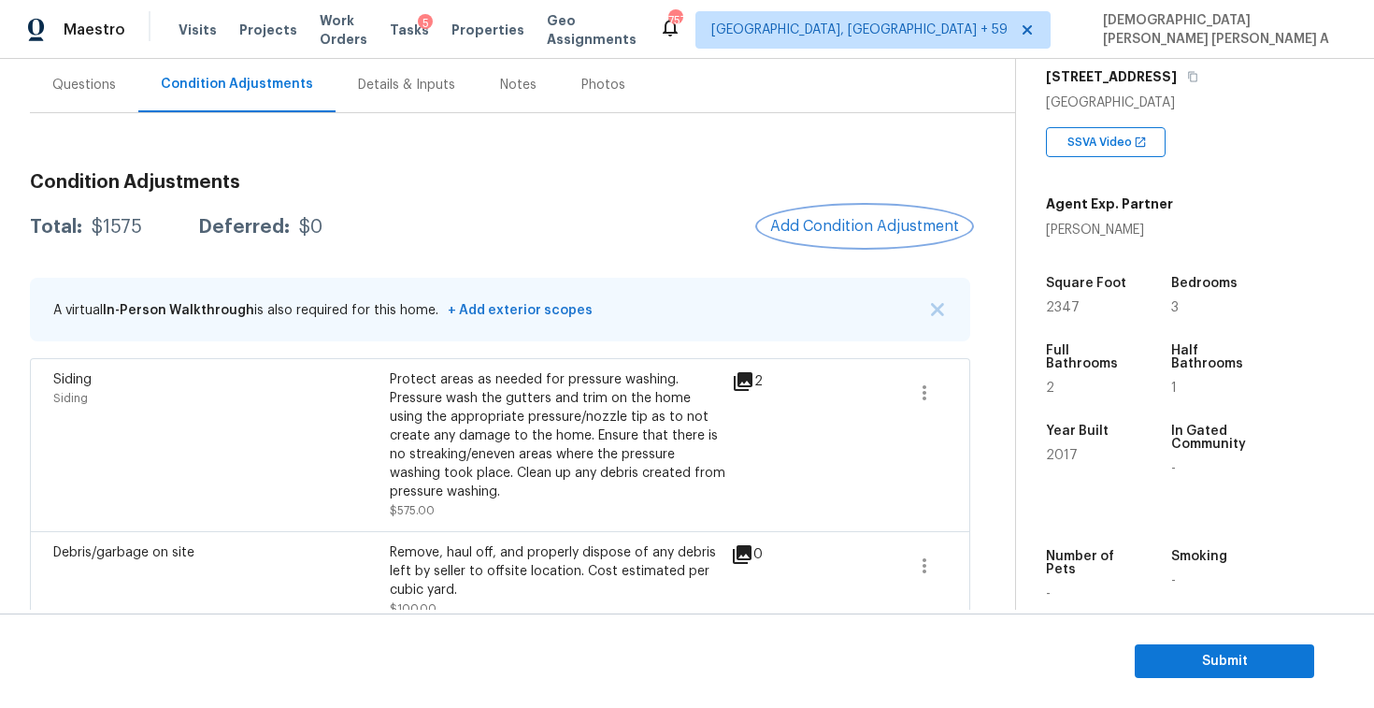
click at [870, 223] on span "Add Condition Adjustment" at bounding box center [864, 226] width 189 height 17
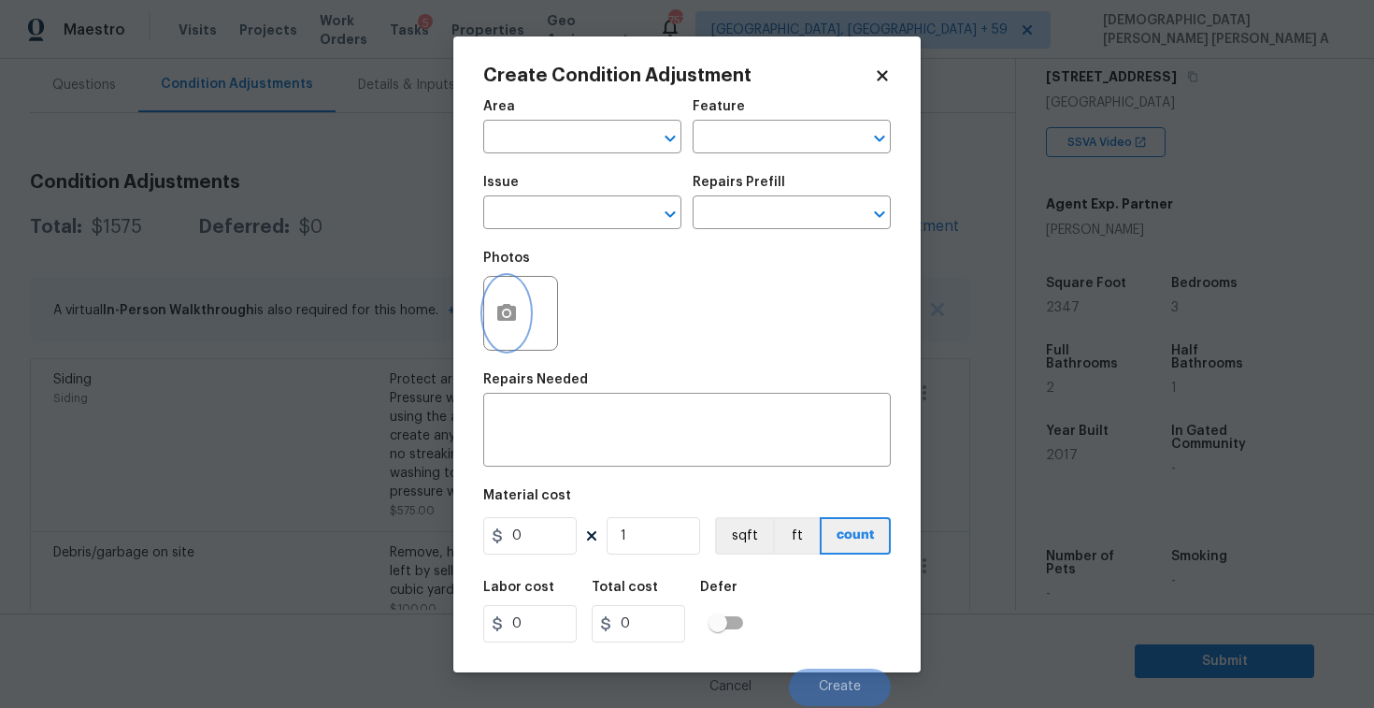
click at [512, 289] on button "button" at bounding box center [506, 313] width 45 height 73
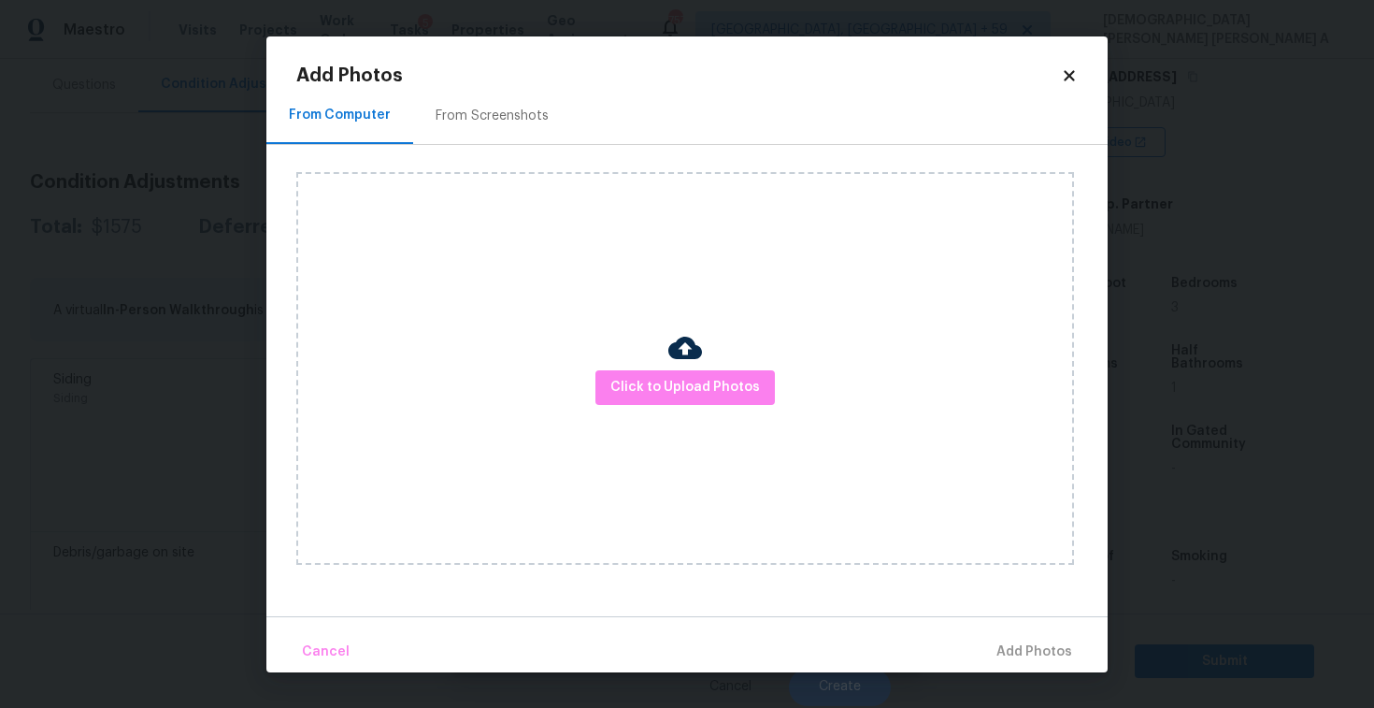
click at [501, 142] on div "From Screenshots" at bounding box center [492, 116] width 158 height 55
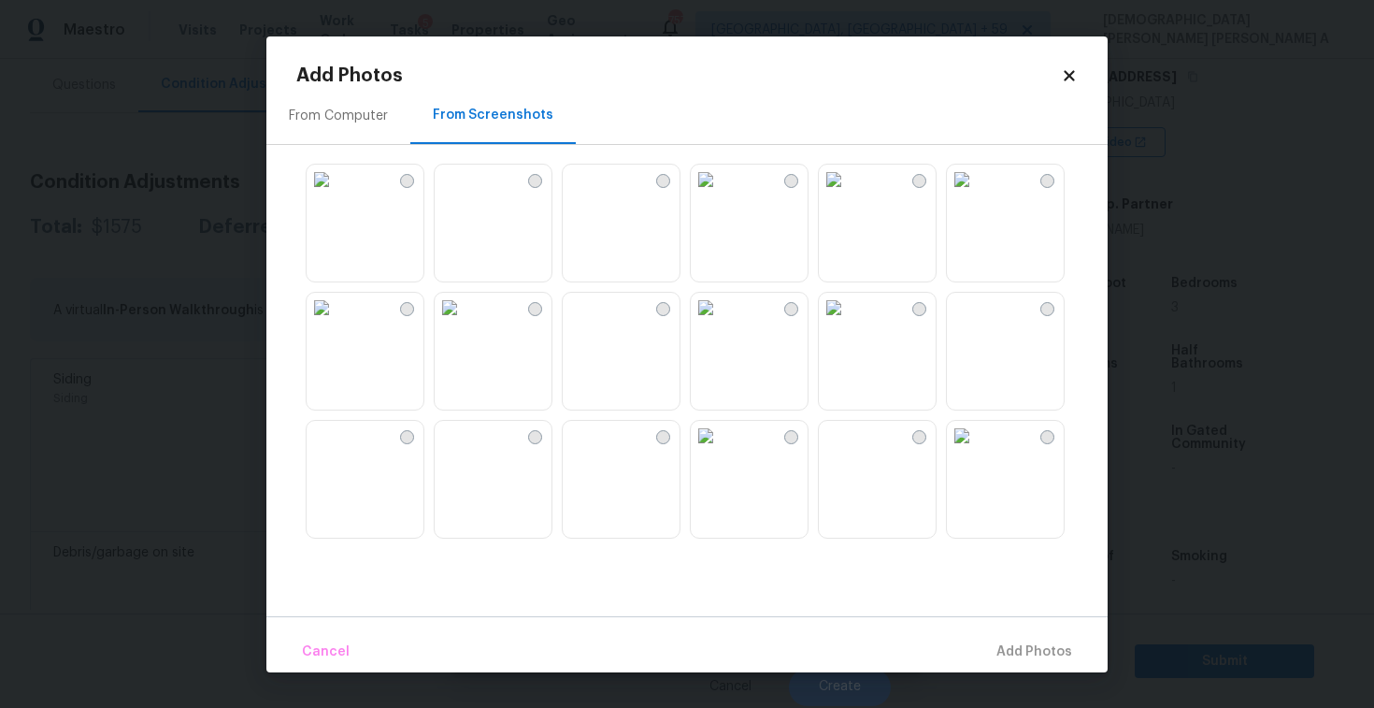
click at [465, 194] on img at bounding box center [450, 180] width 30 height 30
click at [593, 323] on img at bounding box center [578, 308] width 30 height 30
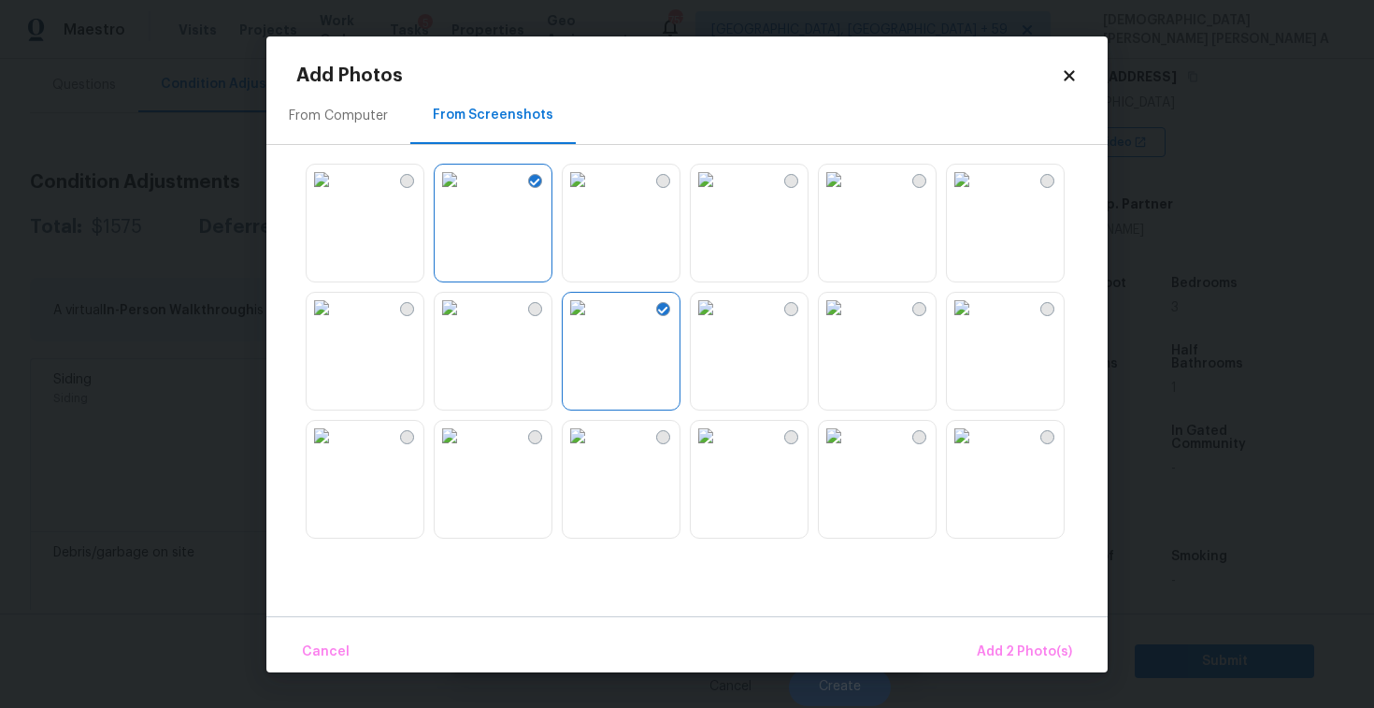
click at [465, 323] on img at bounding box center [450, 308] width 30 height 30
click at [465, 443] on img at bounding box center [450, 436] width 30 height 30
click at [593, 451] on img at bounding box center [578, 436] width 30 height 30
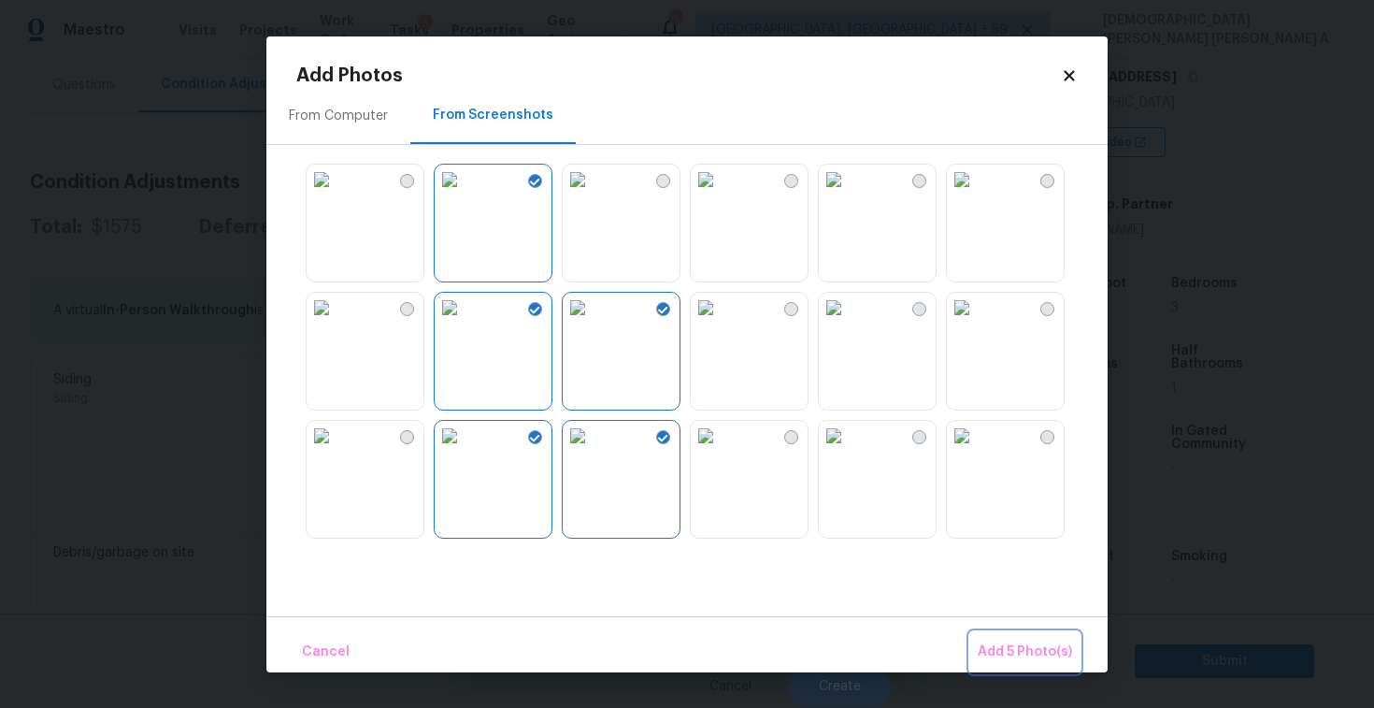
click at [1026, 642] on span "Add 5 Photo(s)" at bounding box center [1025, 651] width 94 height 23
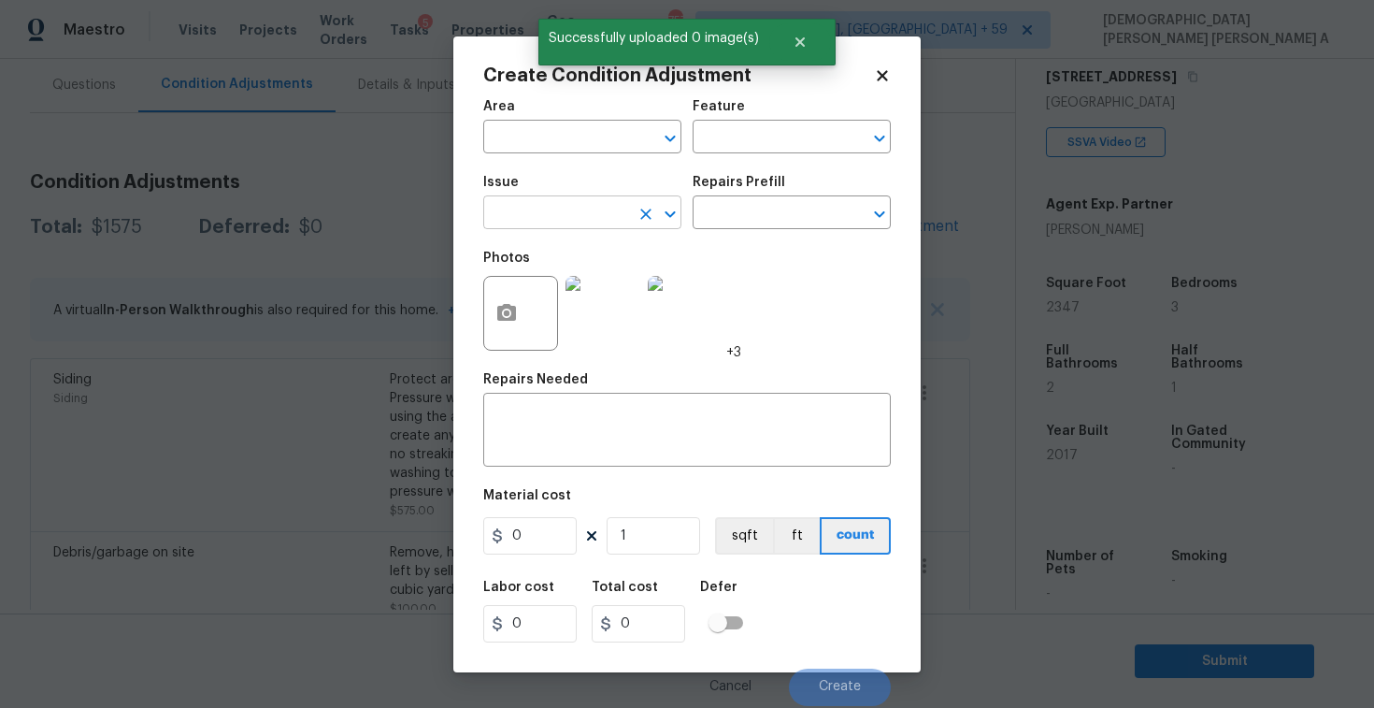
click at [527, 215] on input "text" at bounding box center [556, 214] width 146 height 29
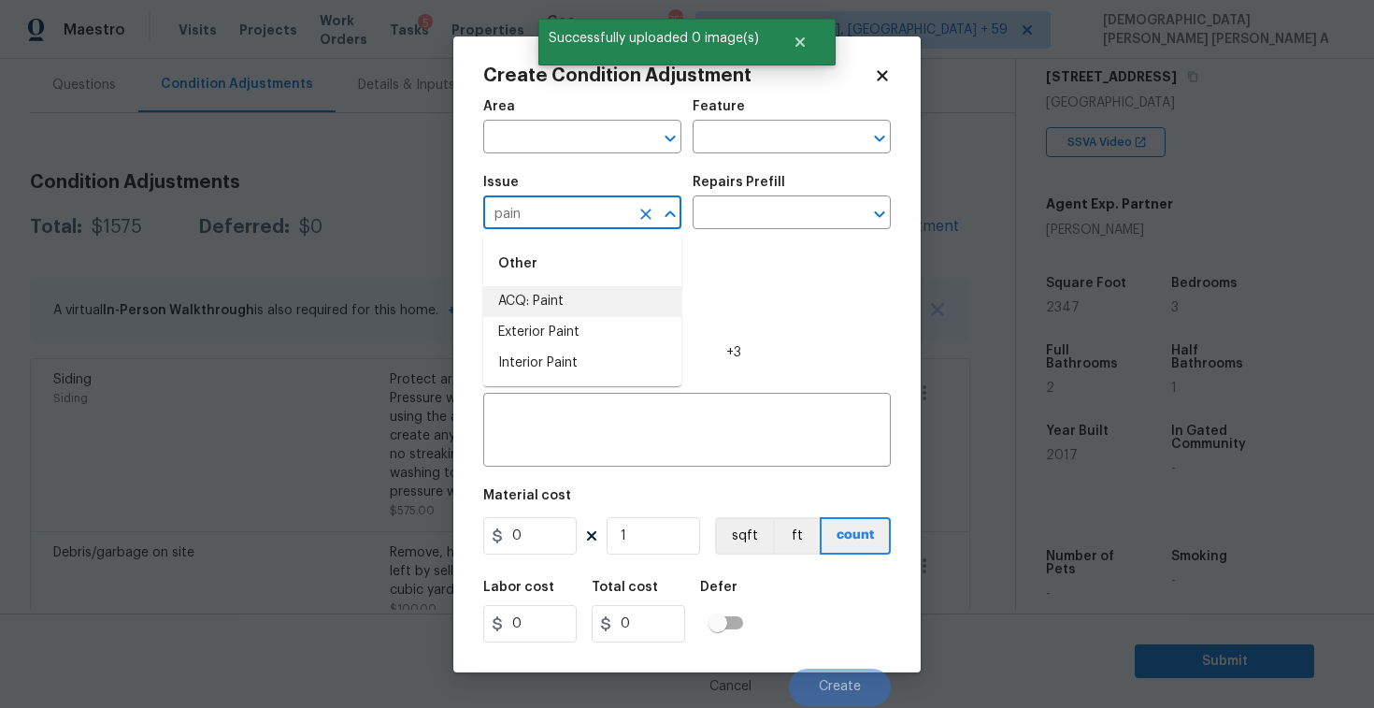
click at [560, 301] on li "ACQ: Paint" at bounding box center [582, 301] width 198 height 31
type input "ACQ: Paint"
click at [765, 230] on div "Issue ACQ: Paint ​ Repairs Prefill ​" at bounding box center [687, 203] width 408 height 76
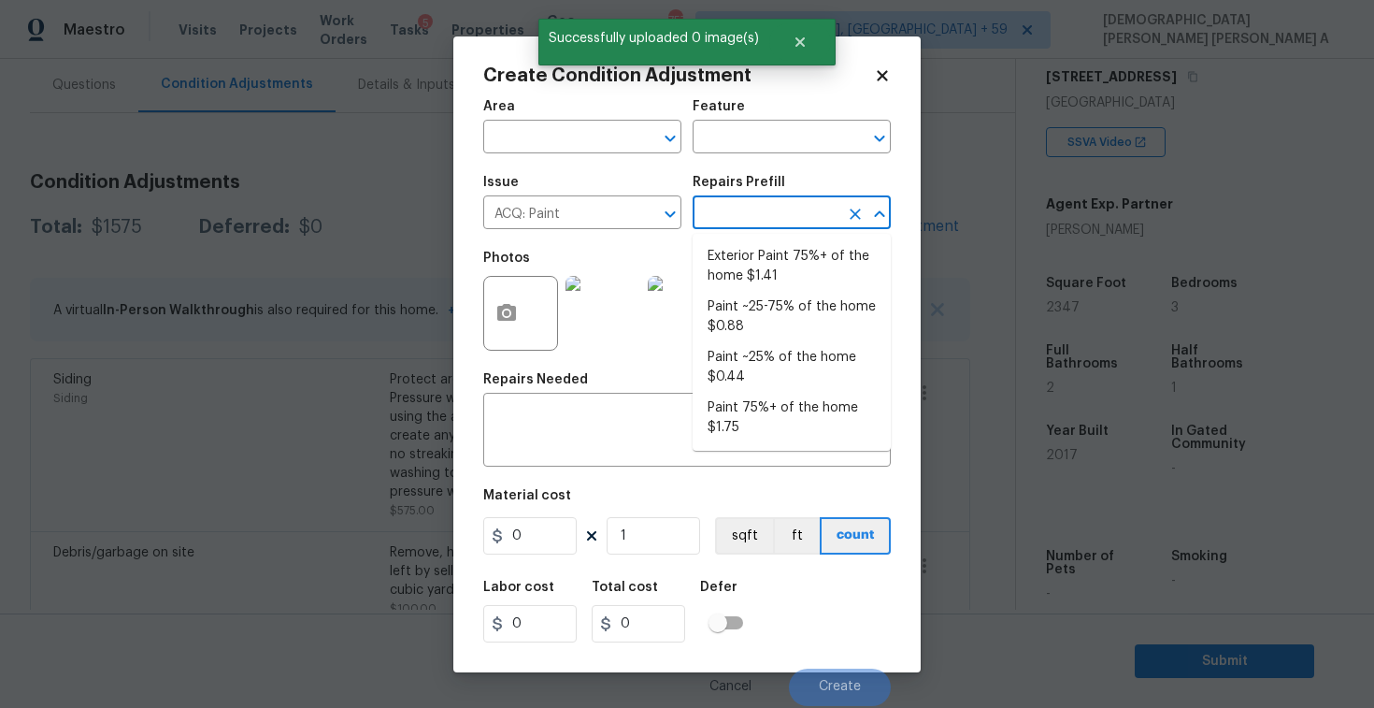
click at [761, 212] on input "text" at bounding box center [766, 214] width 146 height 29
click at [758, 319] on li "Paint ~25-75% of the home $0.88" at bounding box center [792, 317] width 198 height 50
type input "Acquisition"
type textarea "Acquisition Scope: ~25 - 75% of the home needs interior paint"
type input "0.88"
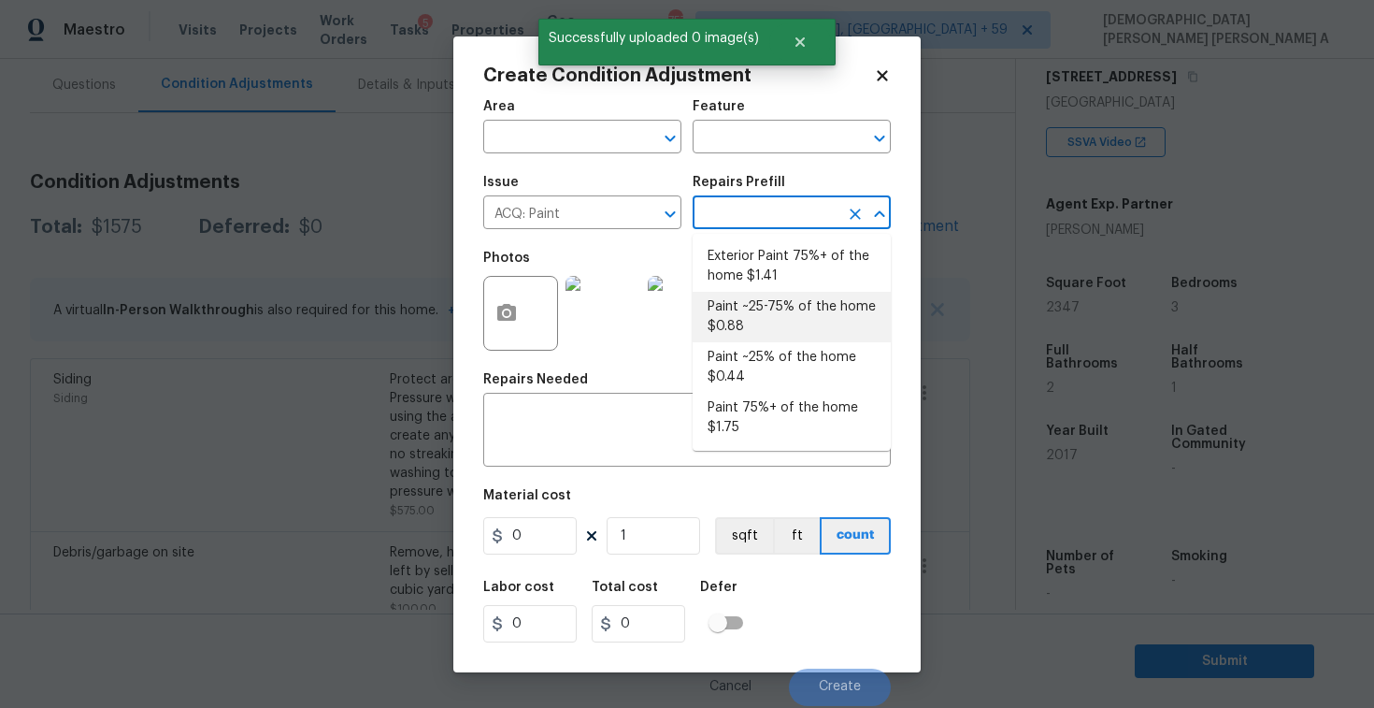
type input "0.88"
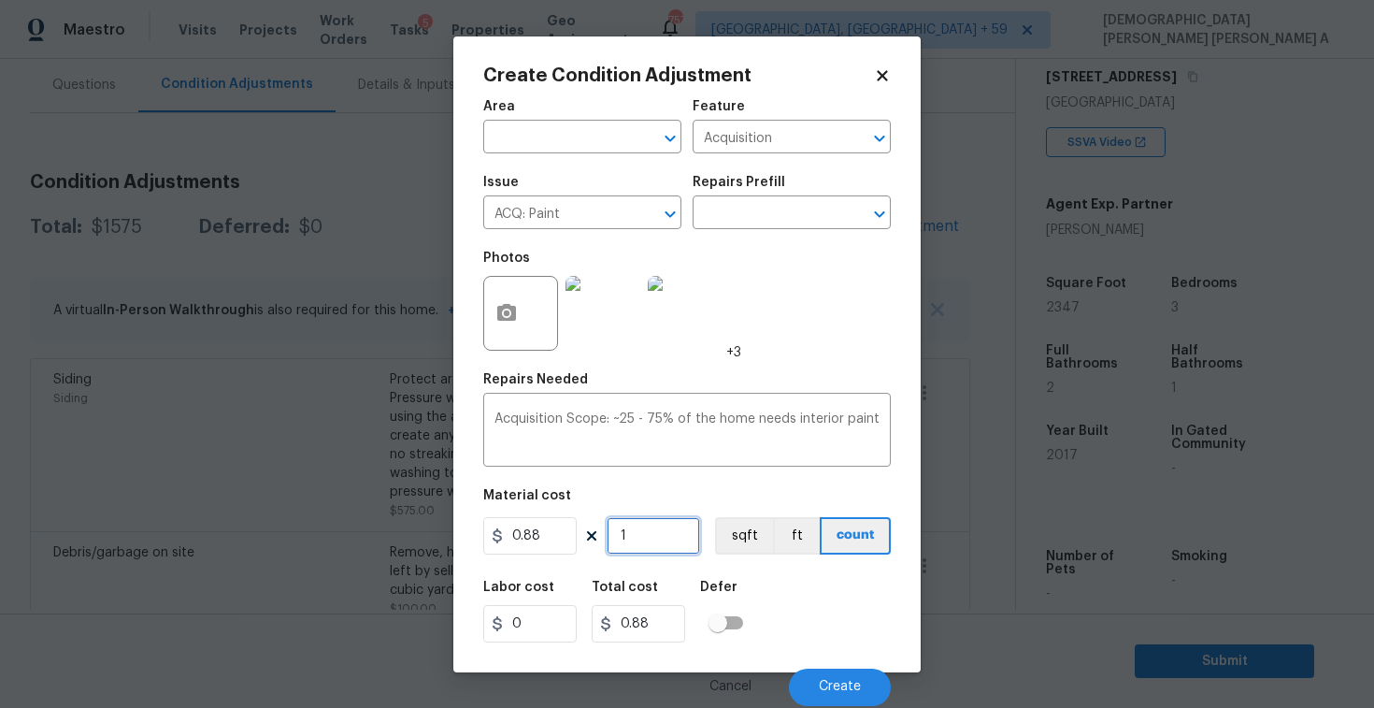
click at [659, 538] on input "1" at bounding box center [653, 535] width 93 height 37
type input "0"
type input "2"
type input "1.76"
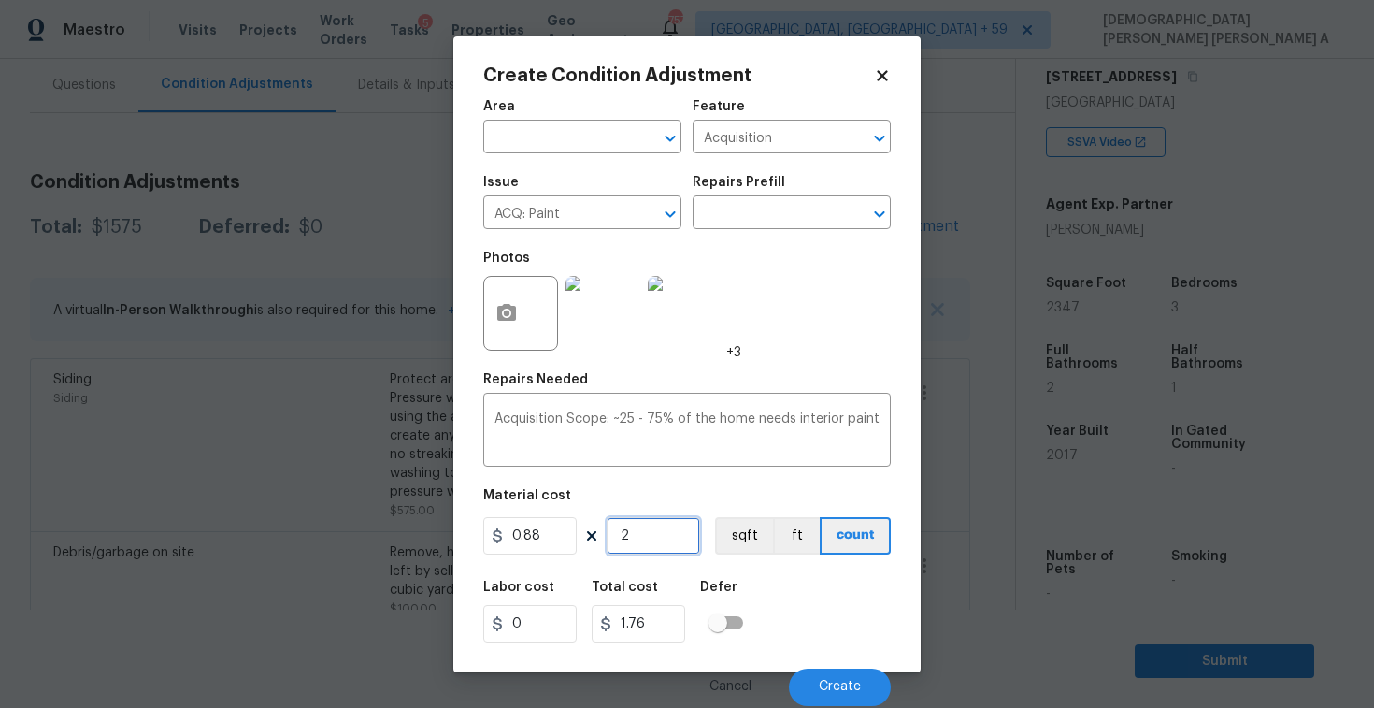
type input "23"
type input "20.24"
type input "234"
type input "205.92"
type input "2347"
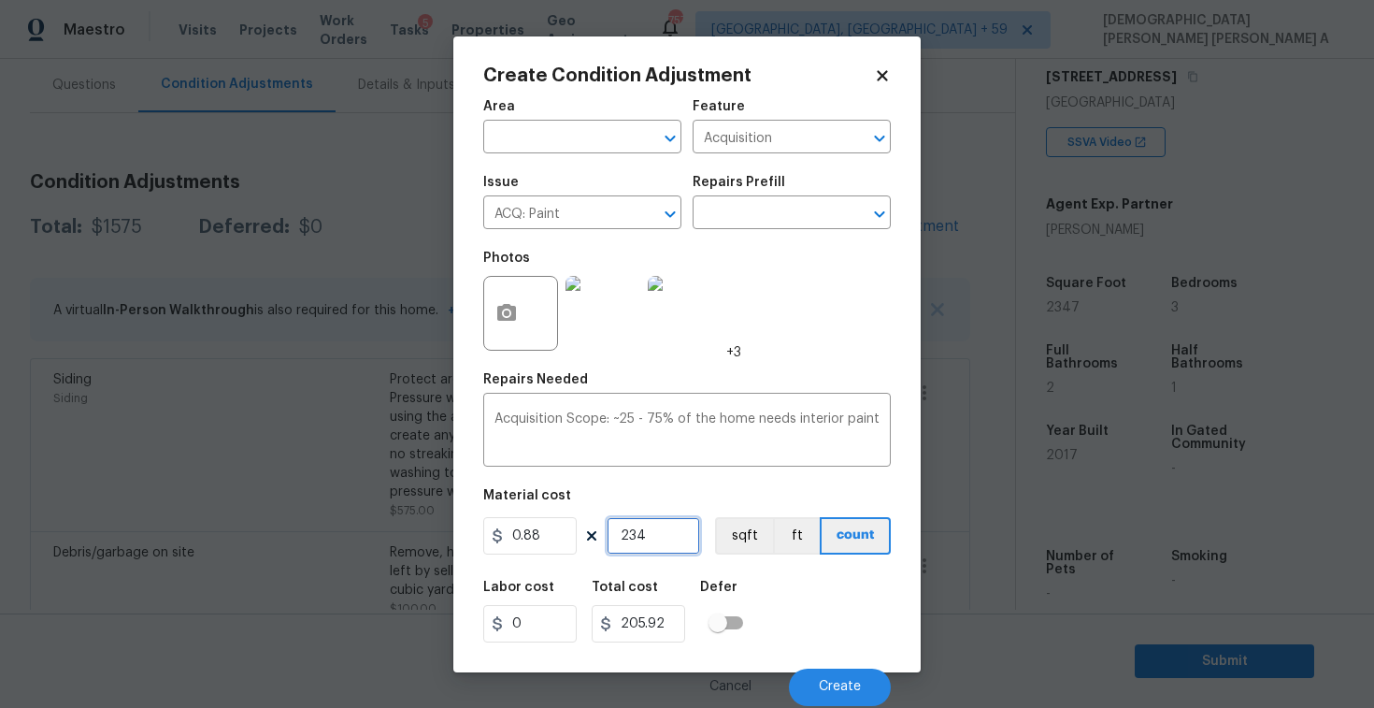
type input "2065.36"
type input "2347"
click at [740, 548] on button "sqft" at bounding box center [744, 535] width 58 height 37
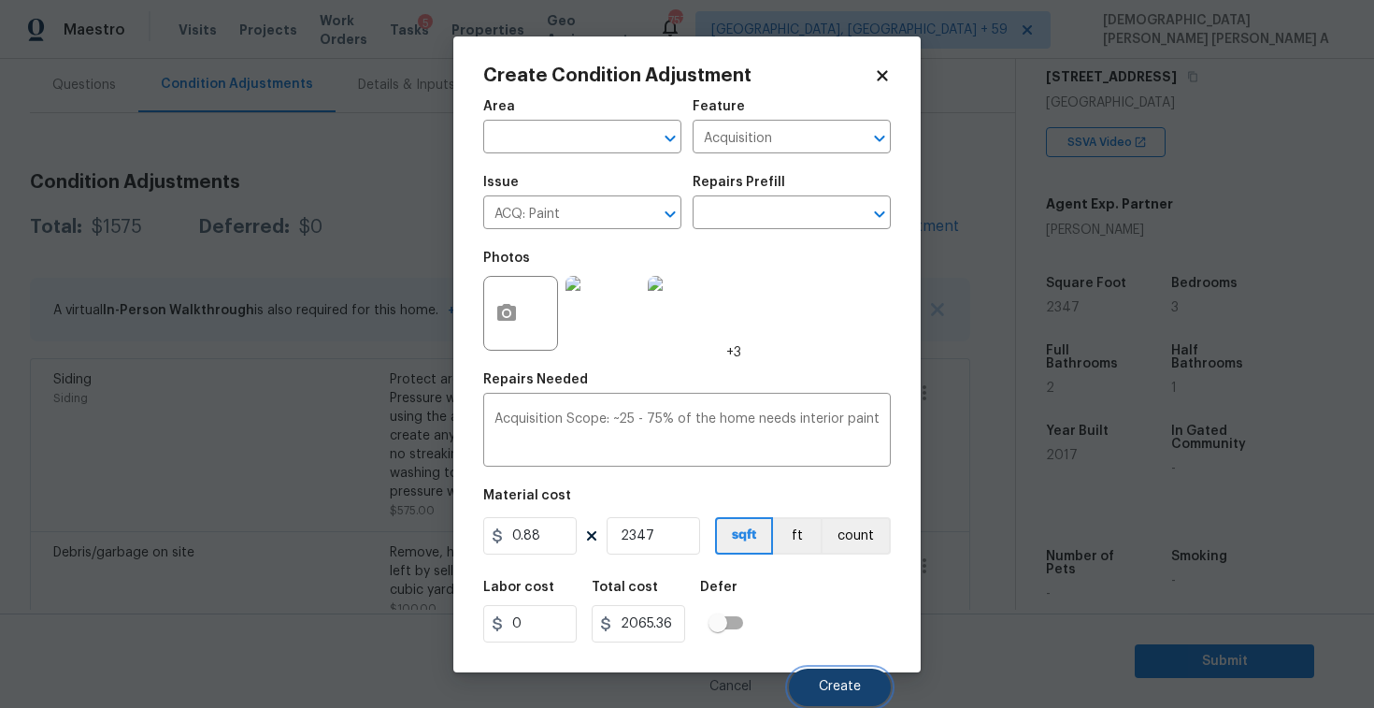
click at [876, 698] on button "Create" at bounding box center [840, 686] width 102 height 37
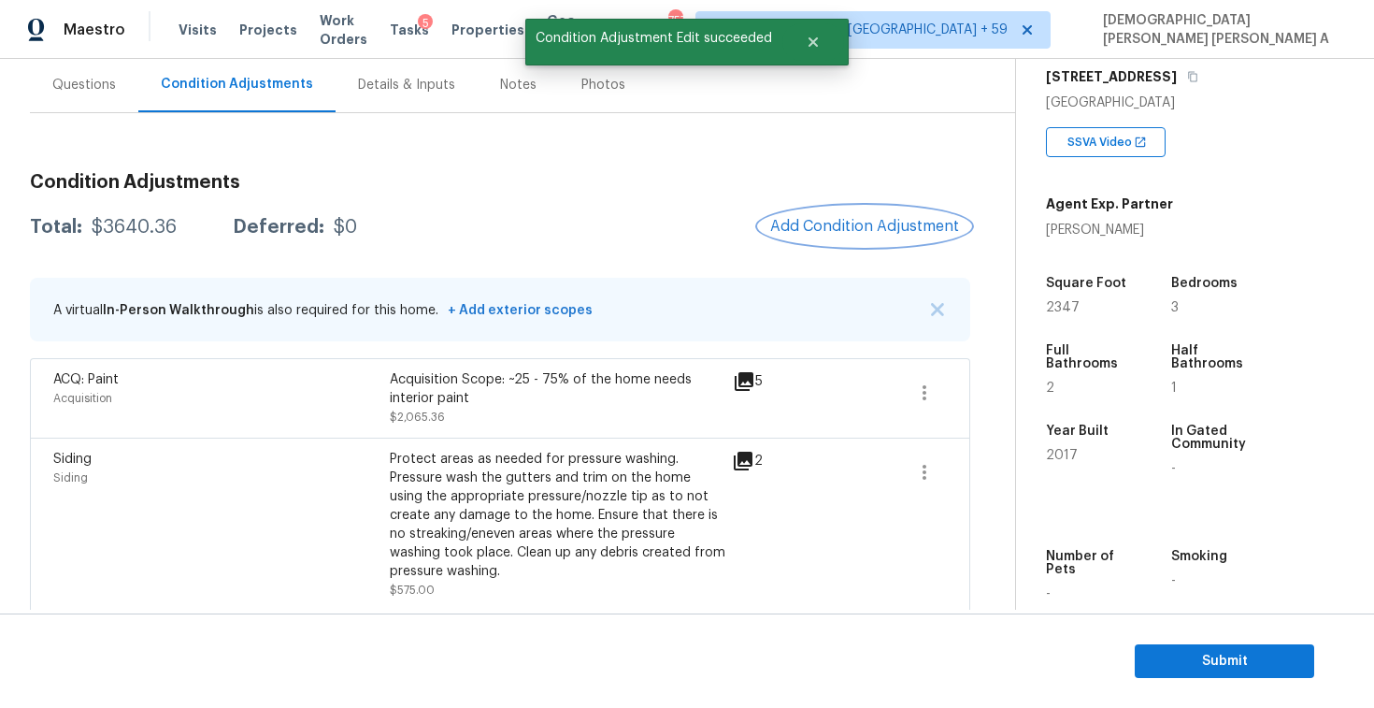
click at [839, 222] on span "Add Condition Adjustment" at bounding box center [864, 226] width 189 height 17
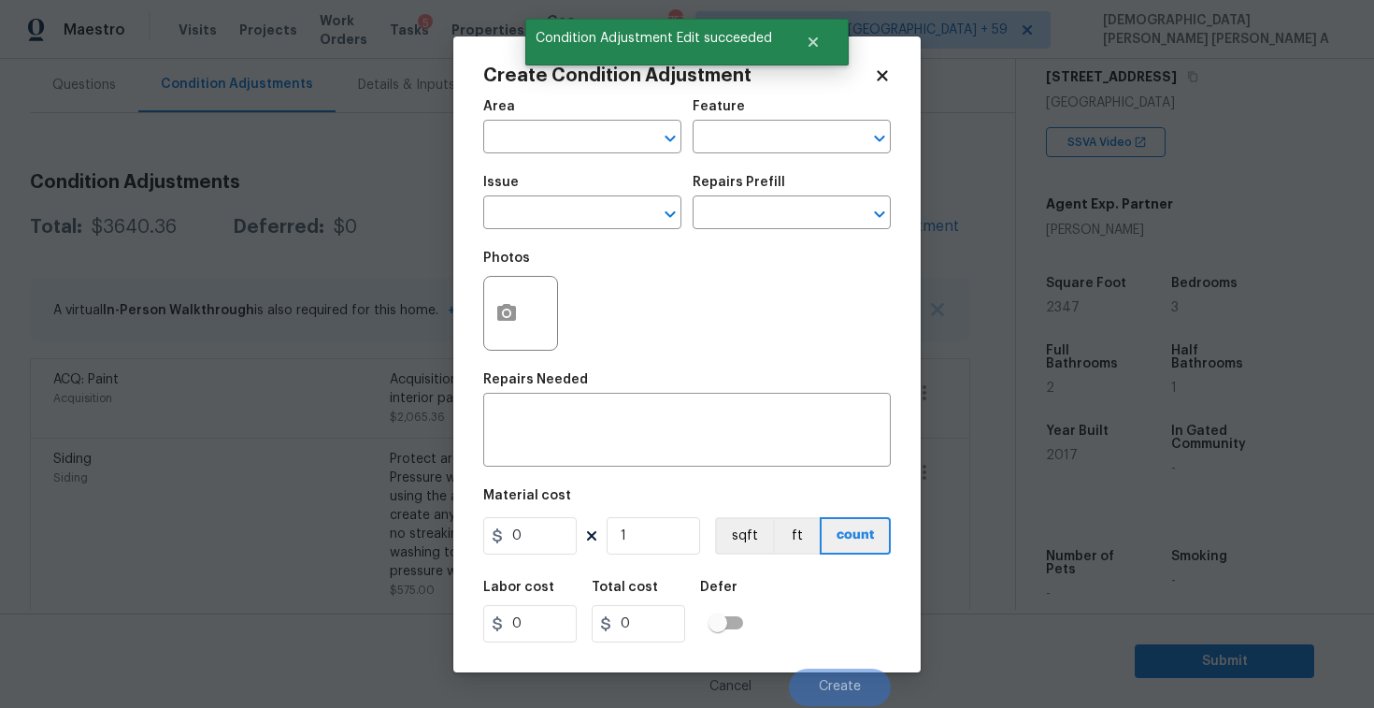
click at [557, 231] on span "Issue ​" at bounding box center [582, 203] width 198 height 76
click at [569, 205] on input "text" at bounding box center [556, 214] width 146 height 29
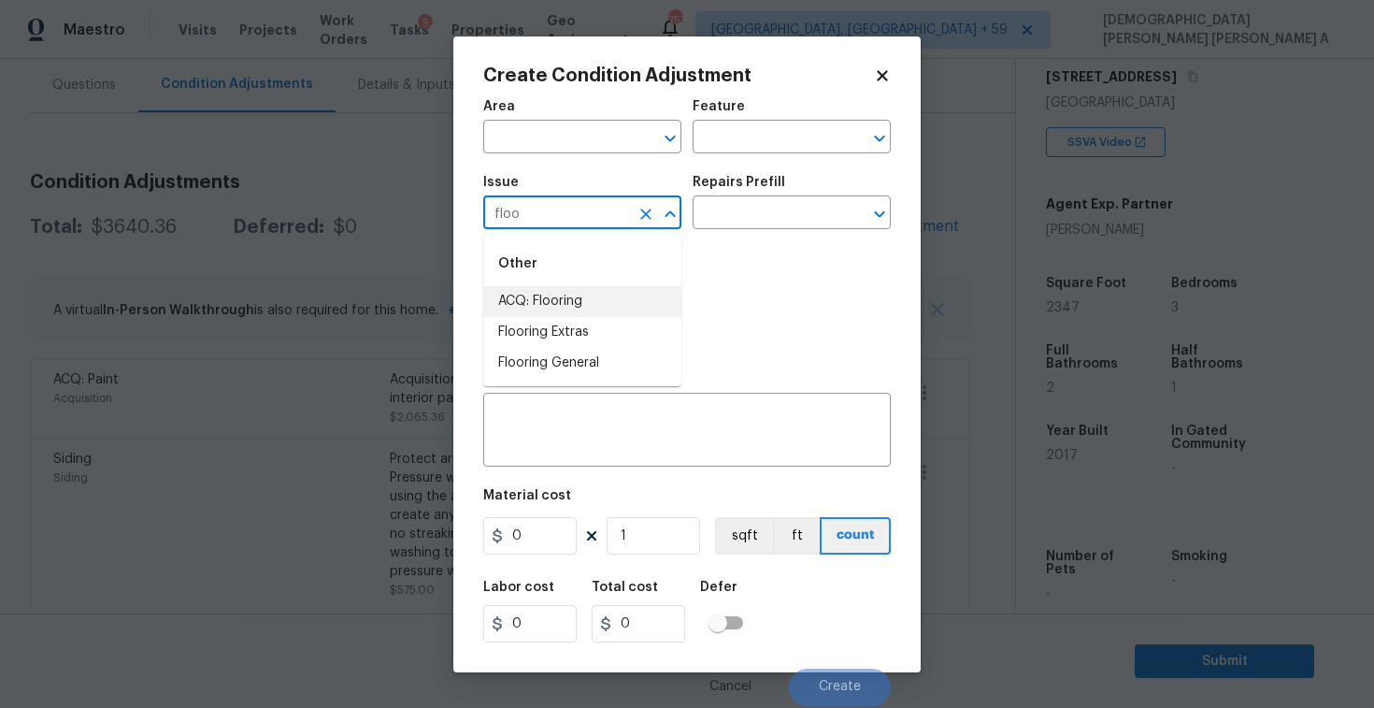
click at [583, 287] on li "ACQ: Flooring" at bounding box center [582, 301] width 198 height 31
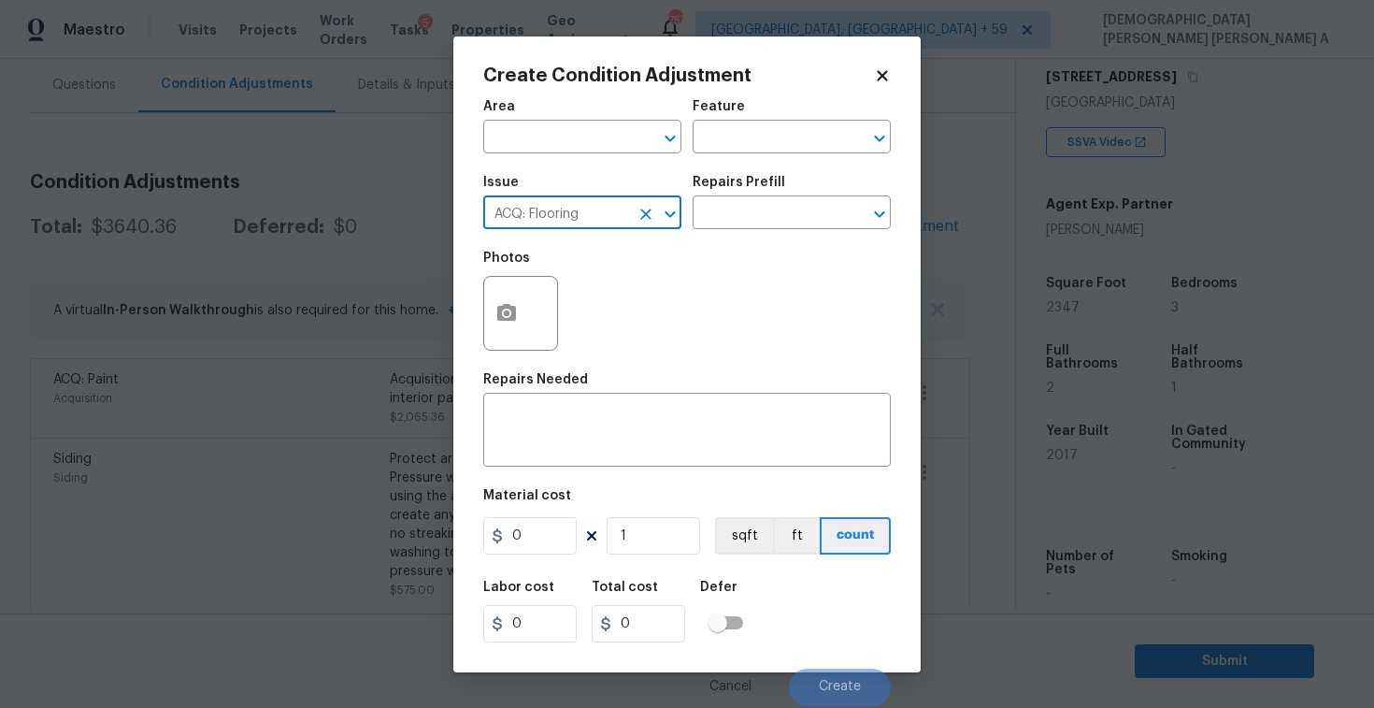
type input "ACQ: Flooring"
click at [483, 326] on div at bounding box center [520, 313] width 75 height 75
click at [506, 294] on button "button" at bounding box center [506, 313] width 45 height 73
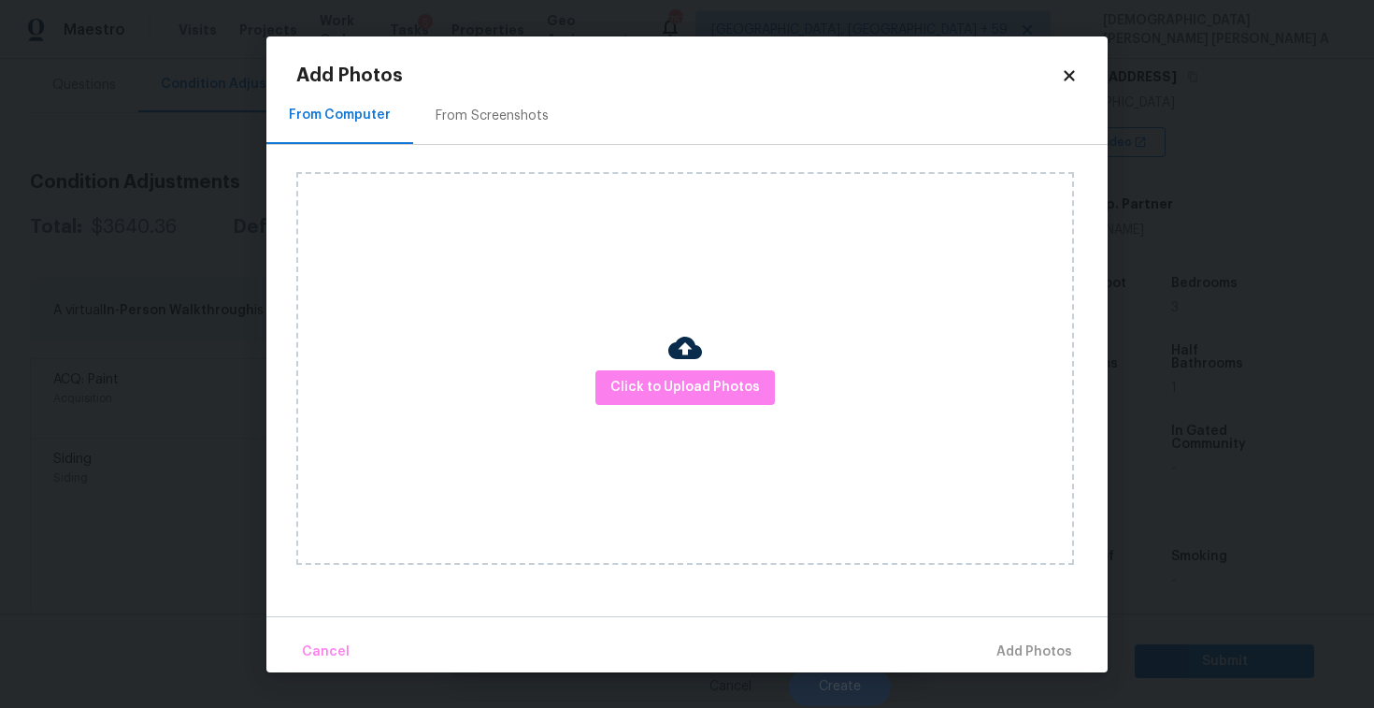
click at [479, 106] on div "From Screenshots" at bounding box center [492, 116] width 158 height 55
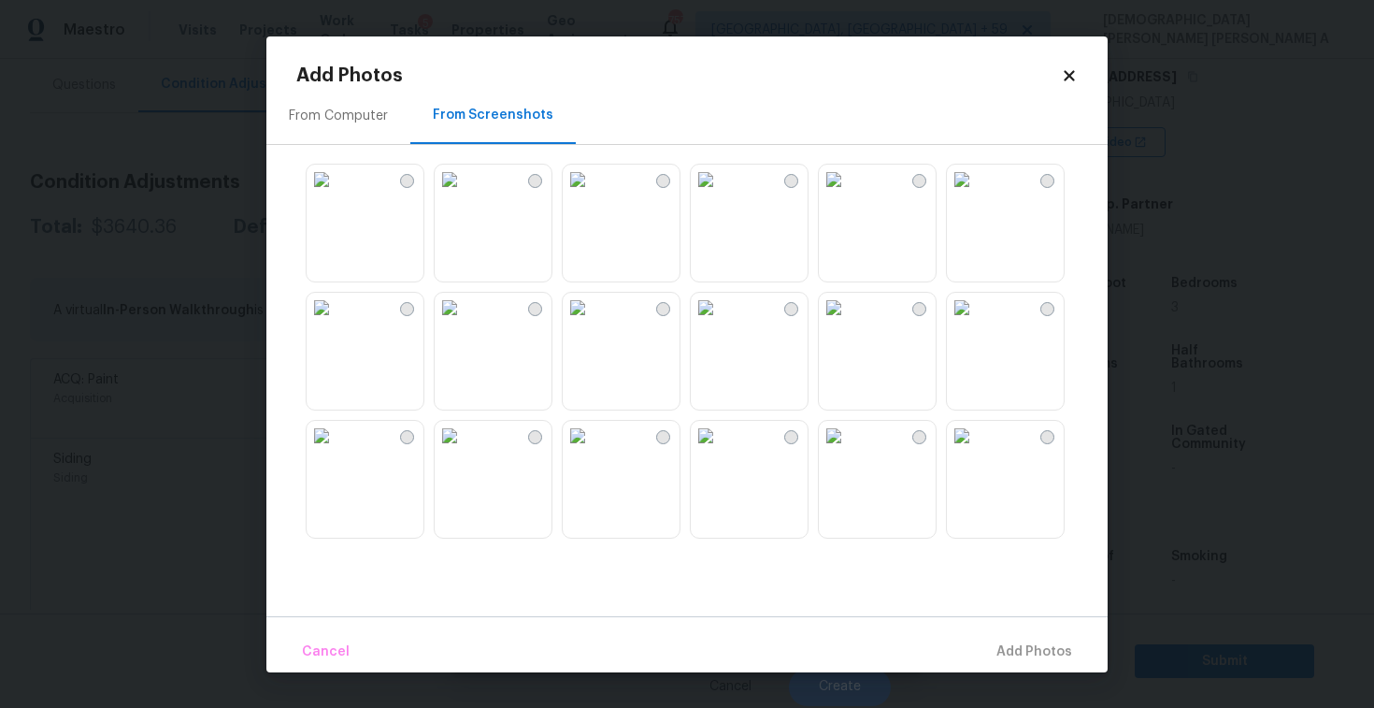
click at [593, 323] on img at bounding box center [578, 308] width 30 height 30
click at [465, 323] on img at bounding box center [450, 308] width 30 height 30
click at [465, 451] on img at bounding box center [450, 436] width 30 height 30
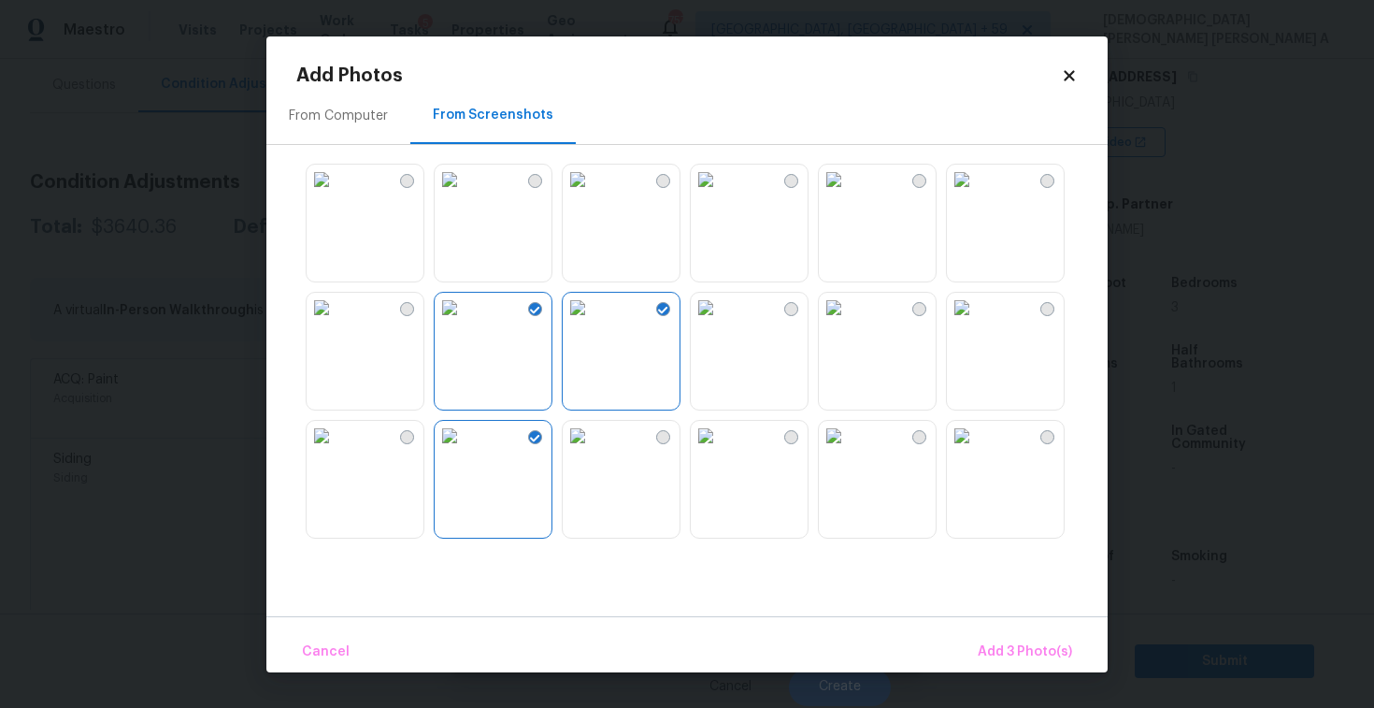
click at [593, 451] on img at bounding box center [578, 436] width 30 height 30
click at [849, 451] on img at bounding box center [834, 436] width 30 height 30
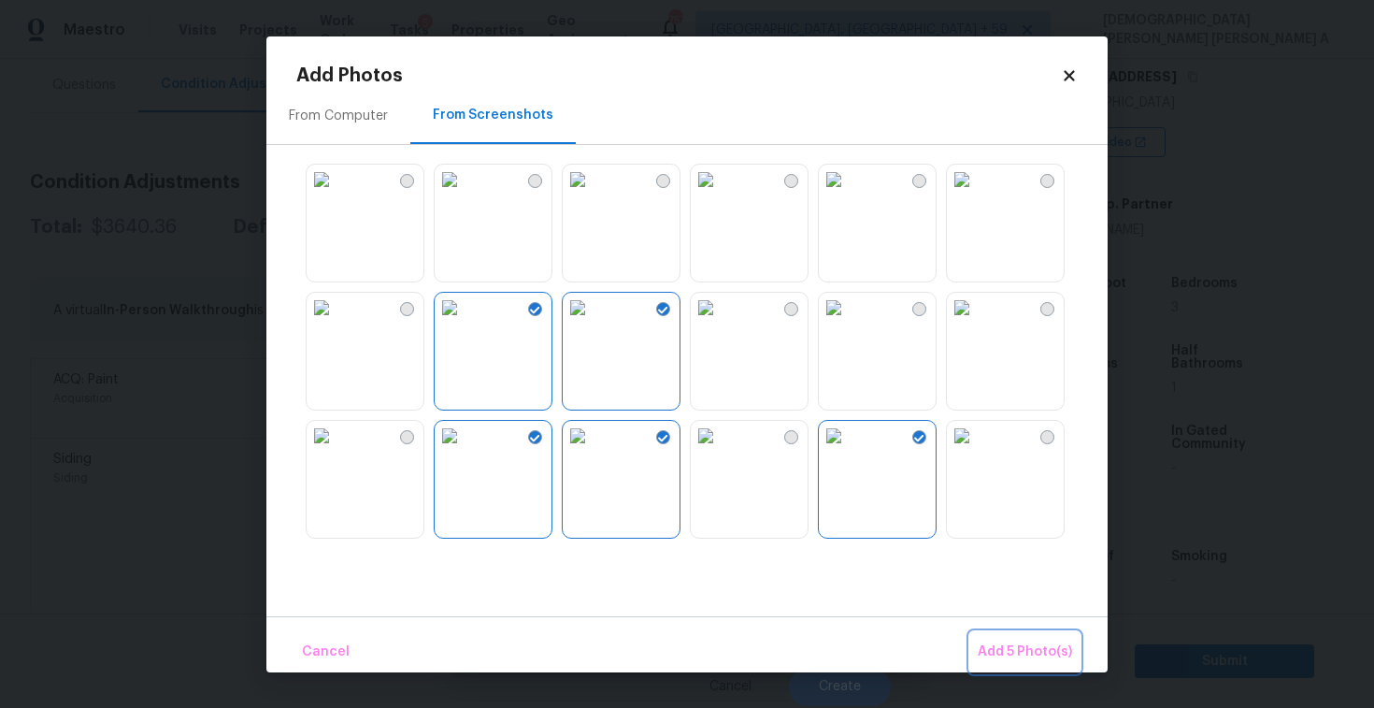
click at [1013, 644] on span "Add 5 Photo(s)" at bounding box center [1025, 651] width 94 height 23
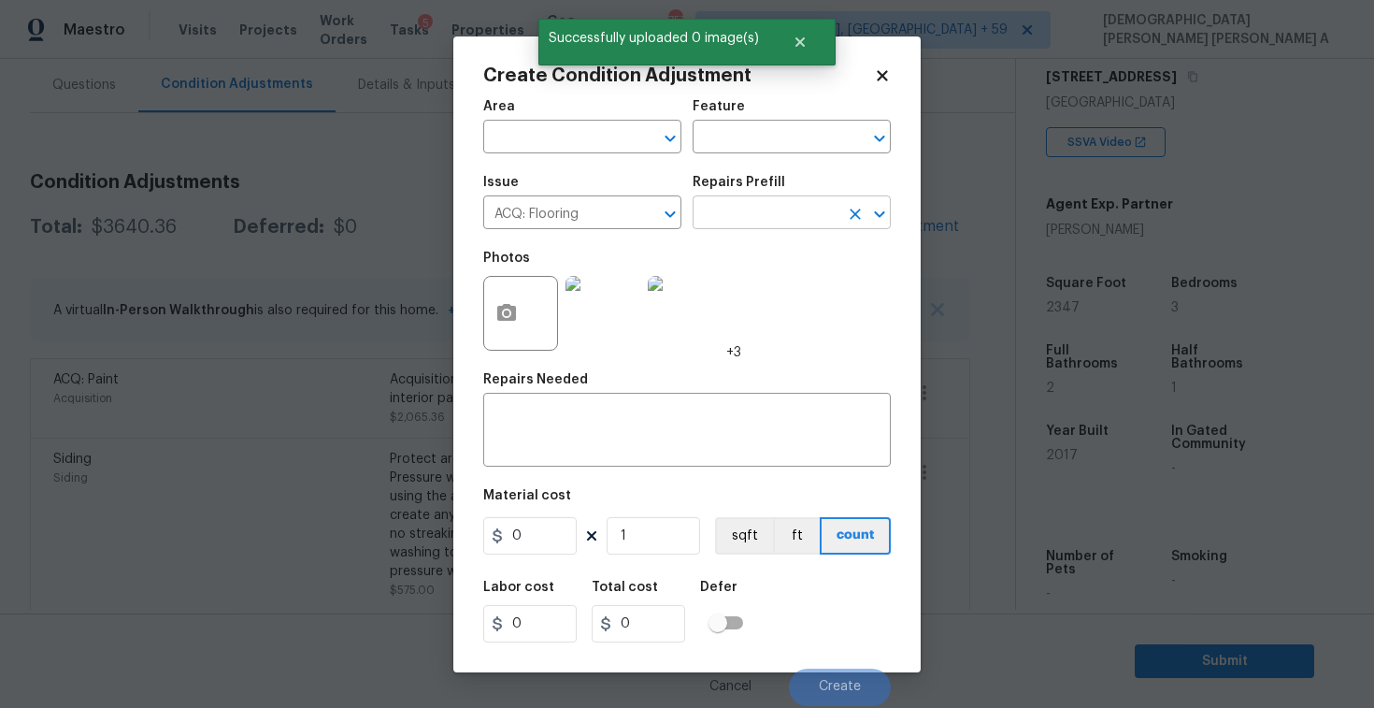
click at [815, 210] on input "text" at bounding box center [766, 214] width 146 height 29
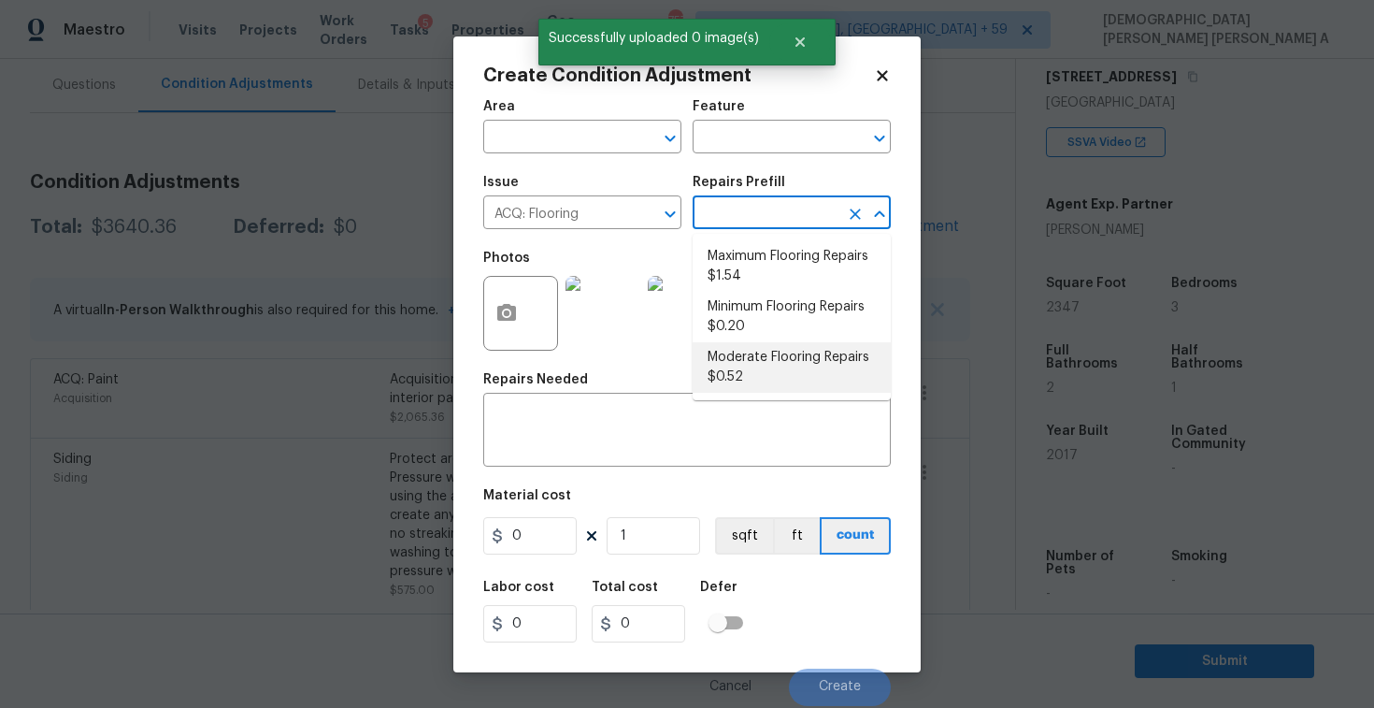
click at [774, 366] on li "Moderate Flooring Repairs $0.52" at bounding box center [792, 367] width 198 height 50
type input "Acquisition"
type textarea "Acquisition Scope: Moderate flooring repairs"
type input "0.52"
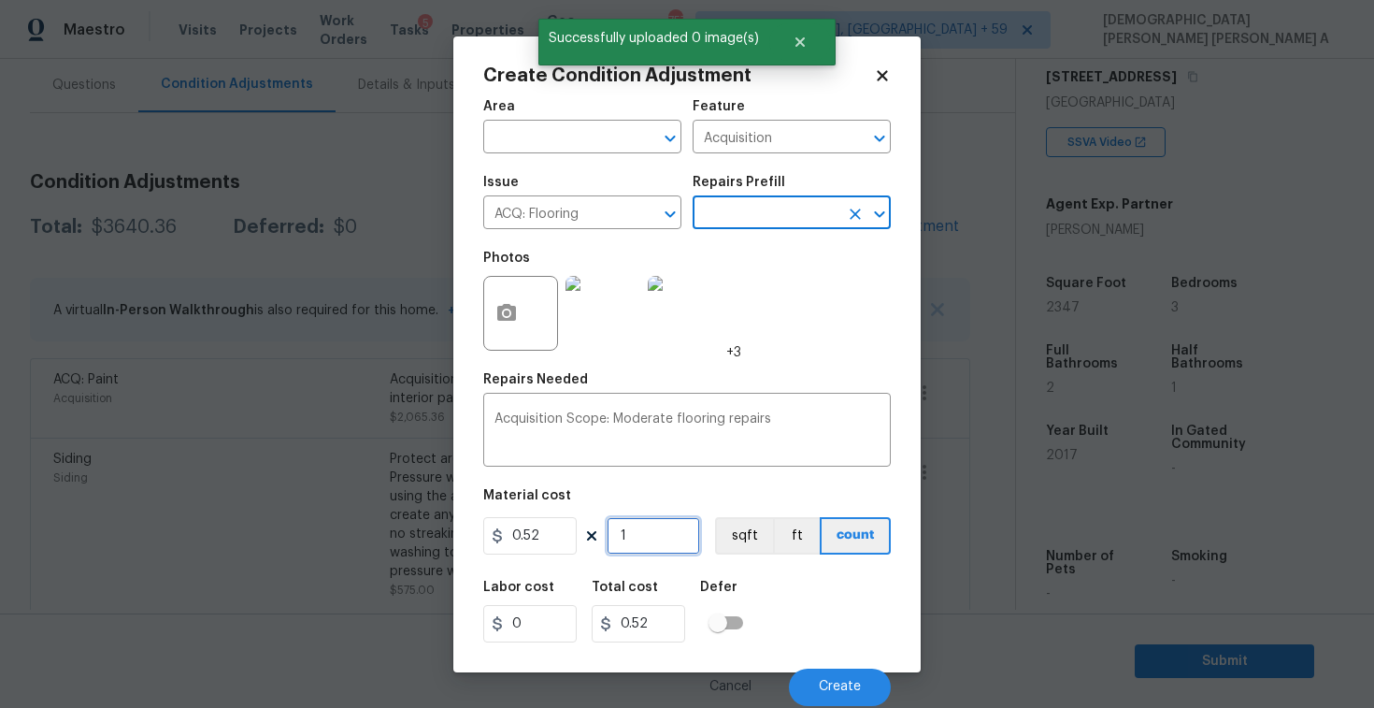
click at [692, 539] on input "1" at bounding box center [653, 535] width 93 height 37
type input "0"
type input "2"
type input "1.04"
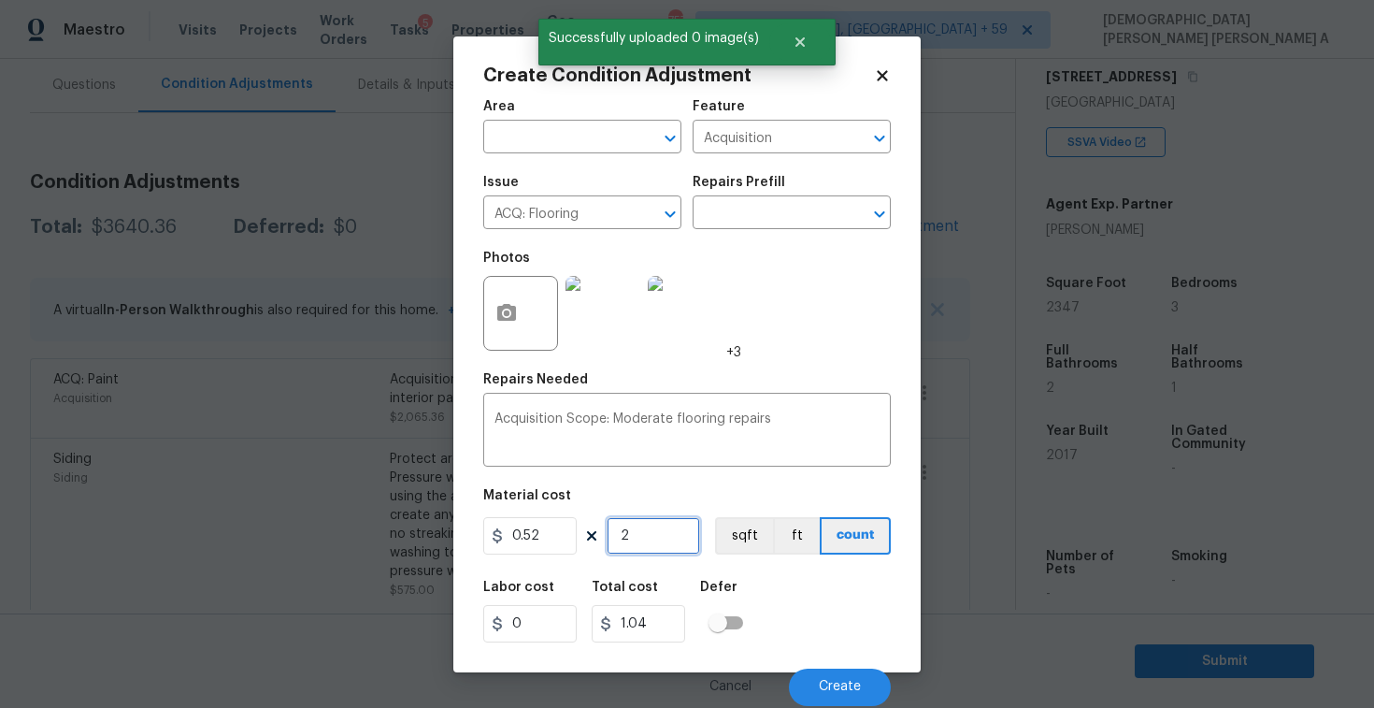
type input "23"
type input "11.96"
type input "234"
type input "121.68"
type input "2345"
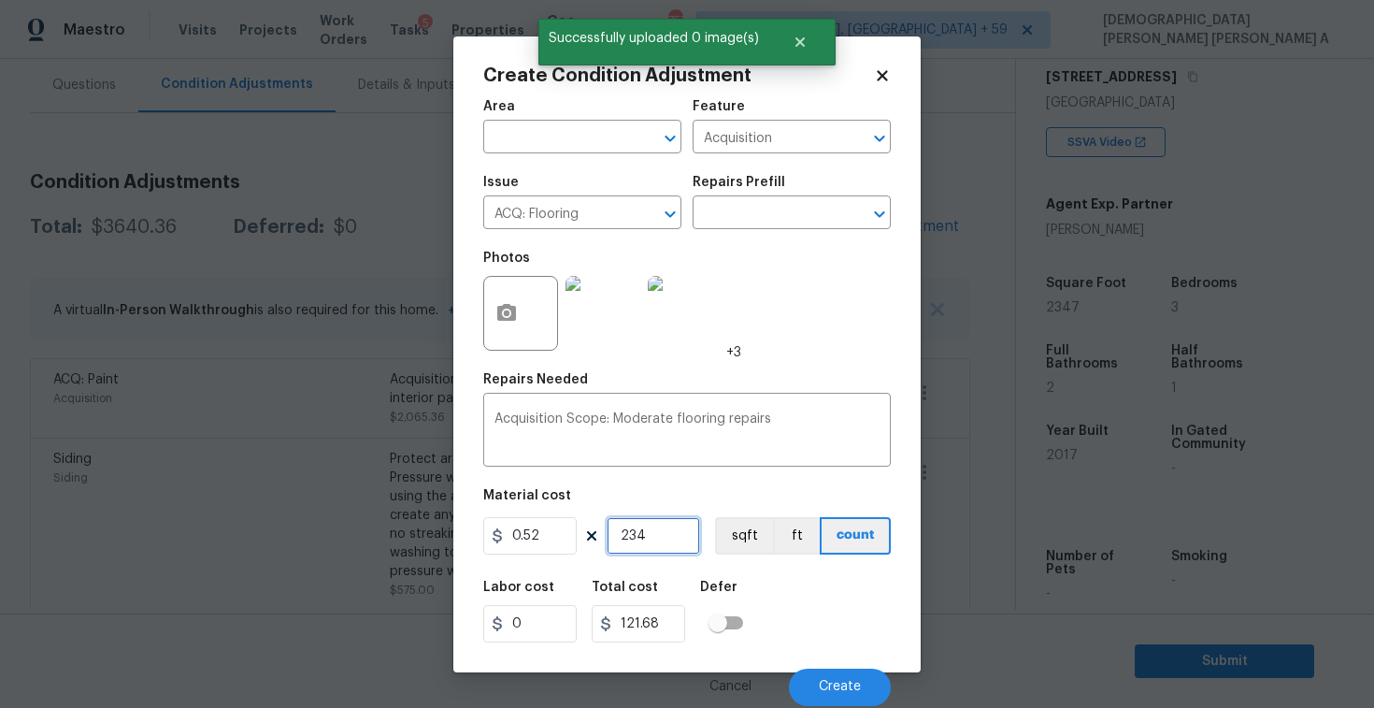
type input "1219.4"
type input "23457"
type input "12197.64"
type input "2345"
type input "1219.4"
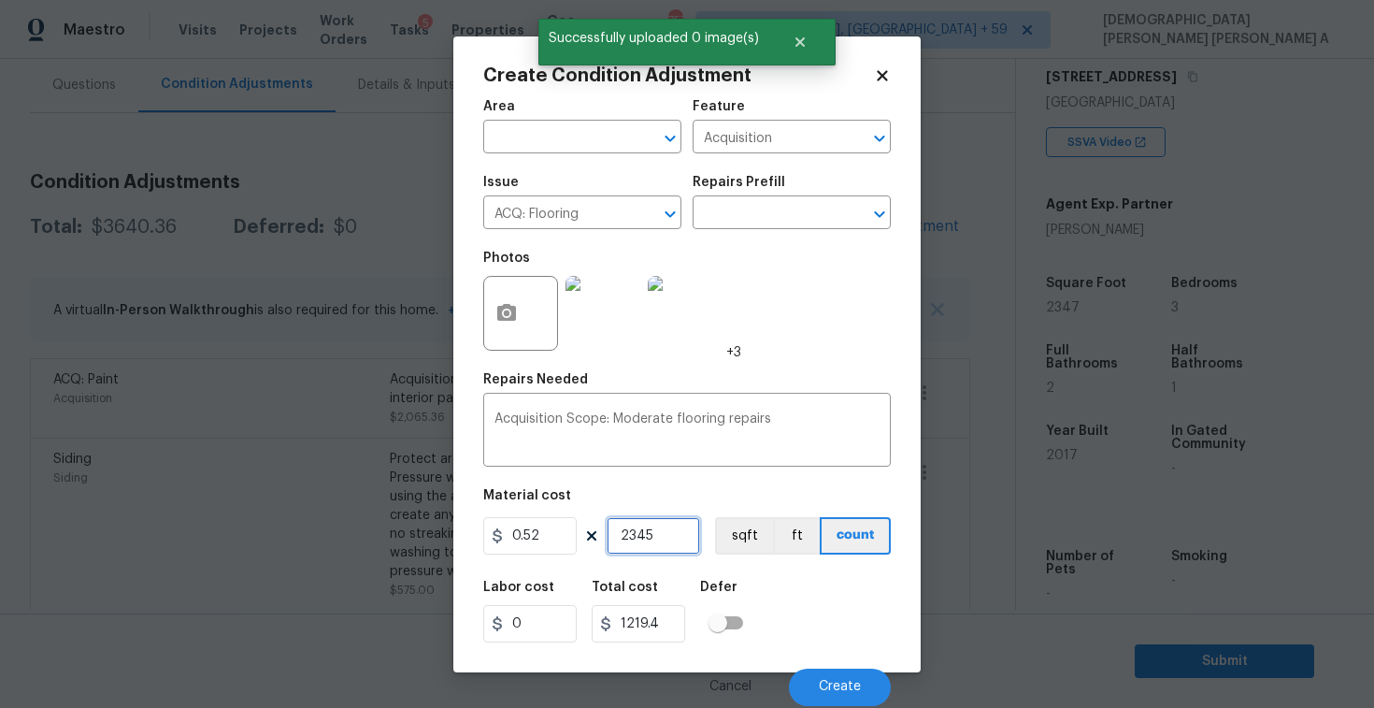
type input "234"
type input "121.68"
type input "2347"
type input "1220.44"
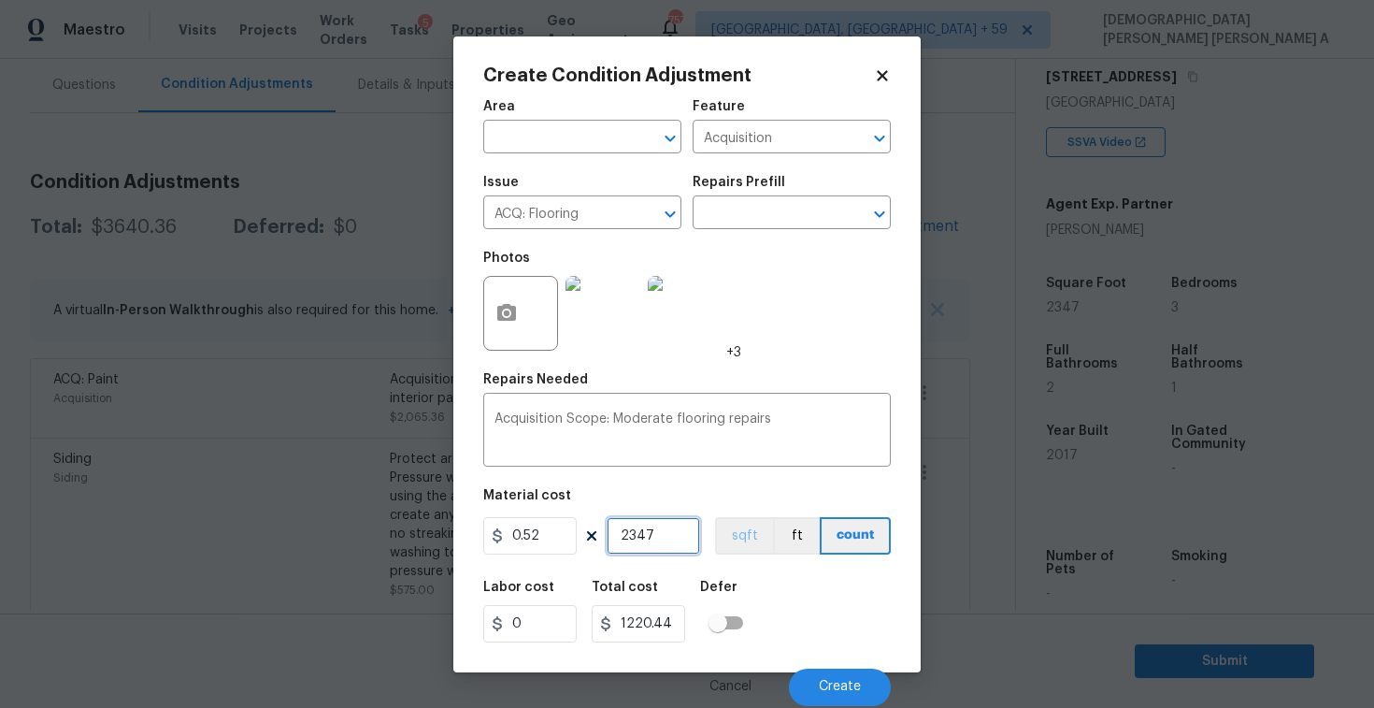
type input "2347"
click at [738, 535] on button "sqft" at bounding box center [744, 535] width 58 height 37
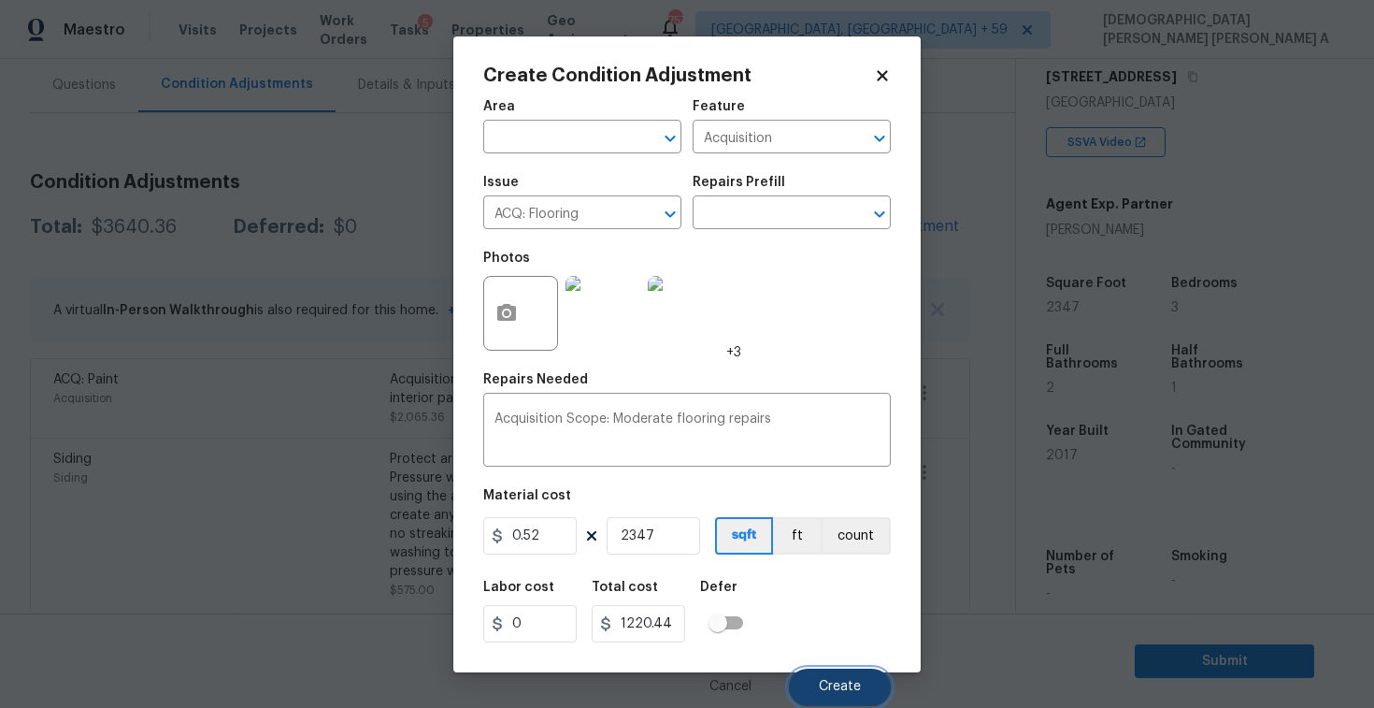
click at [832, 676] on button "Create" at bounding box center [840, 686] width 102 height 37
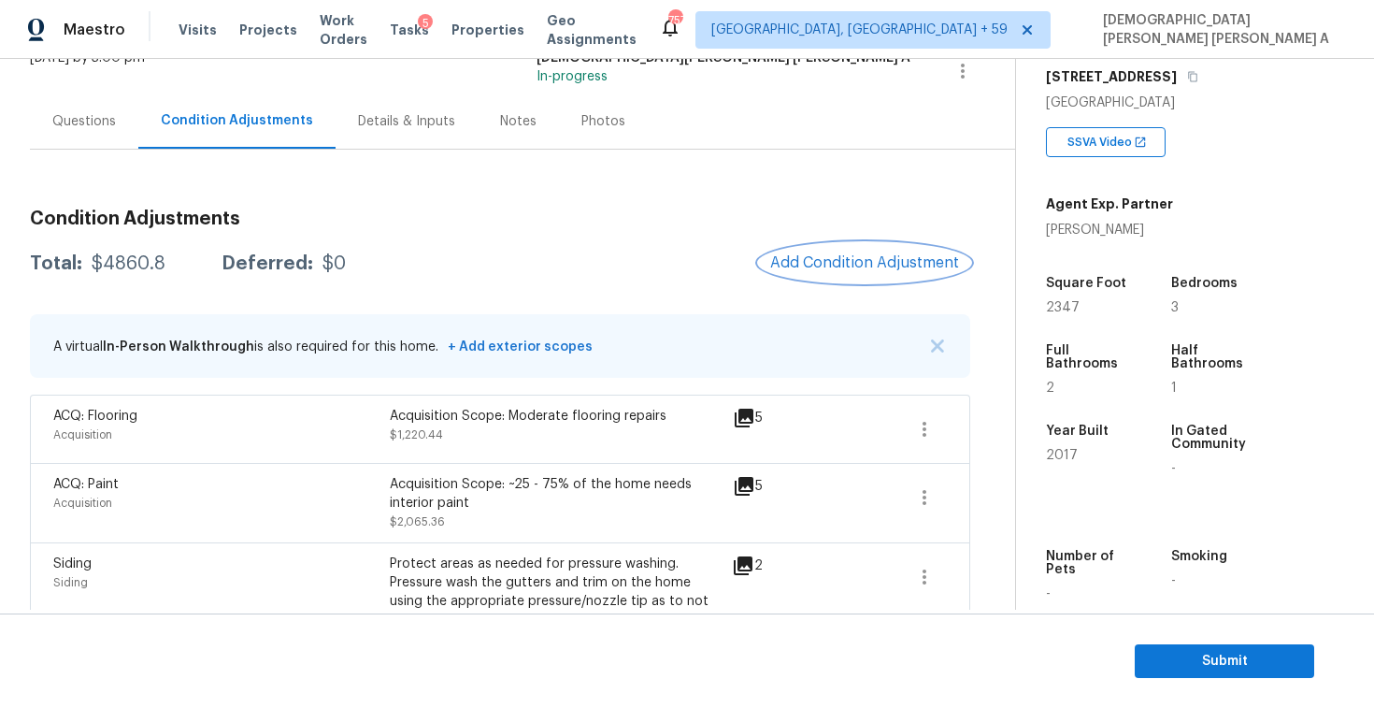
scroll to position [108, 0]
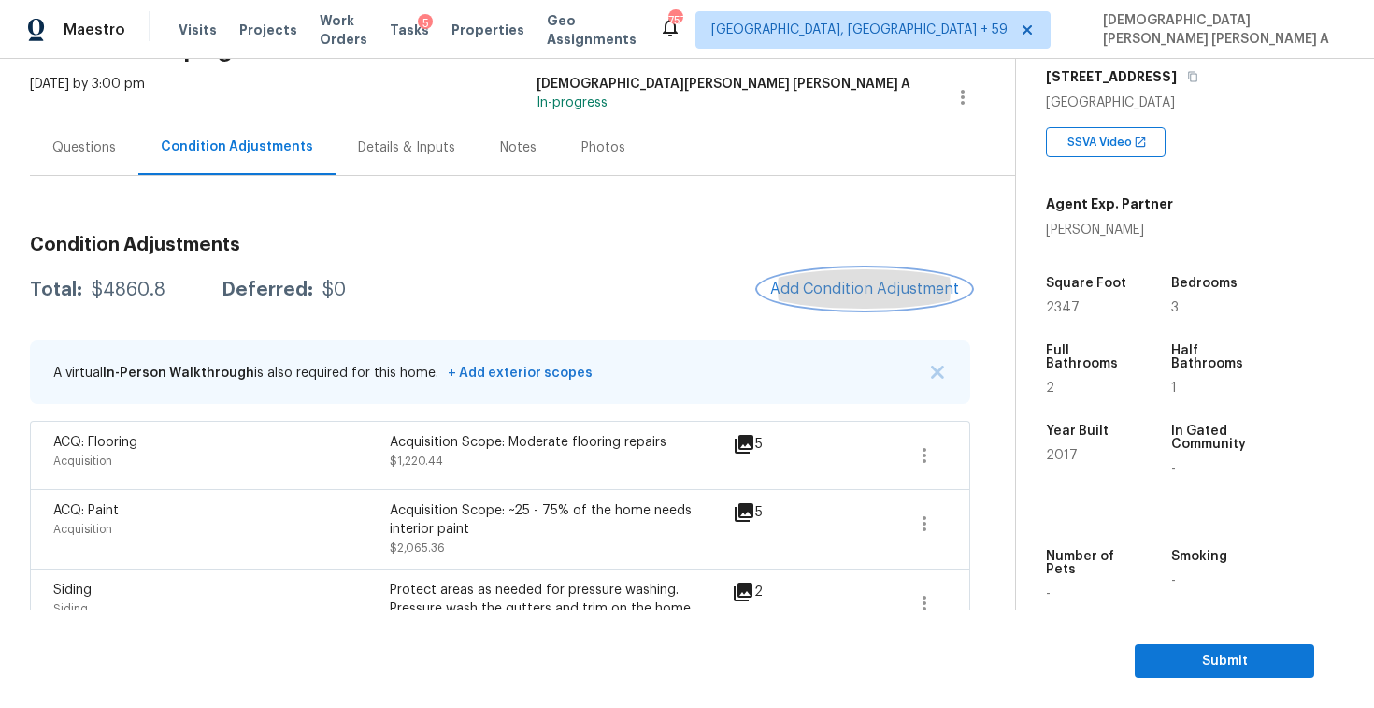
click at [858, 288] on span "Add Condition Adjustment" at bounding box center [864, 288] width 189 height 17
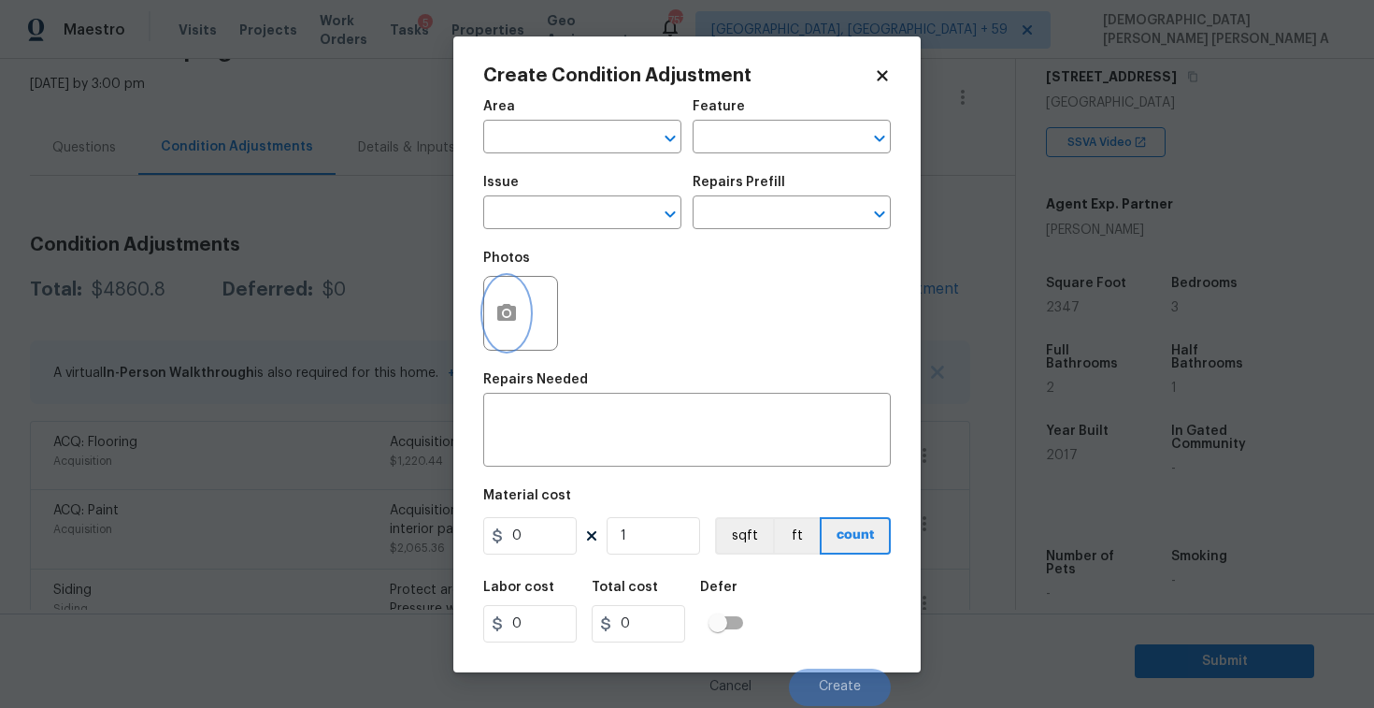
click at [500, 332] on button "button" at bounding box center [506, 313] width 45 height 73
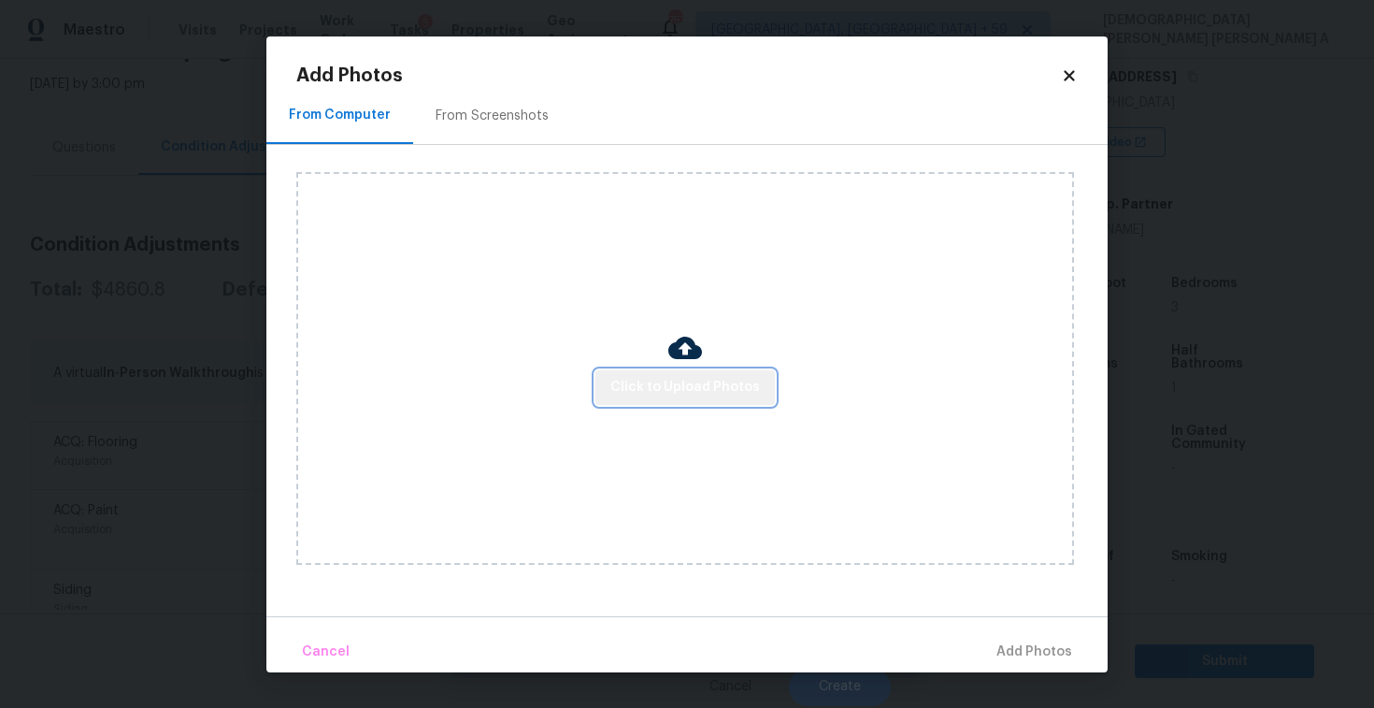
click at [698, 379] on span "Click to Upload Photos" at bounding box center [685, 387] width 150 height 23
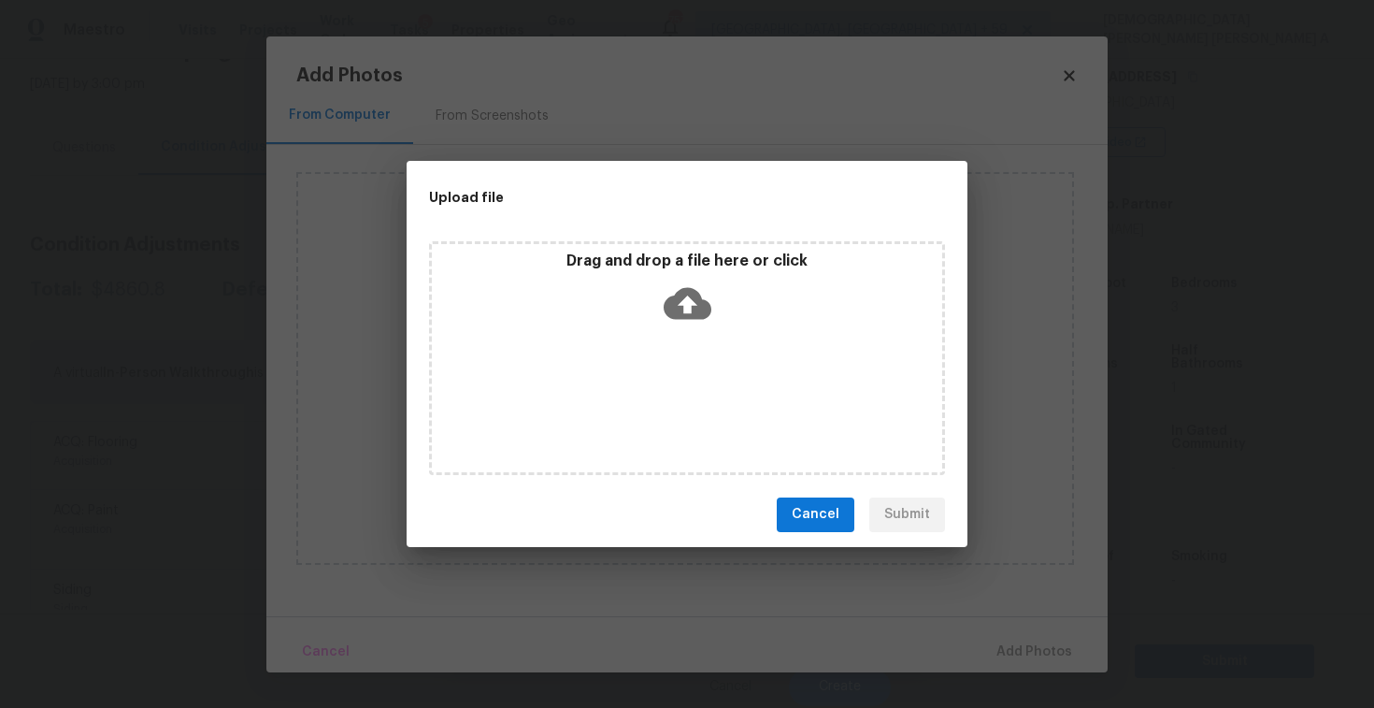
click at [694, 315] on icon at bounding box center [688, 303] width 48 height 32
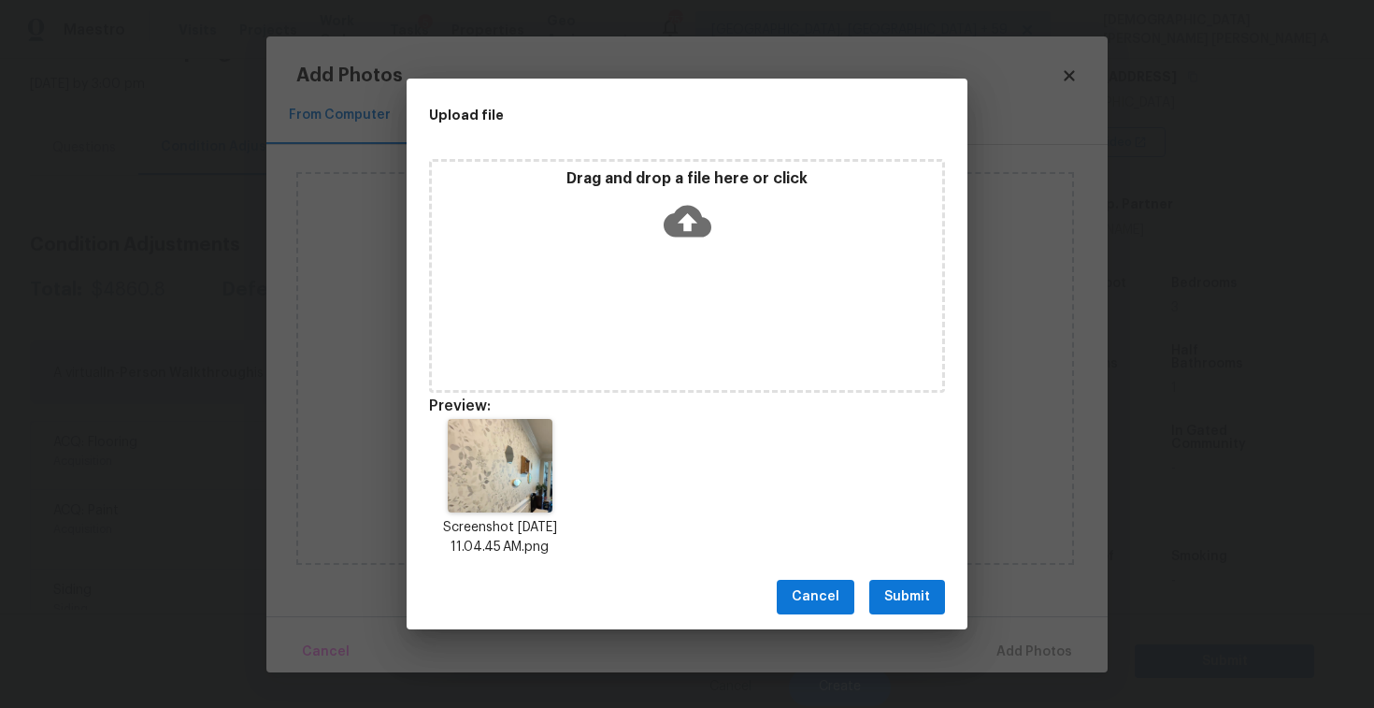
click at [900, 578] on div "Cancel Submit" at bounding box center [687, 597] width 561 height 65
click at [900, 583] on button "Submit" at bounding box center [907, 597] width 76 height 35
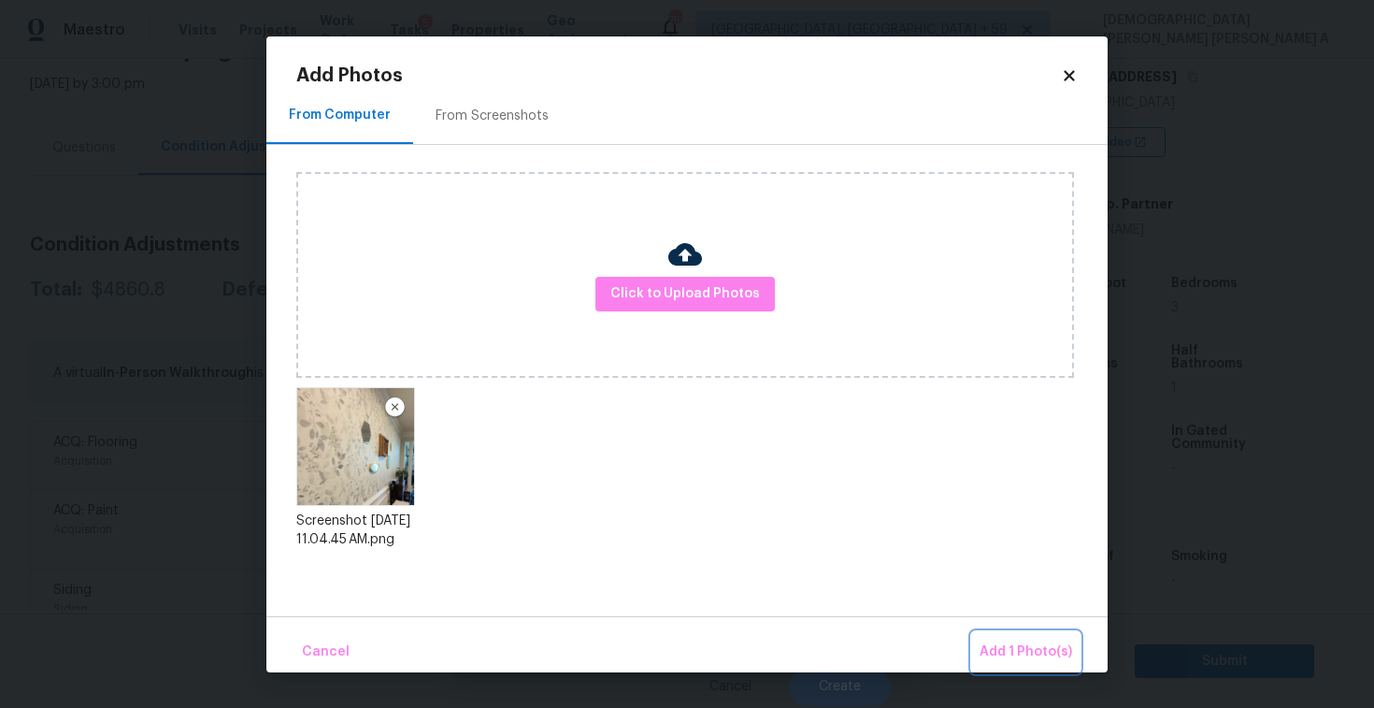
click at [1012, 642] on span "Add 1 Photo(s)" at bounding box center [1026, 651] width 93 height 23
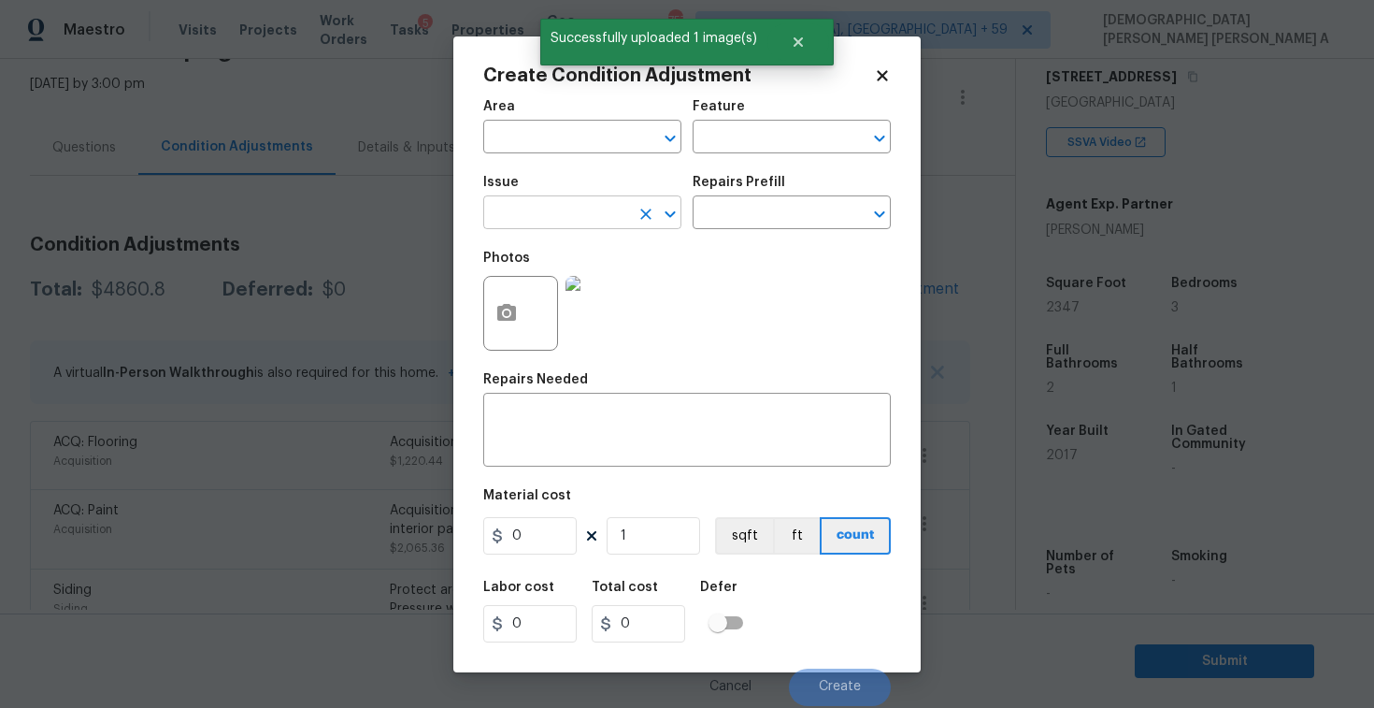
click at [557, 209] on input "text" at bounding box center [556, 214] width 146 height 29
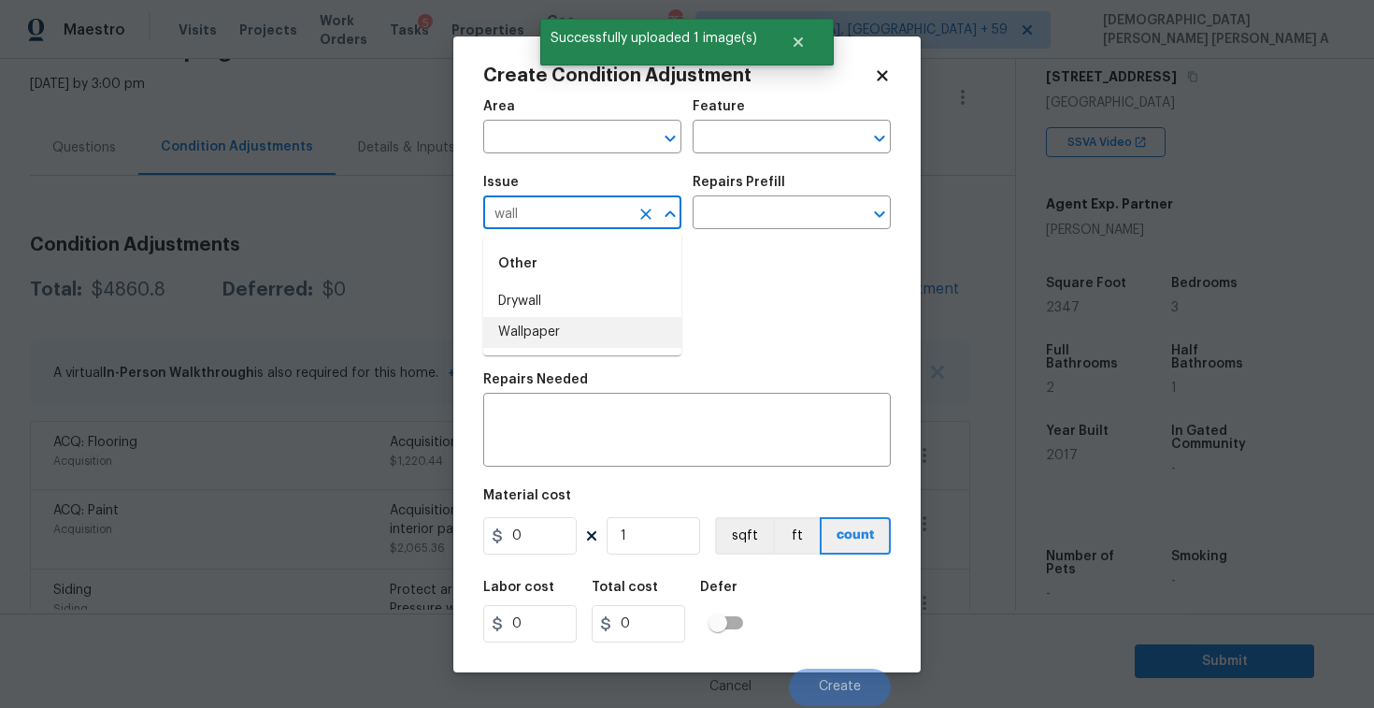
click at [567, 342] on li "Wallpaper" at bounding box center [582, 332] width 198 height 31
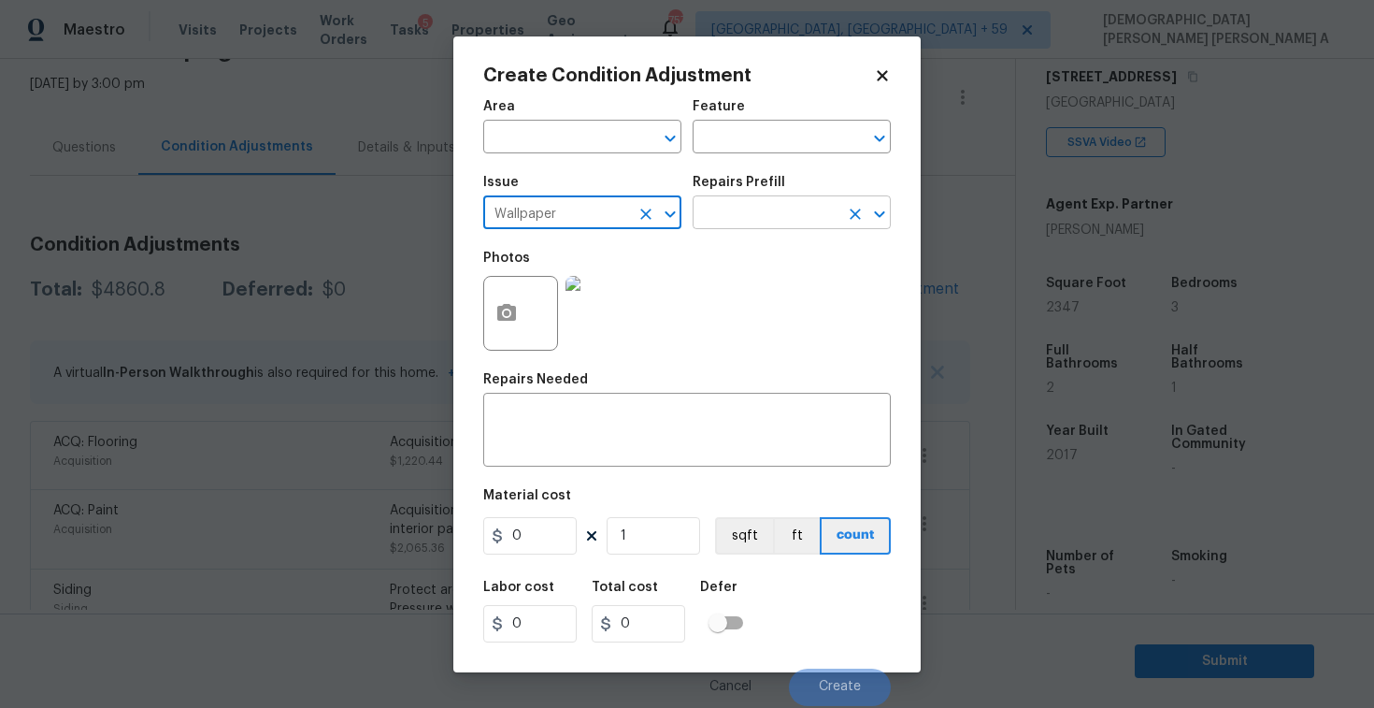
type input "Wallpaper"
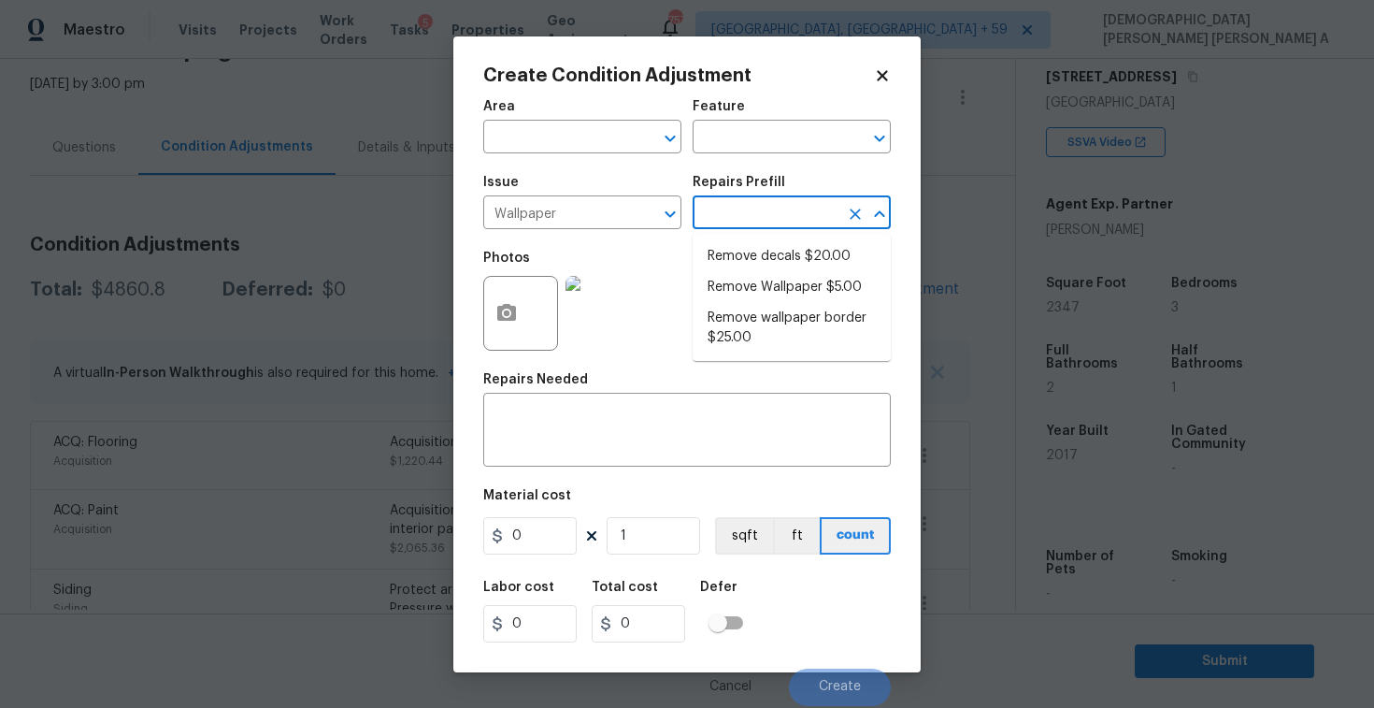
click at [771, 208] on input "text" at bounding box center [766, 214] width 146 height 29
click at [773, 258] on li "Remove decals $20.00" at bounding box center [792, 256] width 198 height 31
type input "Walls and Ceiling"
type textarea "Remove decals from door/wall/ceiling"
type input "20"
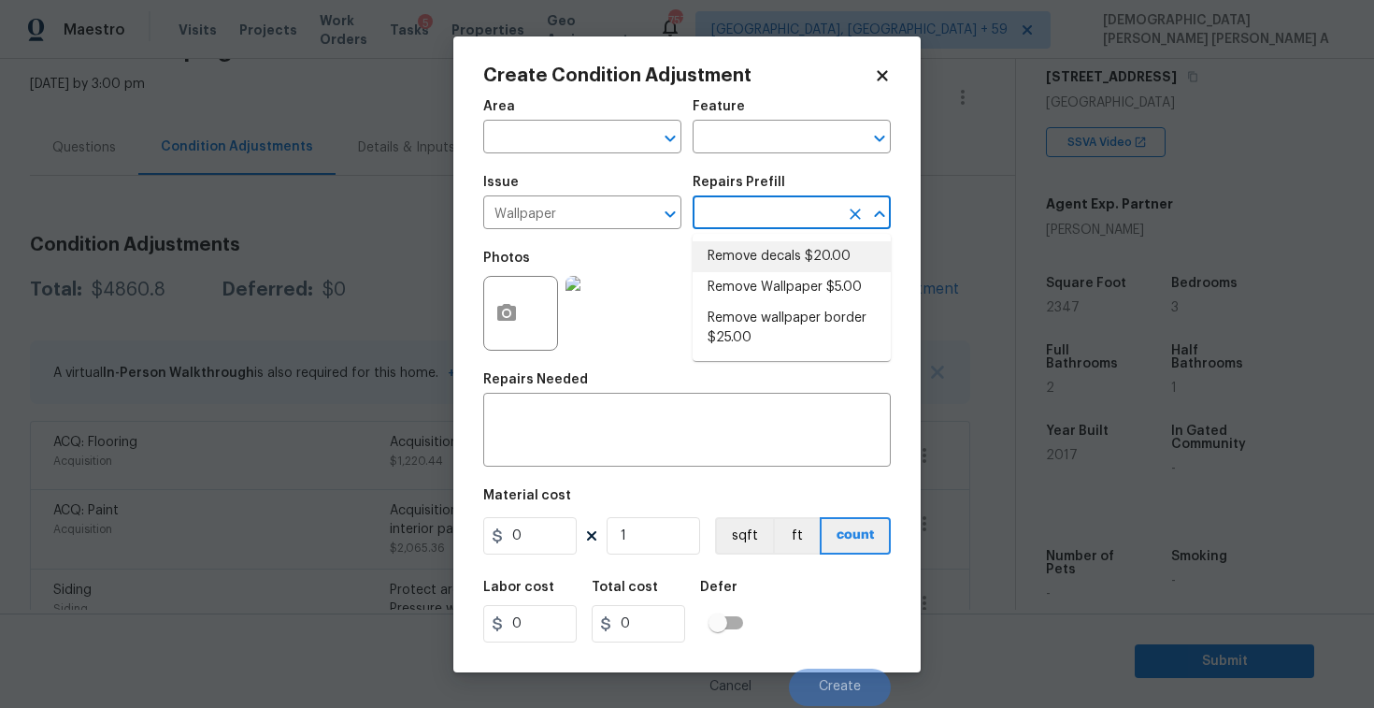
type input "20"
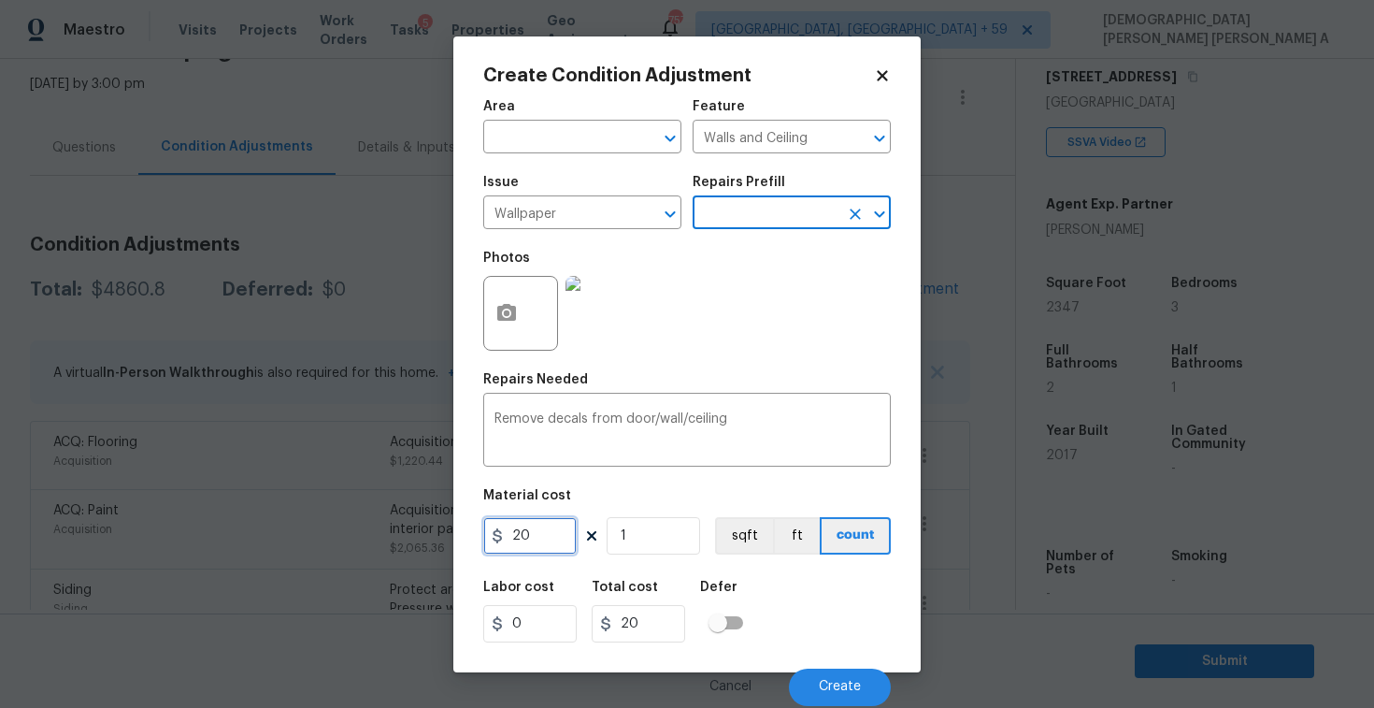
click at [537, 540] on input "20" at bounding box center [529, 535] width 93 height 37
type input "100"
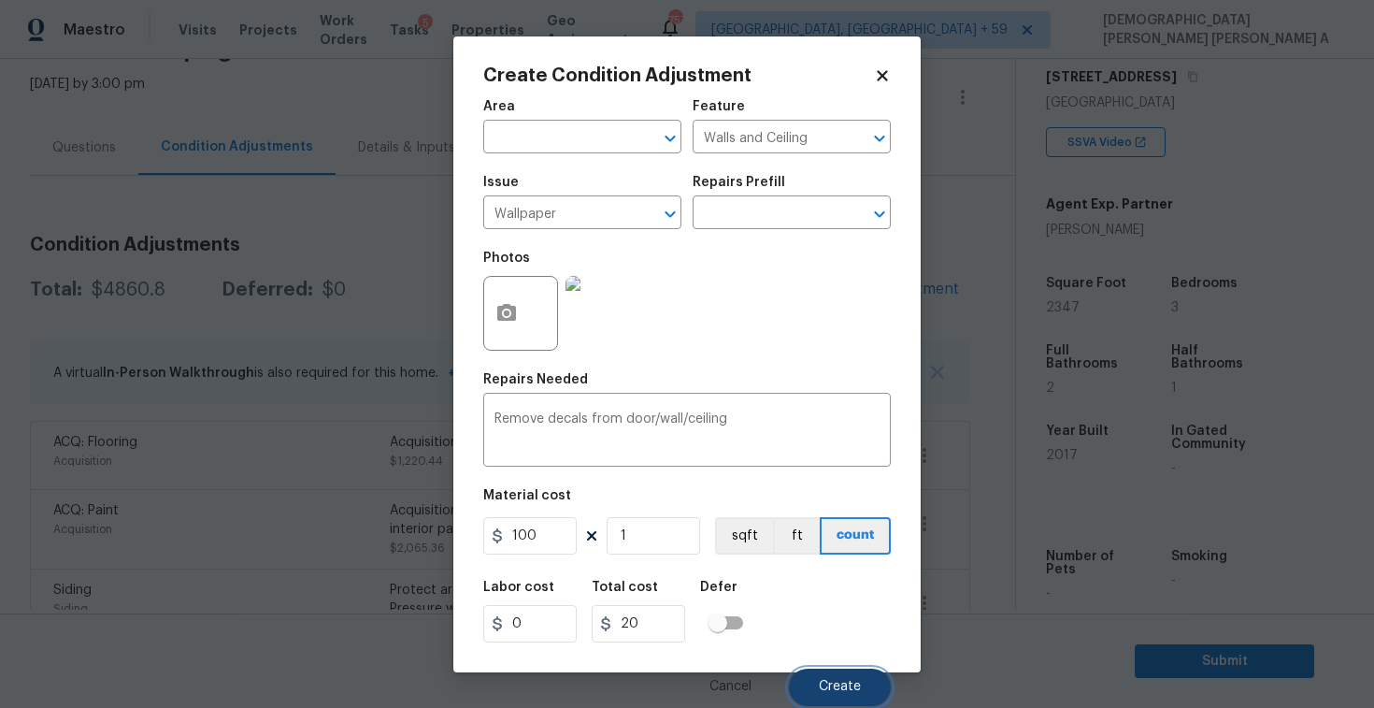
type input "100"
click at [857, 684] on span "Create" at bounding box center [840, 687] width 42 height 14
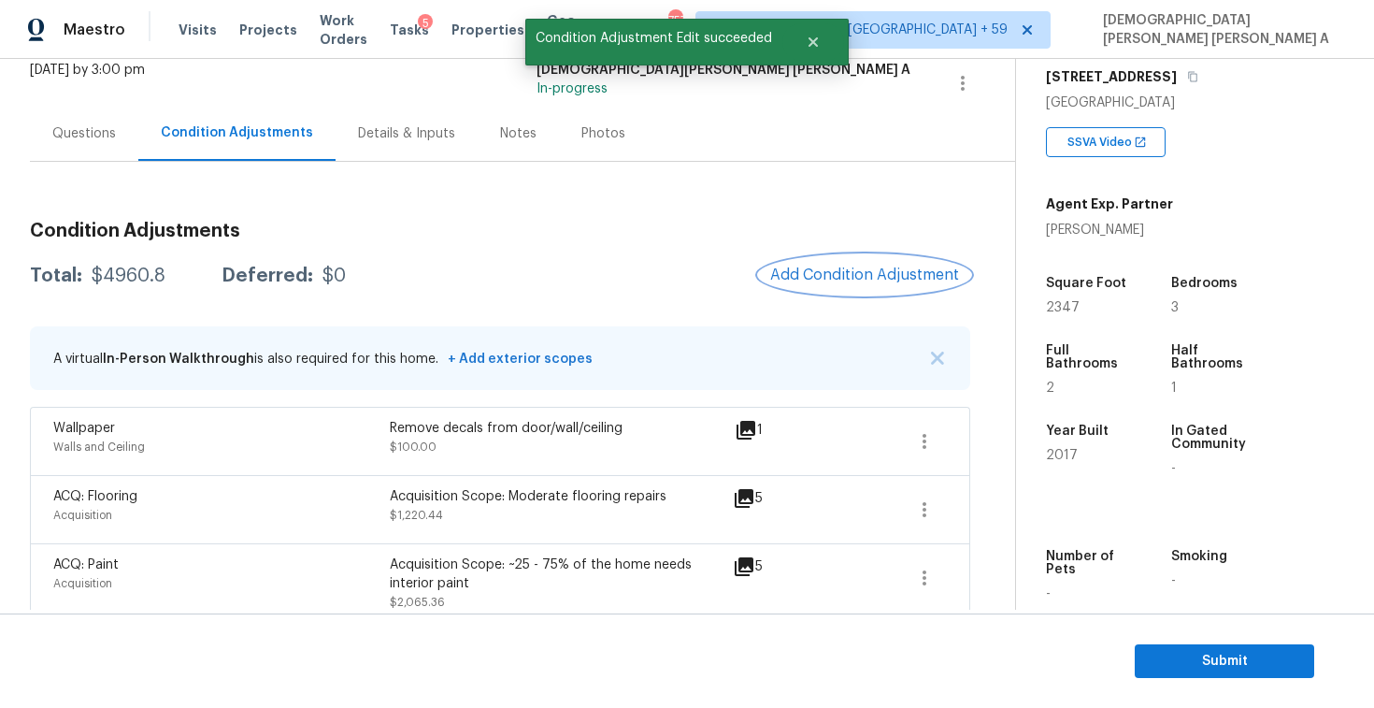
scroll to position [122, 0]
click at [839, 282] on button "Add Condition Adjustment" at bounding box center [864, 273] width 211 height 39
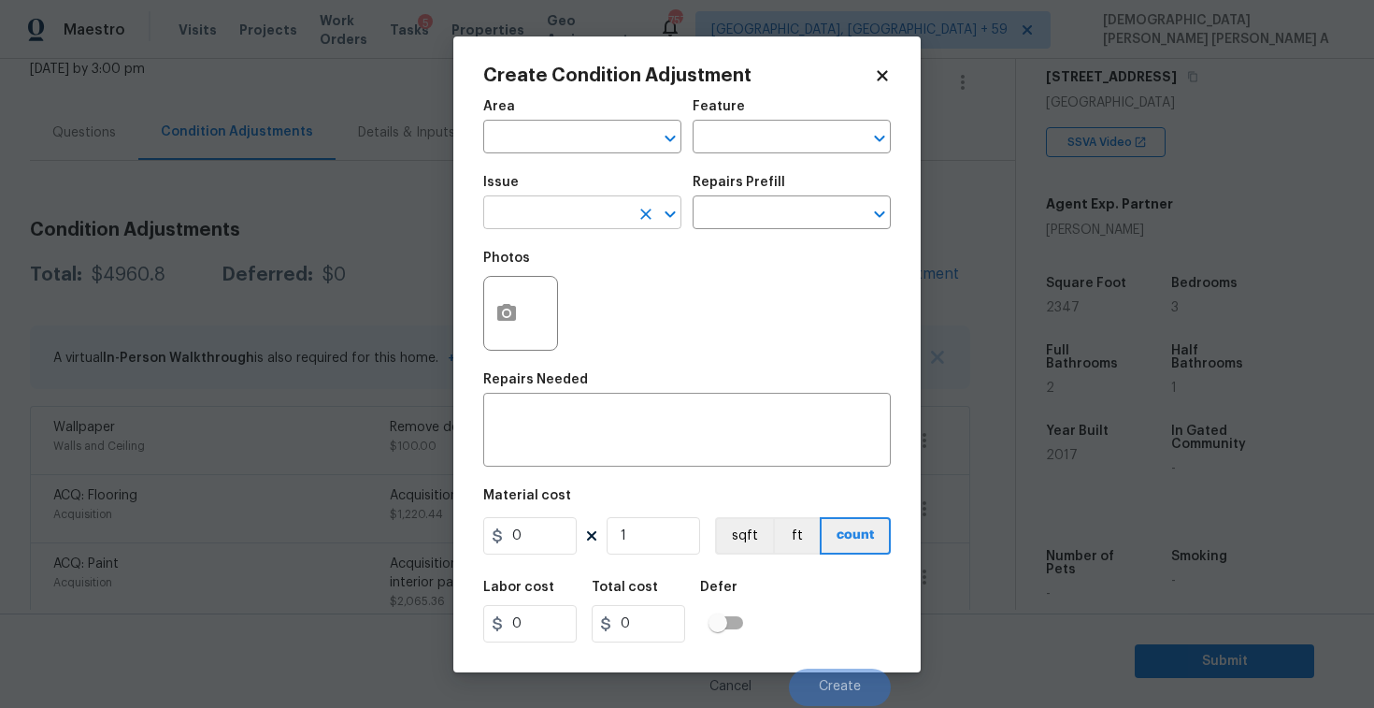
click at [562, 219] on input "text" at bounding box center [556, 214] width 146 height 29
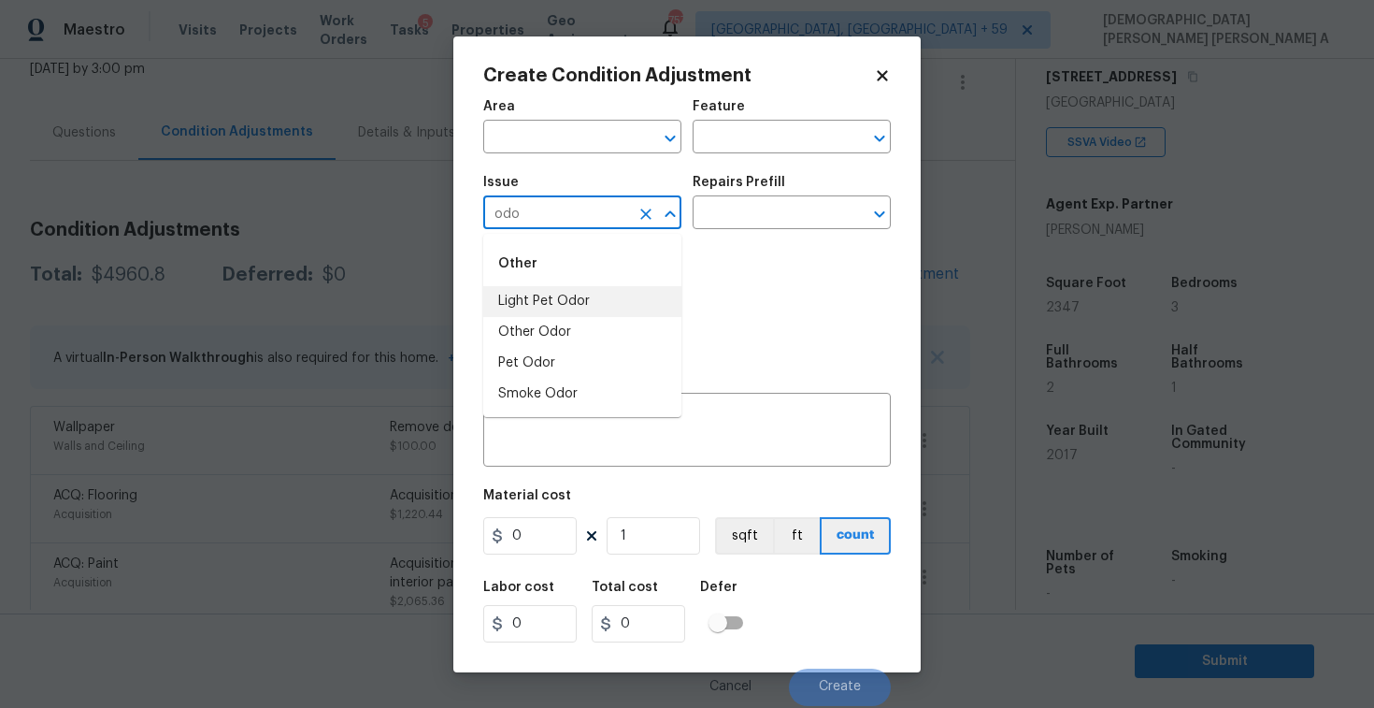
click at [599, 293] on li "Light Pet Odor" at bounding box center [582, 301] width 198 height 31
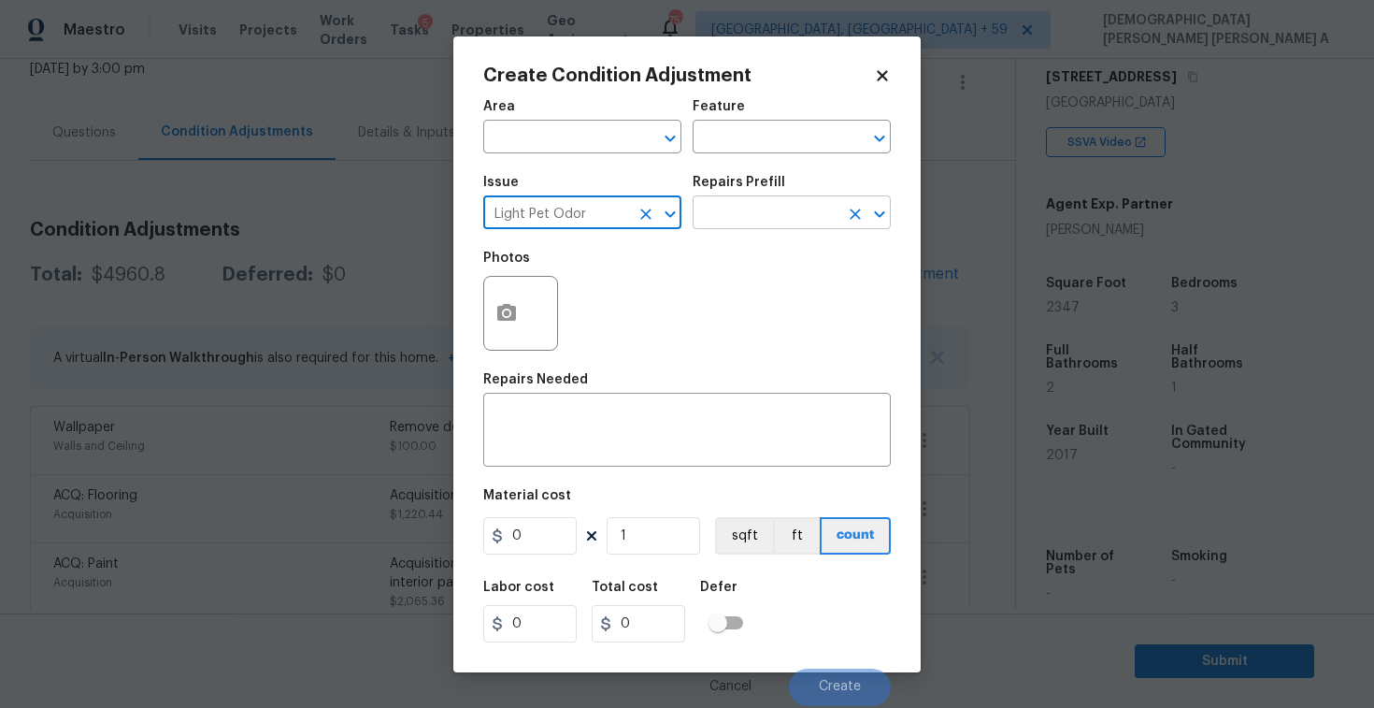
type input "Light Pet Odor"
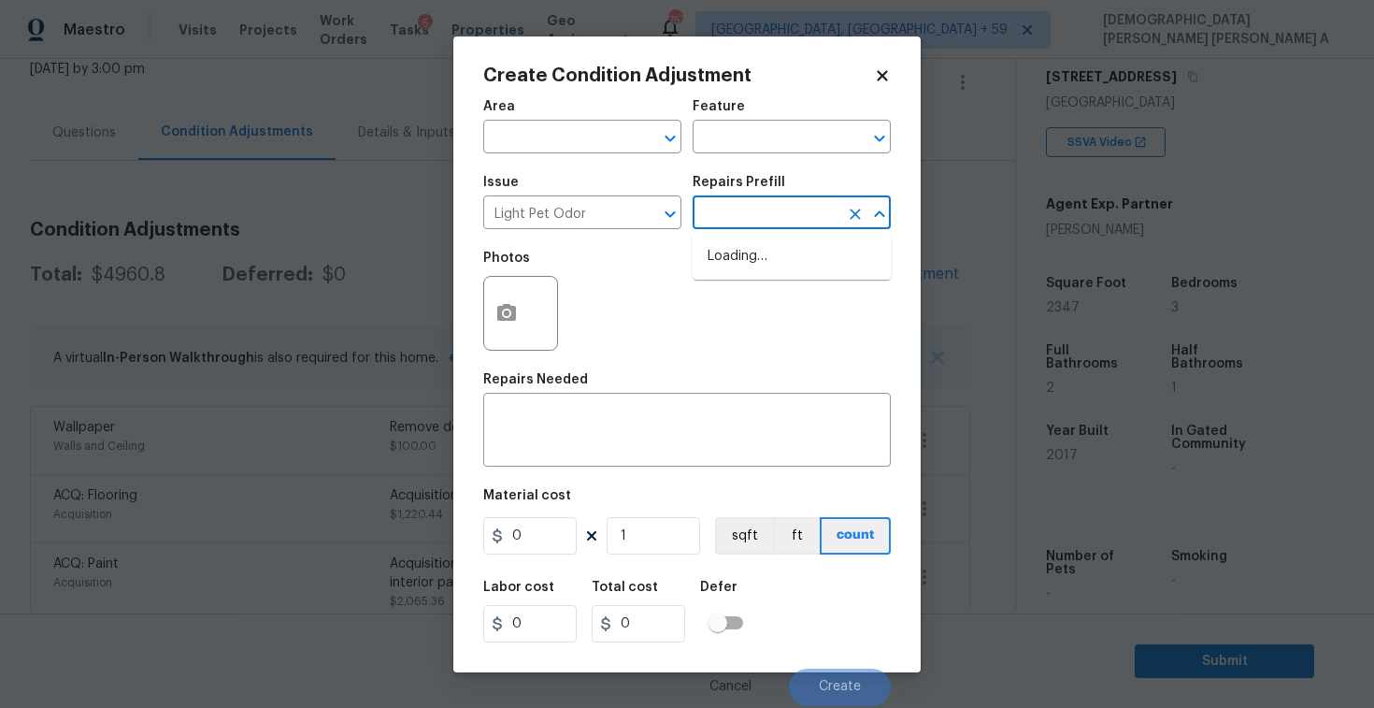
click at [775, 228] on input "text" at bounding box center [766, 214] width 146 height 29
click at [765, 264] on li "Acquisition Scope: 1-2 pets present $575.00" at bounding box center [792, 266] width 198 height 50
type textarea "Acquisition Scope: 1-2 pets present"
type input "575"
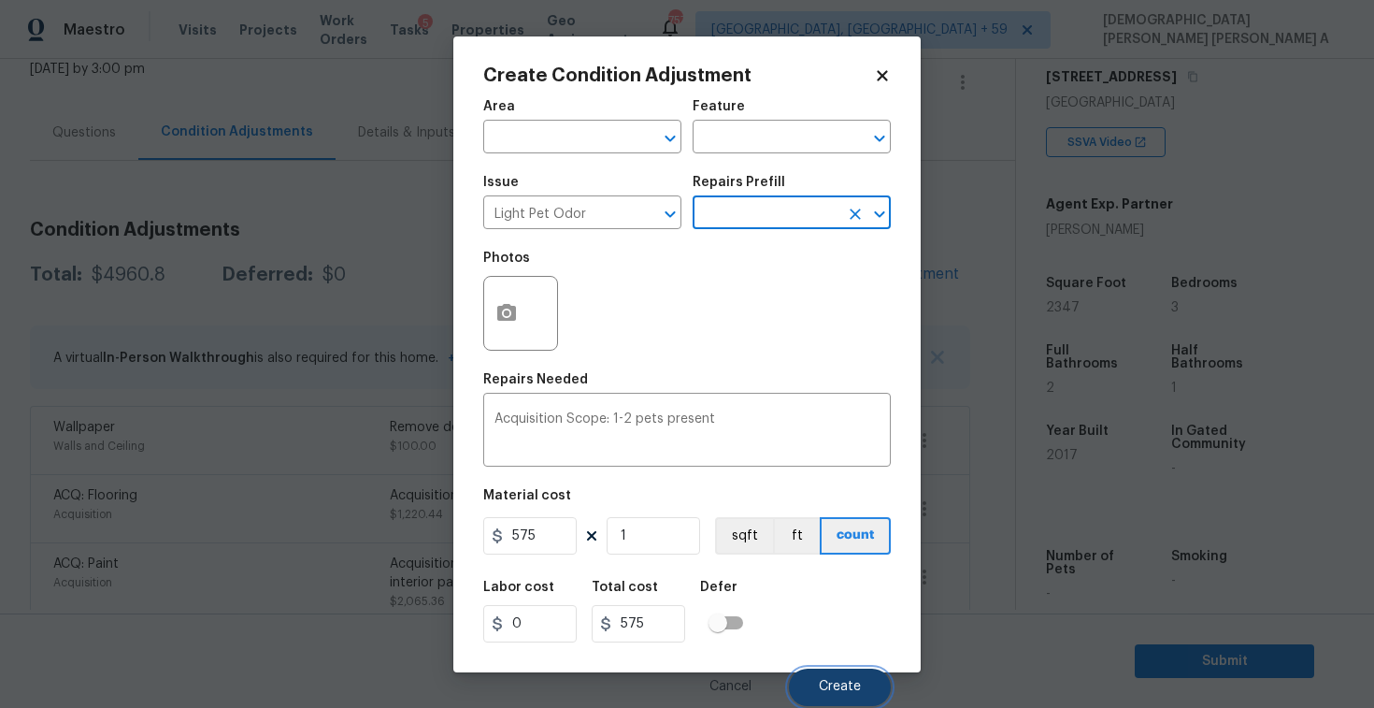
click at [829, 697] on button "Create" at bounding box center [840, 686] width 102 height 37
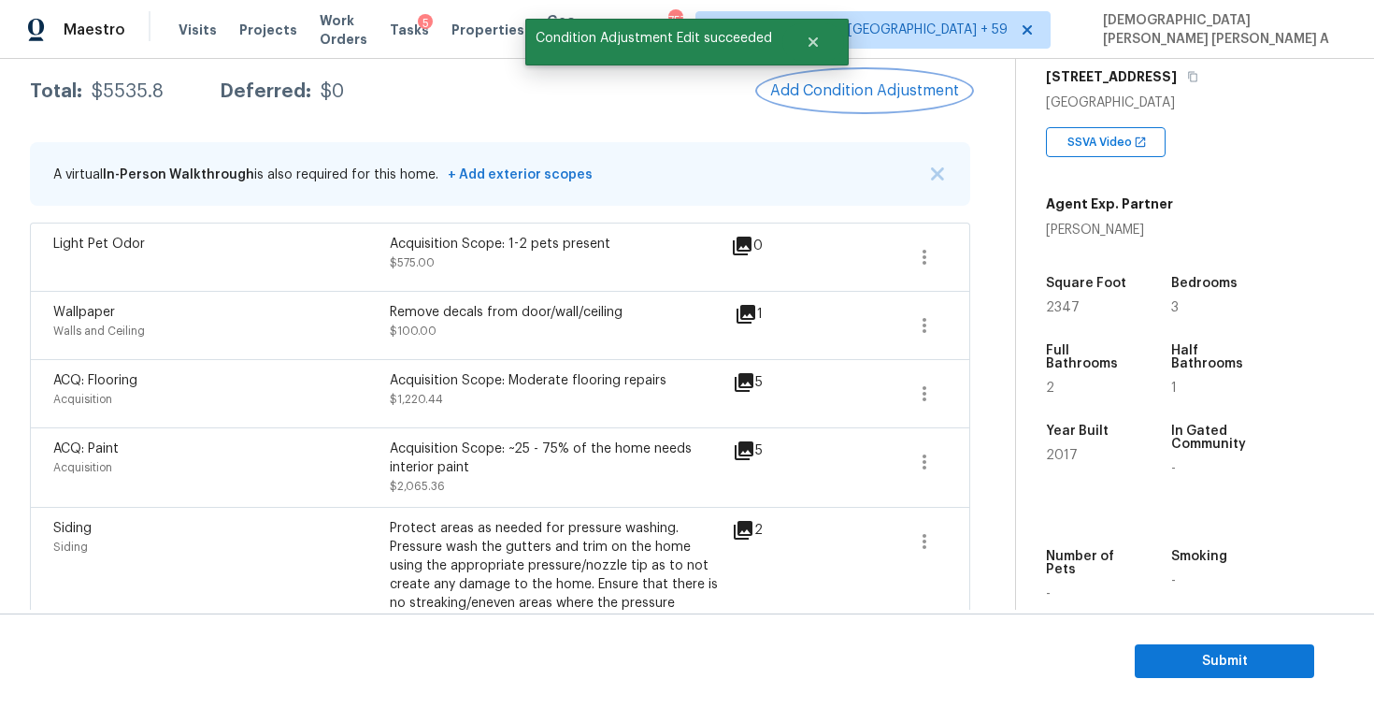
scroll to position [230, 0]
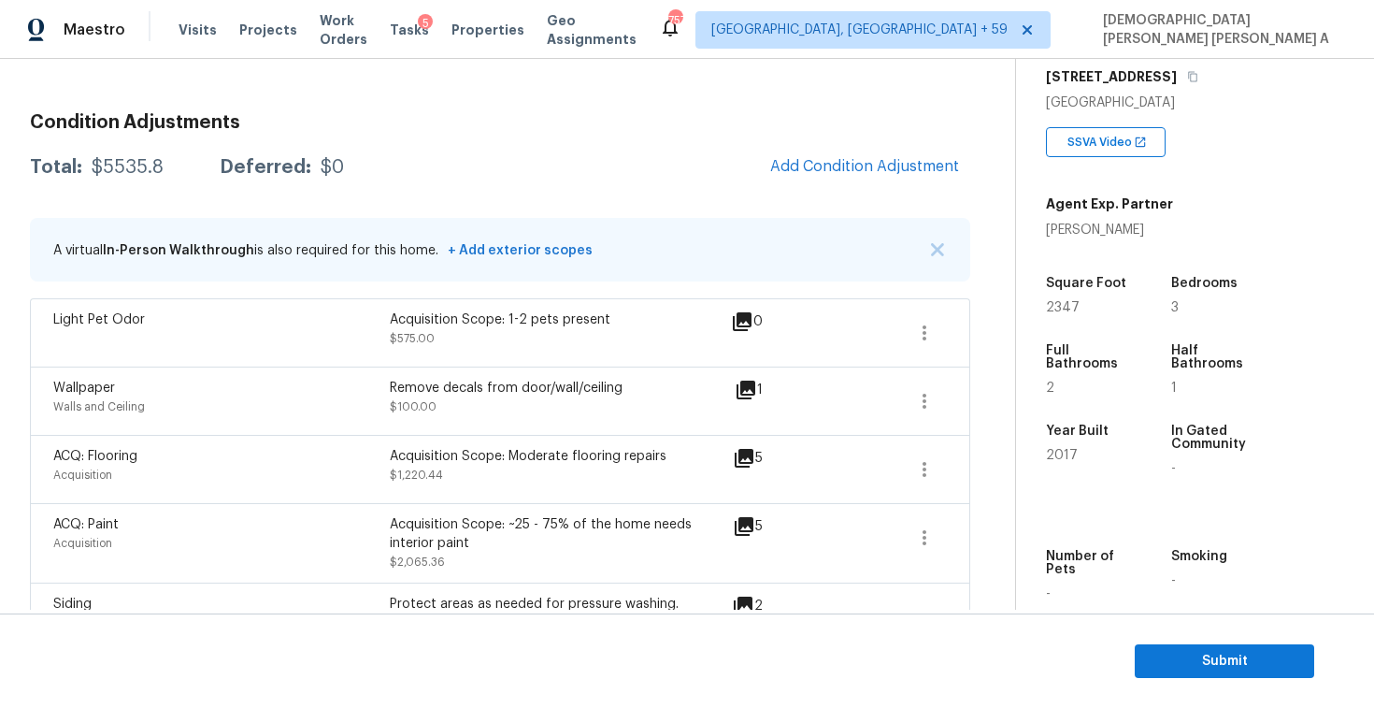
drag, startPoint x: 163, startPoint y: 163, endPoint x: 139, endPoint y: 164, distance: 23.4
click at [158, 164] on div "Total: $5535.8 Deferred: $0" at bounding box center [187, 167] width 314 height 19
click at [124, 164] on div "$5535.8" at bounding box center [128, 167] width 72 height 19
drag, startPoint x: 163, startPoint y: 168, endPoint x: 88, endPoint y: 166, distance: 74.8
click at [88, 166] on div "Total: $5535.8 Deferred: $0" at bounding box center [187, 167] width 314 height 19
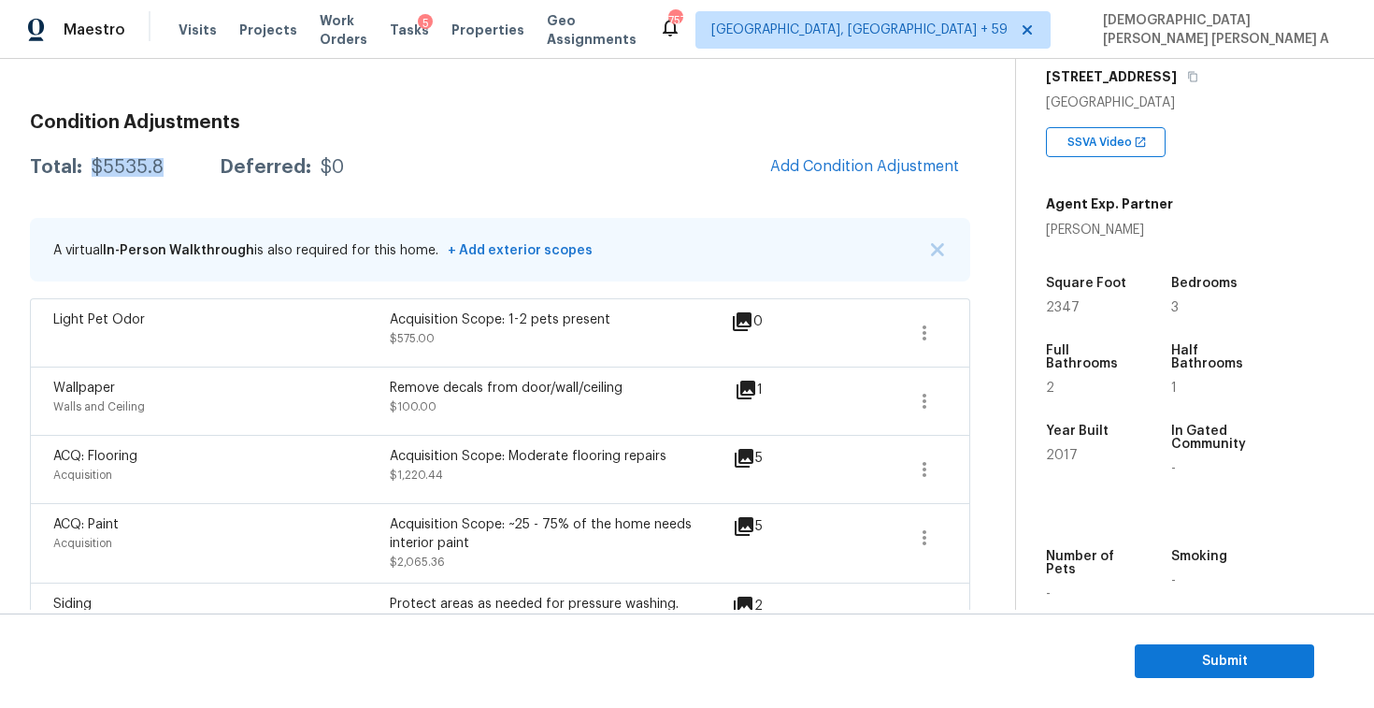
copy div "$5535.8"
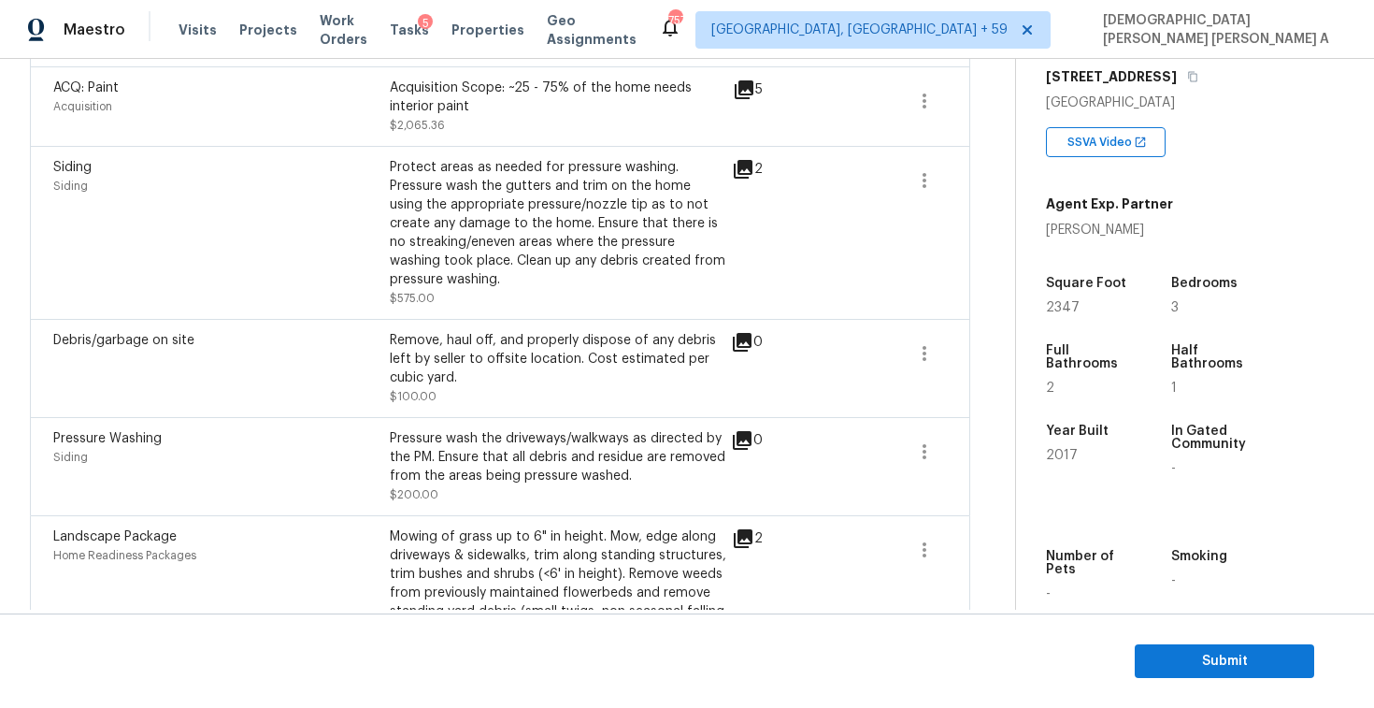
scroll to position [397, 0]
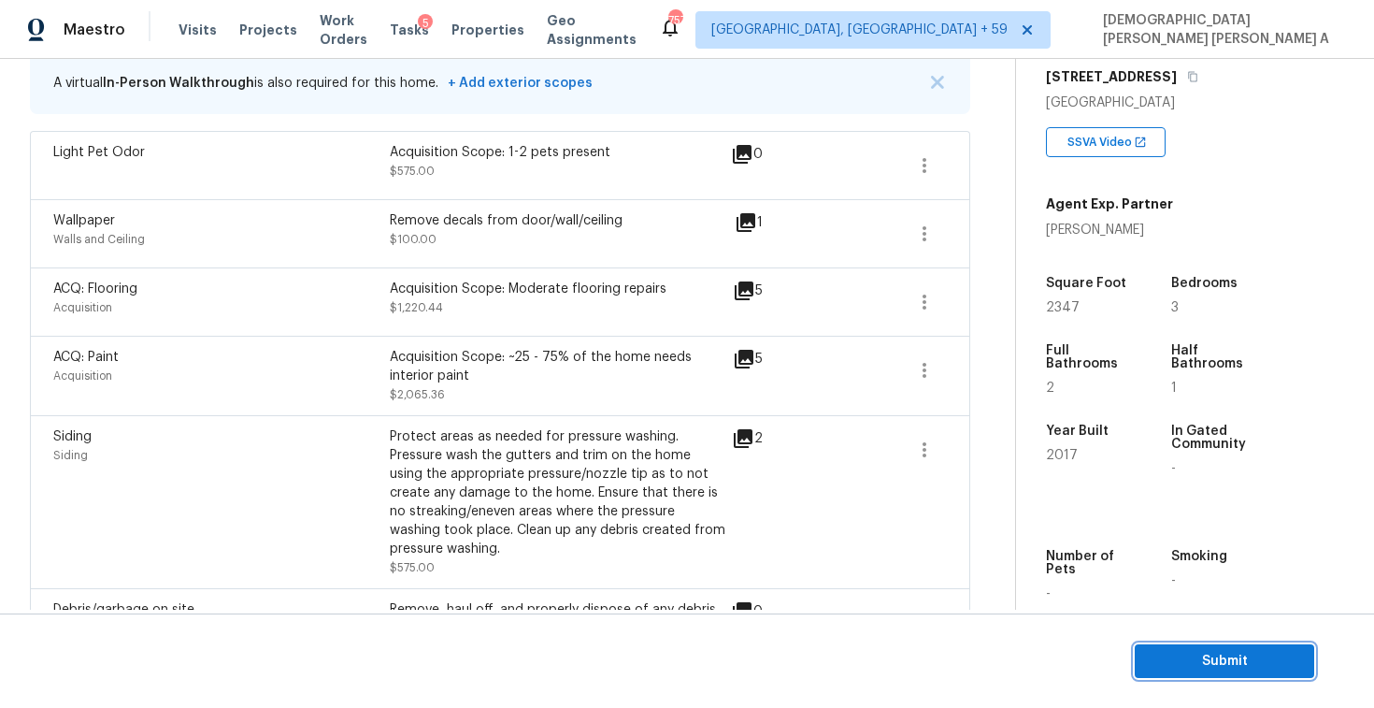
click at [1190, 664] on span "Submit" at bounding box center [1225, 661] width 150 height 23
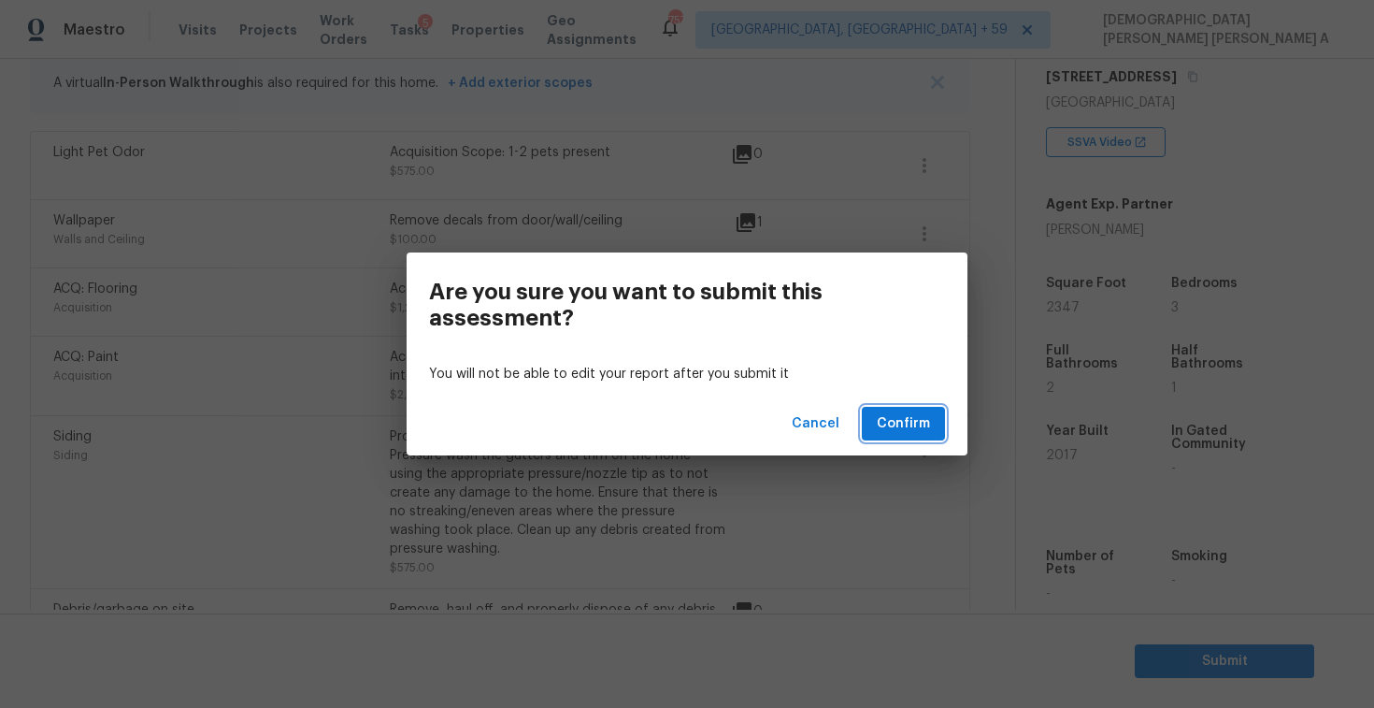
click at [922, 428] on span "Confirm" at bounding box center [903, 423] width 53 height 23
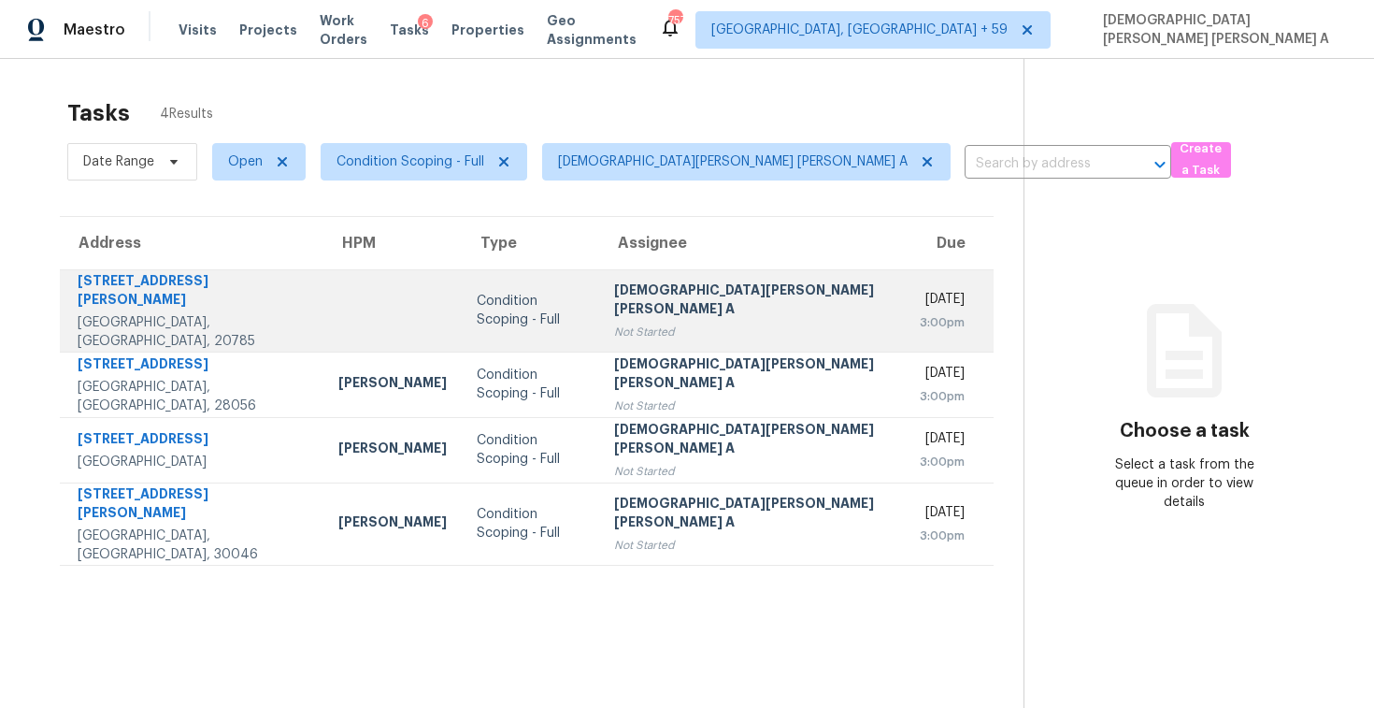
click at [682, 285] on div "[DEMOGRAPHIC_DATA][PERSON_NAME] [PERSON_NAME] A" at bounding box center [752, 301] width 276 height 42
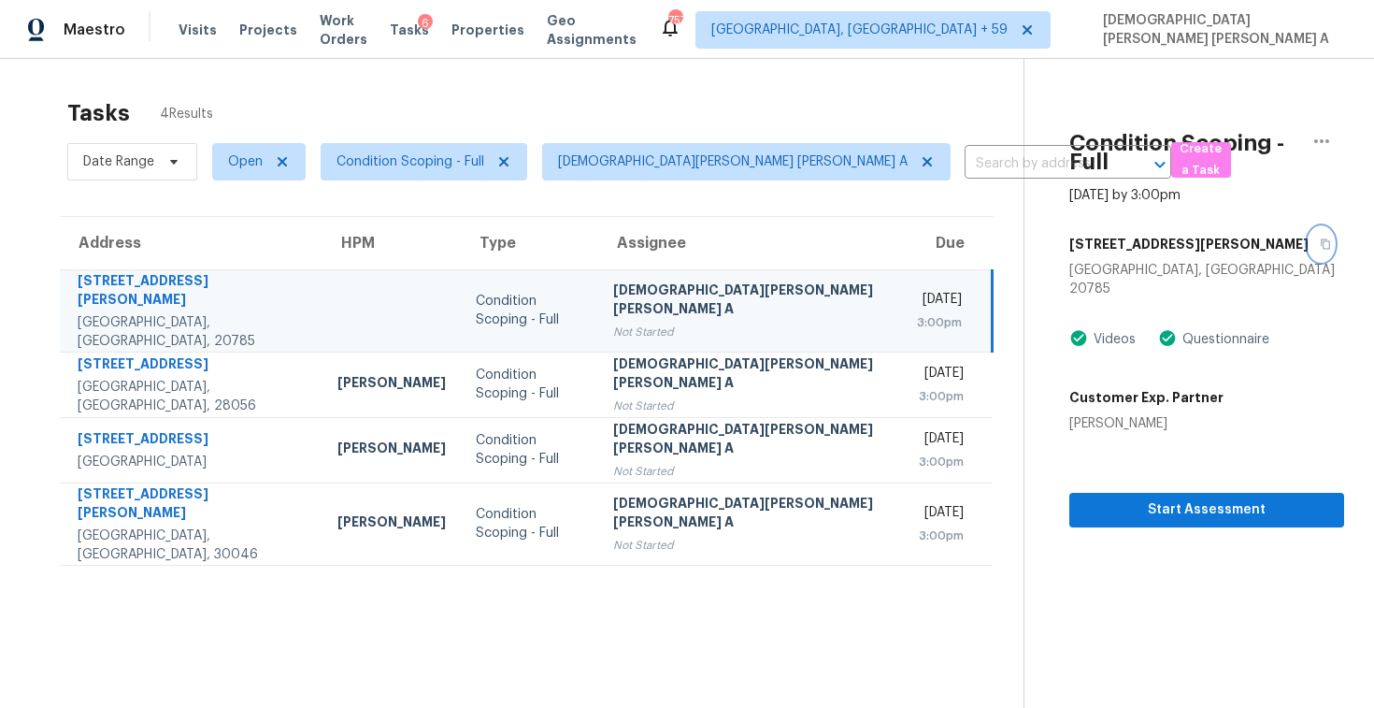
click at [1321, 239] on icon "button" at bounding box center [1325, 244] width 9 height 10
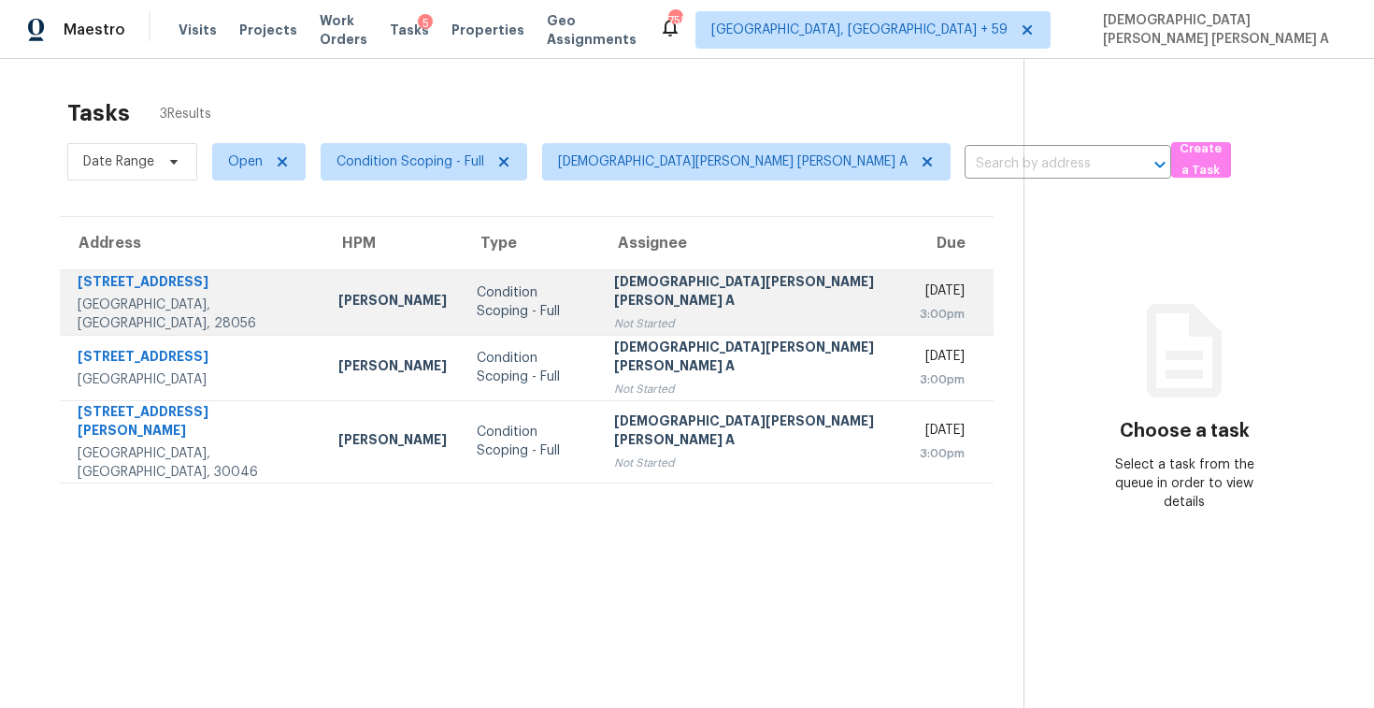
click at [614, 285] on div "[DEMOGRAPHIC_DATA][PERSON_NAME] [PERSON_NAME] A" at bounding box center [752, 293] width 276 height 42
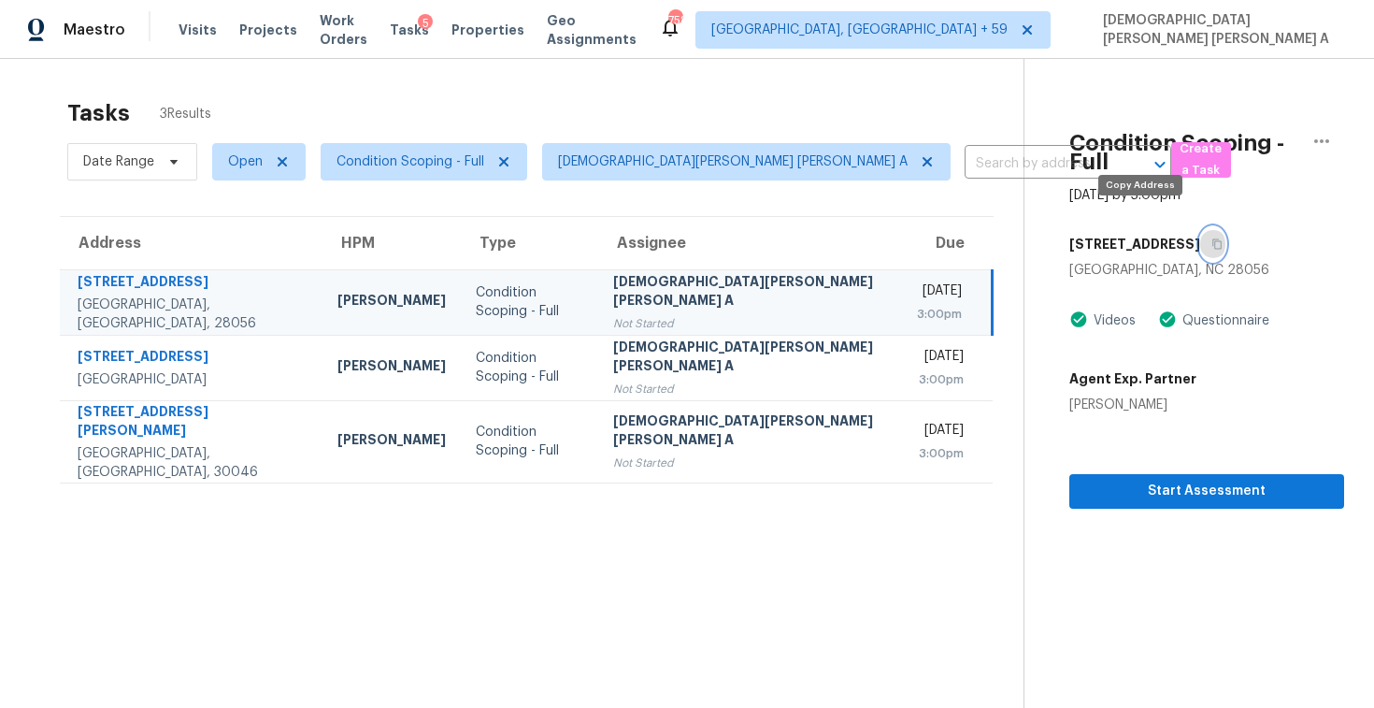
click at [1200, 233] on button "button" at bounding box center [1212, 244] width 25 height 34
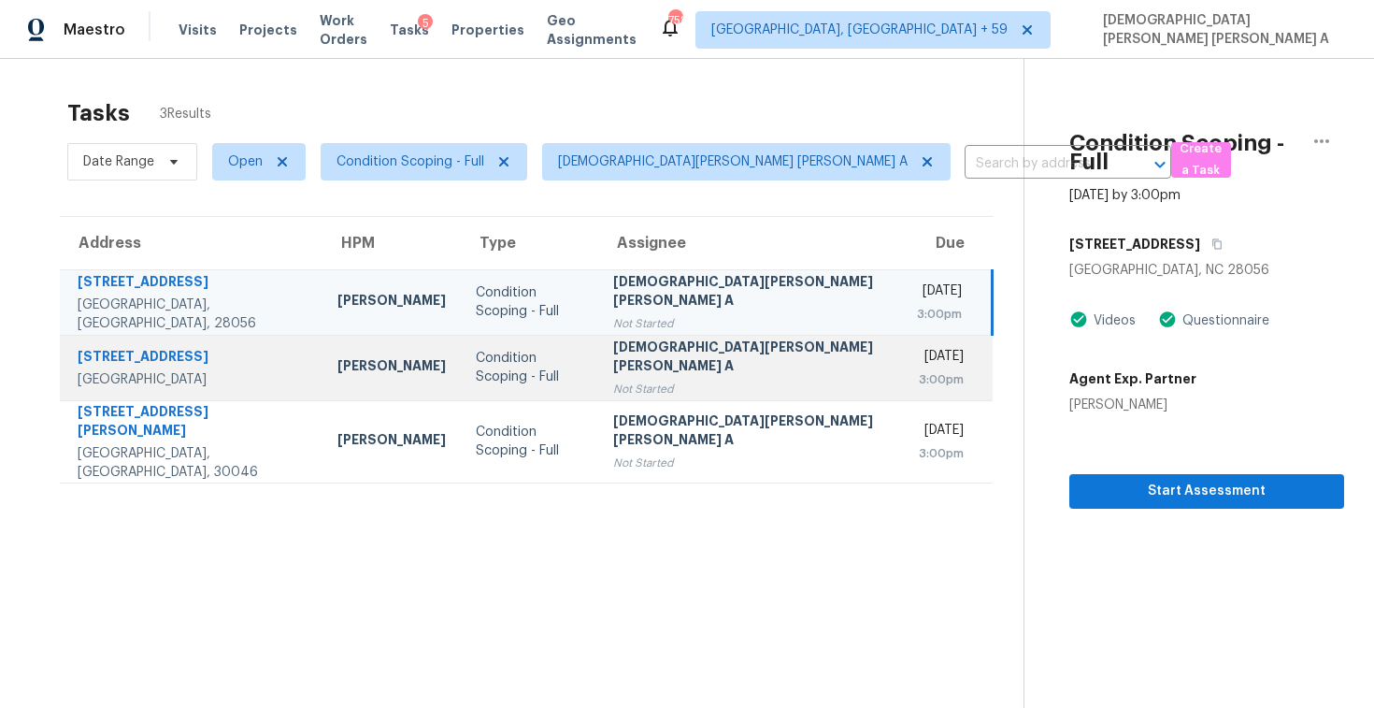
click at [634, 380] on div "Not Started" at bounding box center [750, 389] width 274 height 19
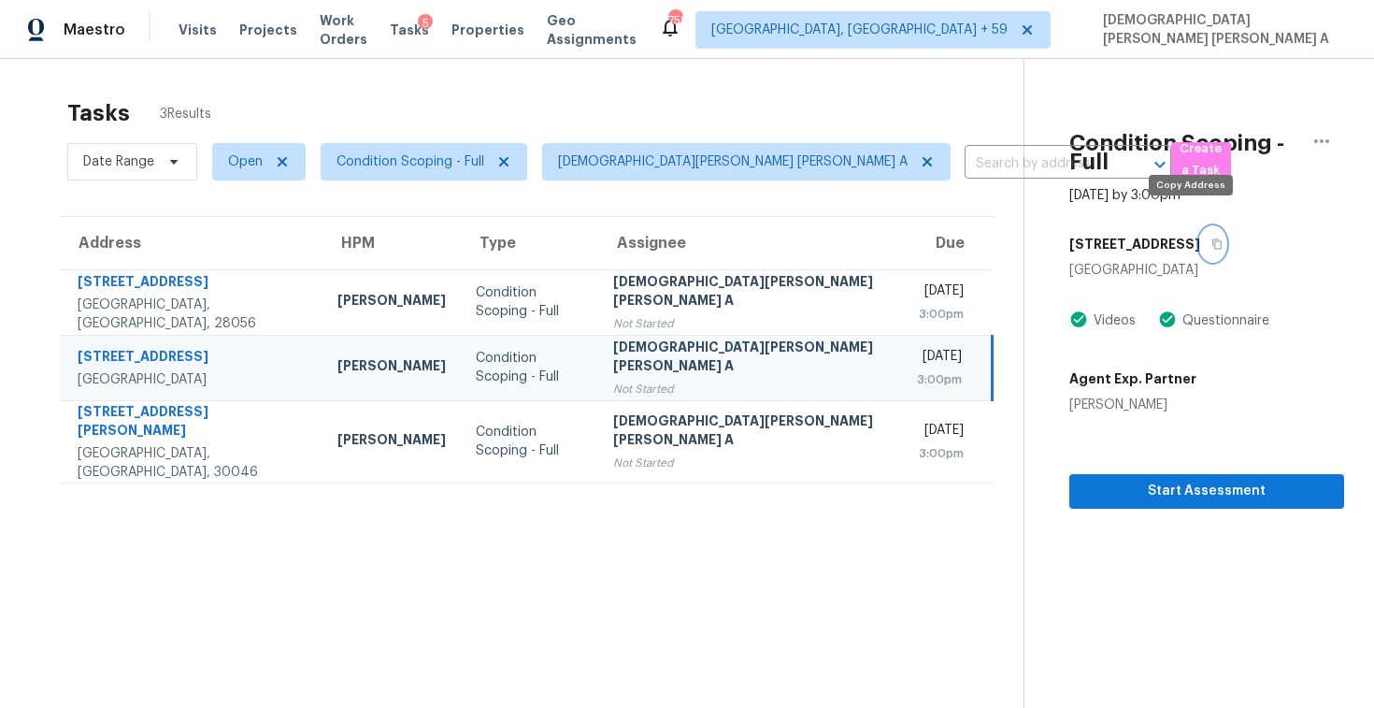
click at [1212, 238] on icon "button" at bounding box center [1217, 243] width 11 height 11
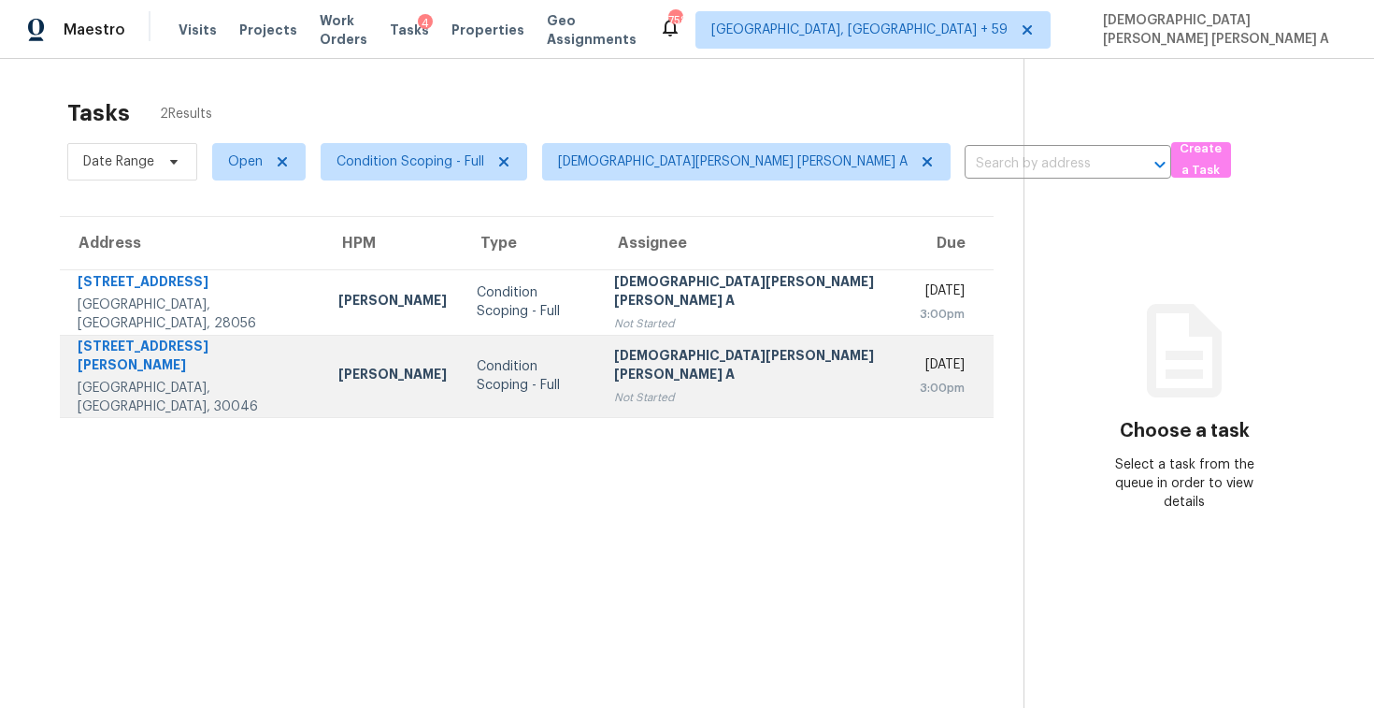
click at [631, 396] on td "Mohamed Azeem Mohsin A Not Started" at bounding box center [752, 376] width 306 height 82
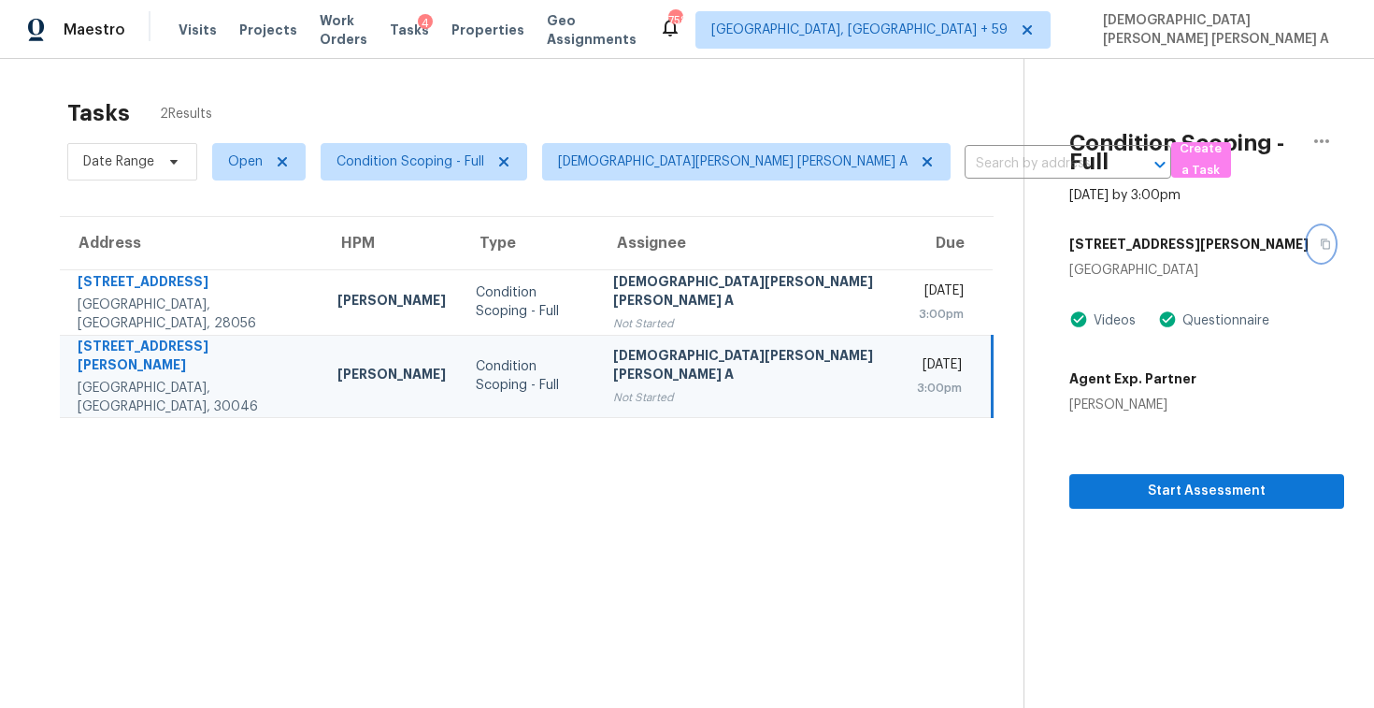
click at [1320, 238] on icon "button" at bounding box center [1325, 243] width 11 height 11
click at [1329, 134] on icon "button" at bounding box center [1322, 141] width 22 height 22
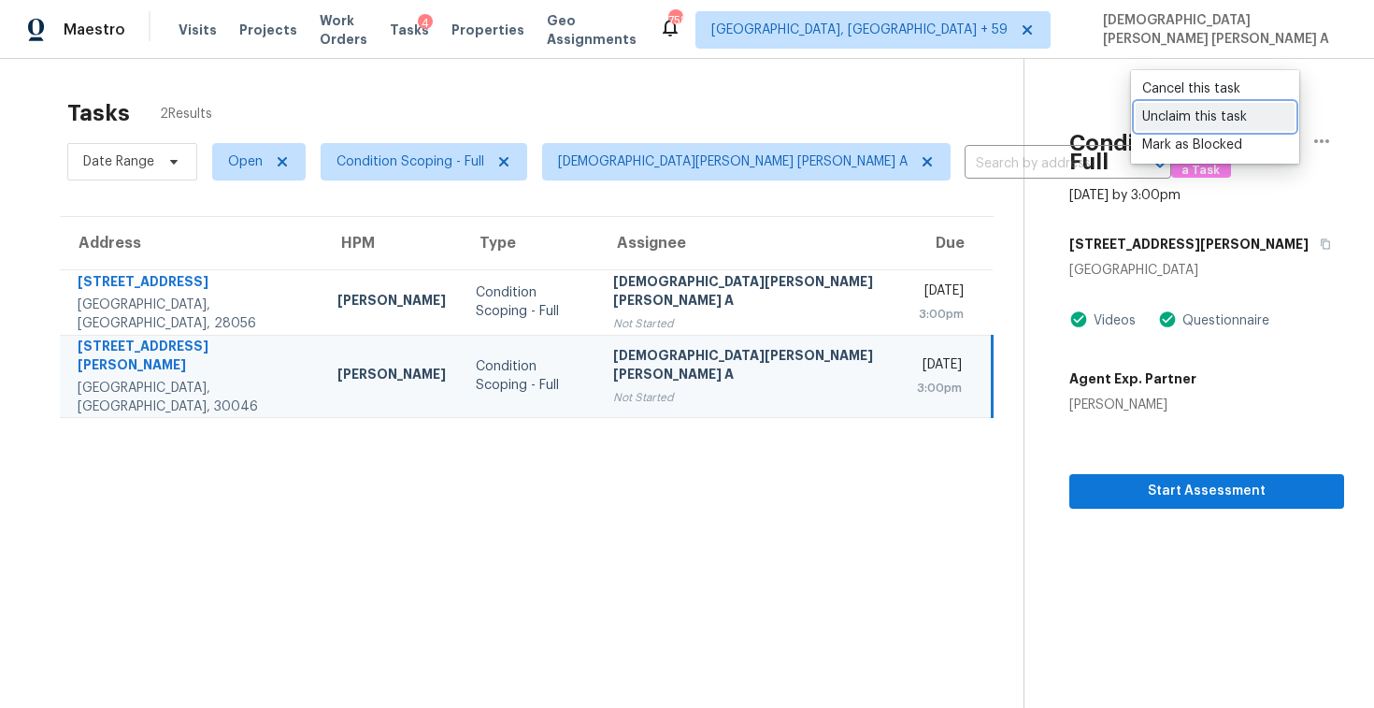
click at [1216, 121] on div "Unclaim this task" at bounding box center [1215, 117] width 146 height 19
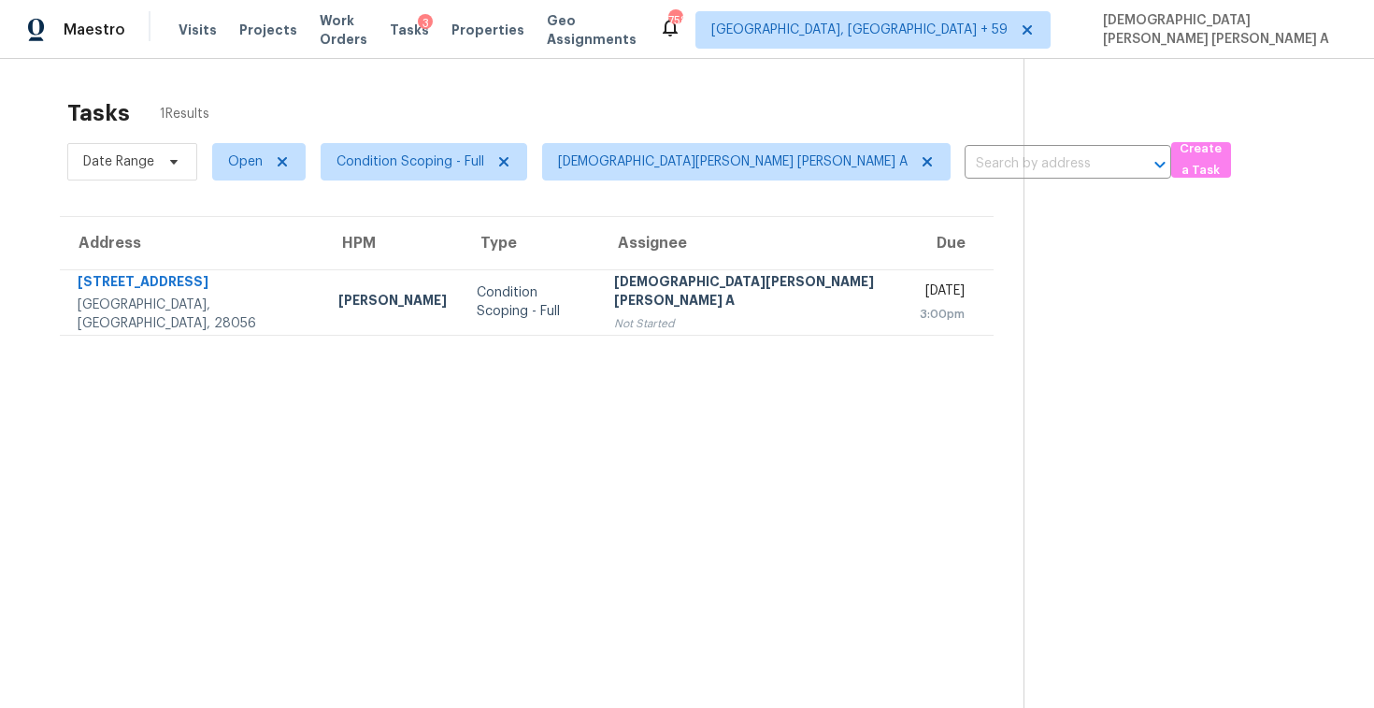
click at [730, 315] on div "Not Started" at bounding box center [752, 323] width 276 height 19
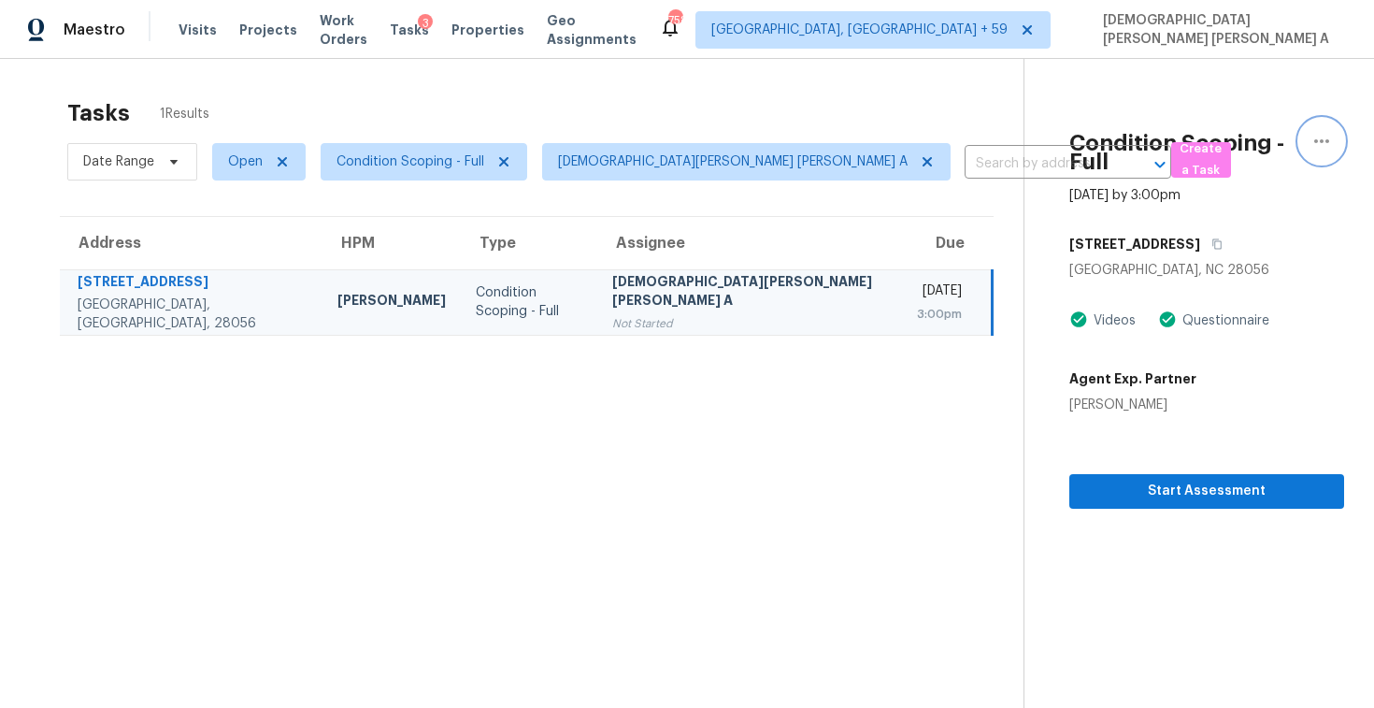
click at [1315, 130] on icon "button" at bounding box center [1322, 141] width 22 height 22
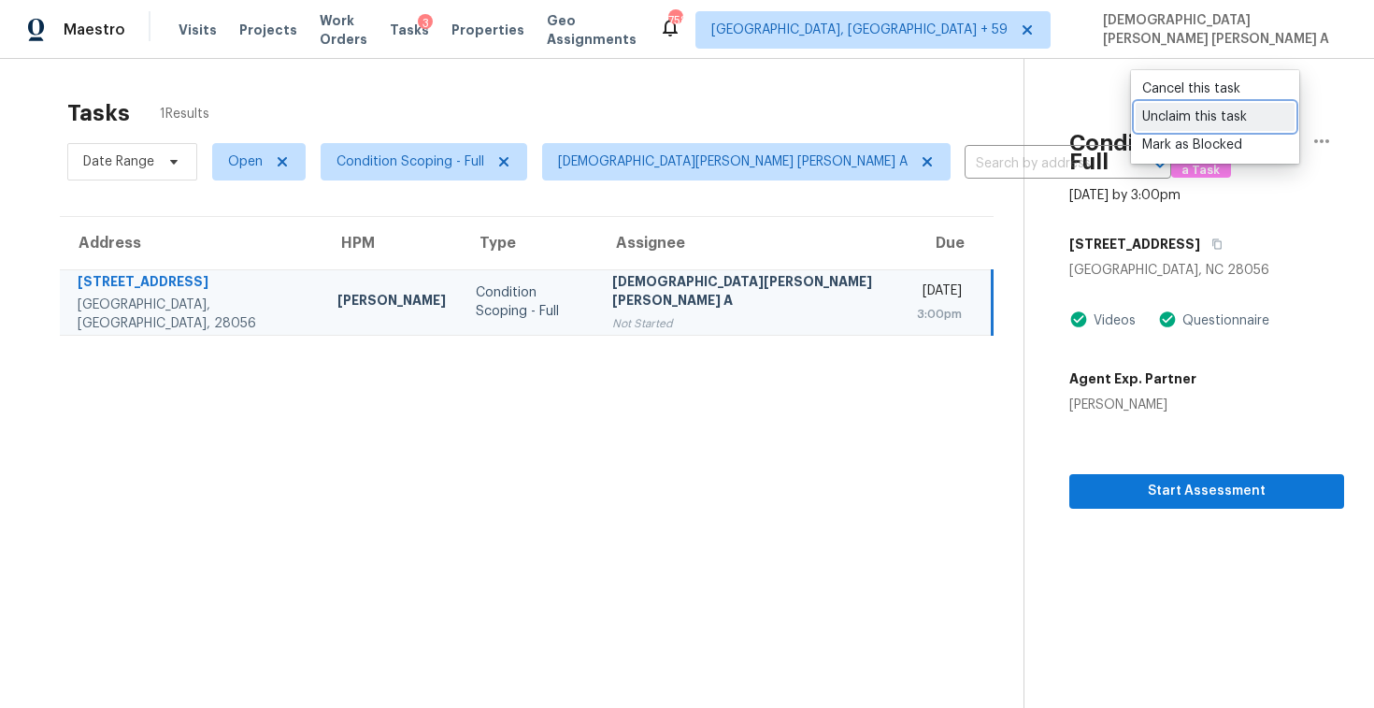
click at [1219, 109] on div "Unclaim this task" at bounding box center [1215, 117] width 146 height 19
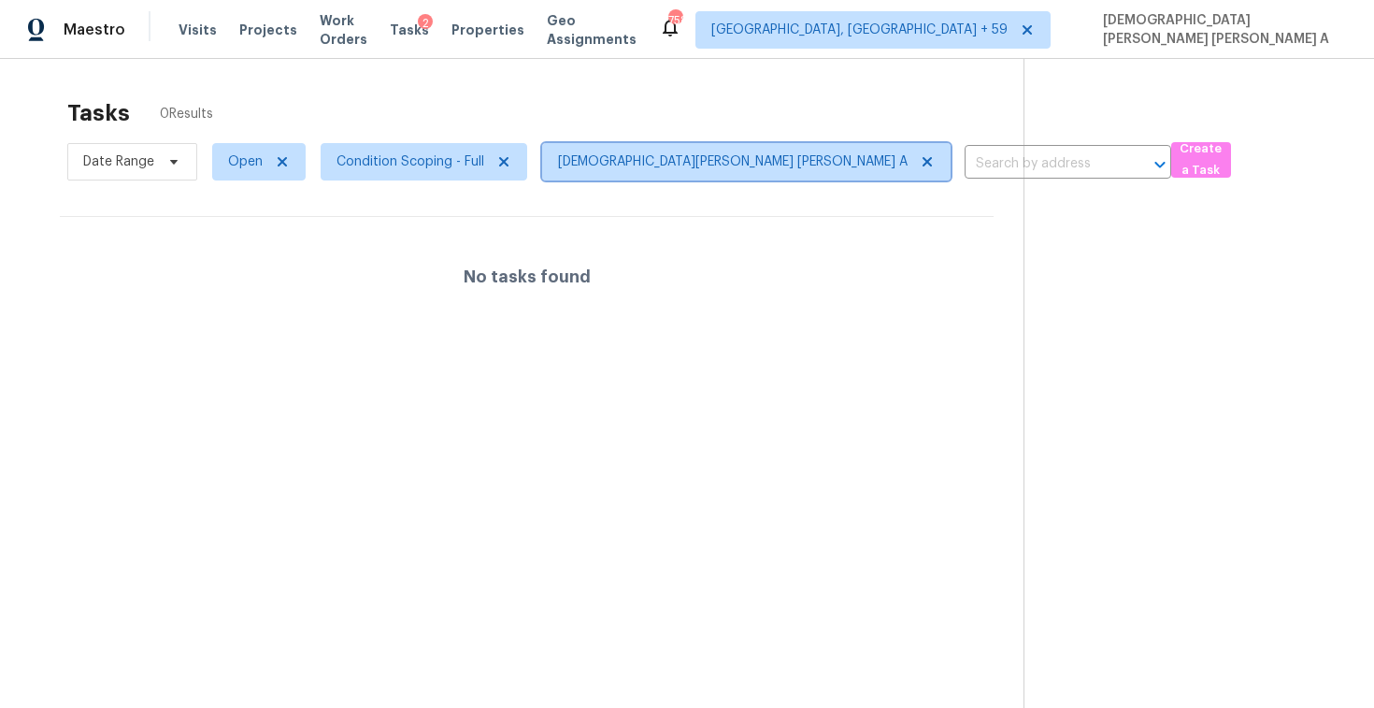
click at [920, 167] on icon at bounding box center [927, 161] width 15 height 15
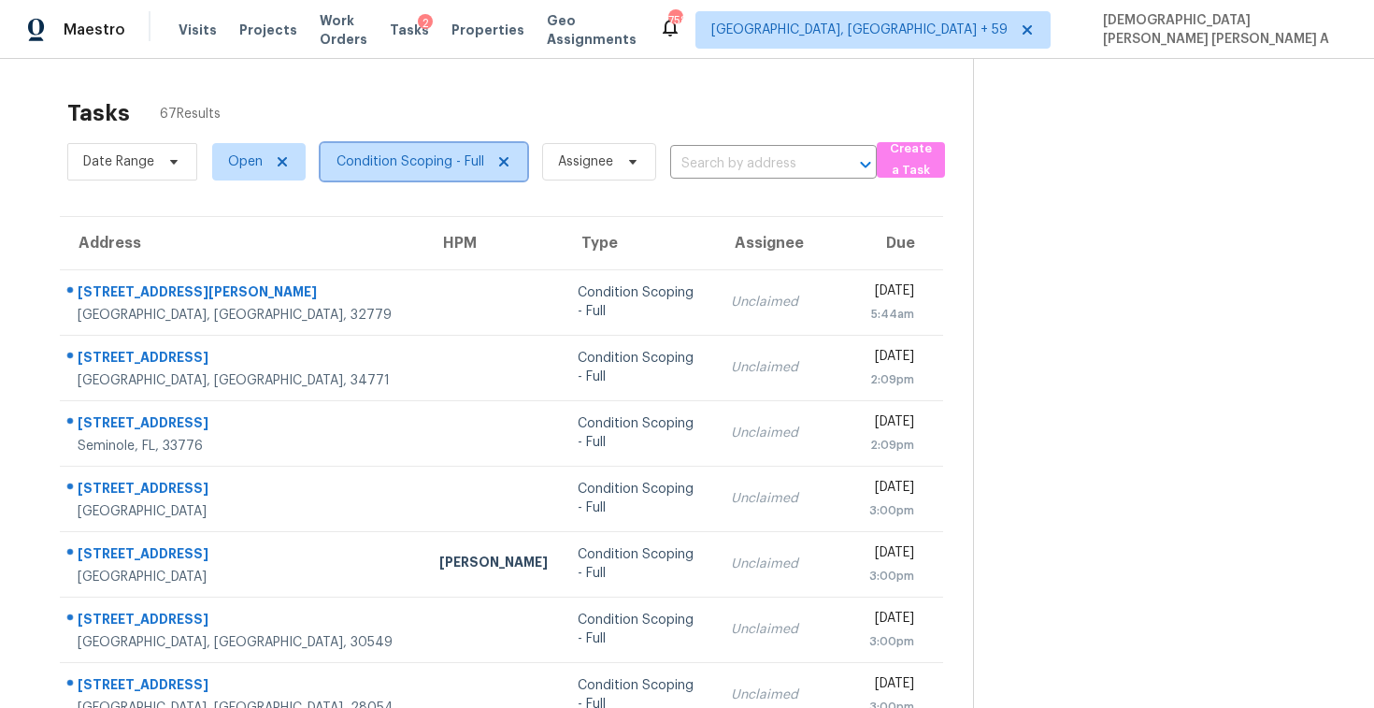
click at [427, 170] on span "Condition Scoping - Full" at bounding box center [411, 161] width 148 height 19
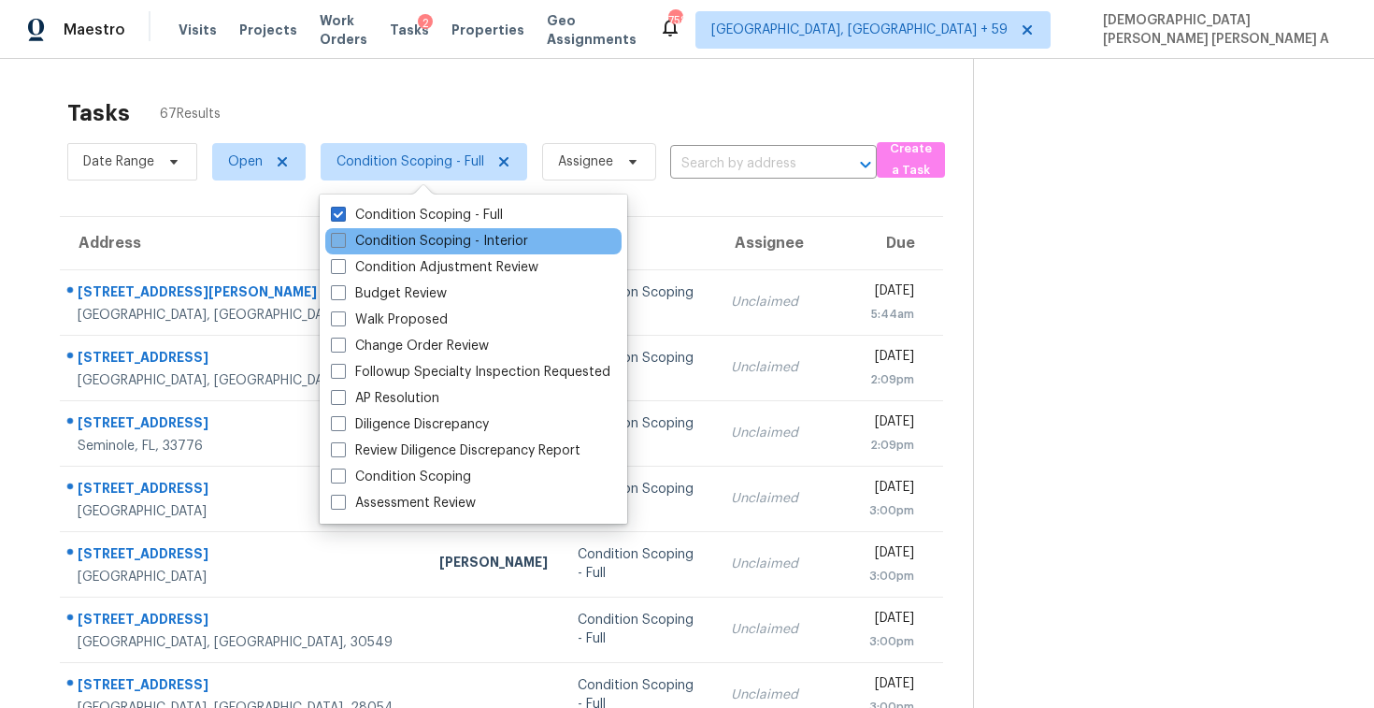
click at [411, 235] on label "Condition Scoping - Interior" at bounding box center [429, 241] width 197 height 19
click at [343, 235] on input "Condition Scoping - Interior" at bounding box center [337, 238] width 12 height 12
checkbox input "true"
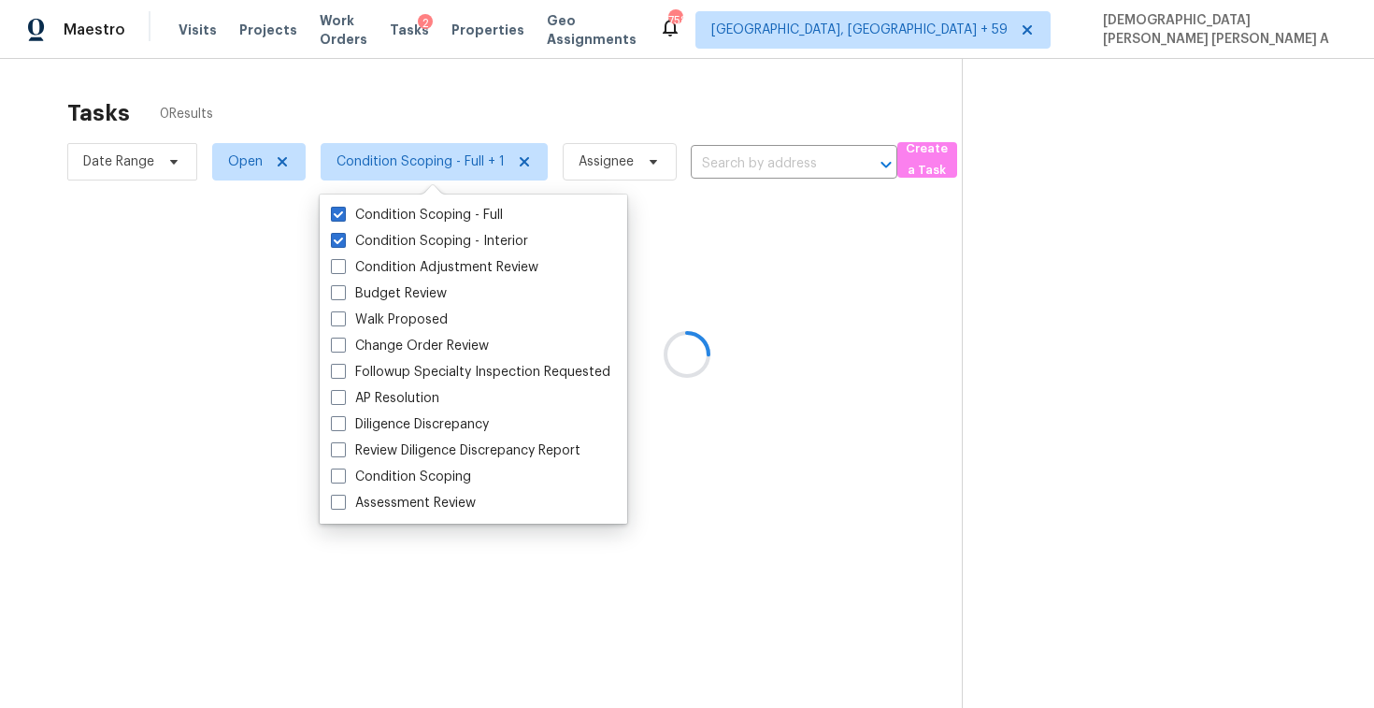
click at [454, 132] on div at bounding box center [687, 354] width 1374 height 708
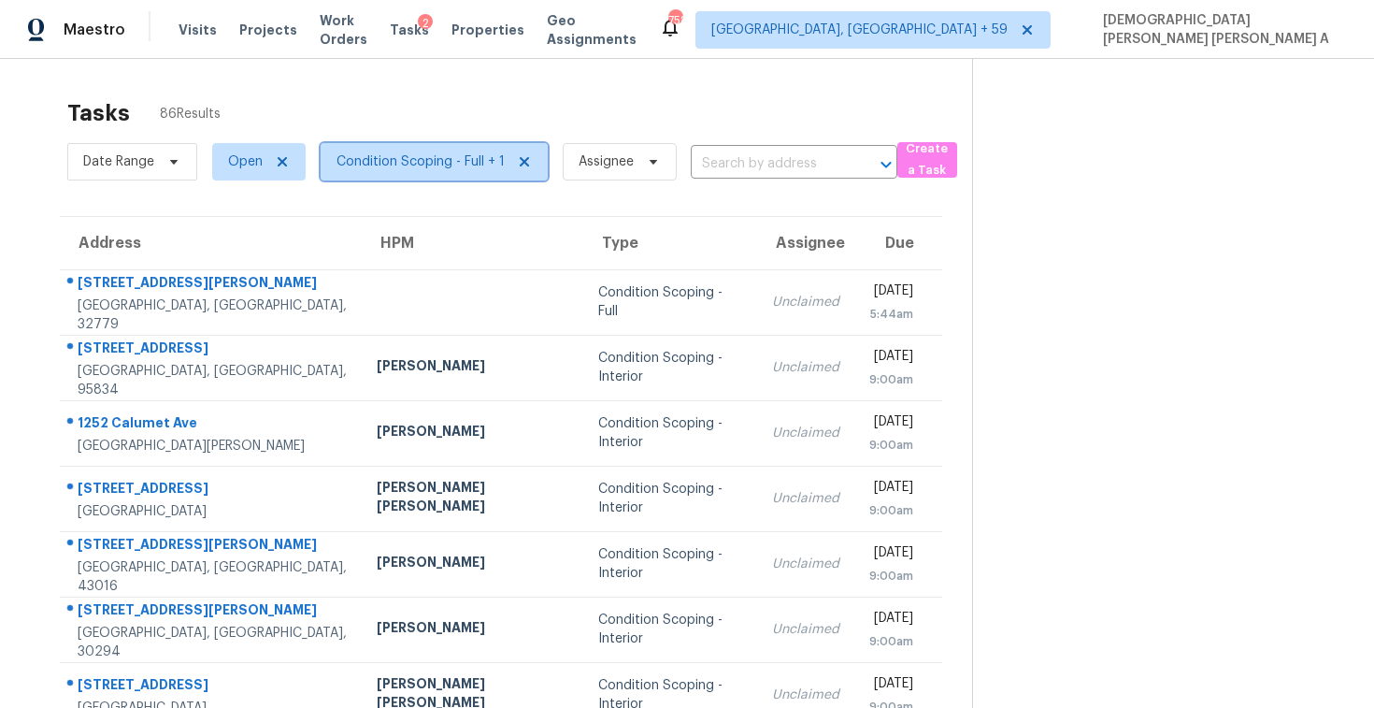
click at [438, 165] on span "Condition Scoping - Full + 1" at bounding box center [421, 161] width 168 height 19
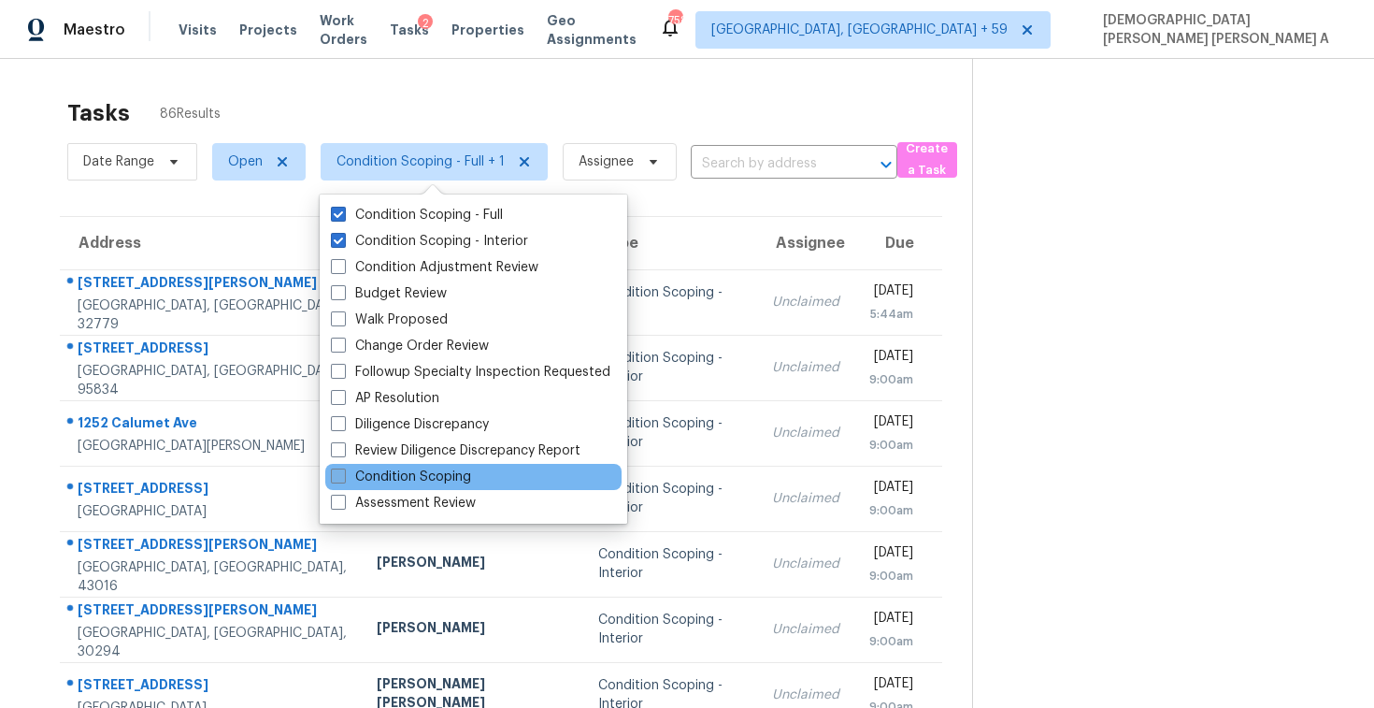
click at [381, 483] on label "Condition Scoping" at bounding box center [401, 476] width 140 height 19
click at [343, 480] on input "Condition Scoping" at bounding box center [337, 473] width 12 height 12
checkbox input "true"
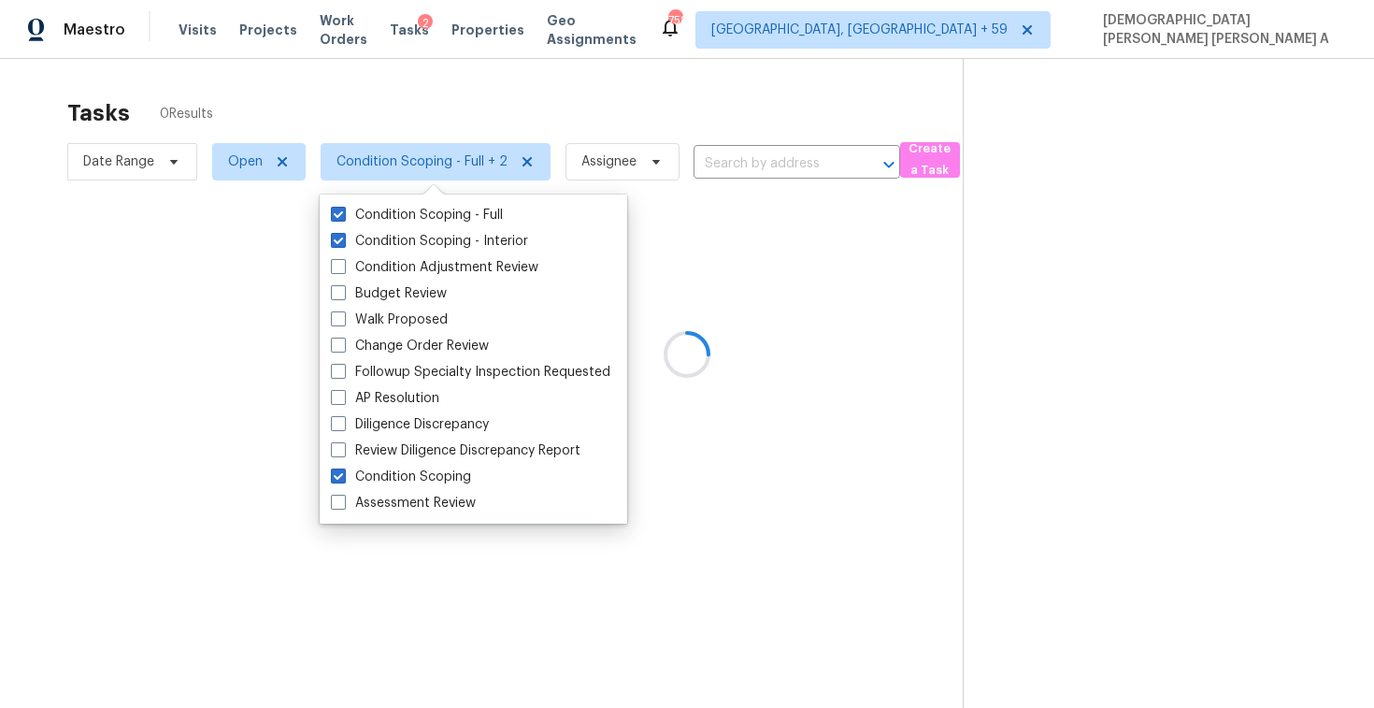
click at [389, 110] on div at bounding box center [687, 354] width 1374 height 708
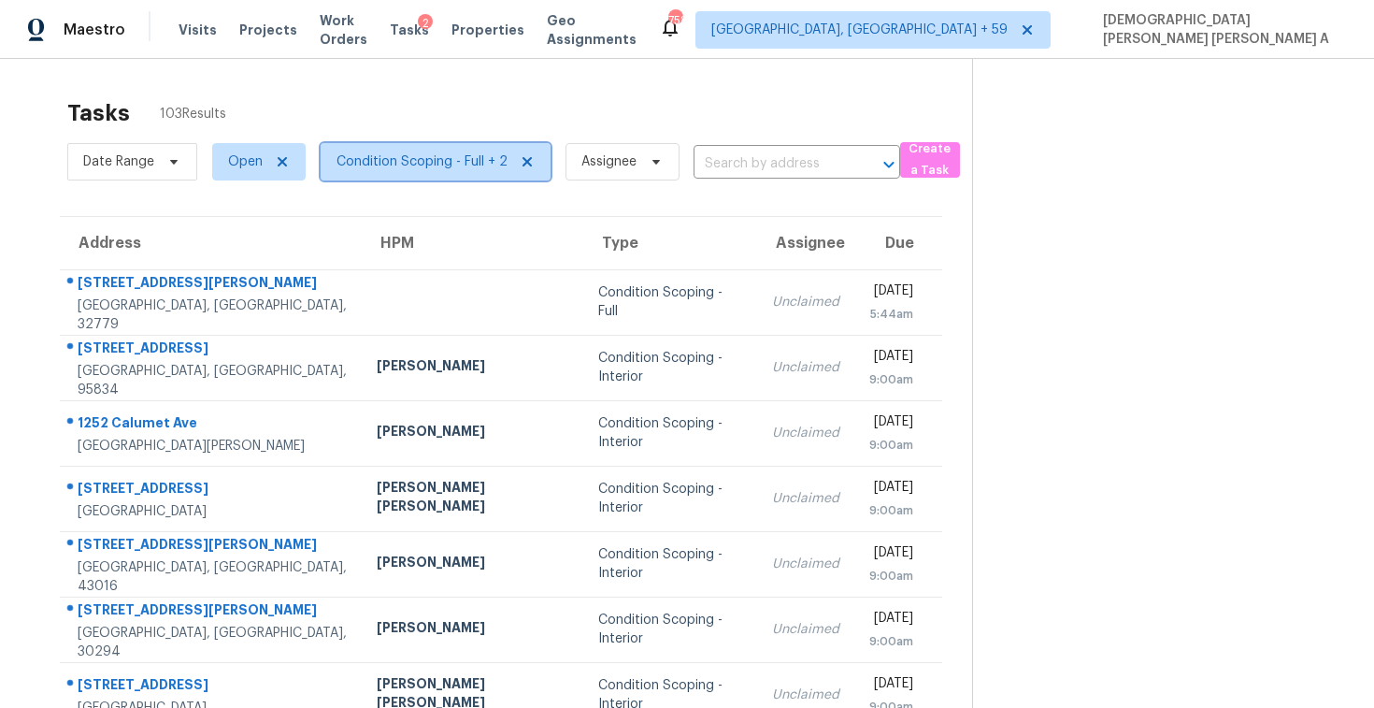
click at [430, 148] on span "Condition Scoping - Full + 2" at bounding box center [436, 161] width 230 height 37
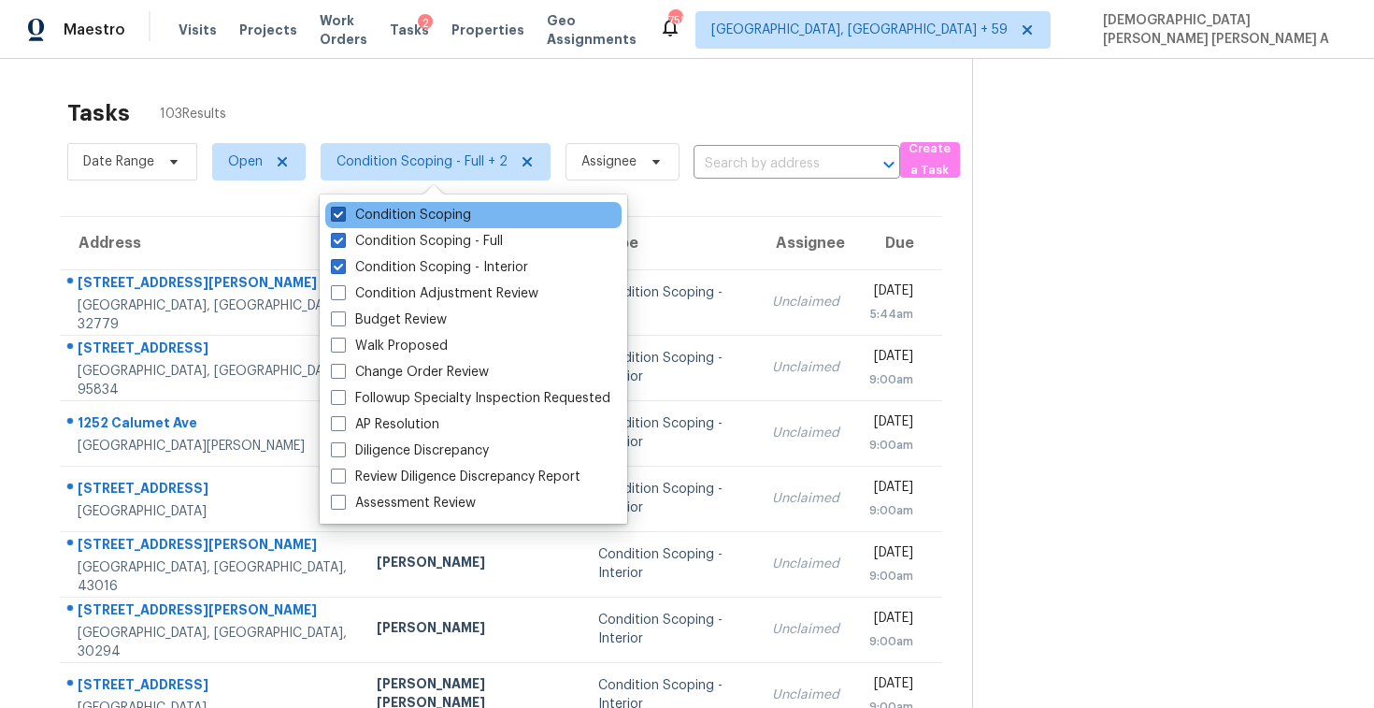
click at [409, 211] on label "Condition Scoping" at bounding box center [401, 215] width 140 height 19
click at [343, 211] on input "Condition Scoping" at bounding box center [337, 212] width 12 height 12
checkbox input "false"
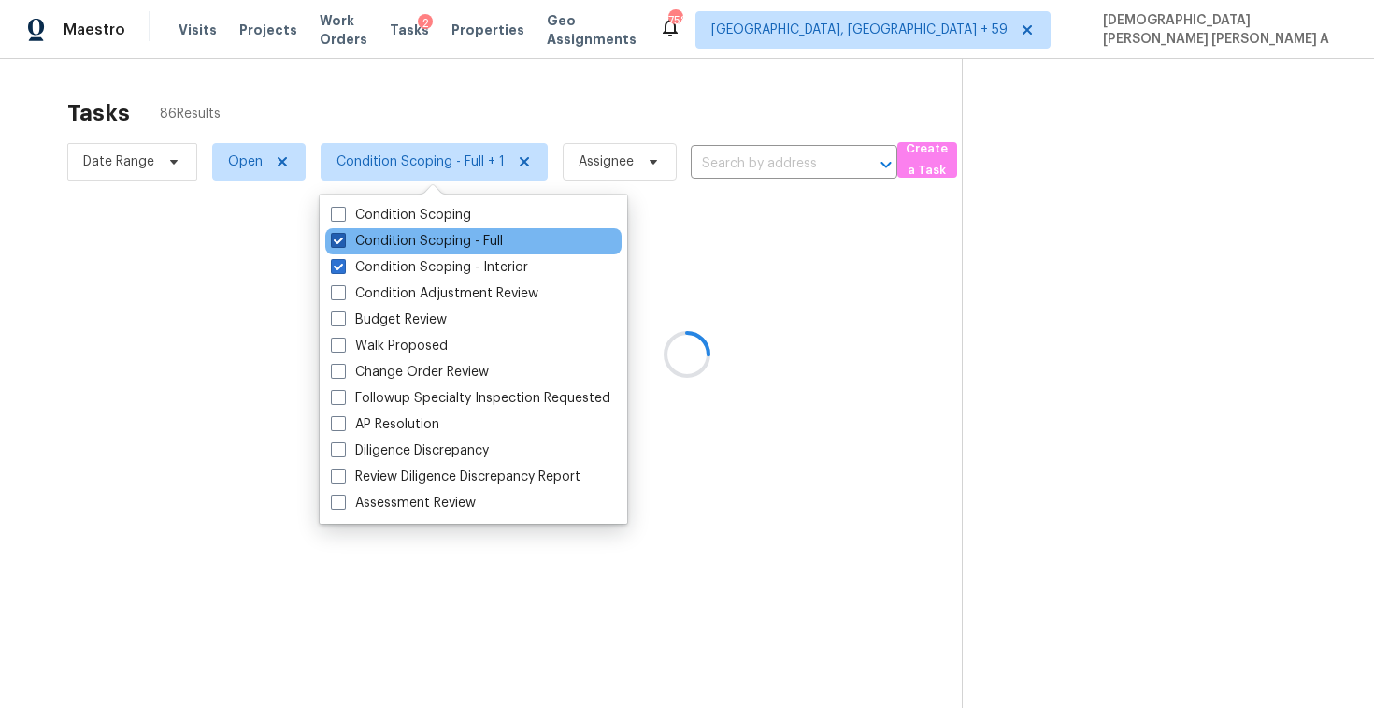
click at [401, 237] on label "Condition Scoping - Full" at bounding box center [417, 241] width 172 height 19
click at [343, 237] on input "Condition Scoping - Full" at bounding box center [337, 238] width 12 height 12
checkbox input "false"
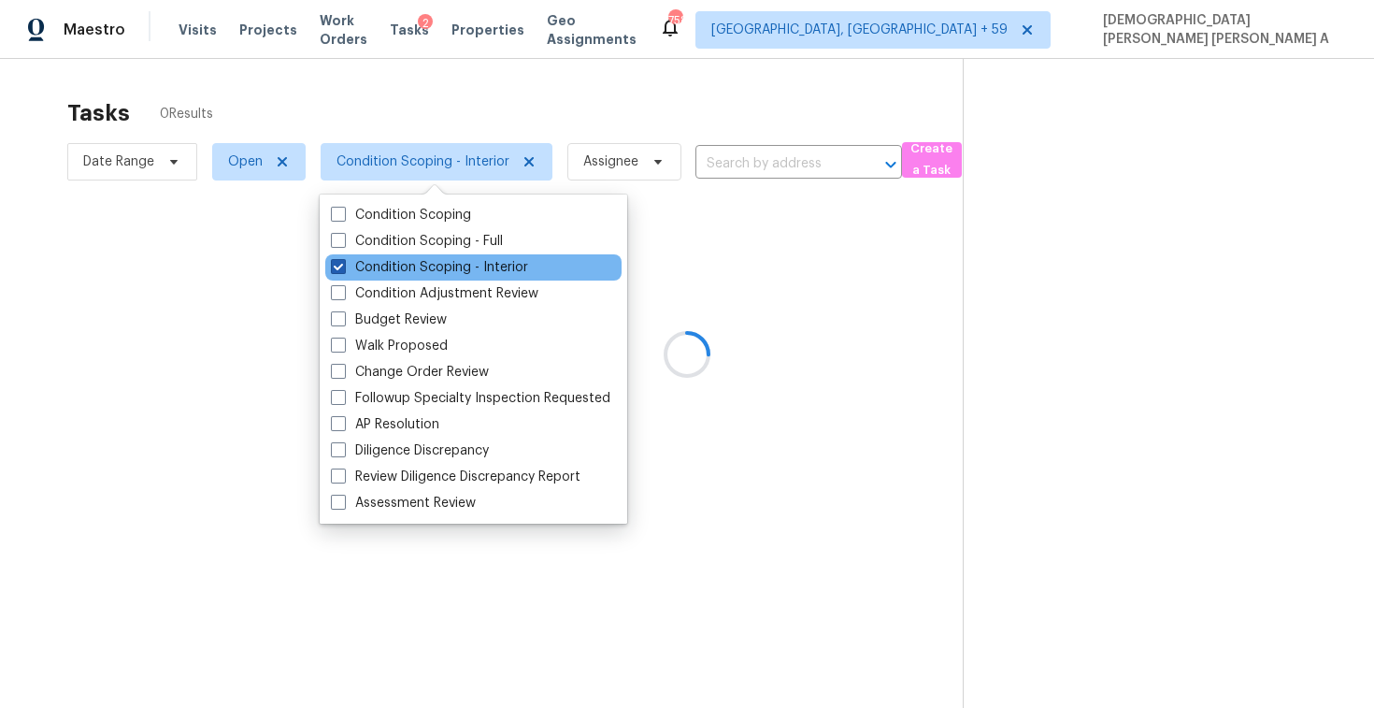
click at [395, 266] on label "Condition Scoping - Interior" at bounding box center [429, 267] width 197 height 19
click at [343, 266] on input "Condition Scoping - Interior" at bounding box center [337, 264] width 12 height 12
checkbox input "false"
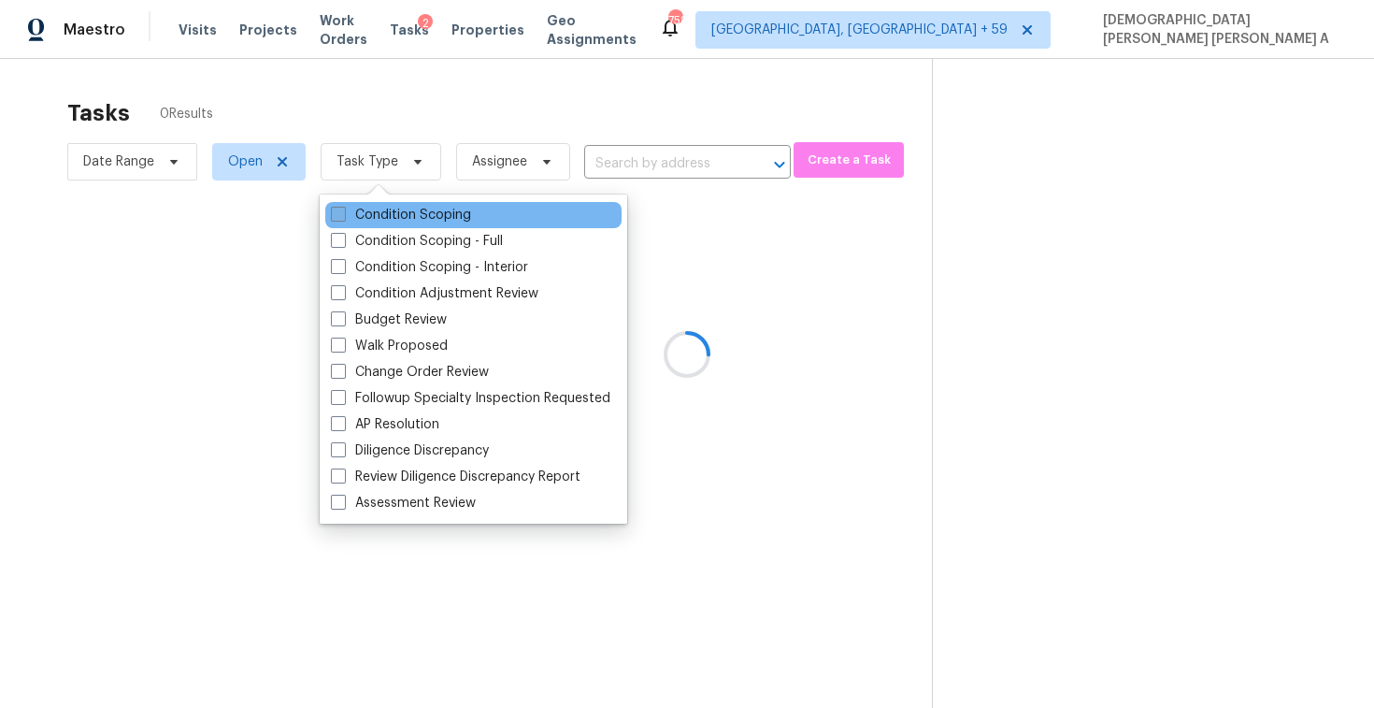
click at [392, 214] on label "Condition Scoping" at bounding box center [401, 215] width 140 height 19
click at [343, 214] on input "Condition Scoping" at bounding box center [337, 212] width 12 height 12
checkbox input "true"
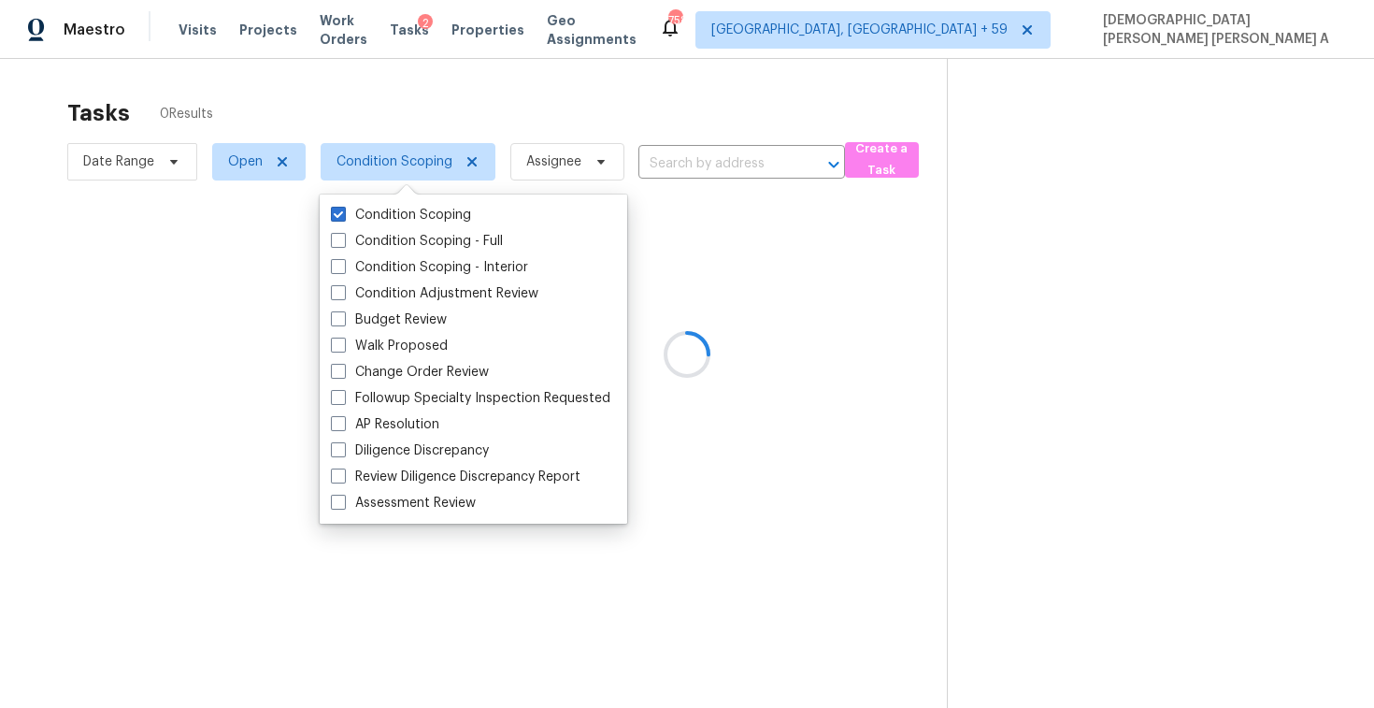
click at [412, 113] on div at bounding box center [687, 354] width 1374 height 708
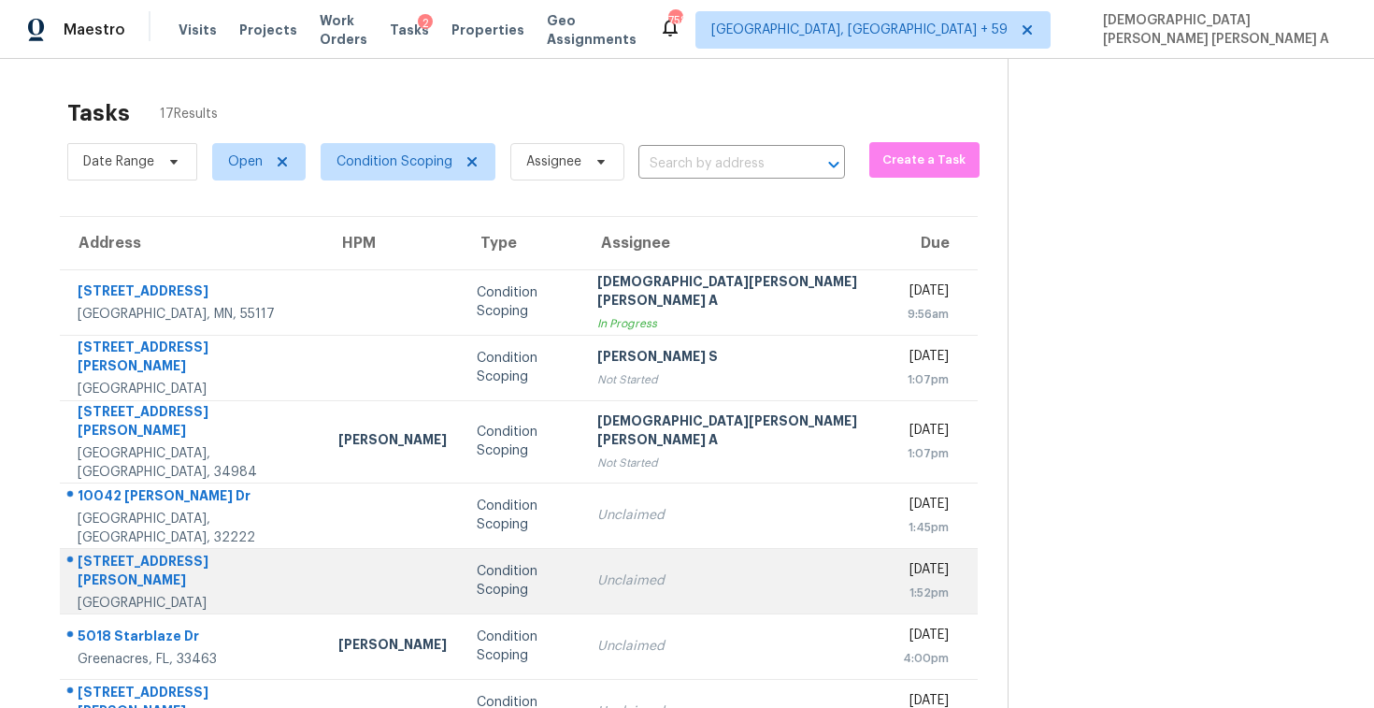
scroll to position [266, 0]
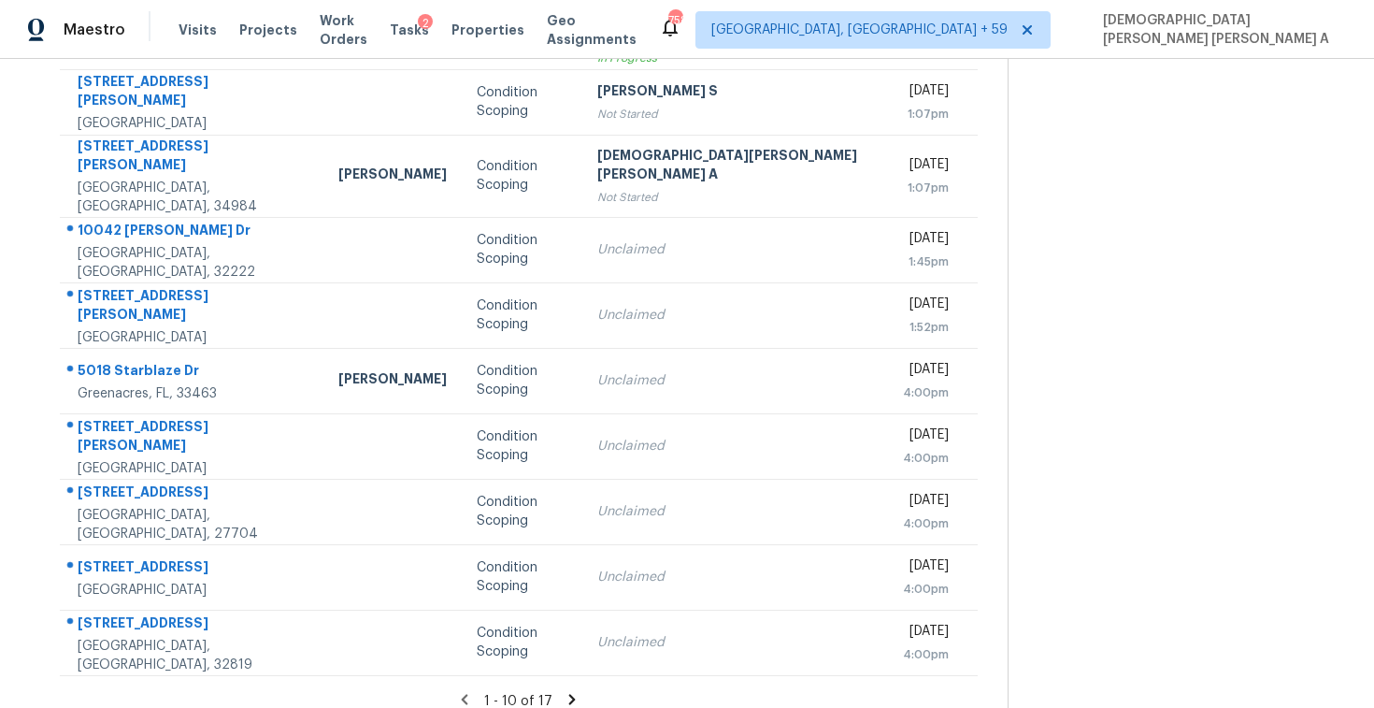
click at [564, 691] on icon at bounding box center [572, 699] width 17 height 17
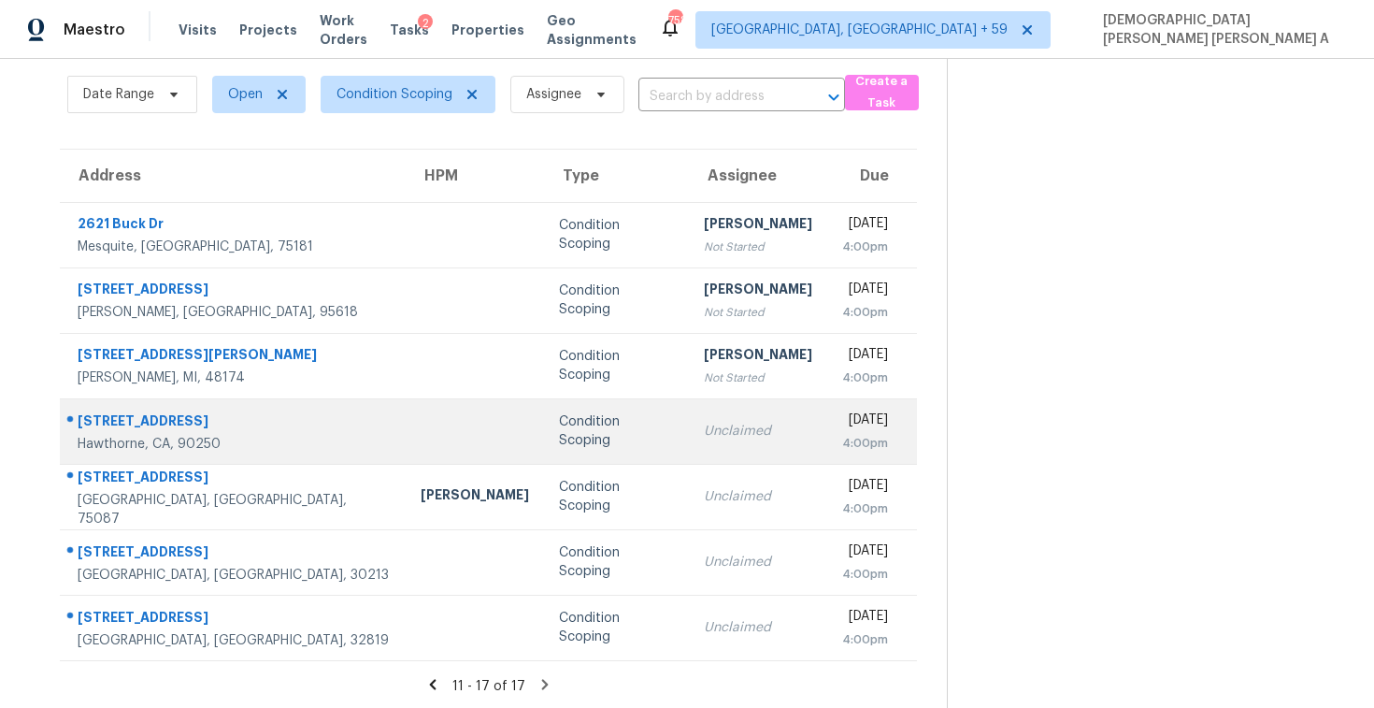
scroll to position [68, 0]
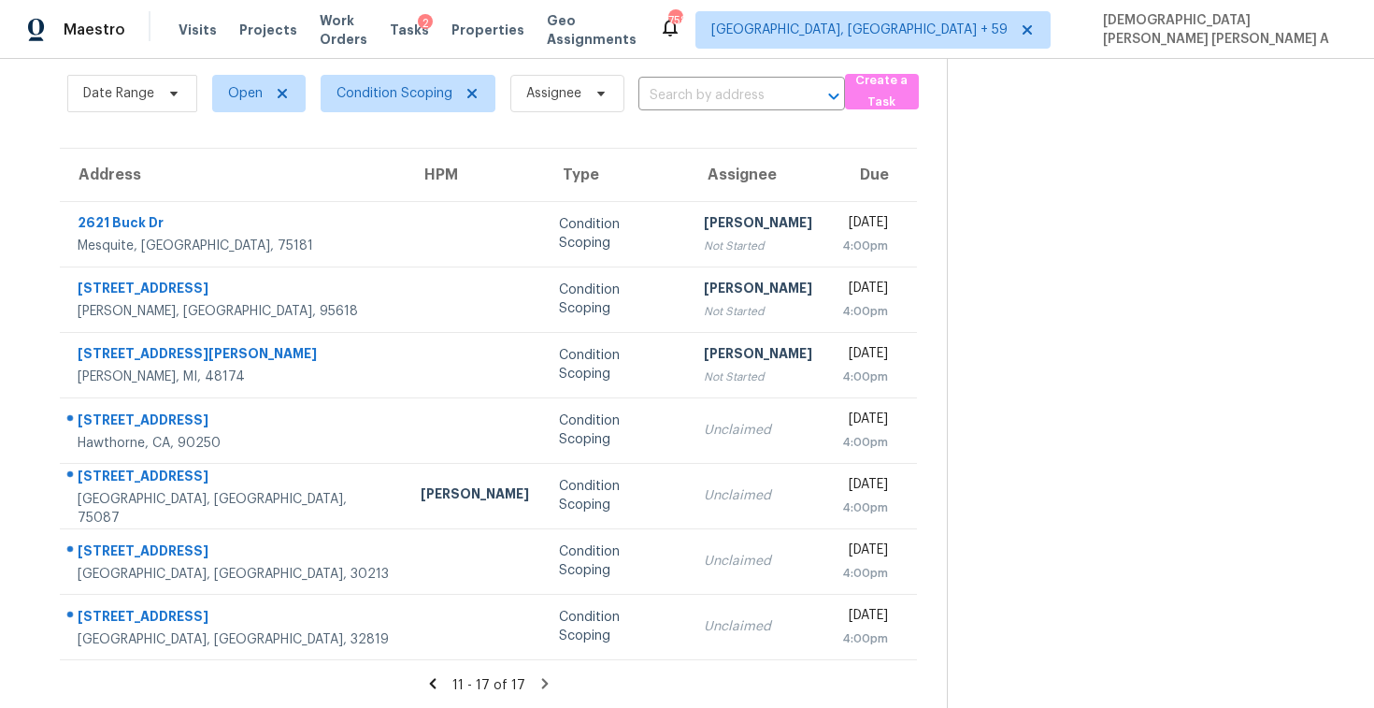
click at [428, 684] on icon at bounding box center [432, 683] width 17 height 17
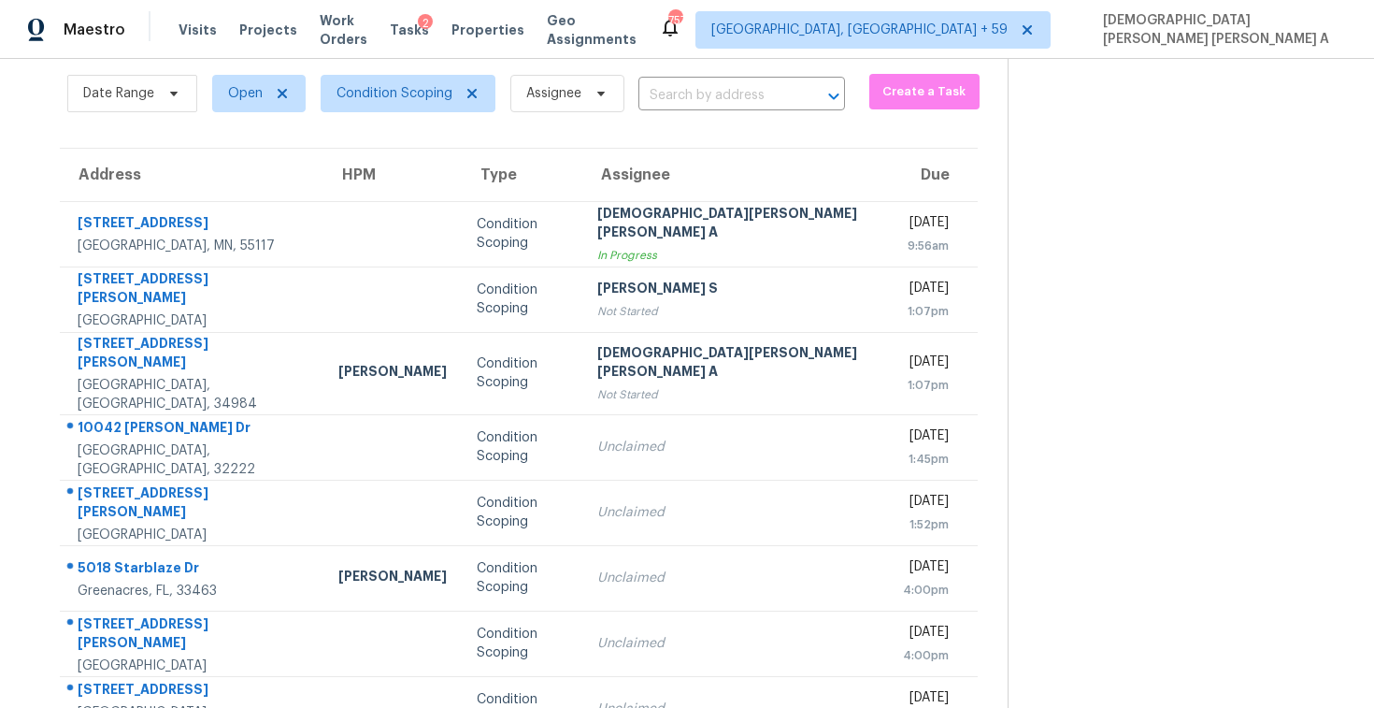
scroll to position [0, 0]
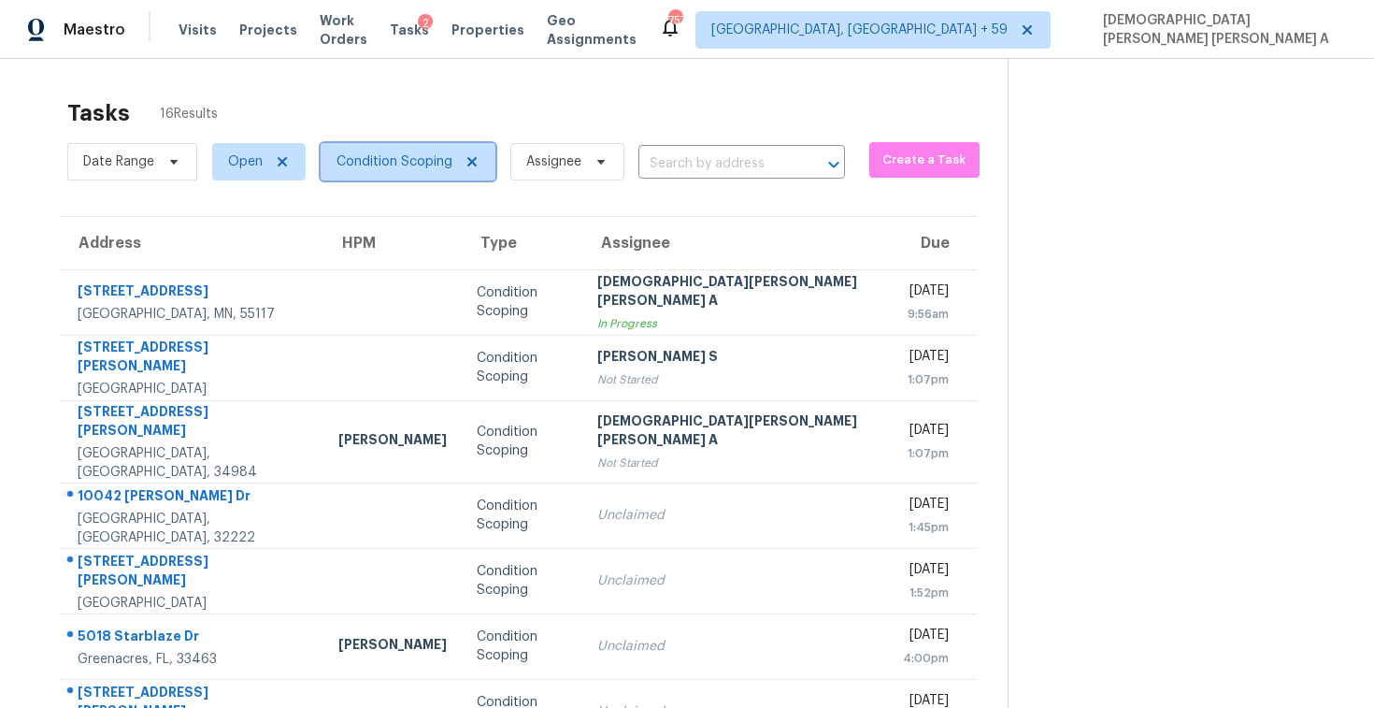
click at [388, 152] on span "Condition Scoping" at bounding box center [395, 161] width 116 height 19
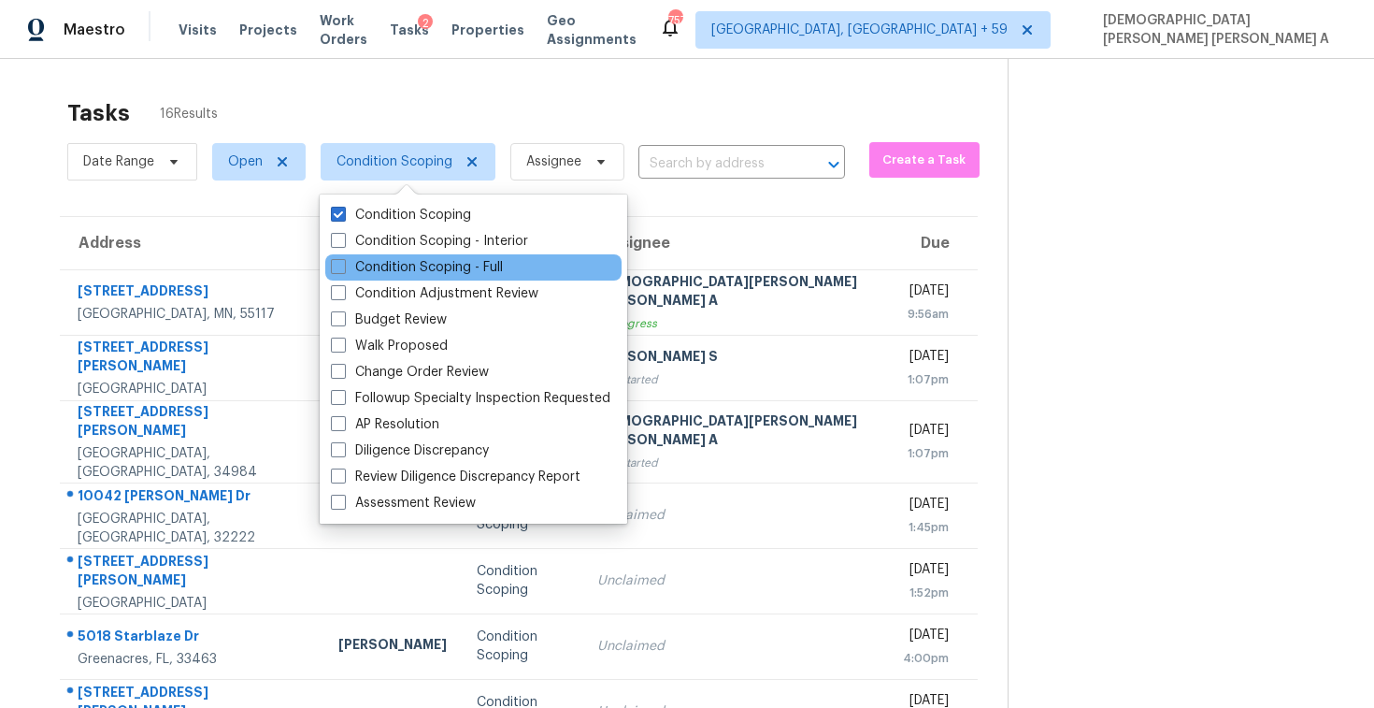
click at [391, 278] on div "Condition Scoping - Full" at bounding box center [473, 267] width 296 height 26
click at [373, 273] on label "Condition Scoping - Full" at bounding box center [417, 267] width 172 height 19
click at [343, 270] on input "Condition Scoping - Full" at bounding box center [337, 264] width 12 height 12
checkbox input "true"
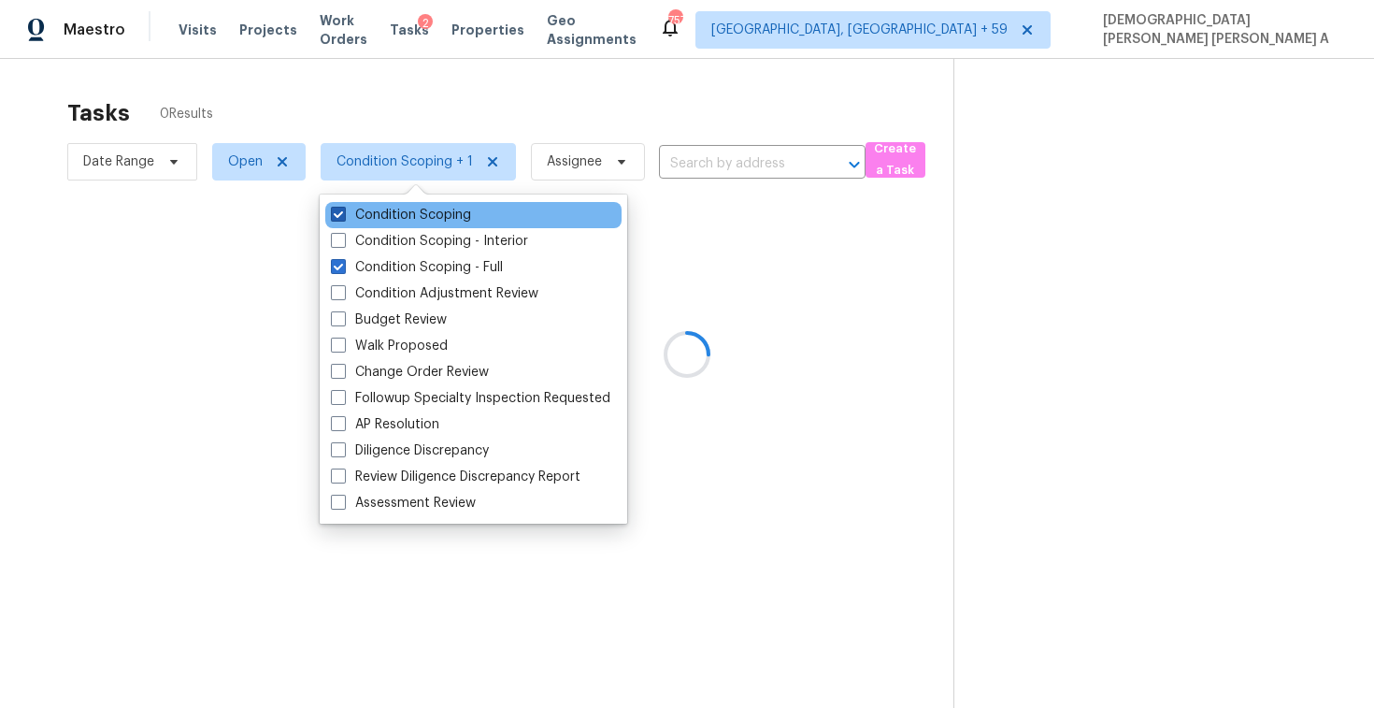
click at [371, 212] on label "Condition Scoping" at bounding box center [401, 215] width 140 height 19
click at [343, 212] on input "Condition Scoping" at bounding box center [337, 212] width 12 height 12
checkbox input "false"
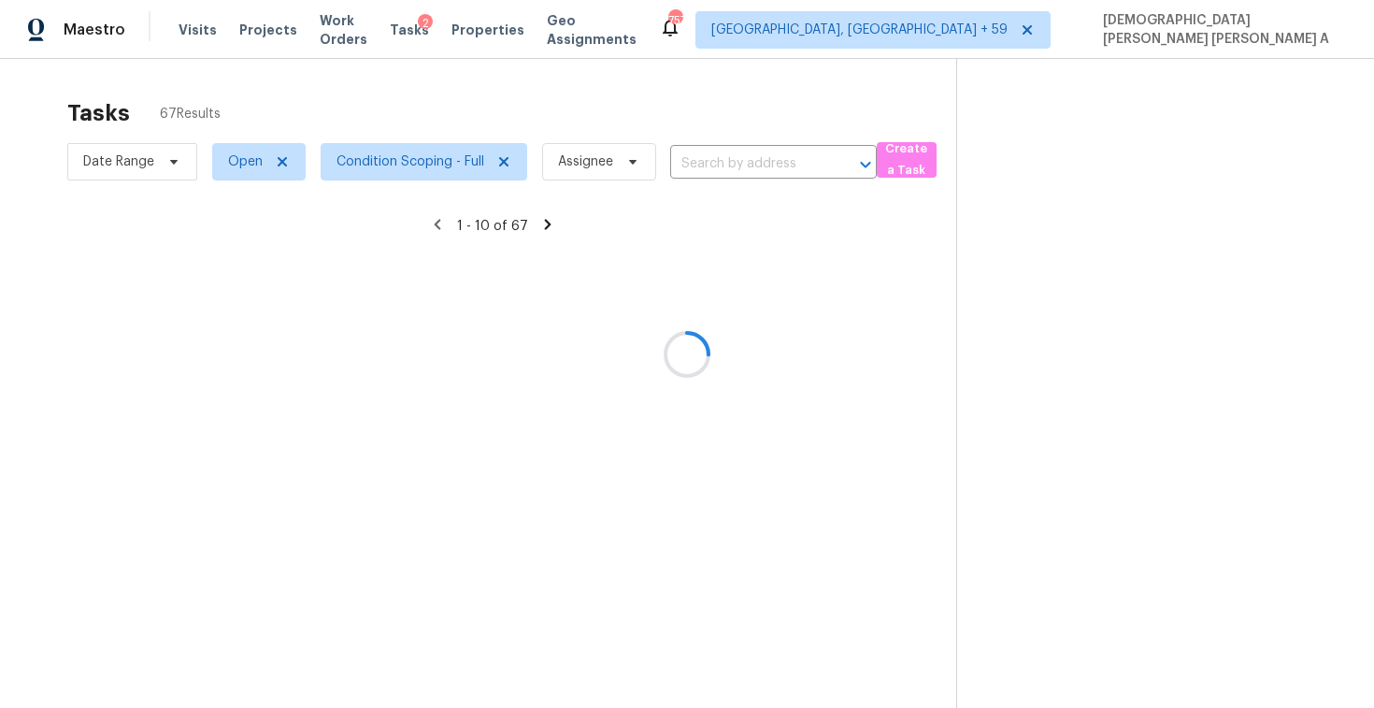
click at [387, 107] on div at bounding box center [687, 354] width 1374 height 708
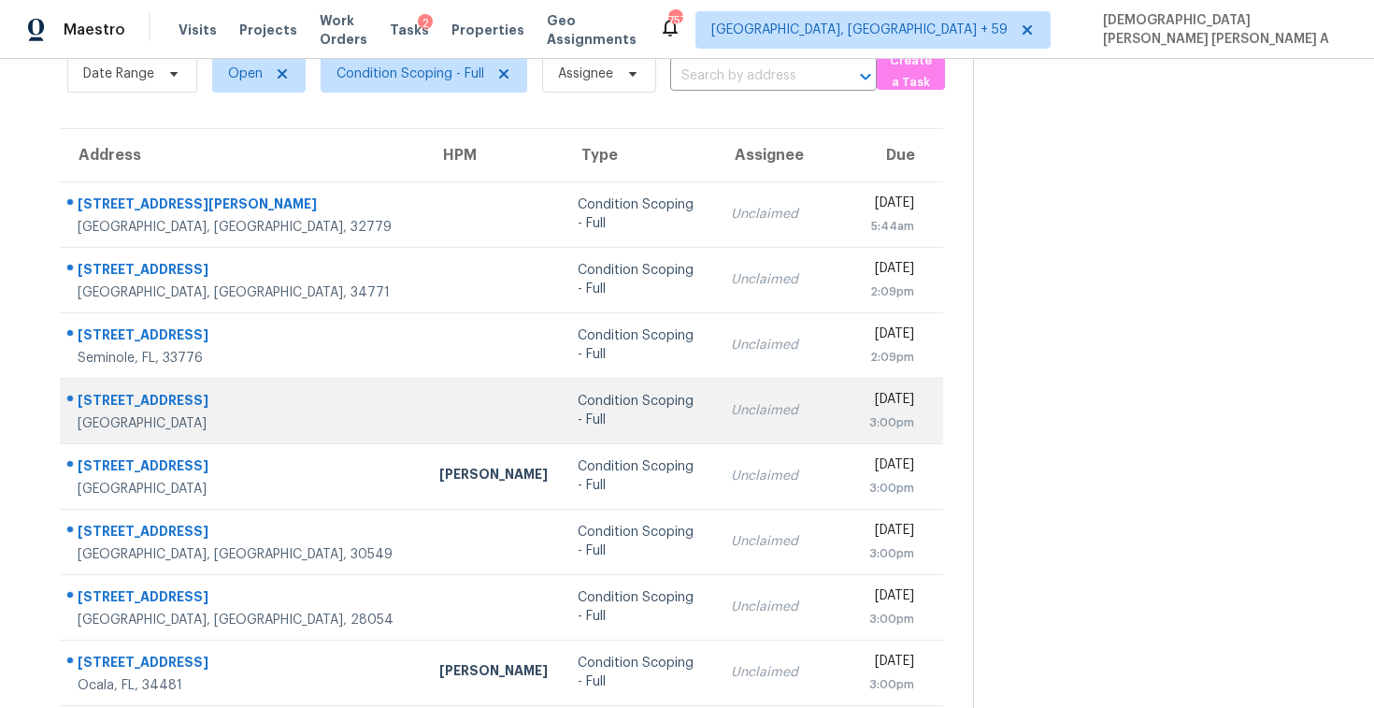
scroll to position [266, 0]
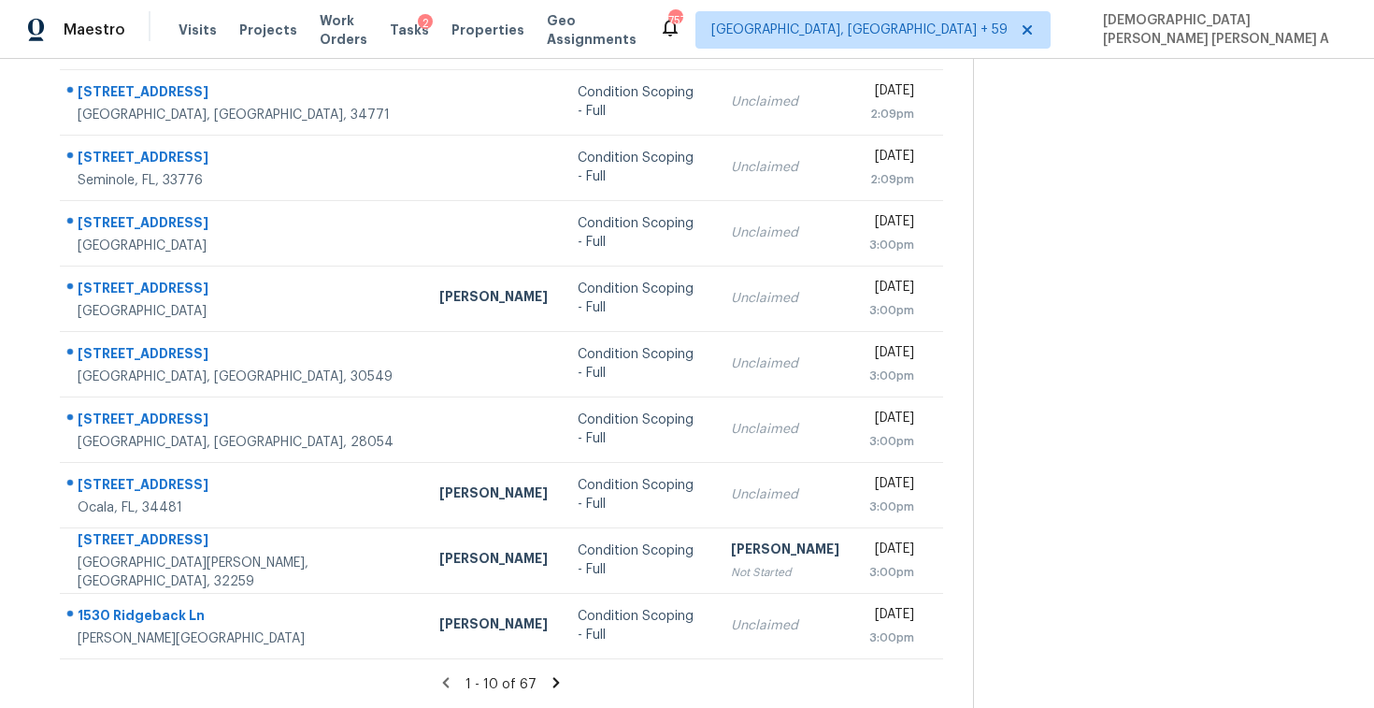
click at [549, 684] on icon at bounding box center [556, 682] width 17 height 17
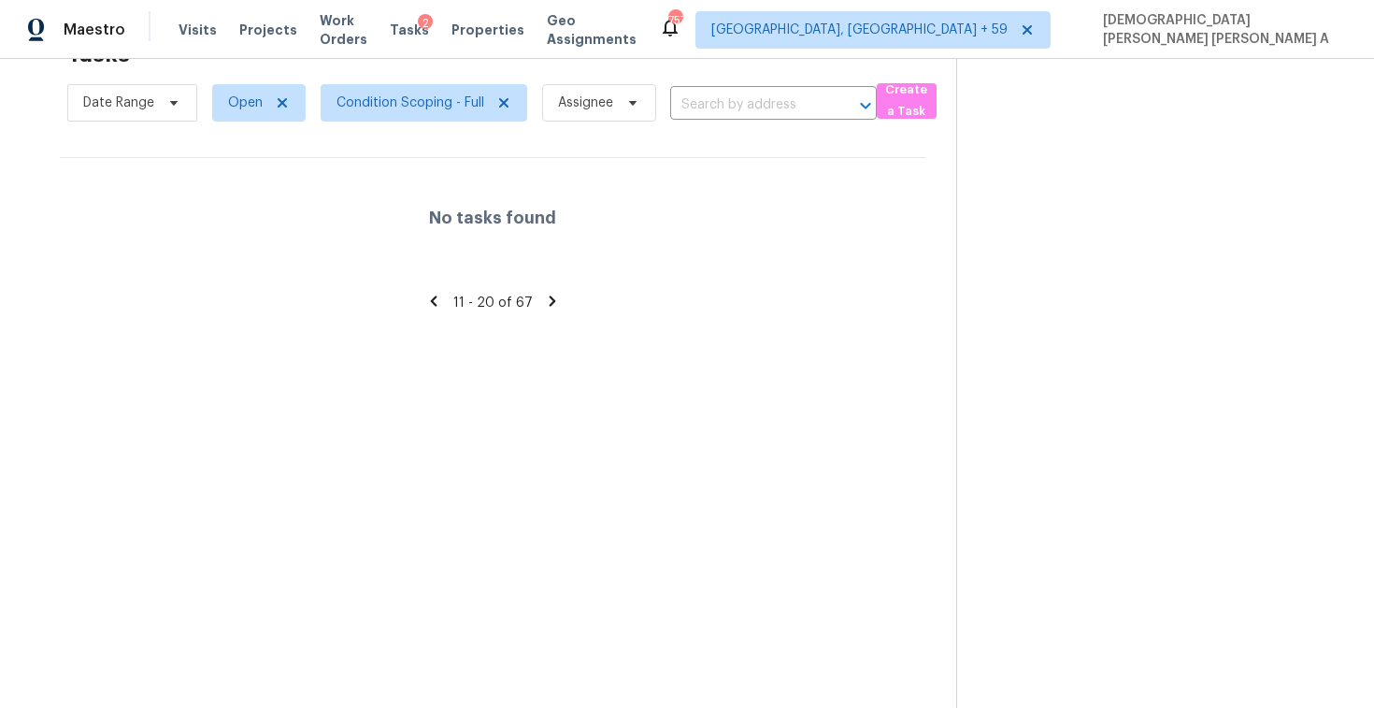
scroll to position [0, 0]
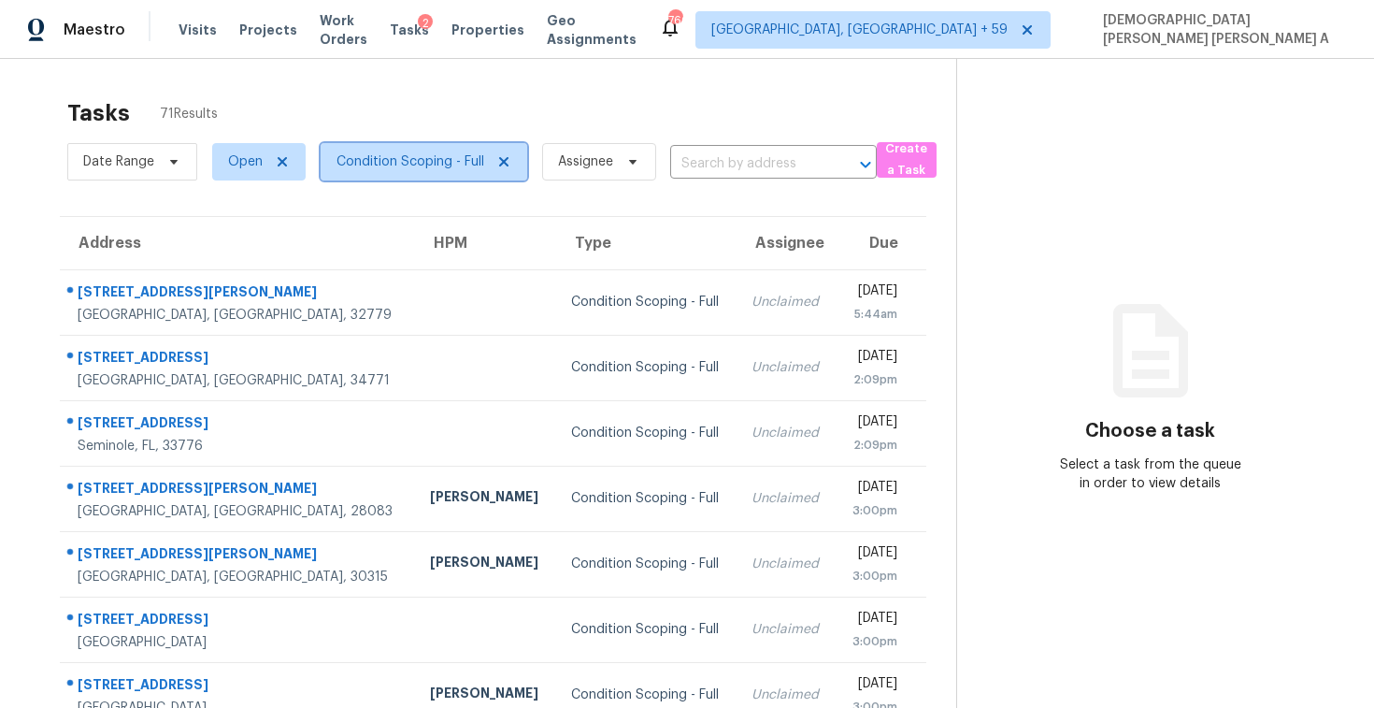
click at [374, 150] on span "Condition Scoping - Full" at bounding box center [424, 161] width 207 height 37
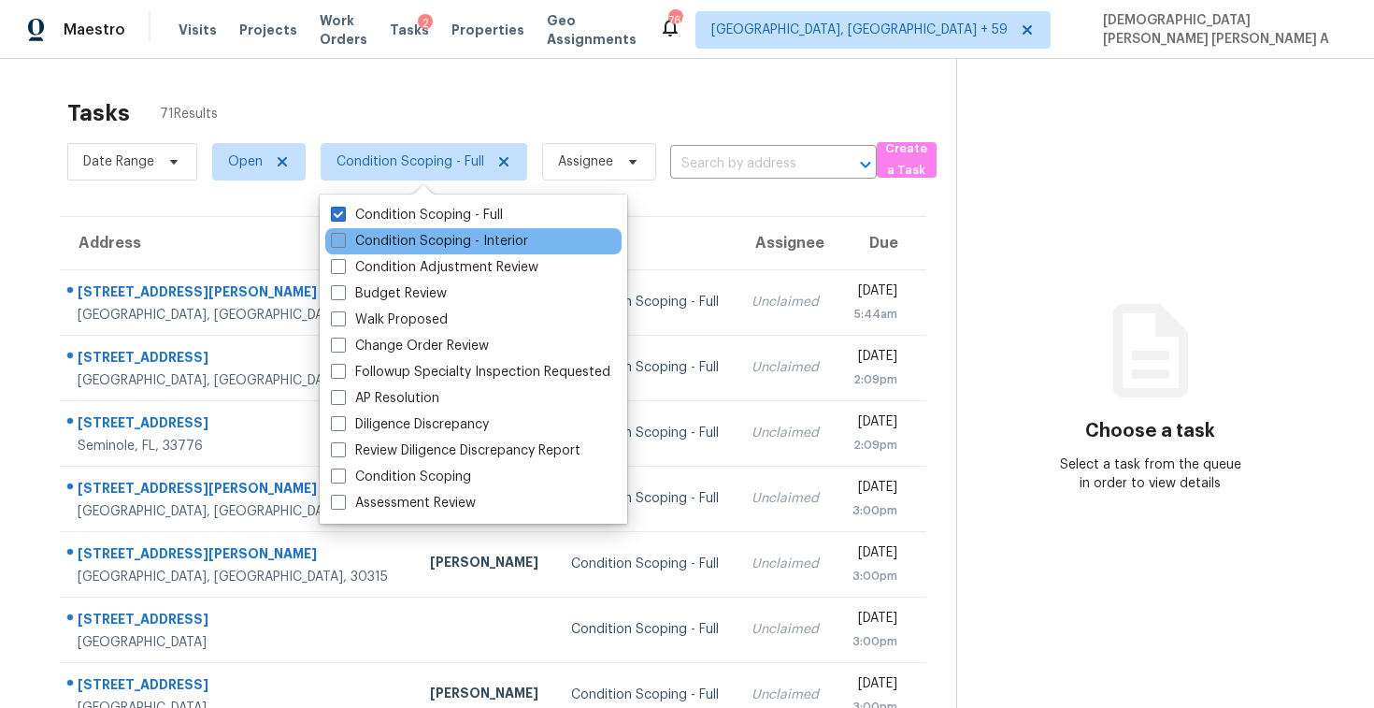
click at [374, 236] on label "Condition Scoping - Interior" at bounding box center [429, 241] width 197 height 19
click at [343, 236] on input "Condition Scoping - Interior" at bounding box center [337, 238] width 12 height 12
checkbox input "true"
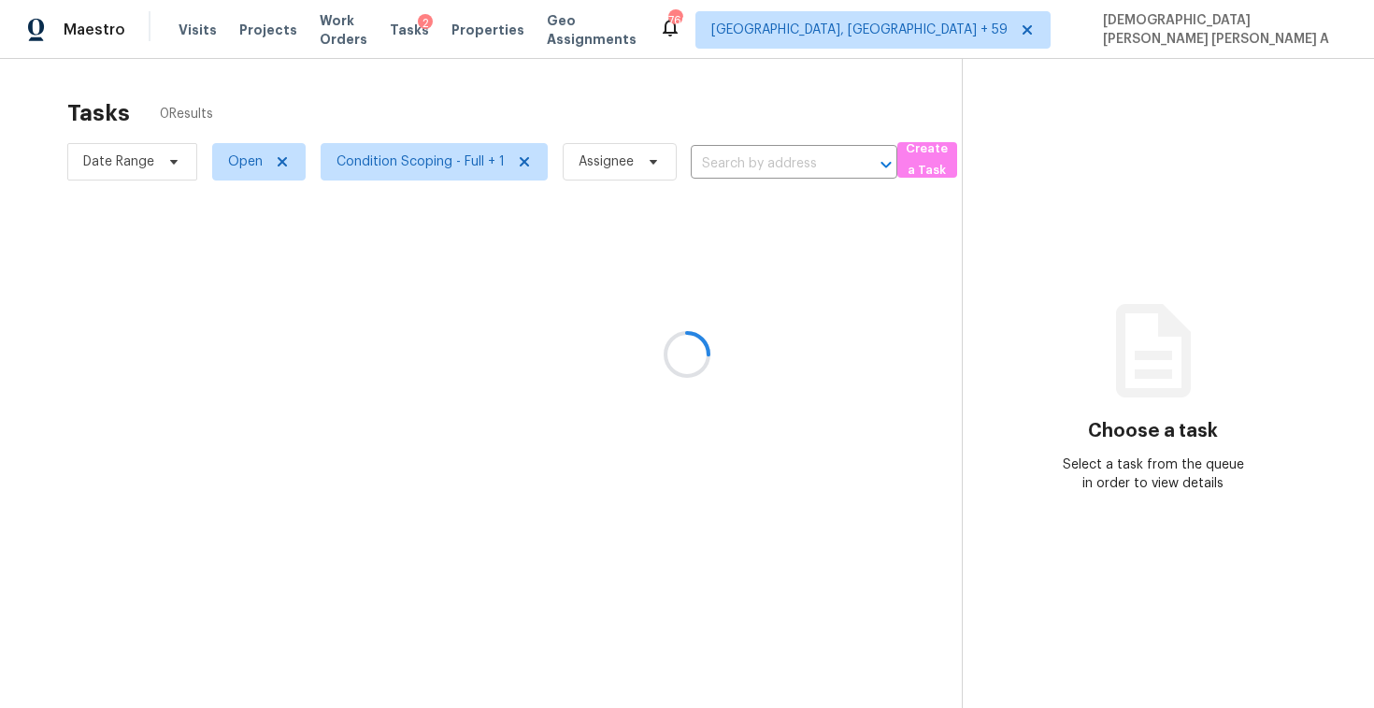
click at [375, 96] on div at bounding box center [687, 354] width 1374 height 708
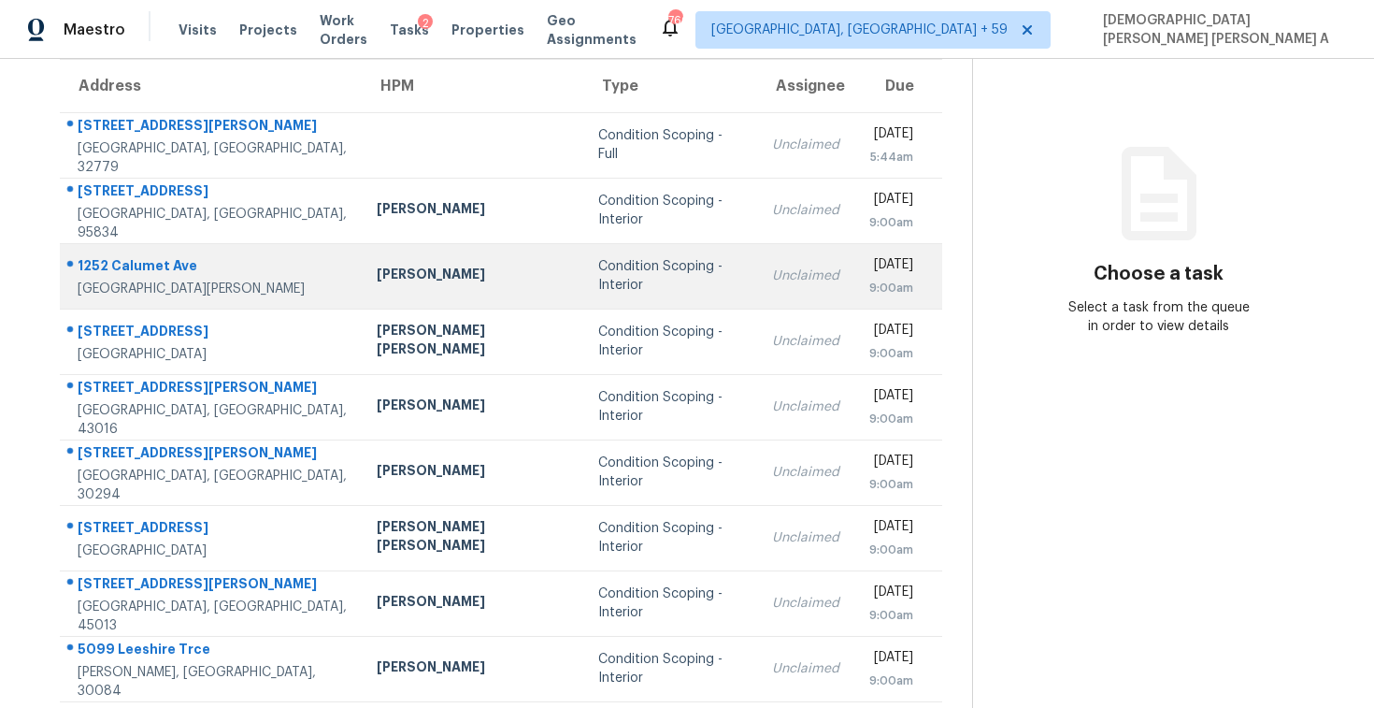
scroll to position [266, 0]
